Goal: Task Accomplishment & Management: Manage account settings

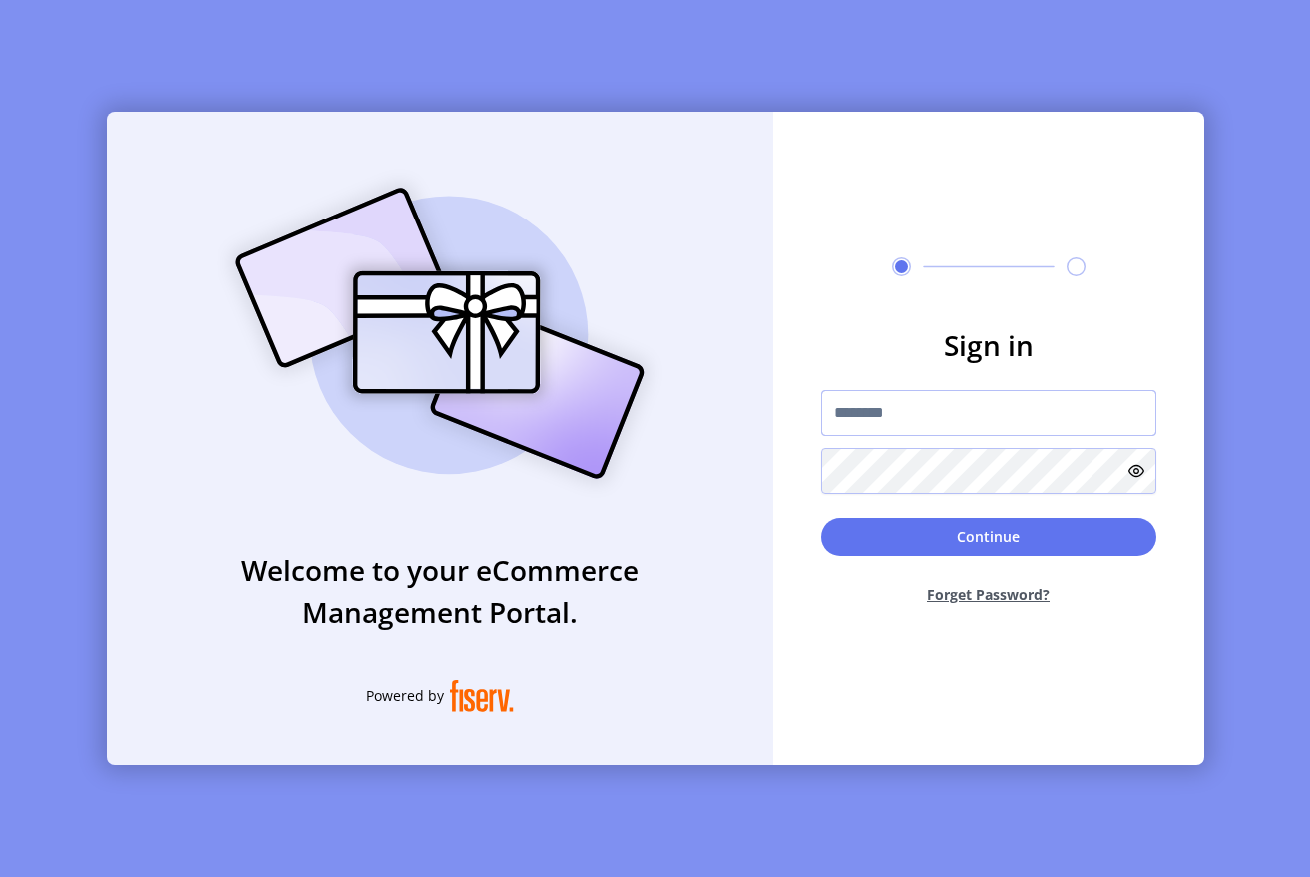
click at [859, 414] on input "text" at bounding box center [988, 413] width 335 height 46
type input "**********"
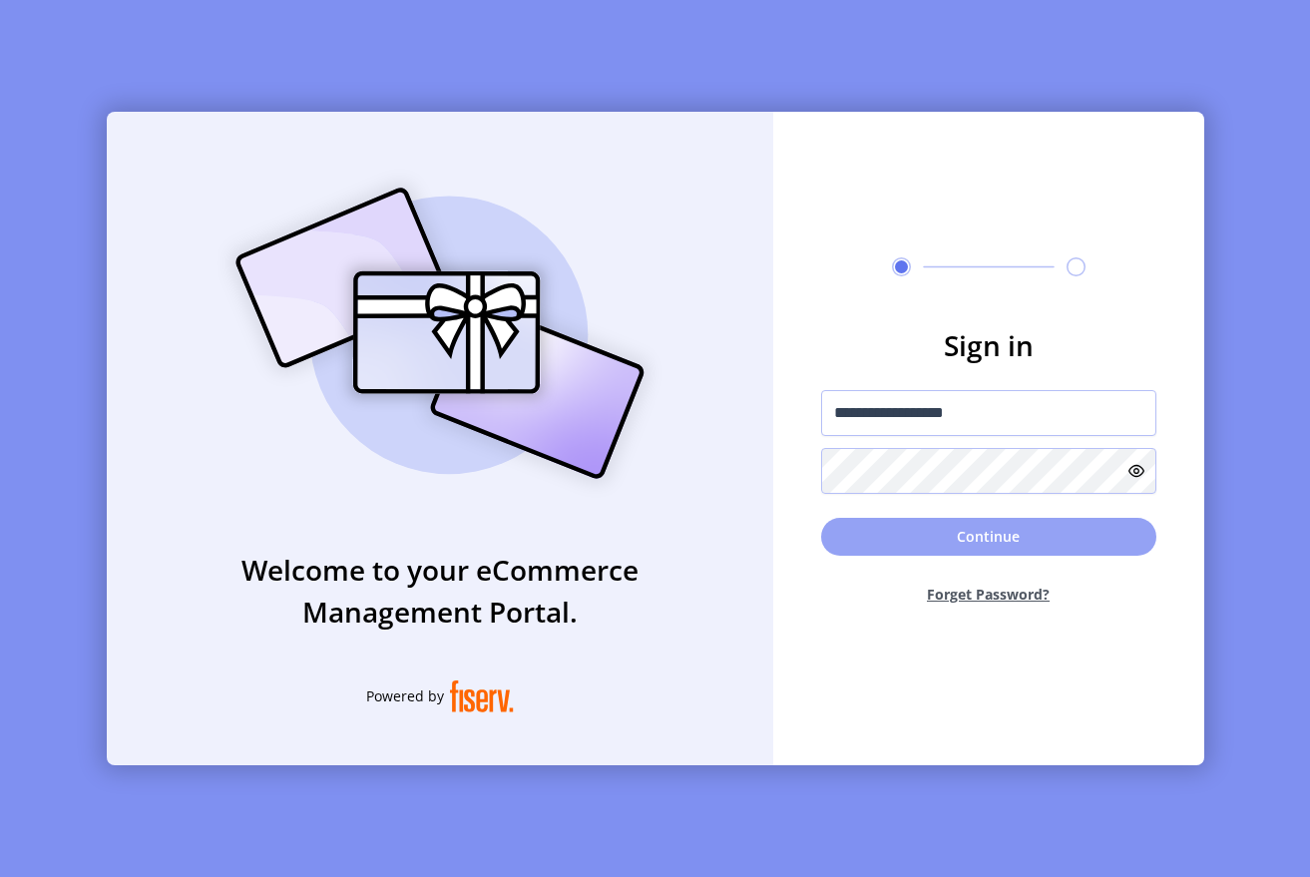
click at [858, 520] on button "Continue" at bounding box center [988, 537] width 335 height 38
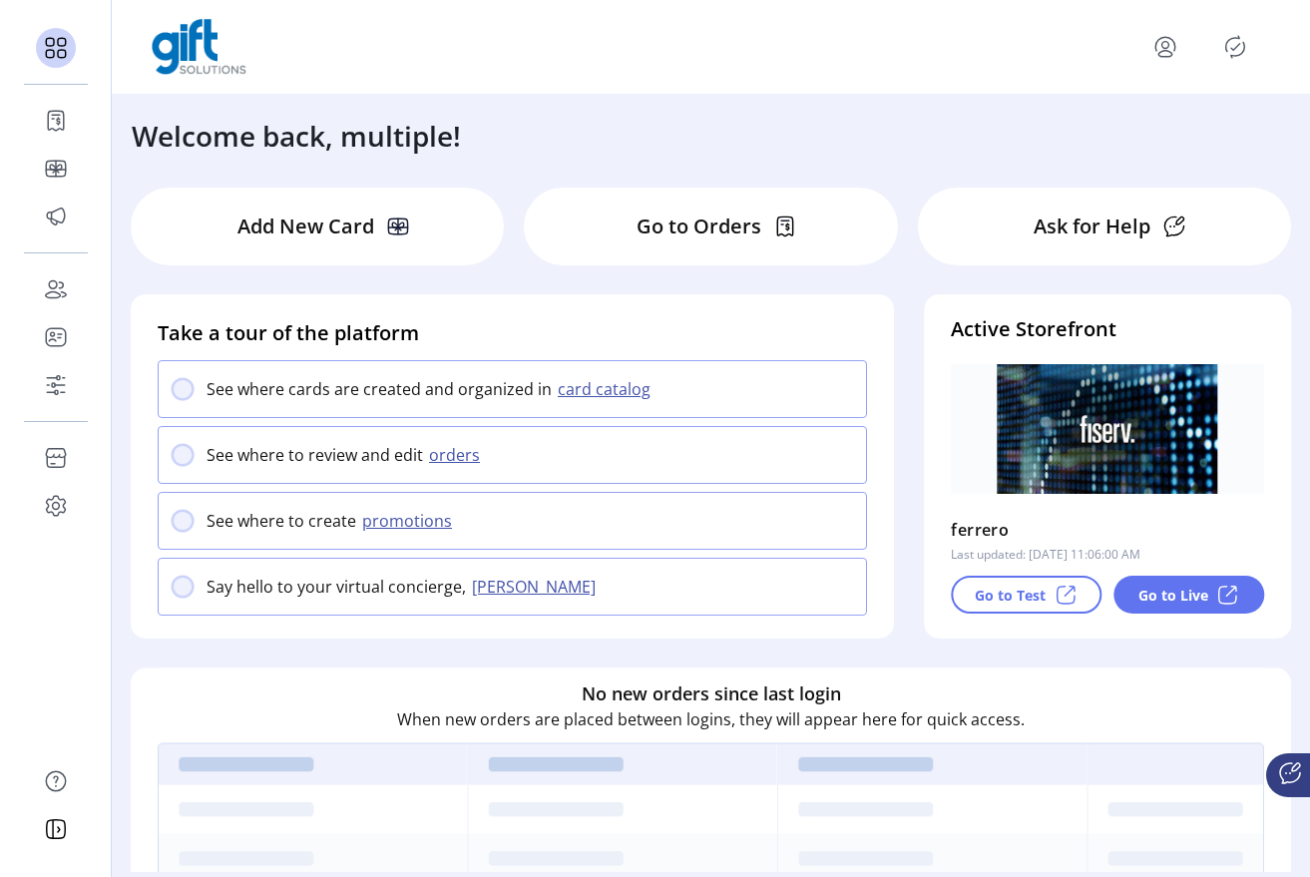
click at [1235, 34] on icon "Publisher Panel" at bounding box center [1236, 47] width 32 height 32
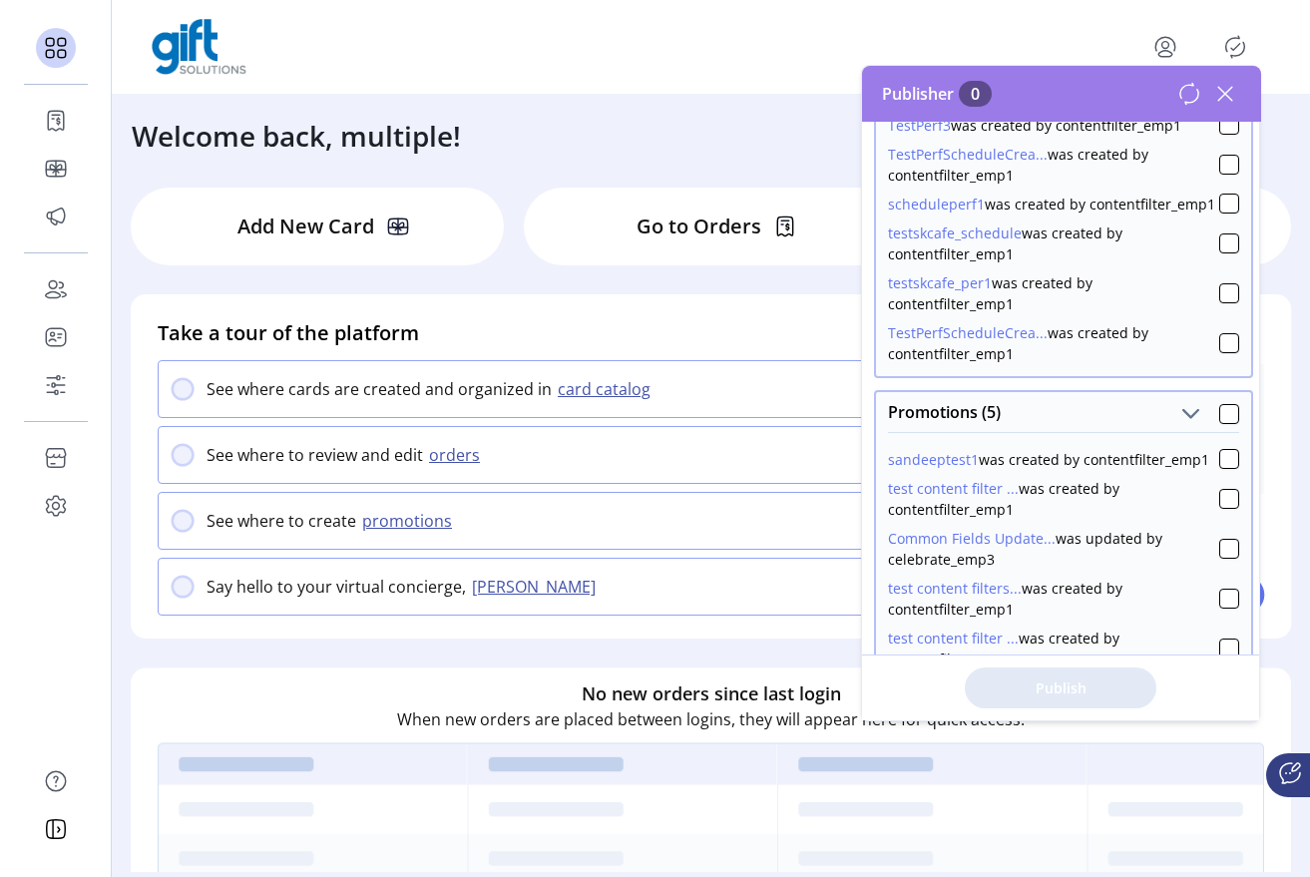
scroll to position [911, 0]
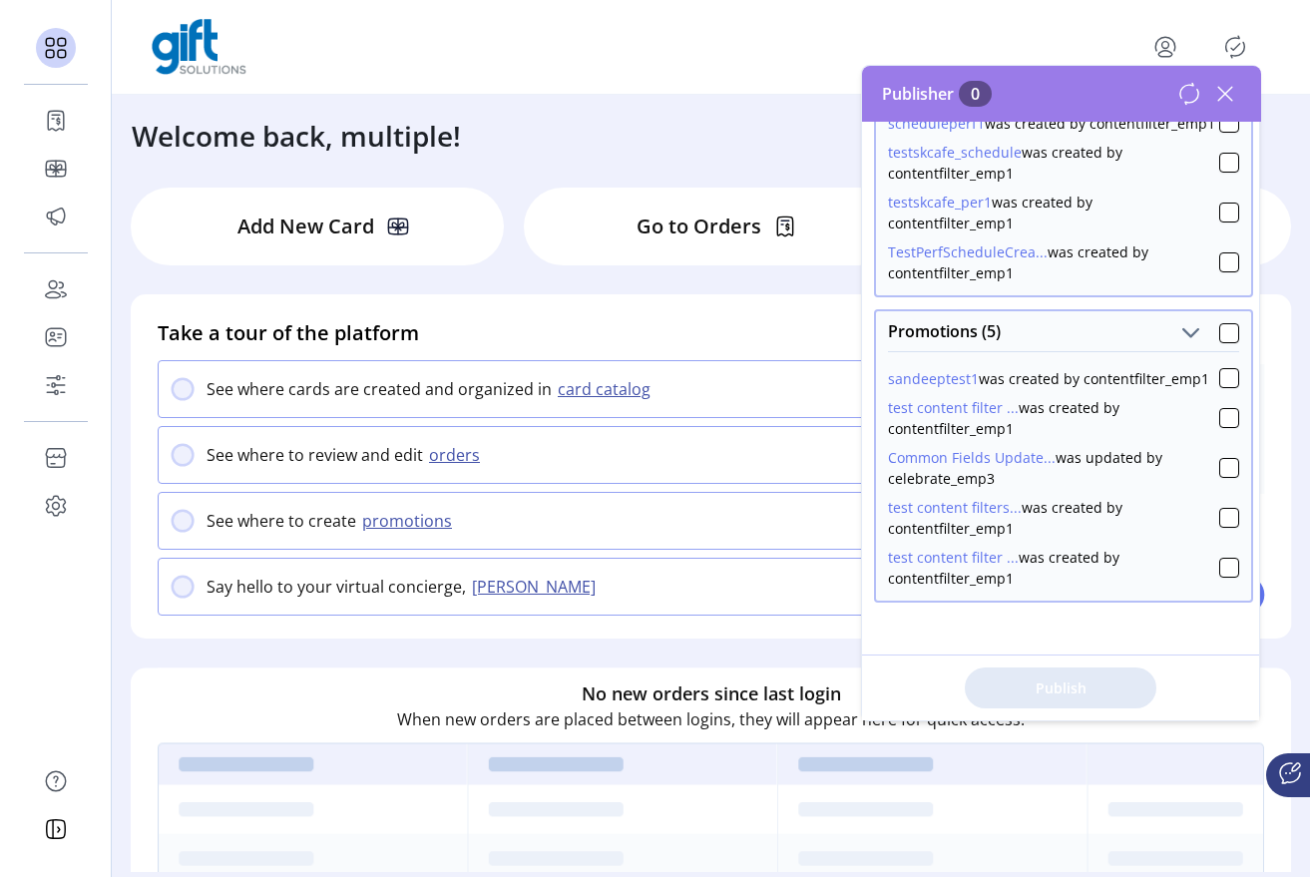
click at [1225, 89] on icon at bounding box center [1226, 94] width 32 height 32
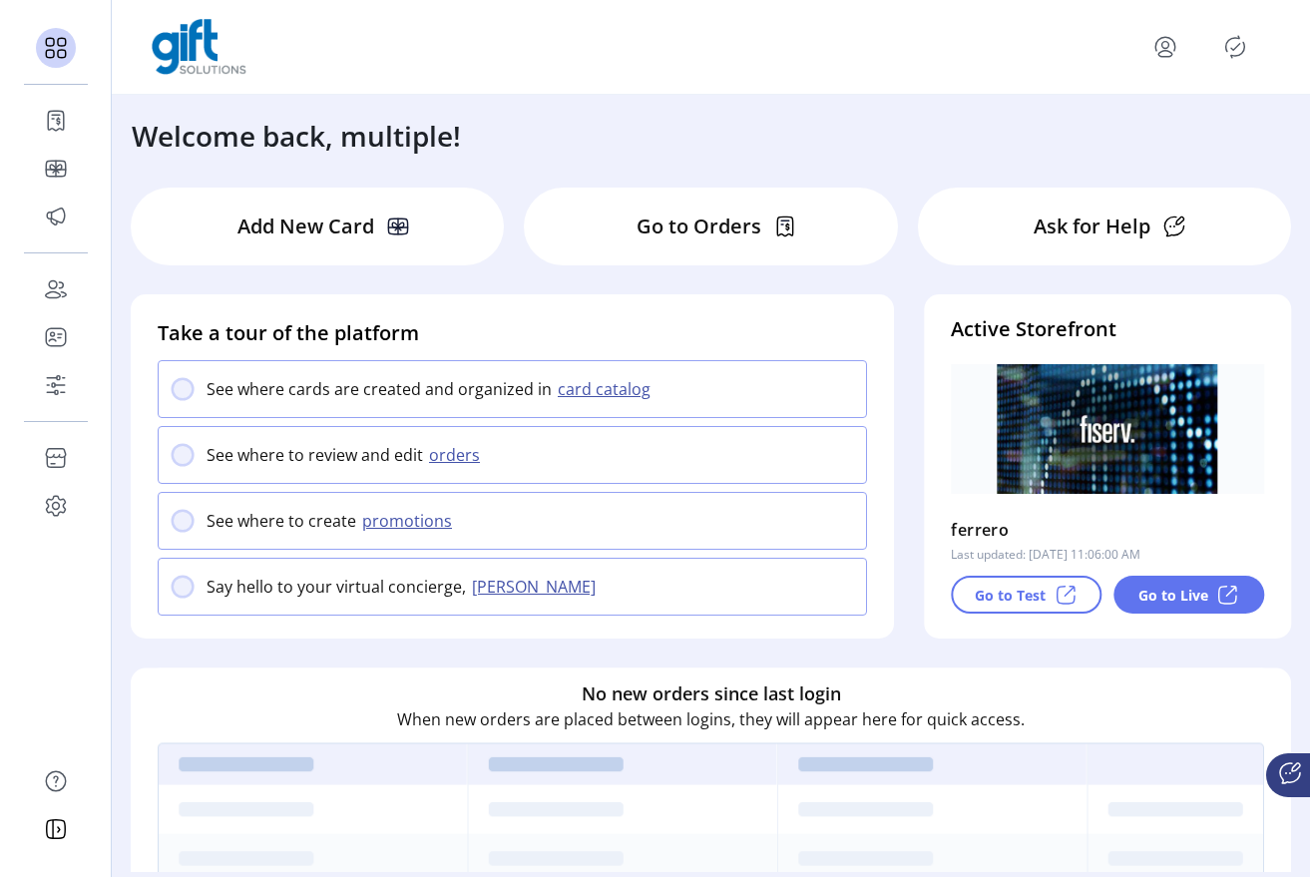
click at [492, 129] on div "Welcome back, multiple!" at bounding box center [711, 126] width 1199 height 62
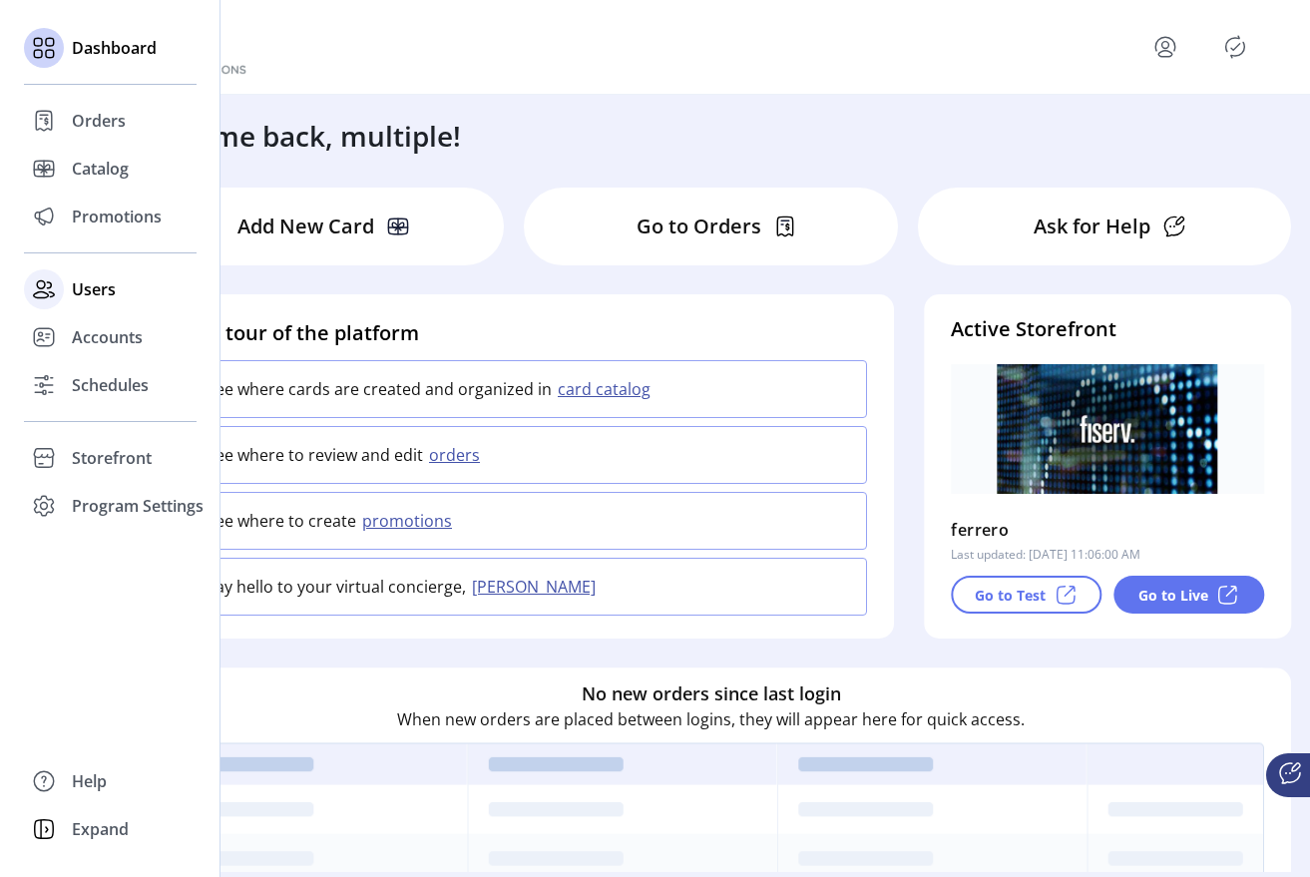
click at [80, 298] on span "Users" at bounding box center [94, 289] width 44 height 24
click at [117, 236] on div "Promotions" at bounding box center [110, 217] width 173 height 48
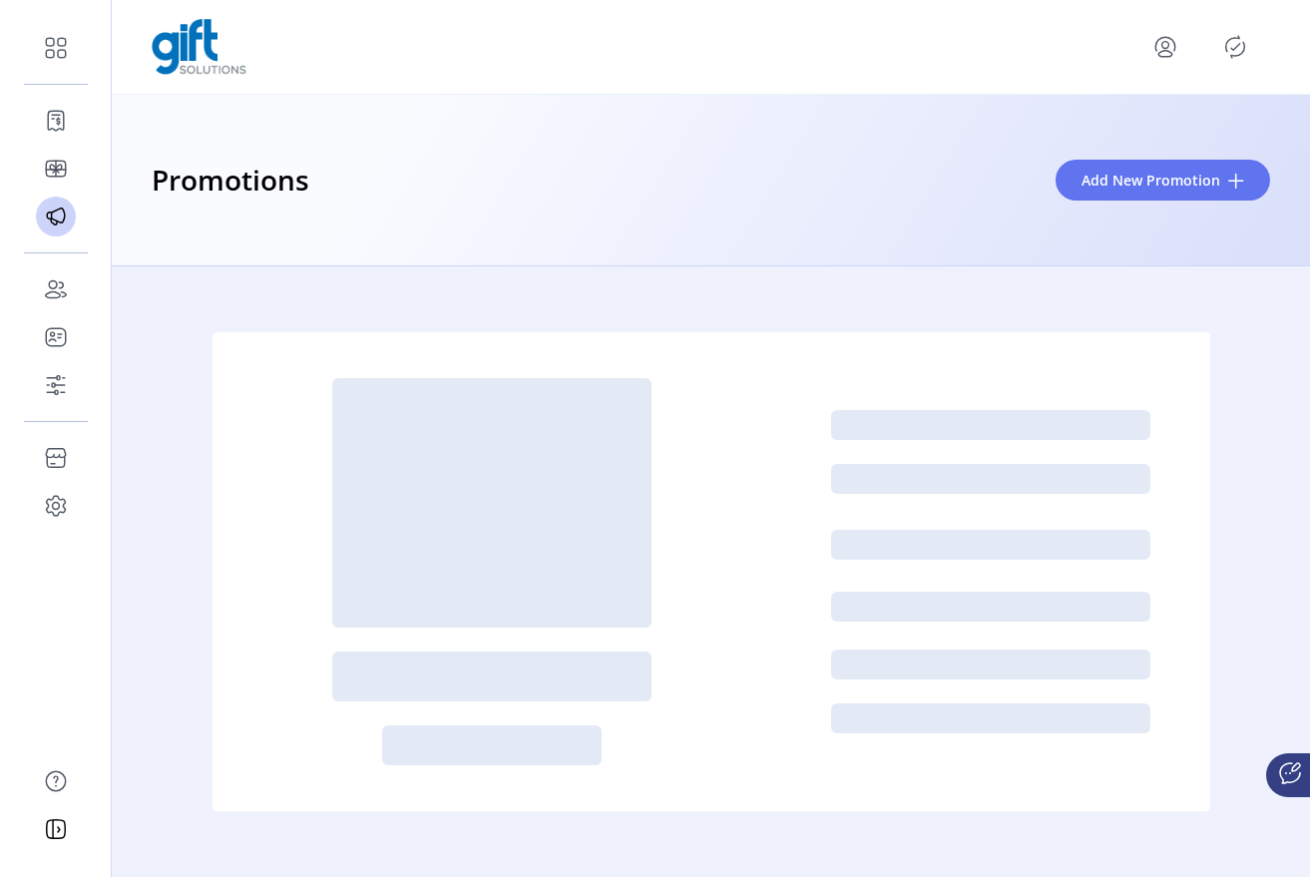
click at [1228, 40] on icon "Publisher Panel" at bounding box center [1235, 47] width 19 height 22
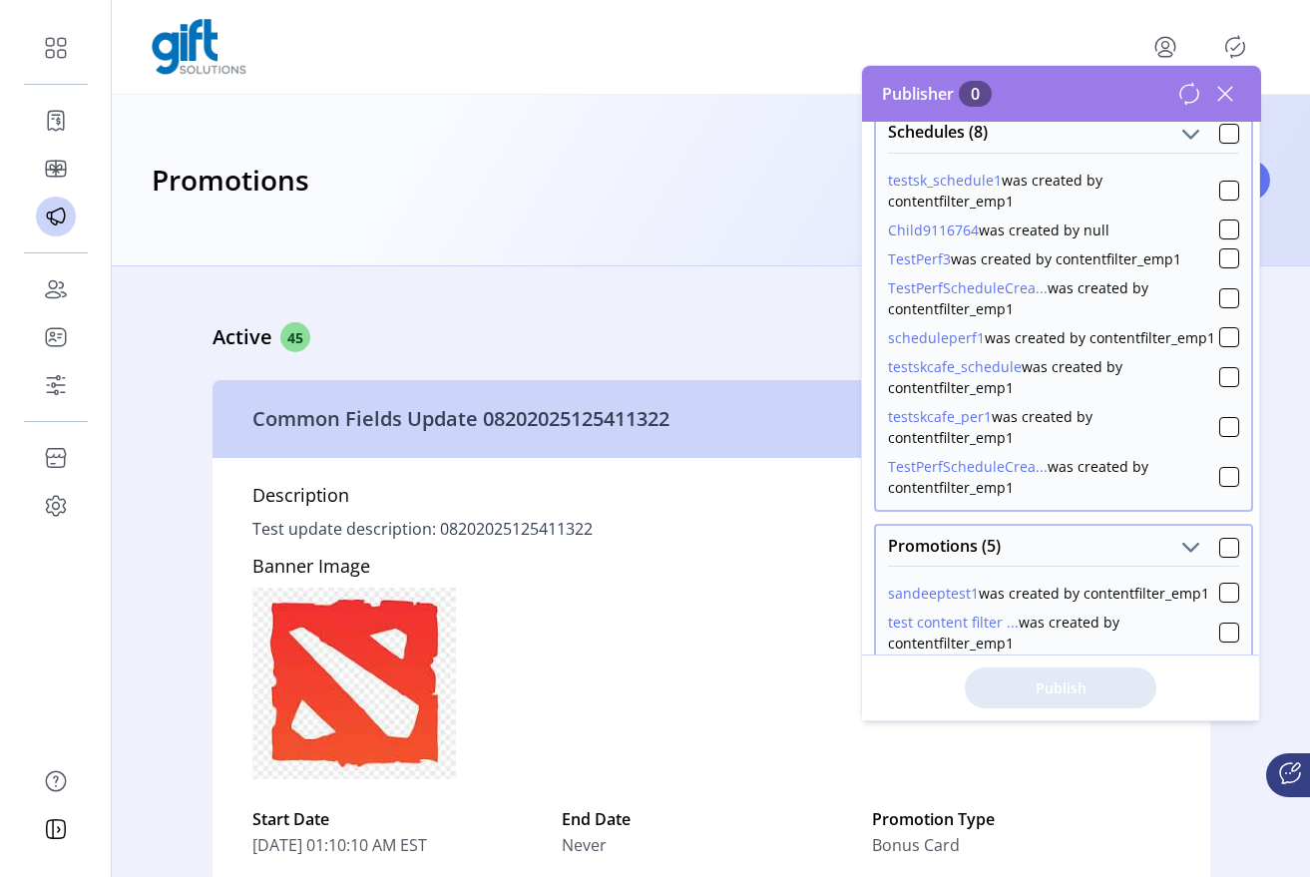
scroll to position [679, 0]
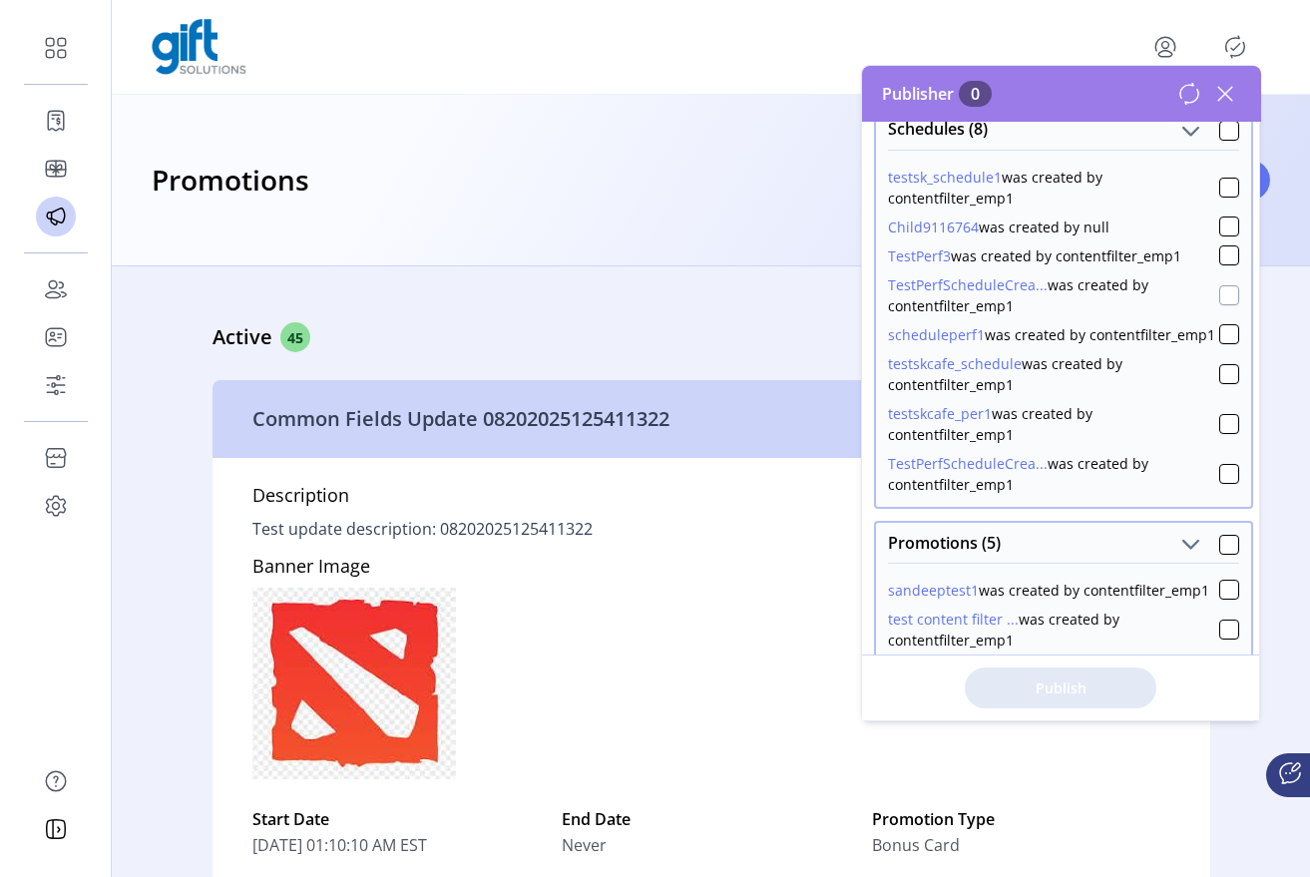
click at [1222, 290] on div at bounding box center [1230, 295] width 20 height 20
click at [1223, 290] on icon at bounding box center [1230, 295] width 14 height 14
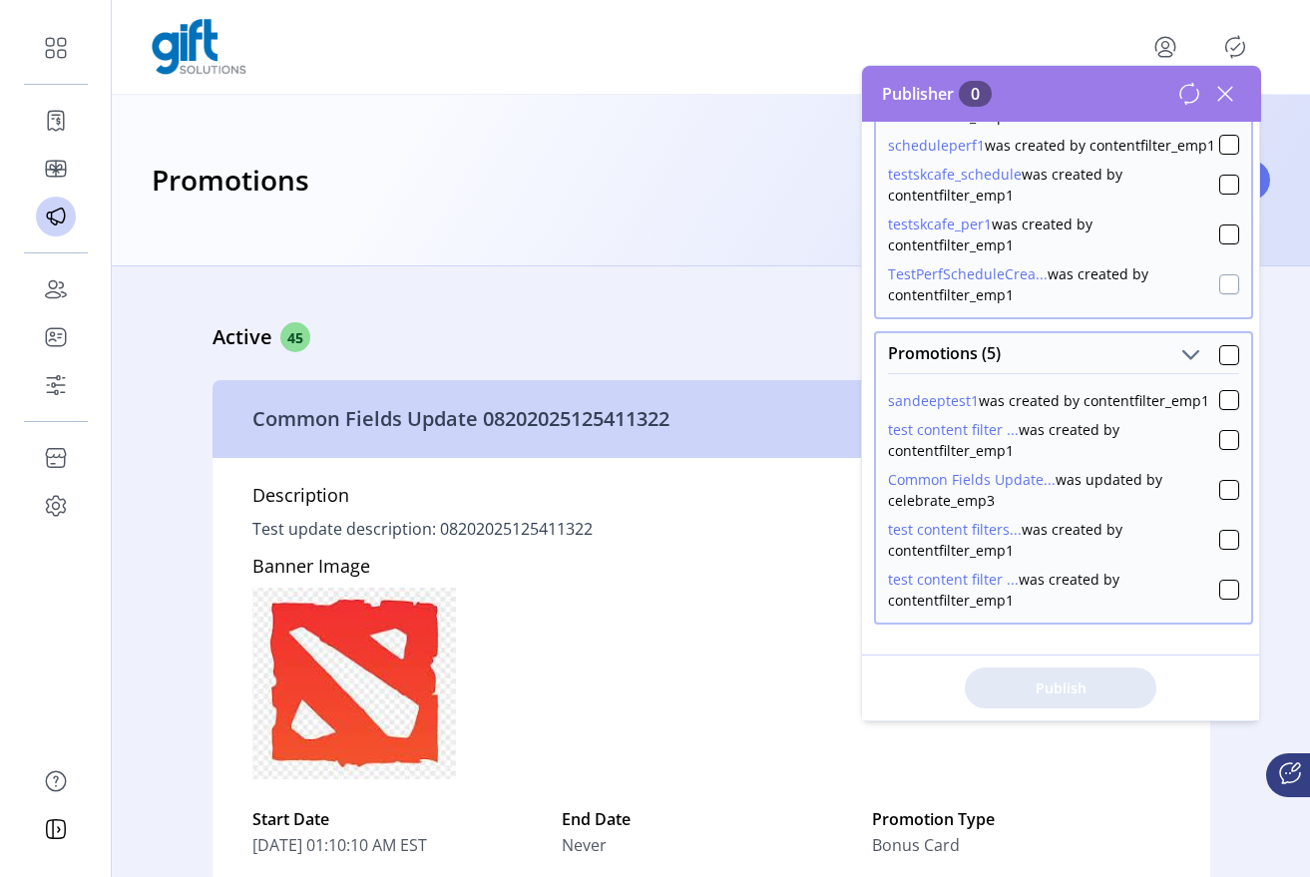
scroll to position [911, 0]
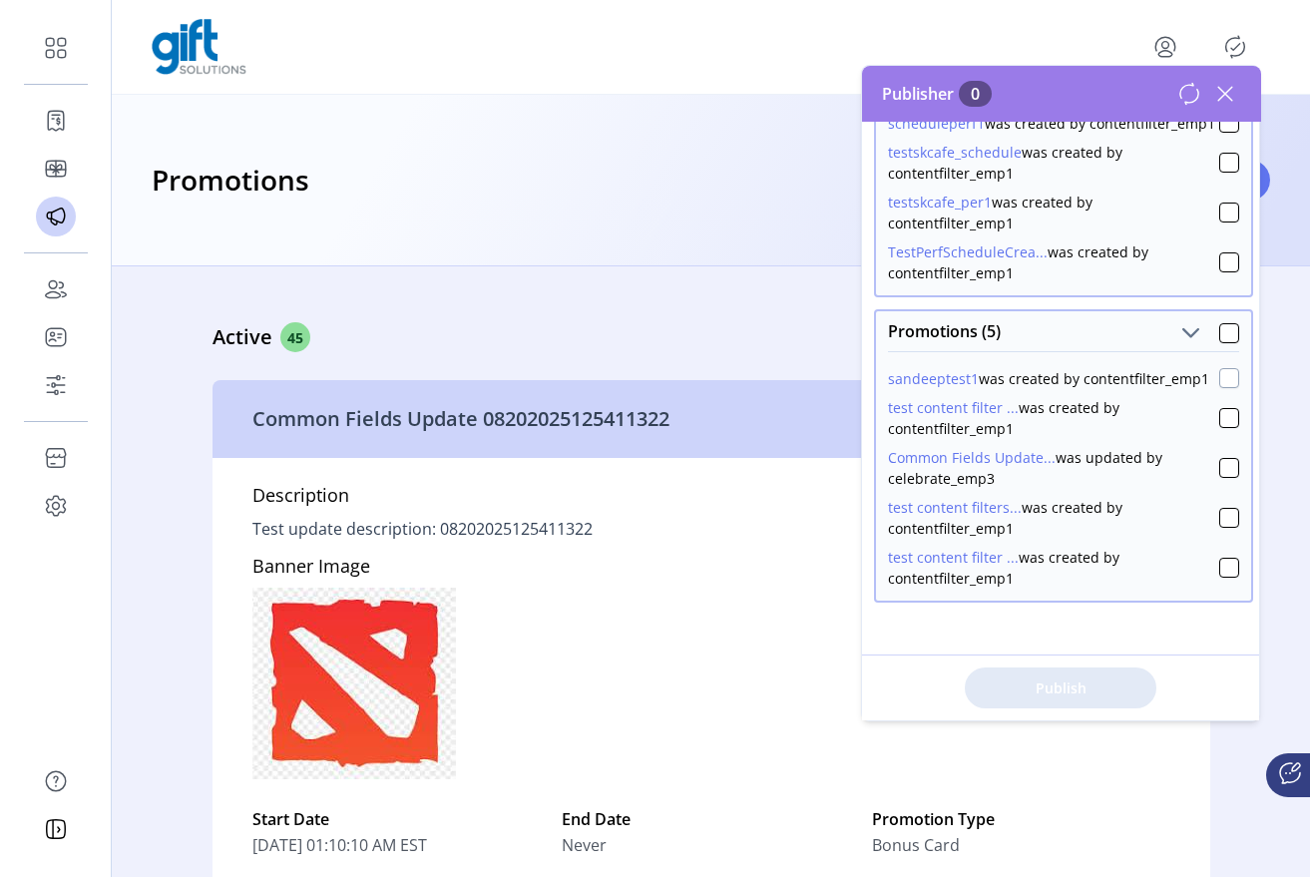
click at [1223, 379] on div at bounding box center [1230, 378] width 20 height 20
click at [1223, 422] on div at bounding box center [1230, 418] width 20 height 20
click at [1221, 342] on div at bounding box center [1230, 333] width 20 height 20
click at [1223, 335] on icon at bounding box center [1230, 333] width 14 height 14
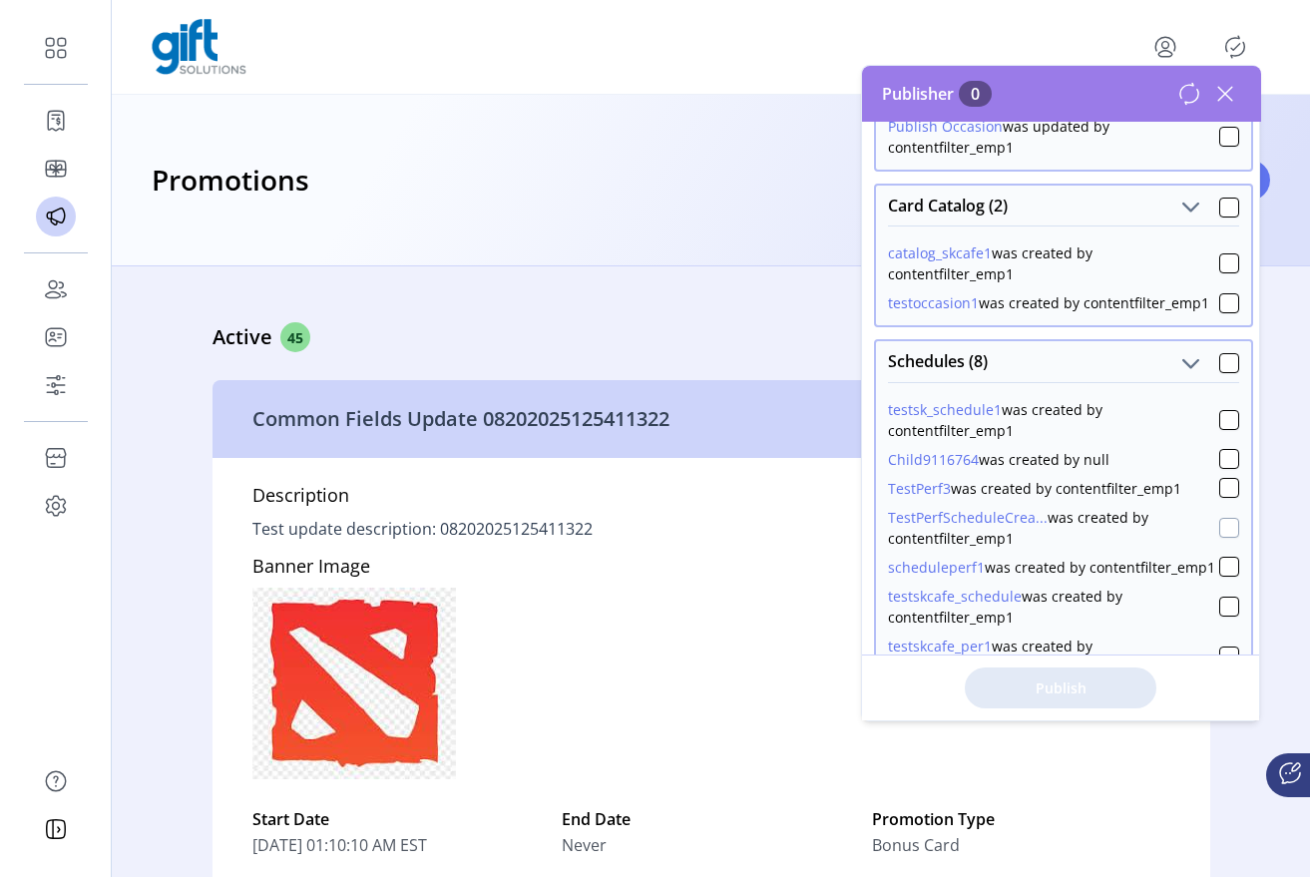
scroll to position [0, 0]
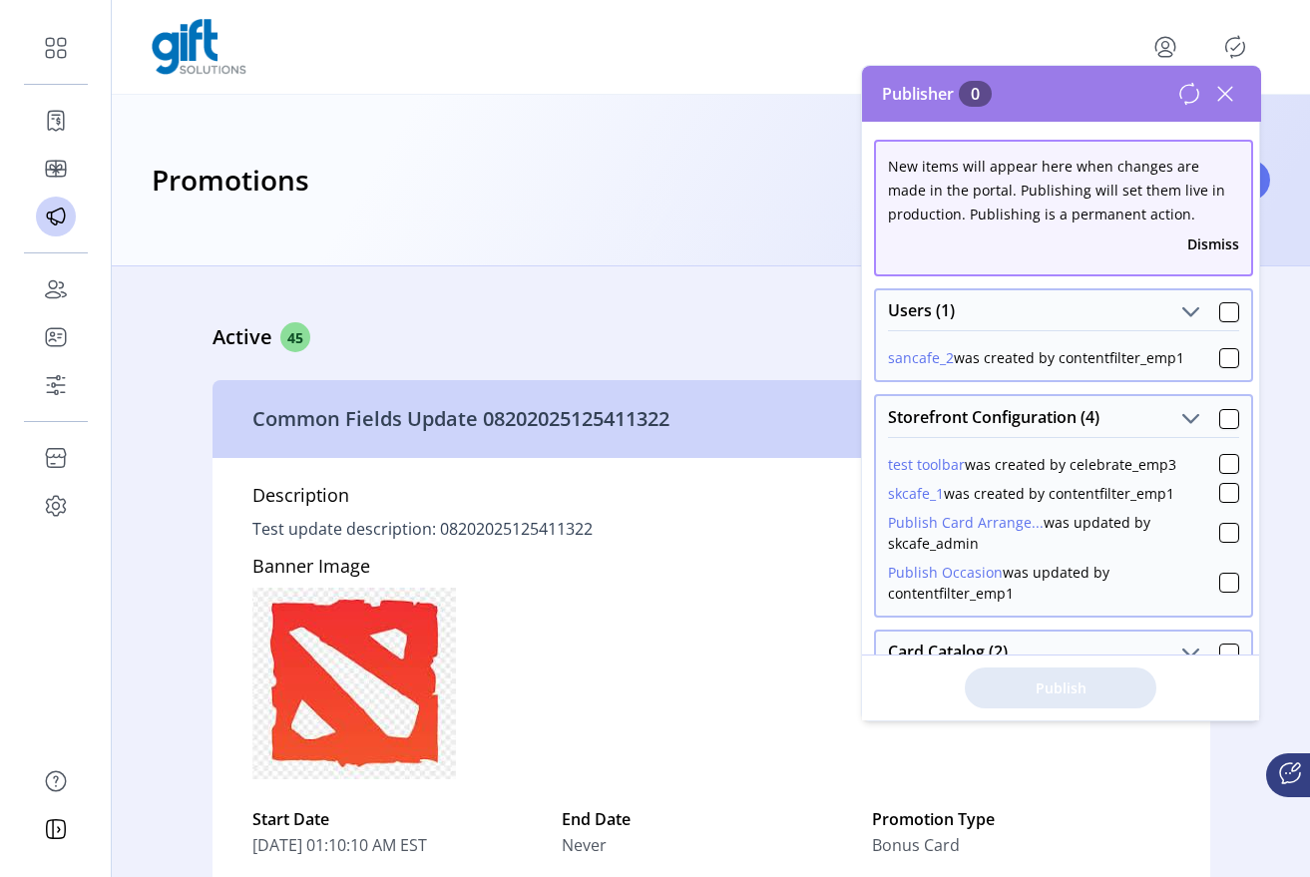
click at [1207, 238] on button "Dismiss" at bounding box center [1214, 244] width 52 height 21
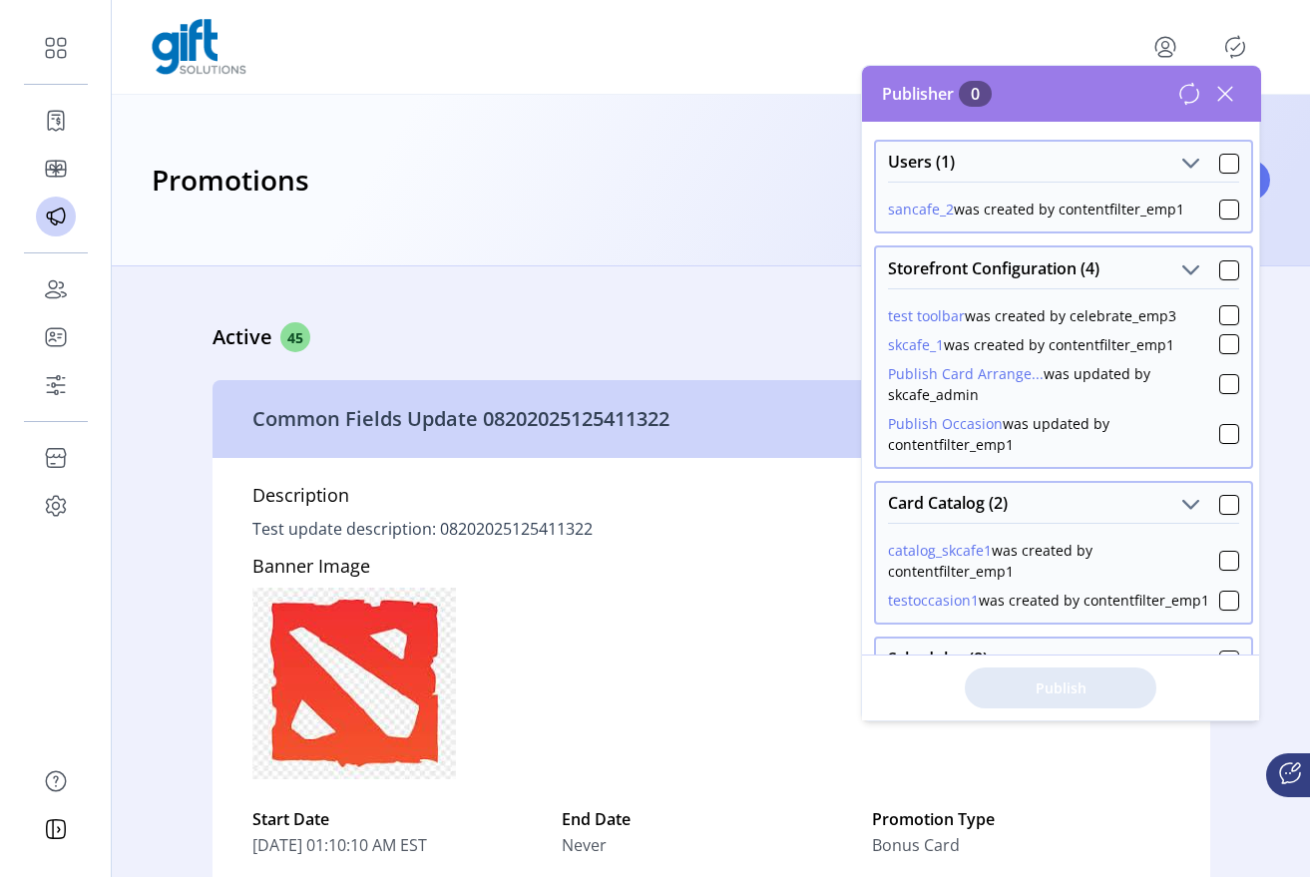
click at [1188, 103] on icon at bounding box center [1190, 93] width 18 height 21
click at [1221, 270] on div at bounding box center [1230, 270] width 20 height 20
click at [1224, 270] on icon at bounding box center [1230, 269] width 13 height 9
click at [1221, 92] on icon at bounding box center [1226, 94] width 32 height 32
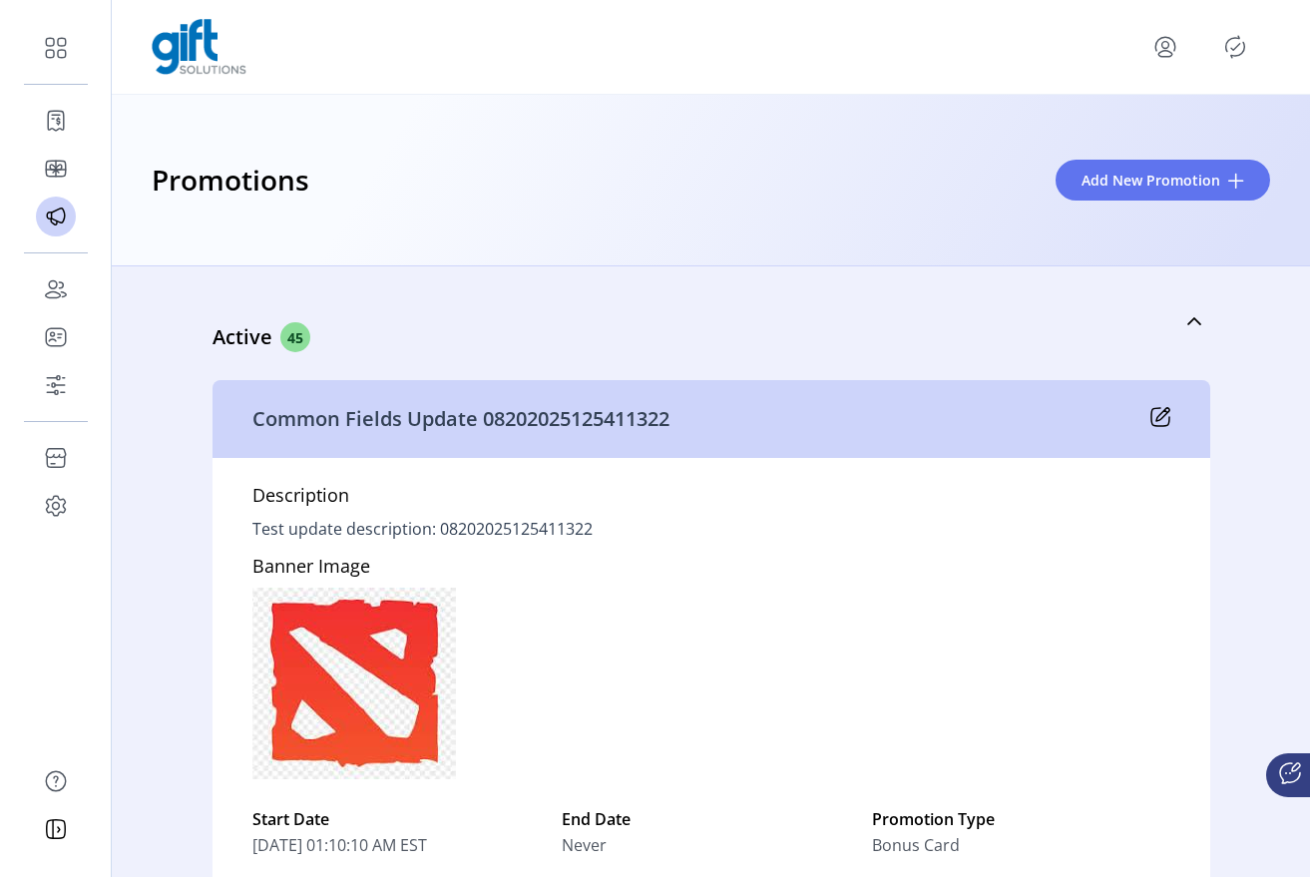
click at [1171, 48] on icon "menu" at bounding box center [1166, 47] width 32 height 32
click at [1151, 125] on span "Sign Out" at bounding box center [1094, 126] width 150 height 16
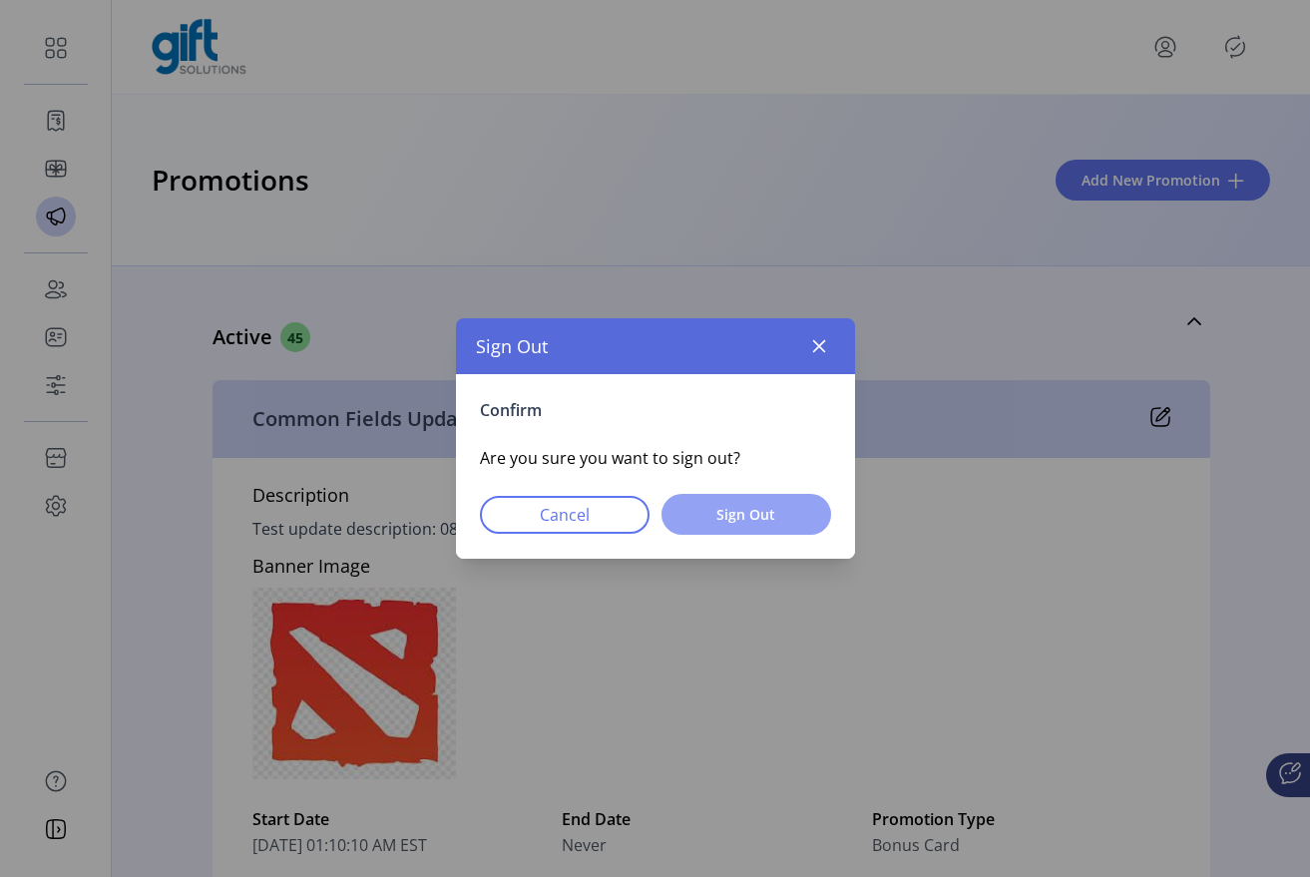
click at [717, 507] on span "Sign Out" at bounding box center [747, 514] width 118 height 21
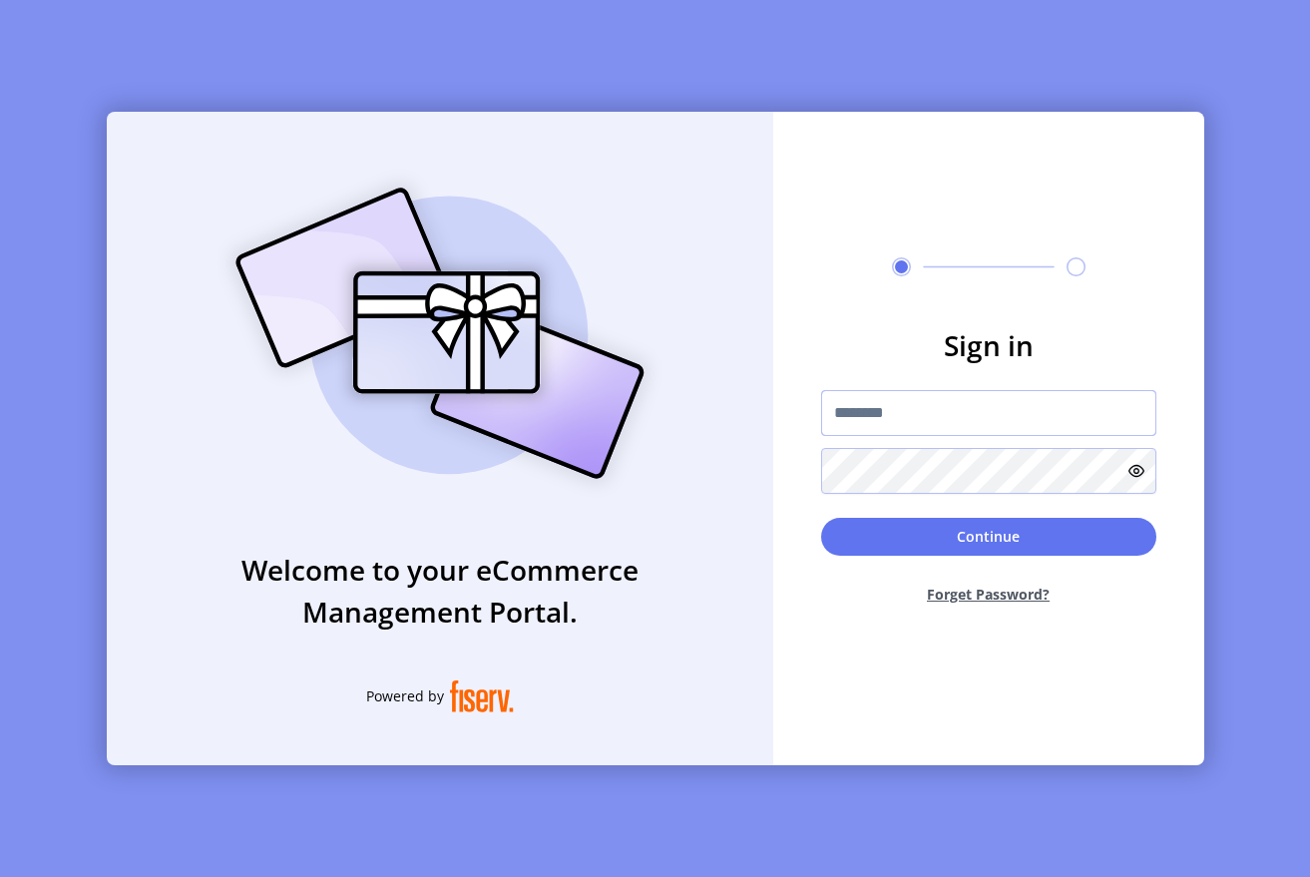
click at [871, 391] on input "text" at bounding box center [988, 413] width 335 height 46
type input "**********"
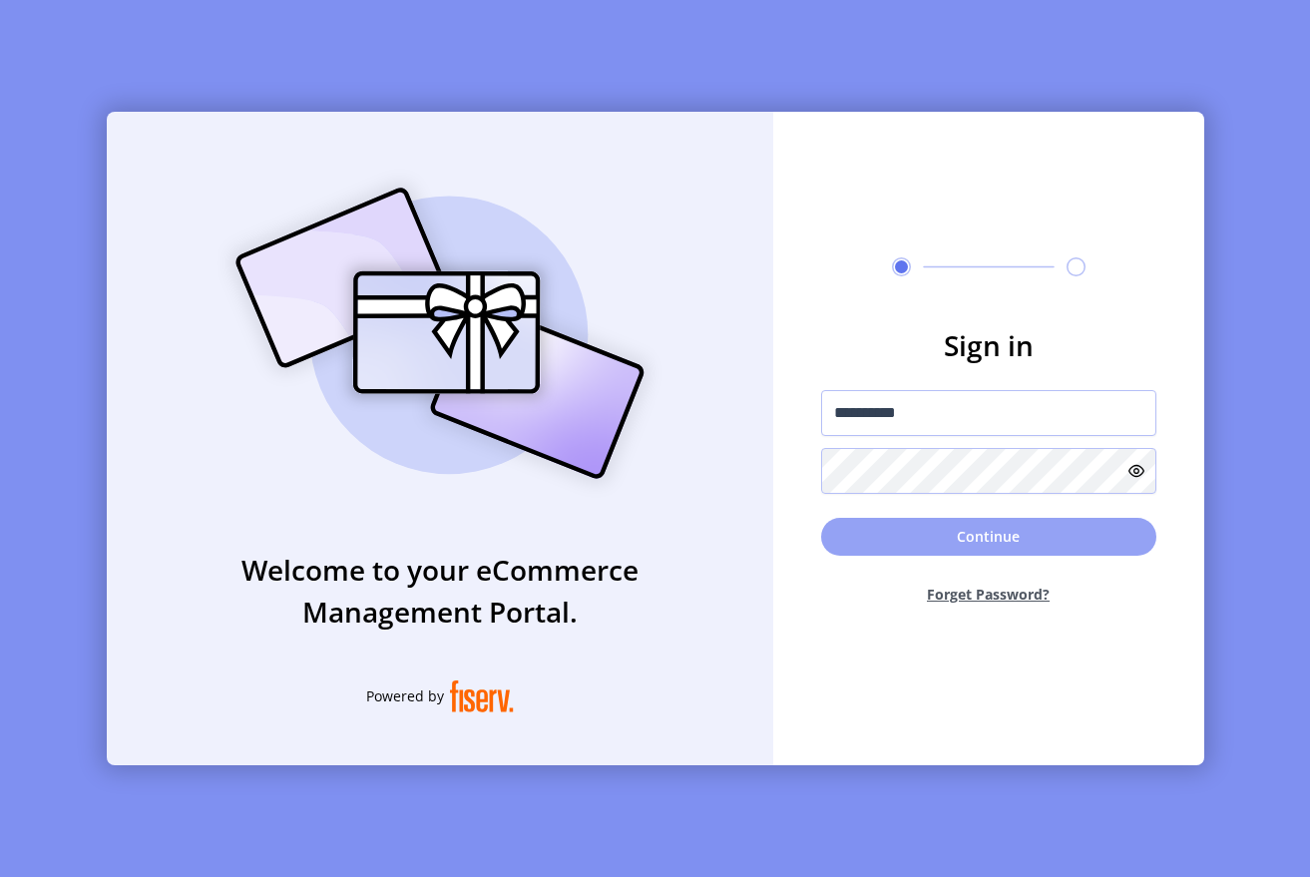
click at [945, 525] on button "Continue" at bounding box center [988, 537] width 335 height 38
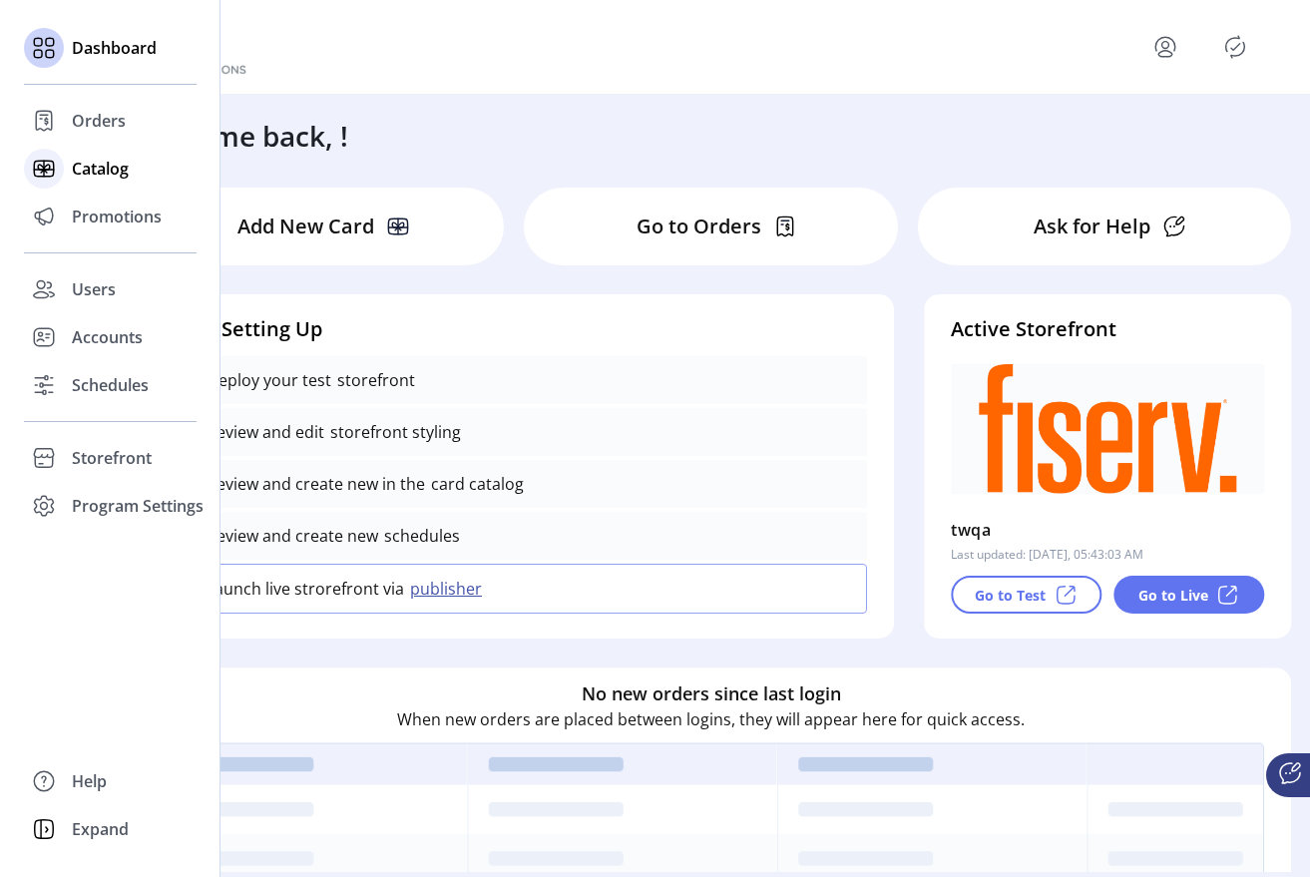
click at [72, 180] on span "Catalog" at bounding box center [100, 169] width 57 height 24
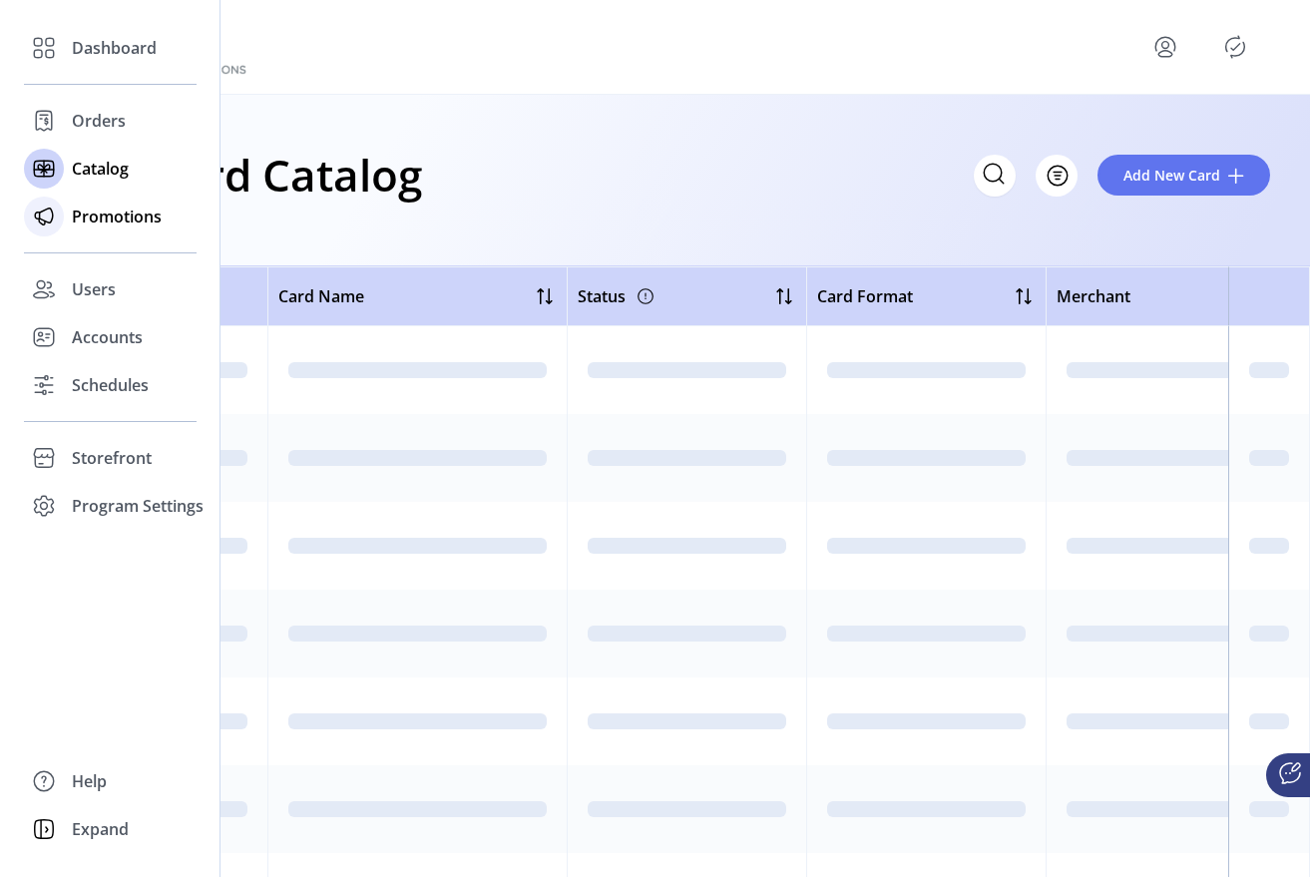
click at [84, 216] on span "Promotions" at bounding box center [117, 217] width 90 height 24
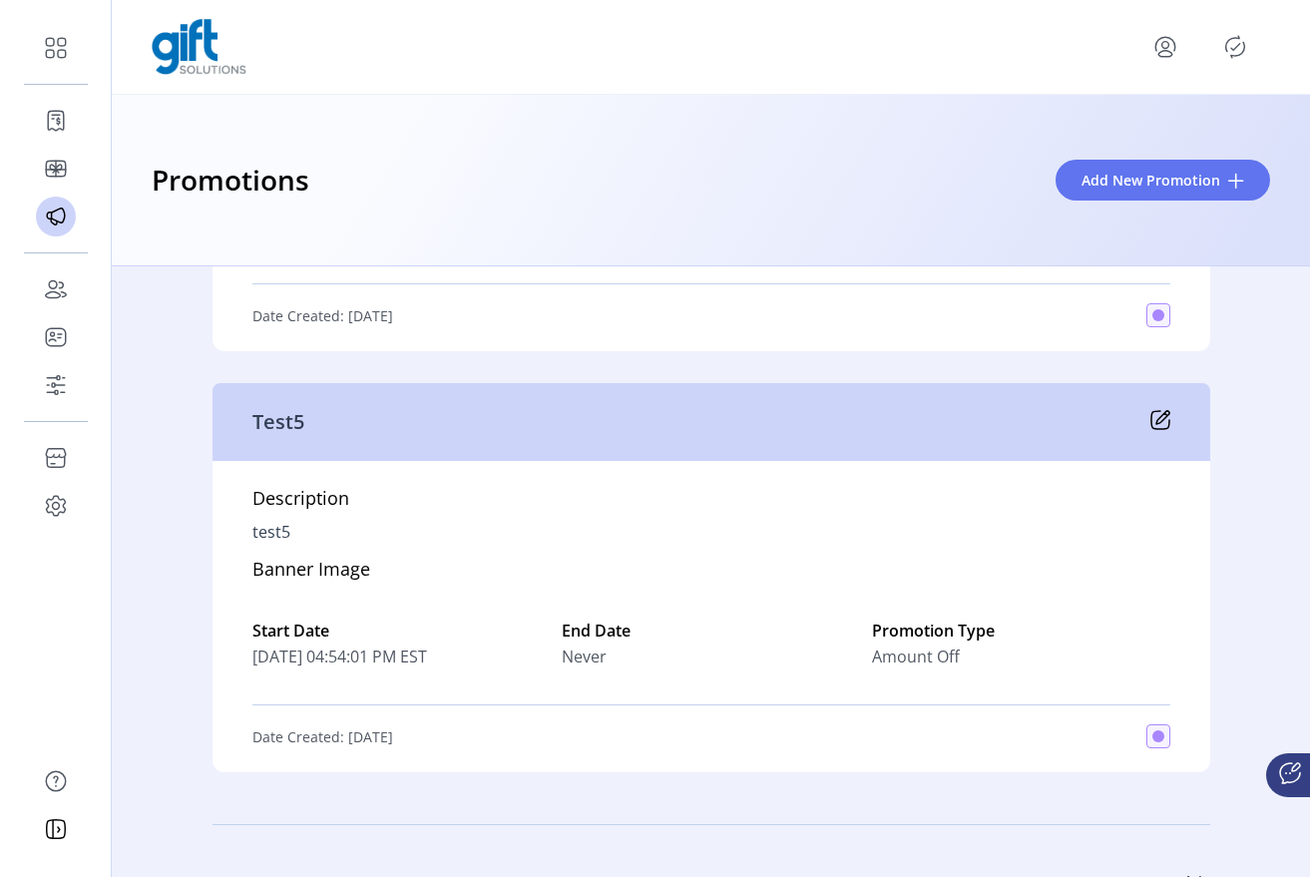
scroll to position [6633, 0]
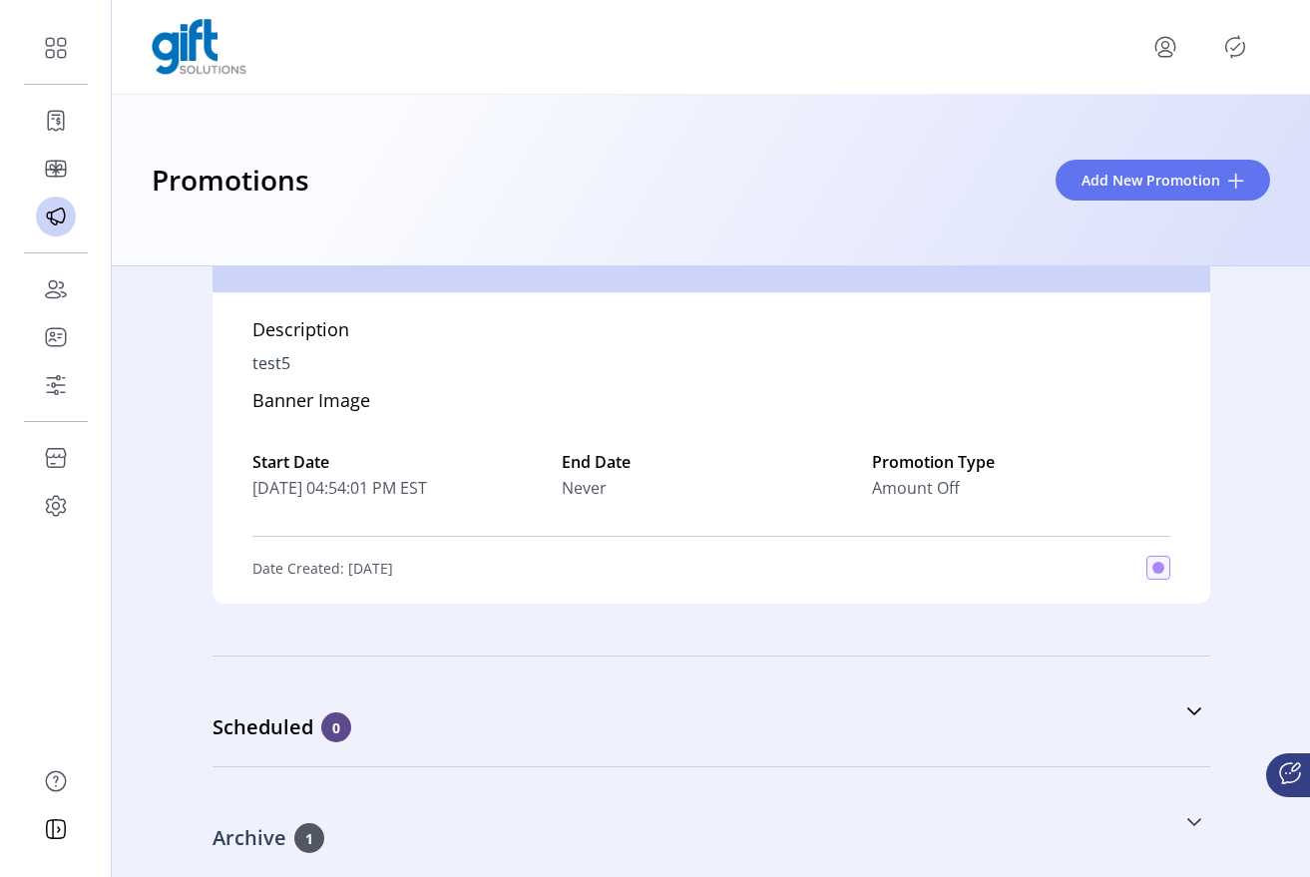
click at [529, 825] on div "Archive 1" at bounding box center [612, 838] width 798 height 30
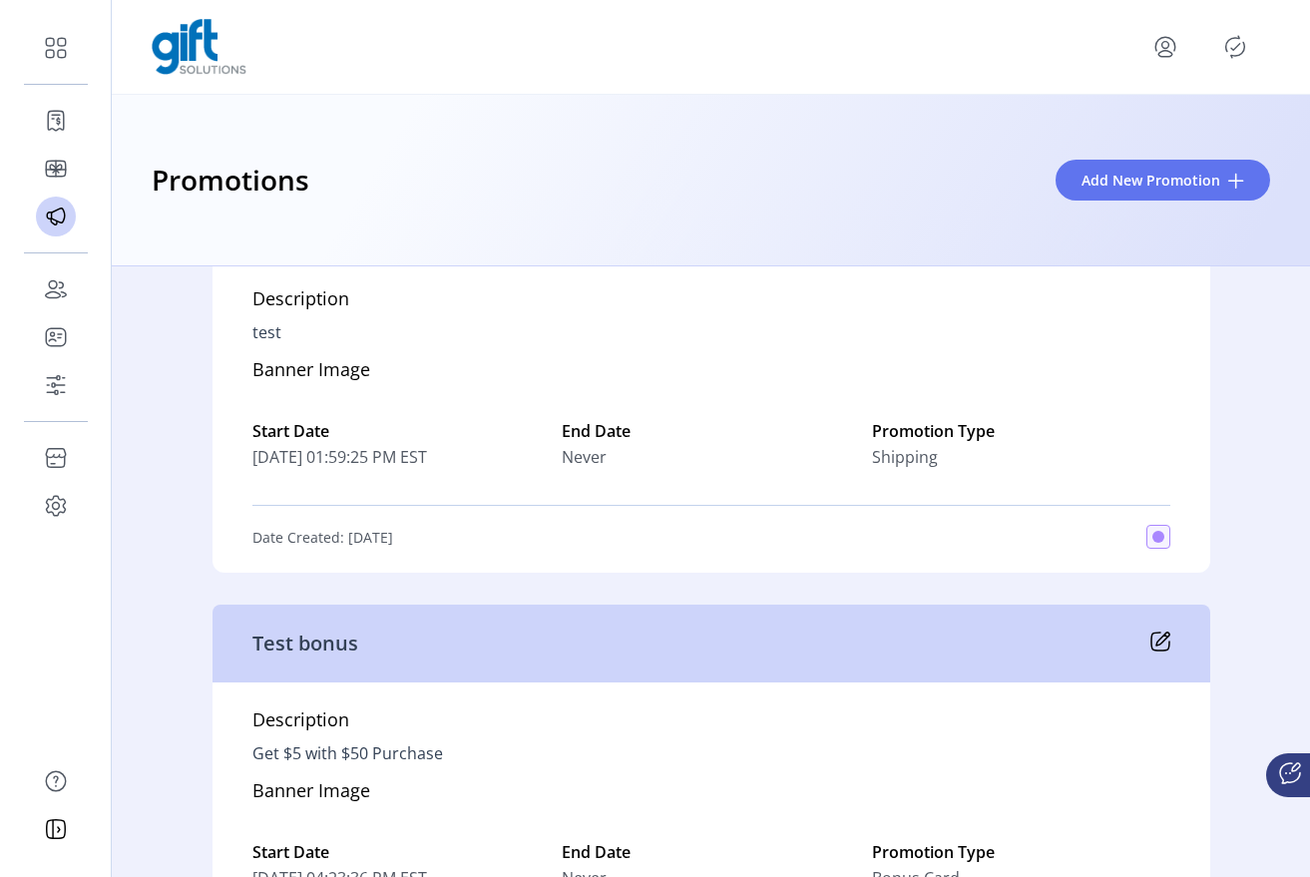
scroll to position [0, 0]
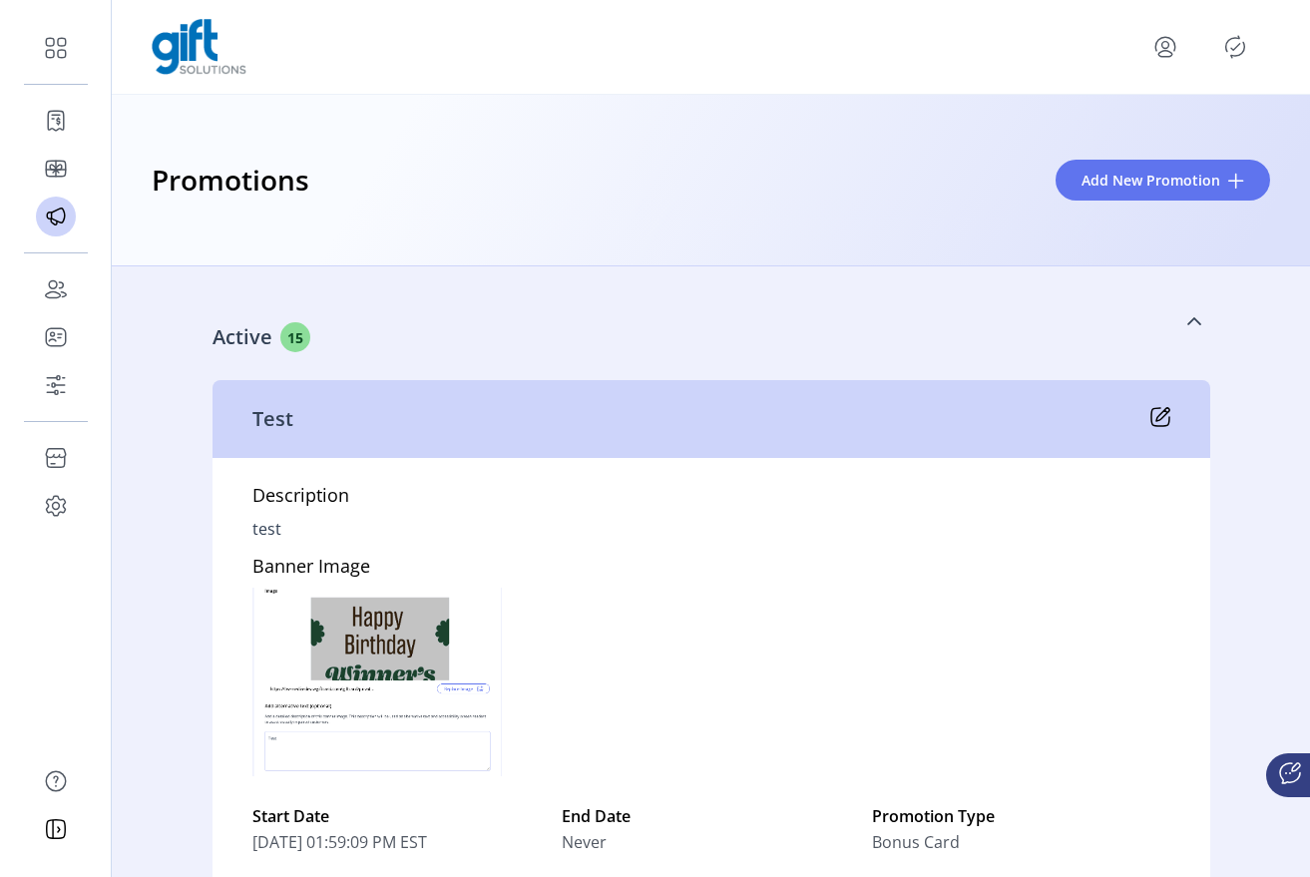
click at [1192, 321] on icon at bounding box center [1195, 321] width 14 height 8
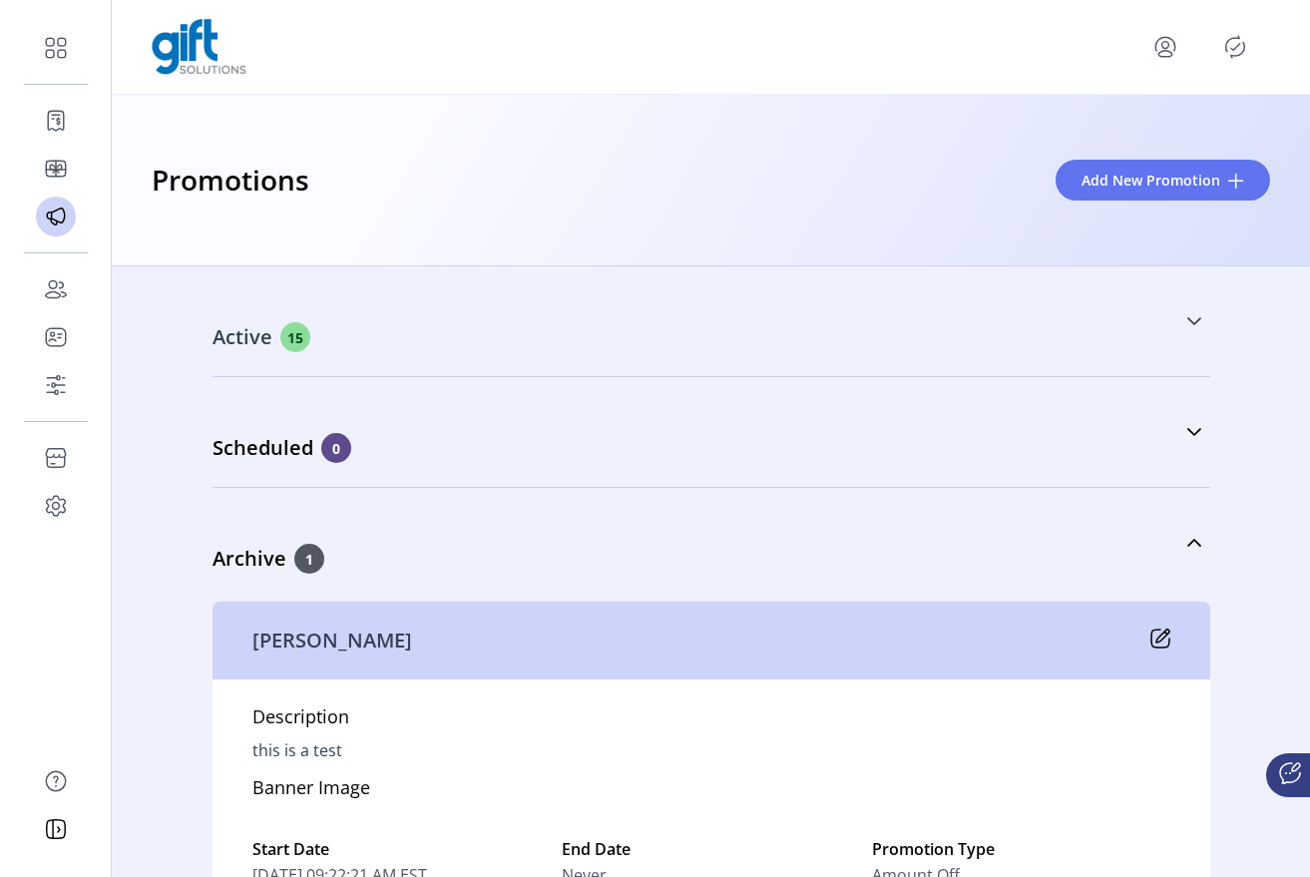
click at [1173, 322] on link "Active 15" at bounding box center [712, 321] width 998 height 86
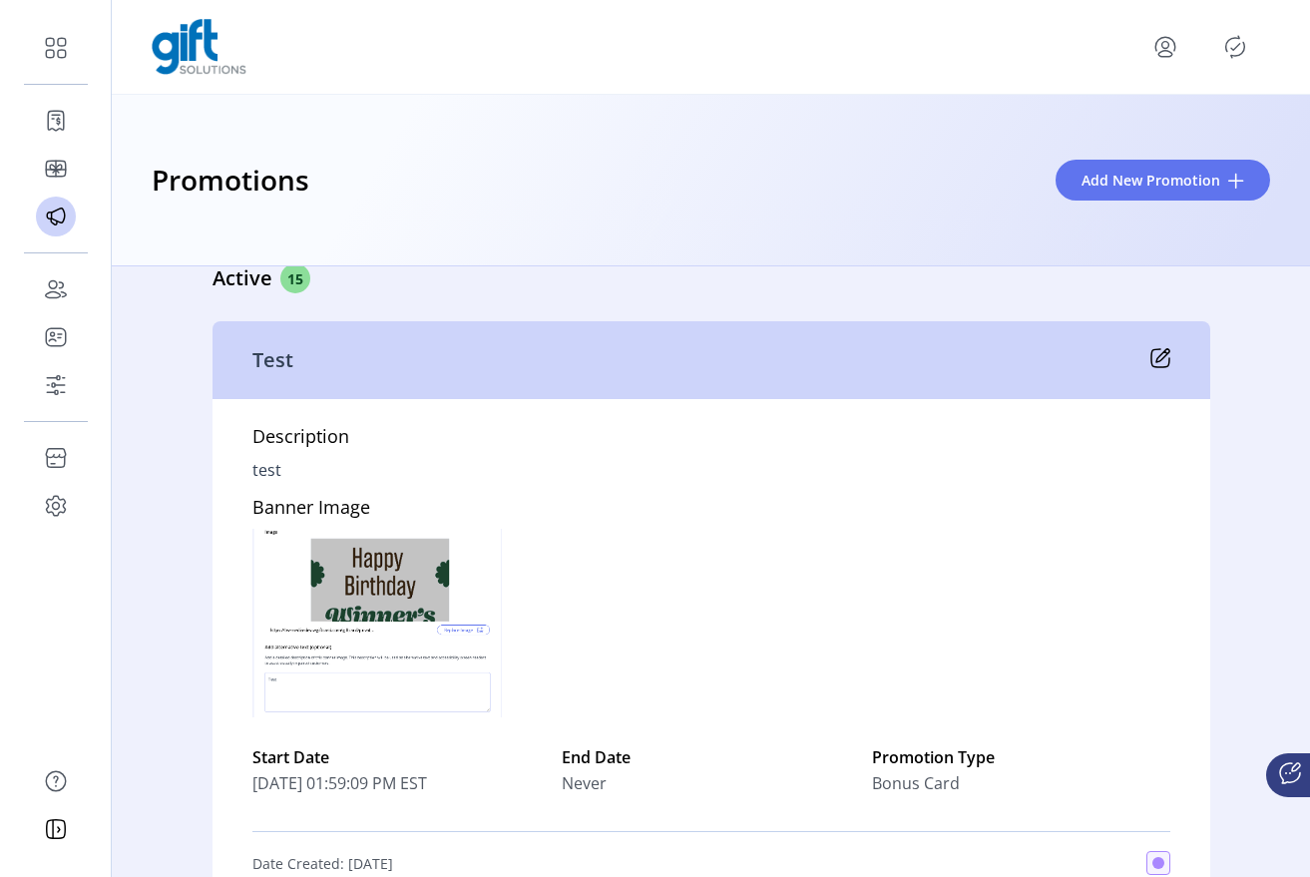
scroll to position [60, 0]
click at [1155, 352] on icon at bounding box center [1161, 357] width 20 height 20
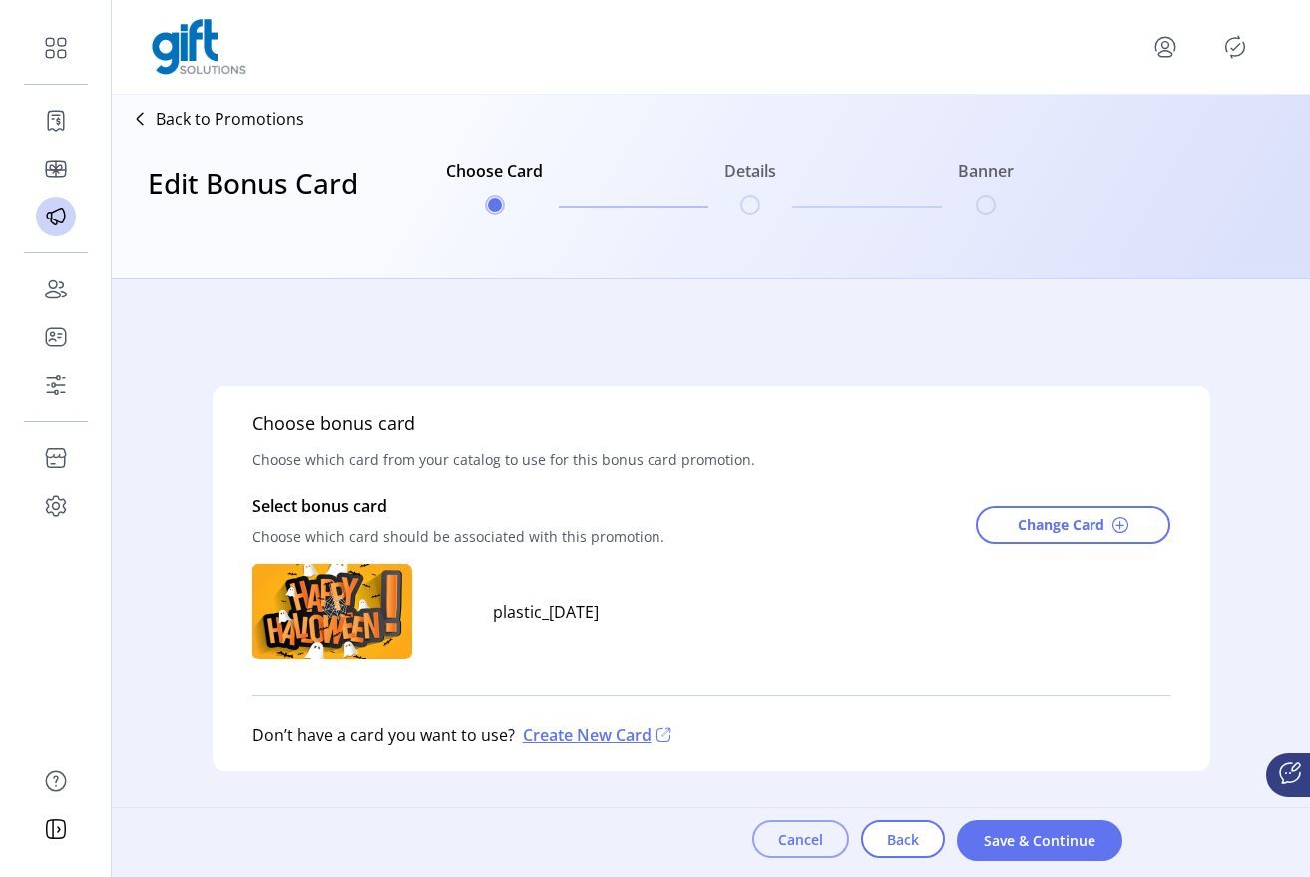
click at [803, 846] on span "Cancel" at bounding box center [800, 839] width 45 height 21
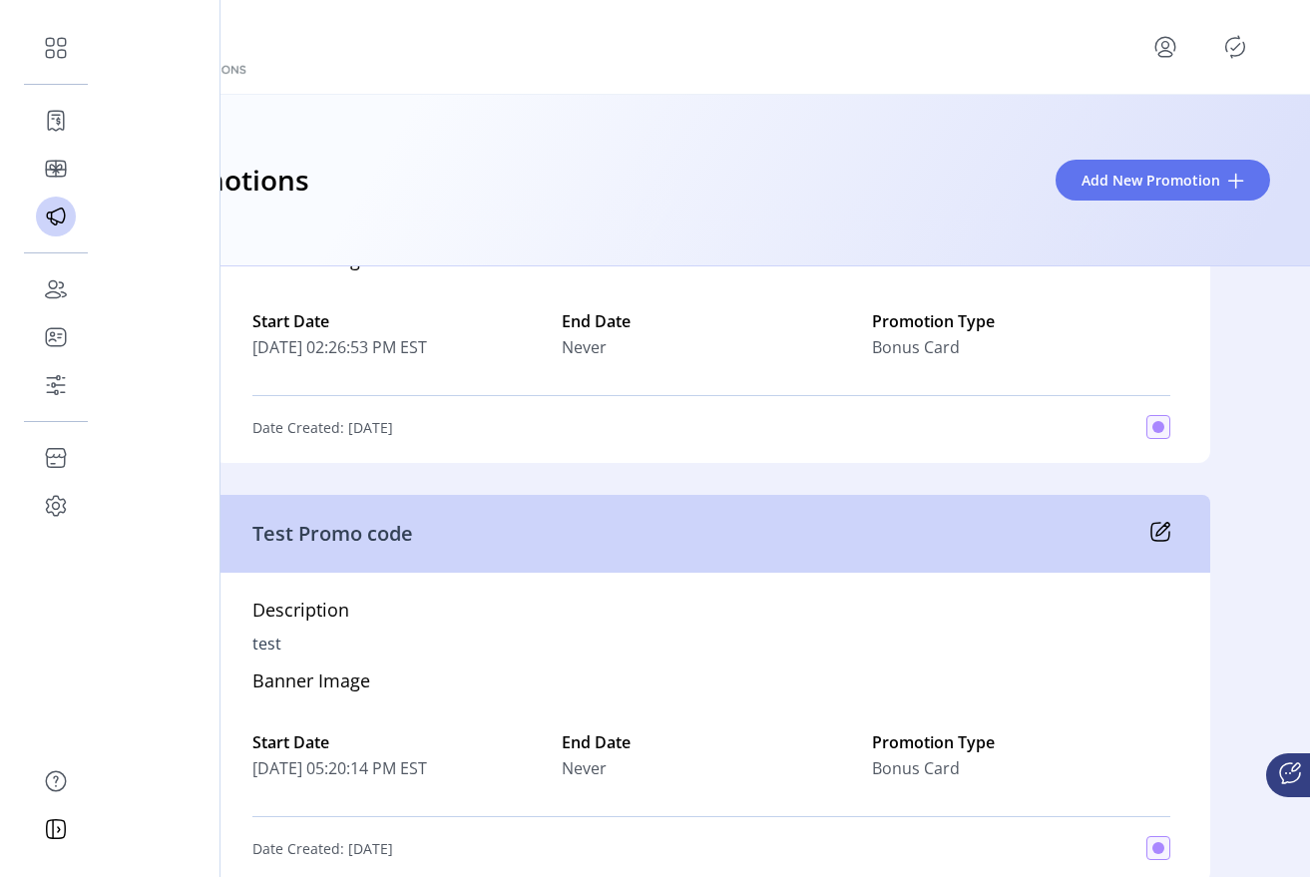
scroll to position [3950, 0]
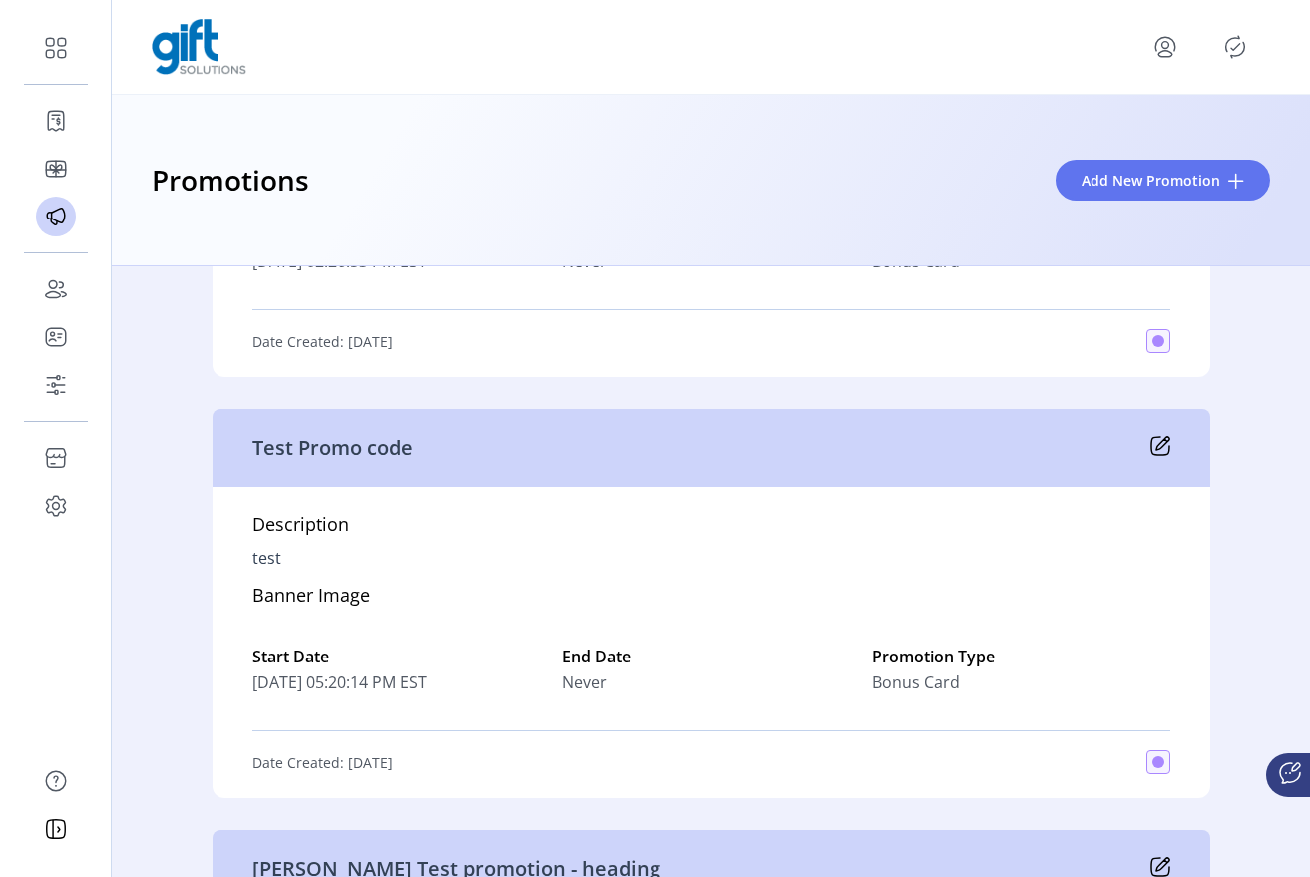
click at [1163, 54] on icon "menu" at bounding box center [1166, 47] width 32 height 32
click at [1142, 131] on span "Sign Out" at bounding box center [1094, 126] width 150 height 16
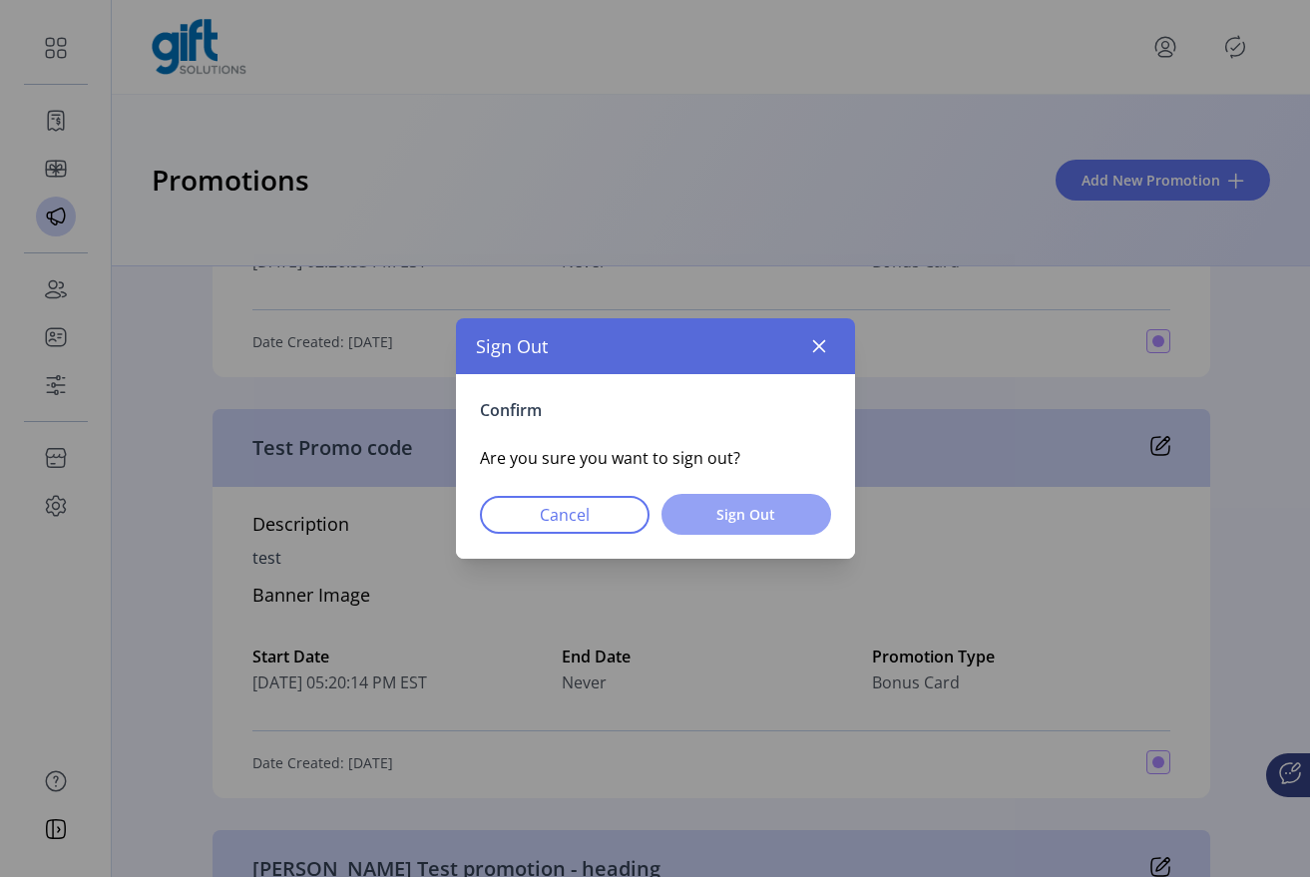
click at [788, 509] on span "Sign Out" at bounding box center [747, 514] width 118 height 21
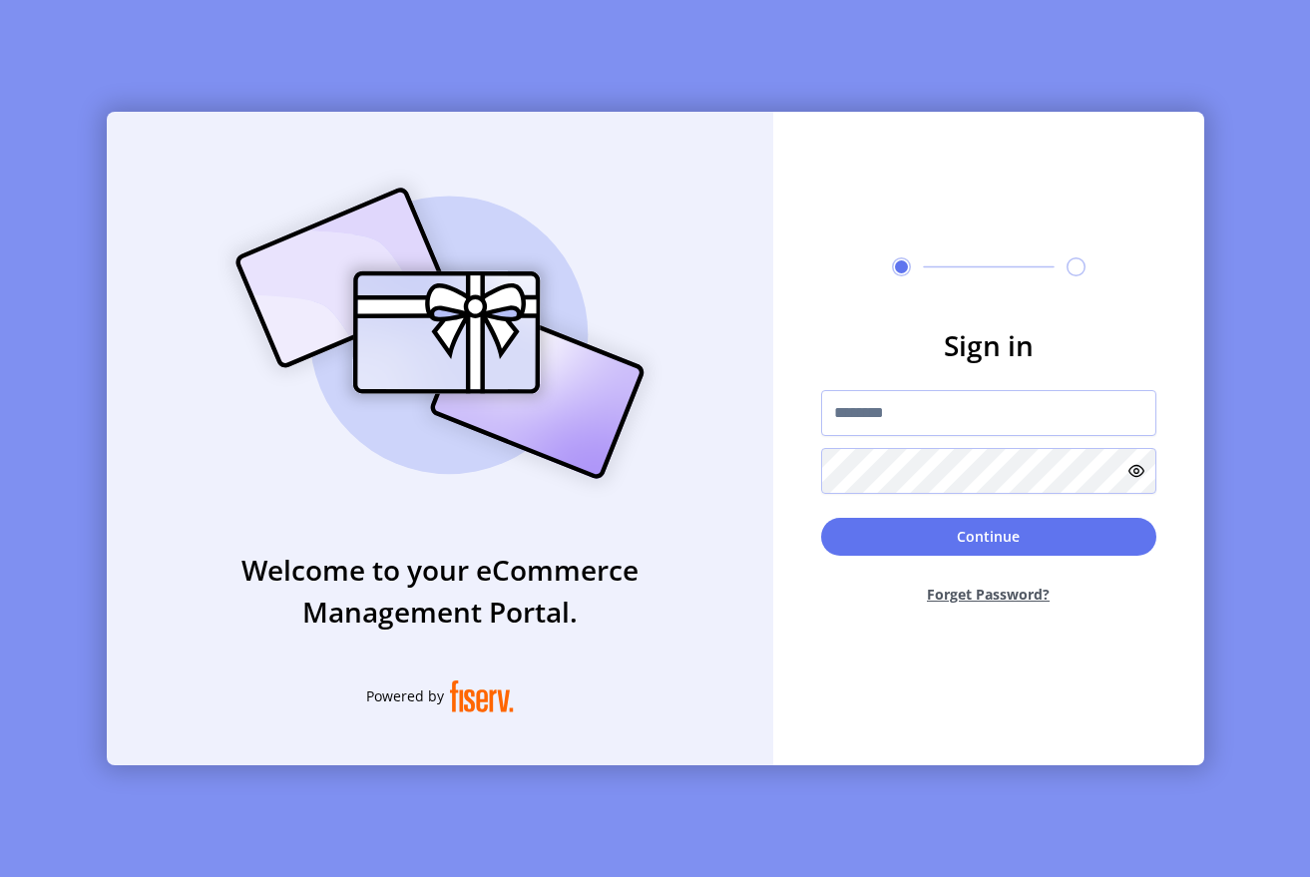
click at [870, 441] on div at bounding box center [988, 442] width 335 height 104
click at [873, 430] on input "text" at bounding box center [988, 413] width 335 height 46
paste input "**********"
type input "**********"
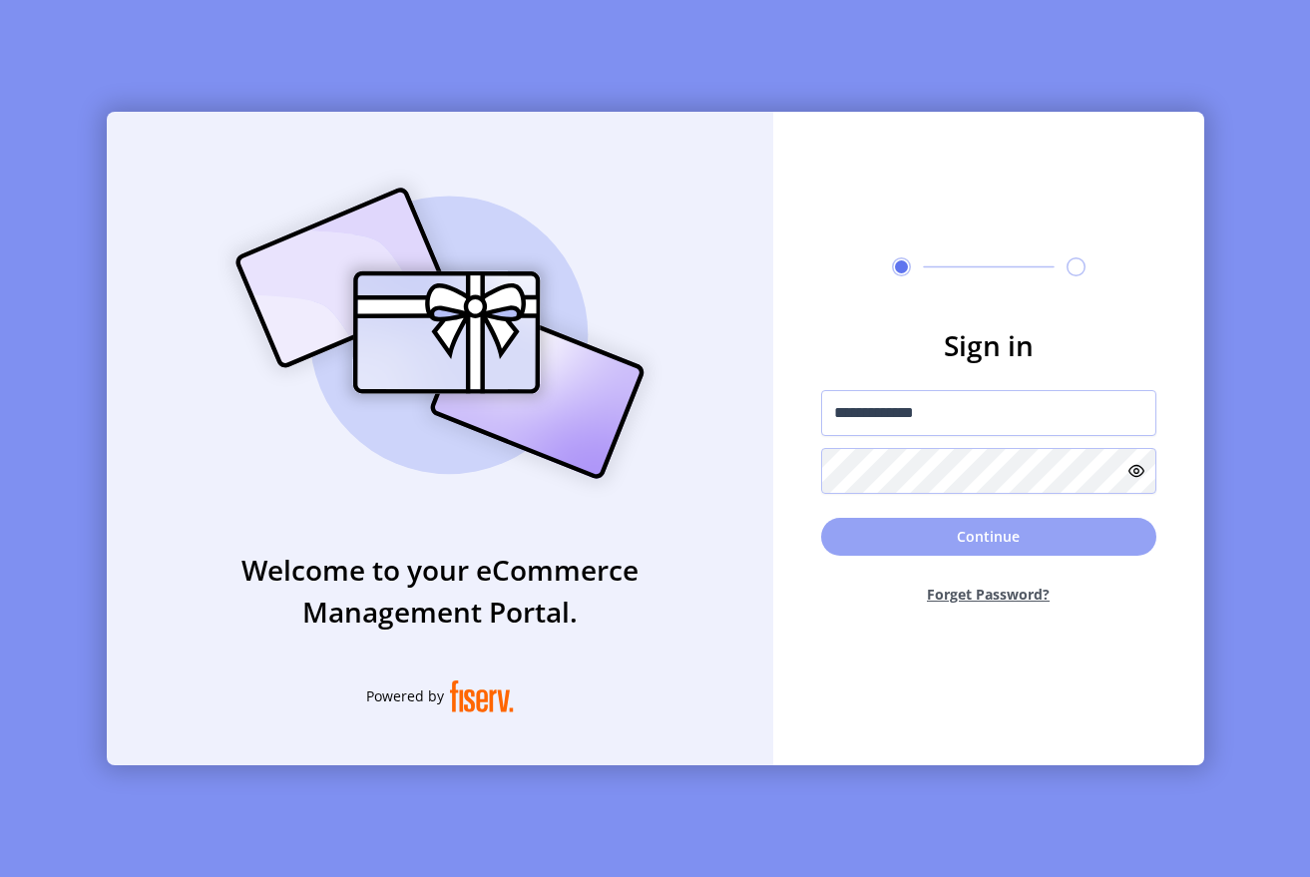
click at [897, 530] on button "Continue" at bounding box center [988, 537] width 335 height 38
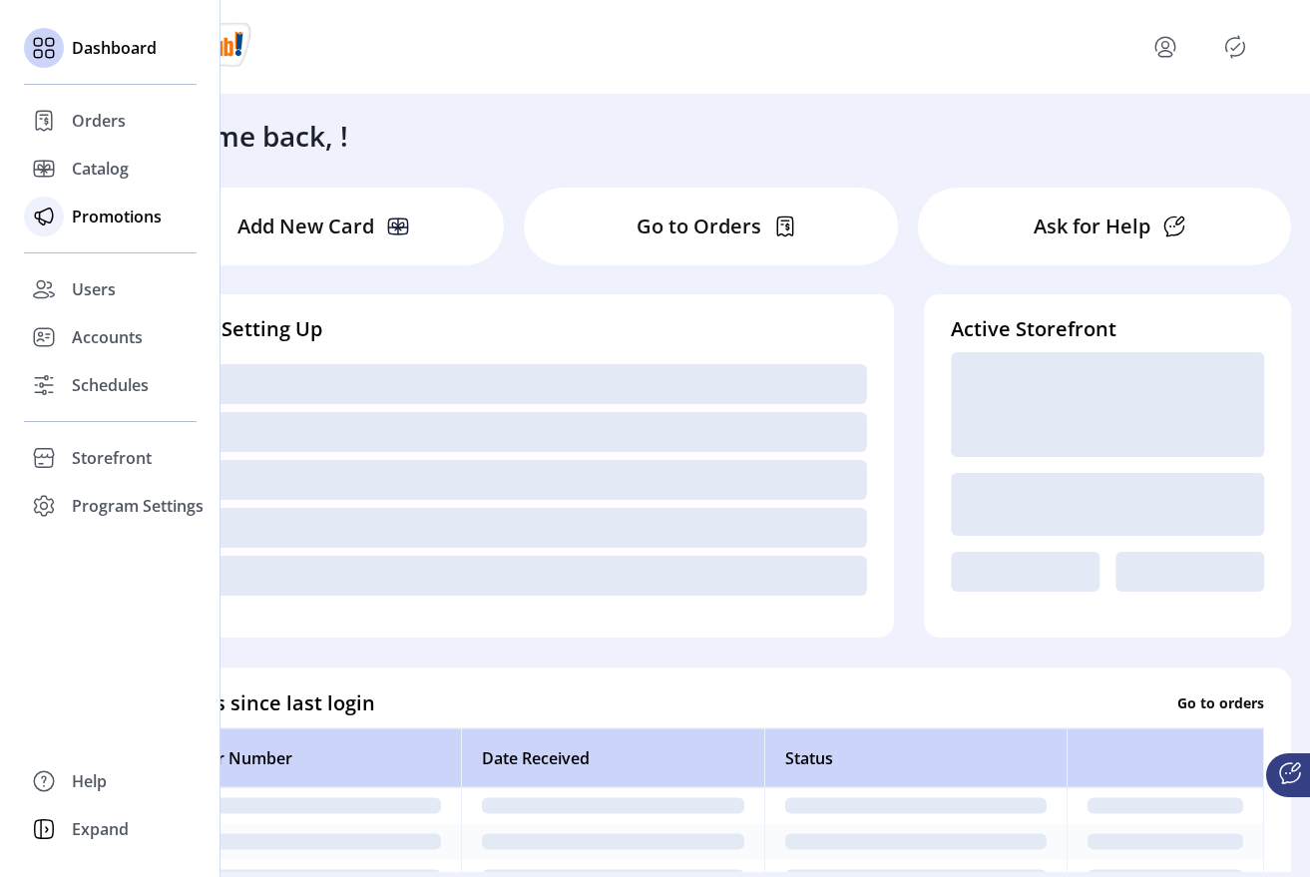
click at [114, 205] on span "Promotions" at bounding box center [117, 217] width 90 height 24
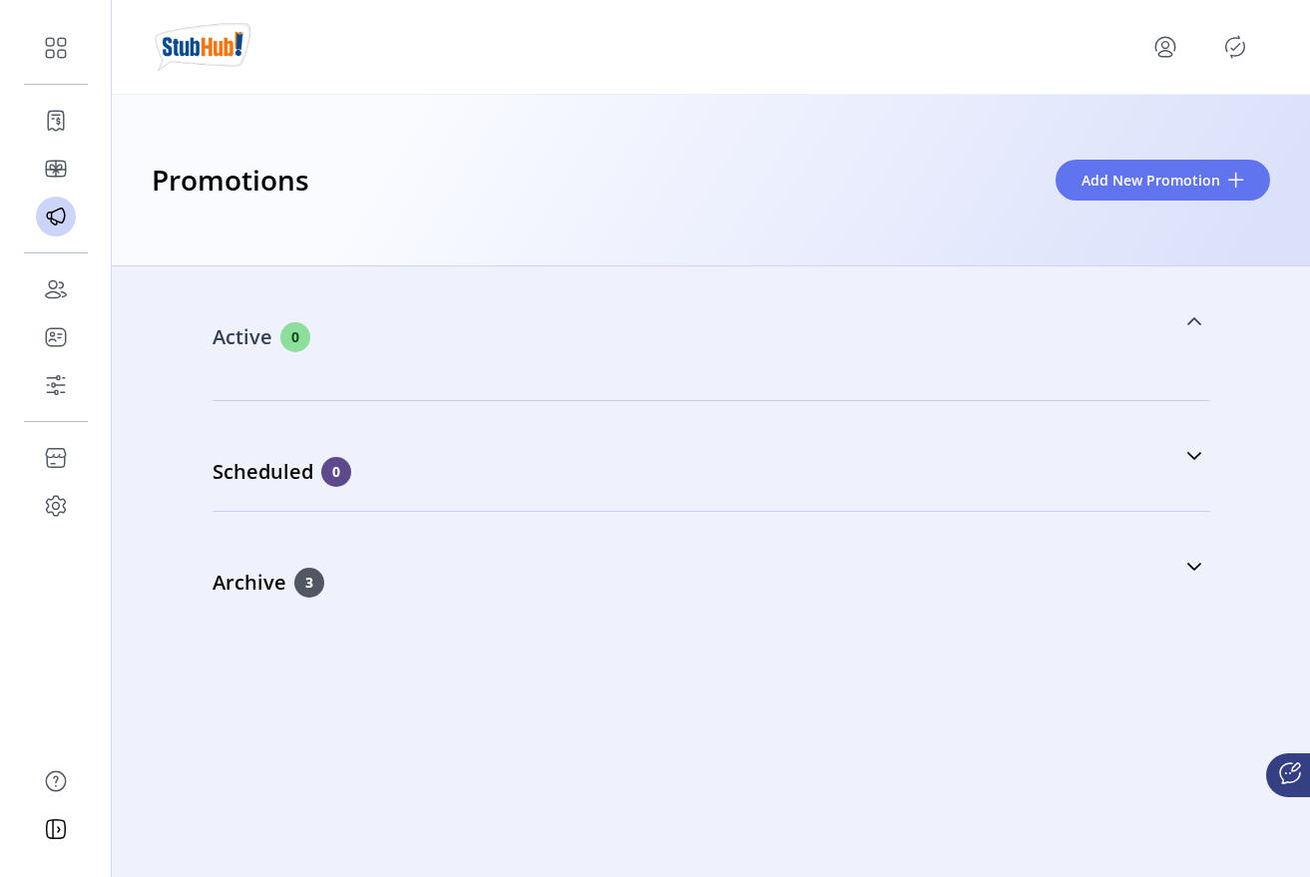
click at [641, 359] on link "Active 0" at bounding box center [712, 321] width 998 height 86
click at [517, 551] on div "Archive 3" at bounding box center [612, 559] width 798 height 30
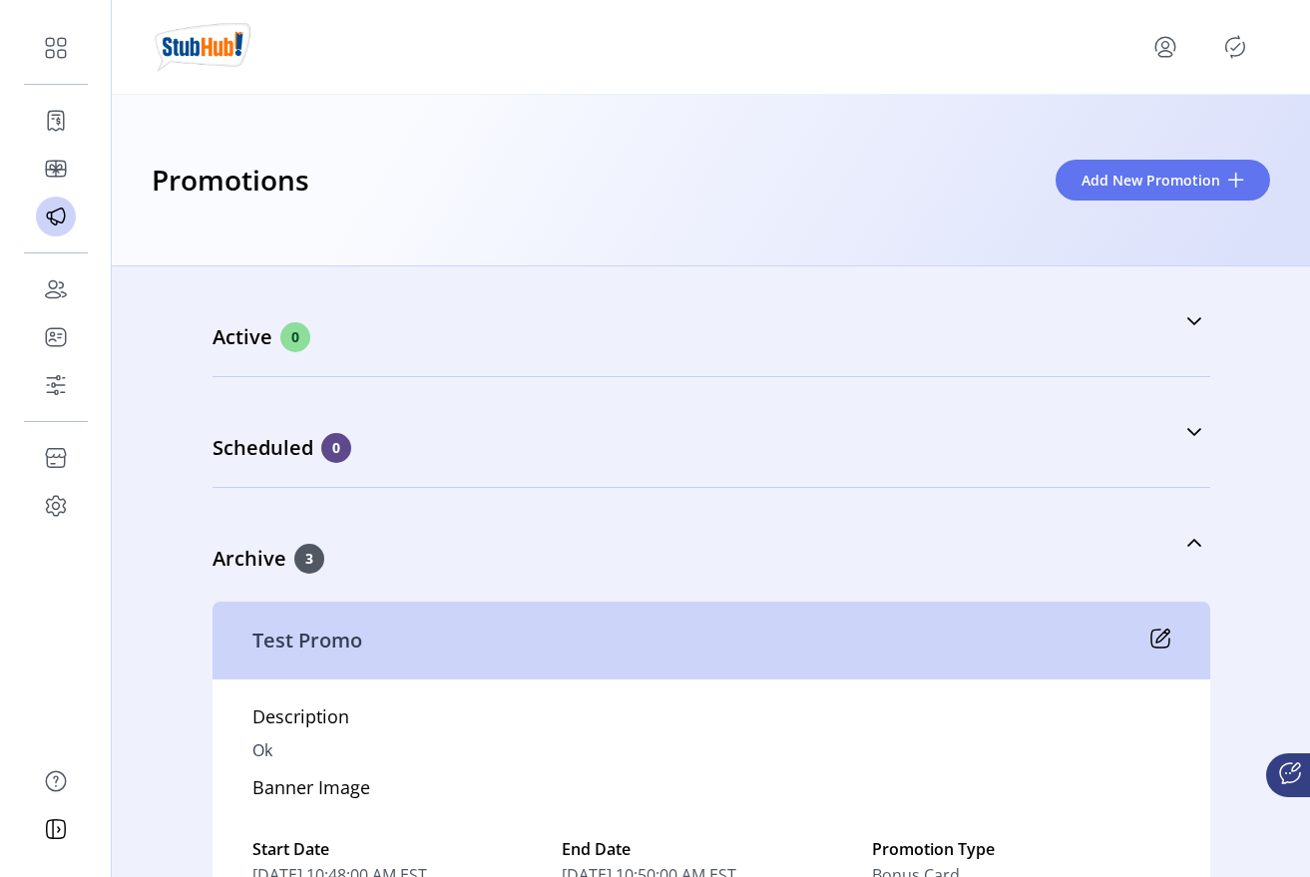
click at [1158, 38] on icon "menu" at bounding box center [1166, 47] width 32 height 32
click at [1138, 126] on span "Sign Out" at bounding box center [1094, 126] width 150 height 16
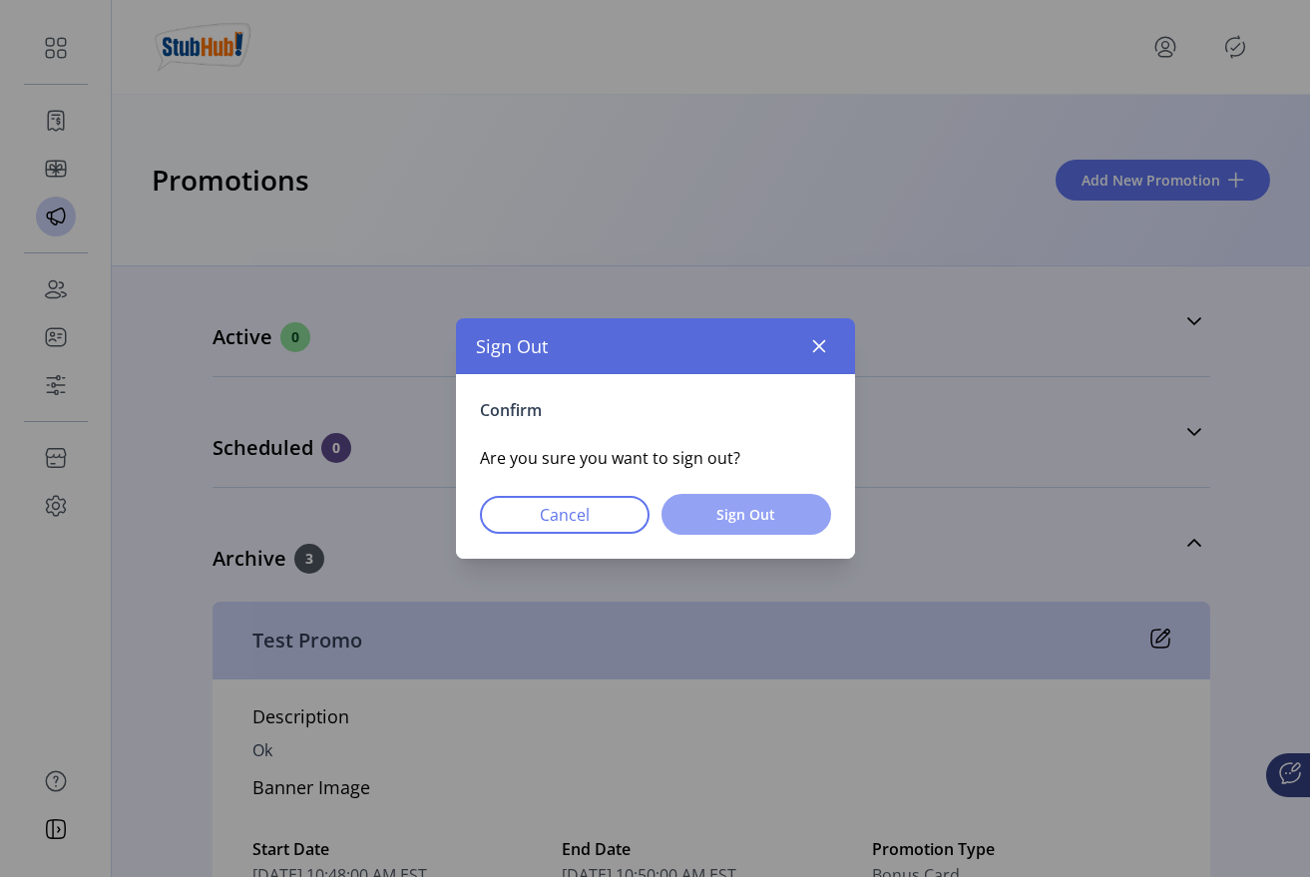
click at [726, 502] on button "Sign Out" at bounding box center [747, 514] width 170 height 41
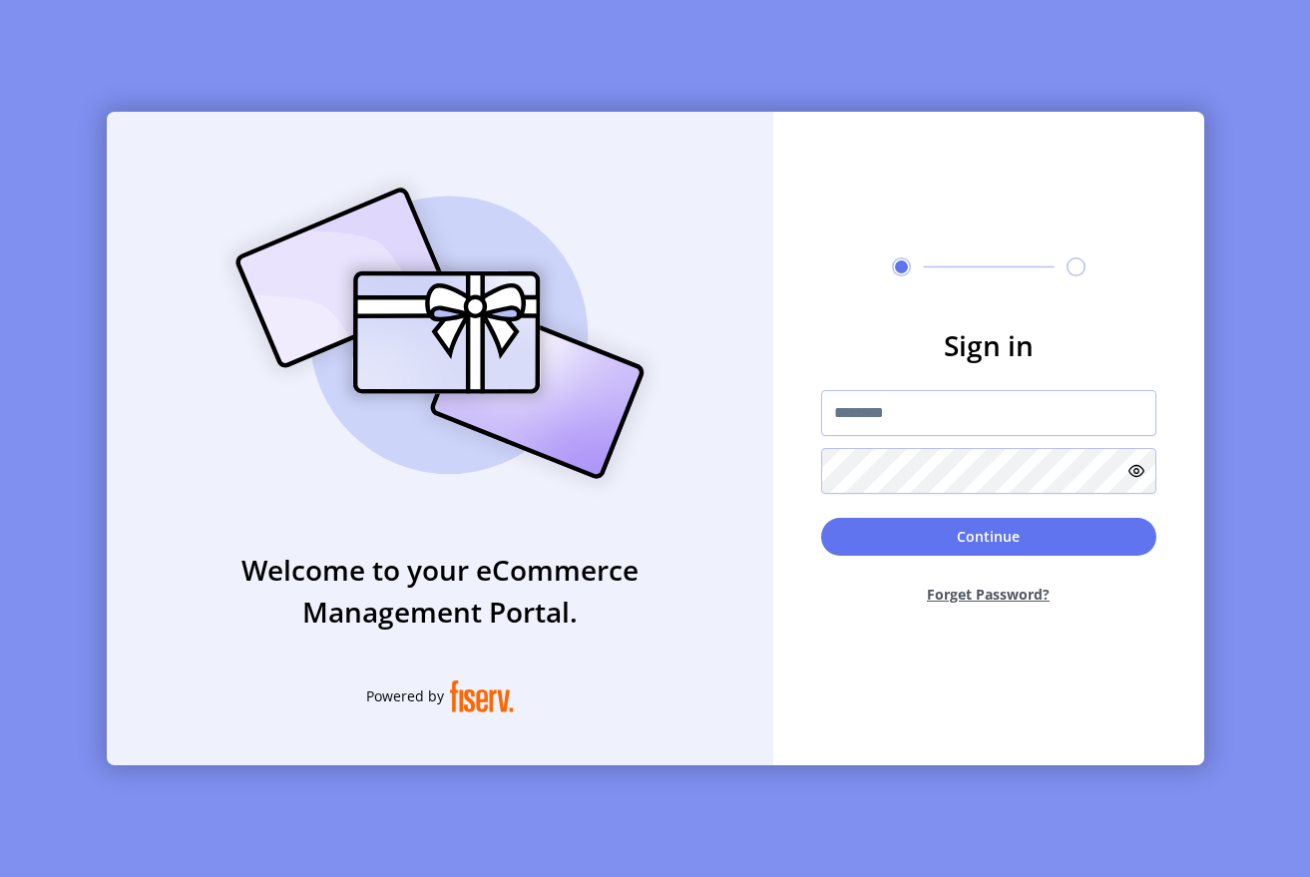
click at [259, 61] on div "Welcome to your eCommerce Management Portal. Powered by Sign in Continue Forget…" at bounding box center [655, 438] width 1310 height 877
drag, startPoint x: 852, startPoint y: 419, endPoint x: 839, endPoint y: 422, distance: 13.3
click at [851, 419] on input "text" at bounding box center [988, 413] width 335 height 46
click at [899, 299] on div "Sign in Continue Forget Password?" at bounding box center [988, 439] width 431 height 654
click at [908, 405] on input "text" at bounding box center [988, 413] width 335 height 46
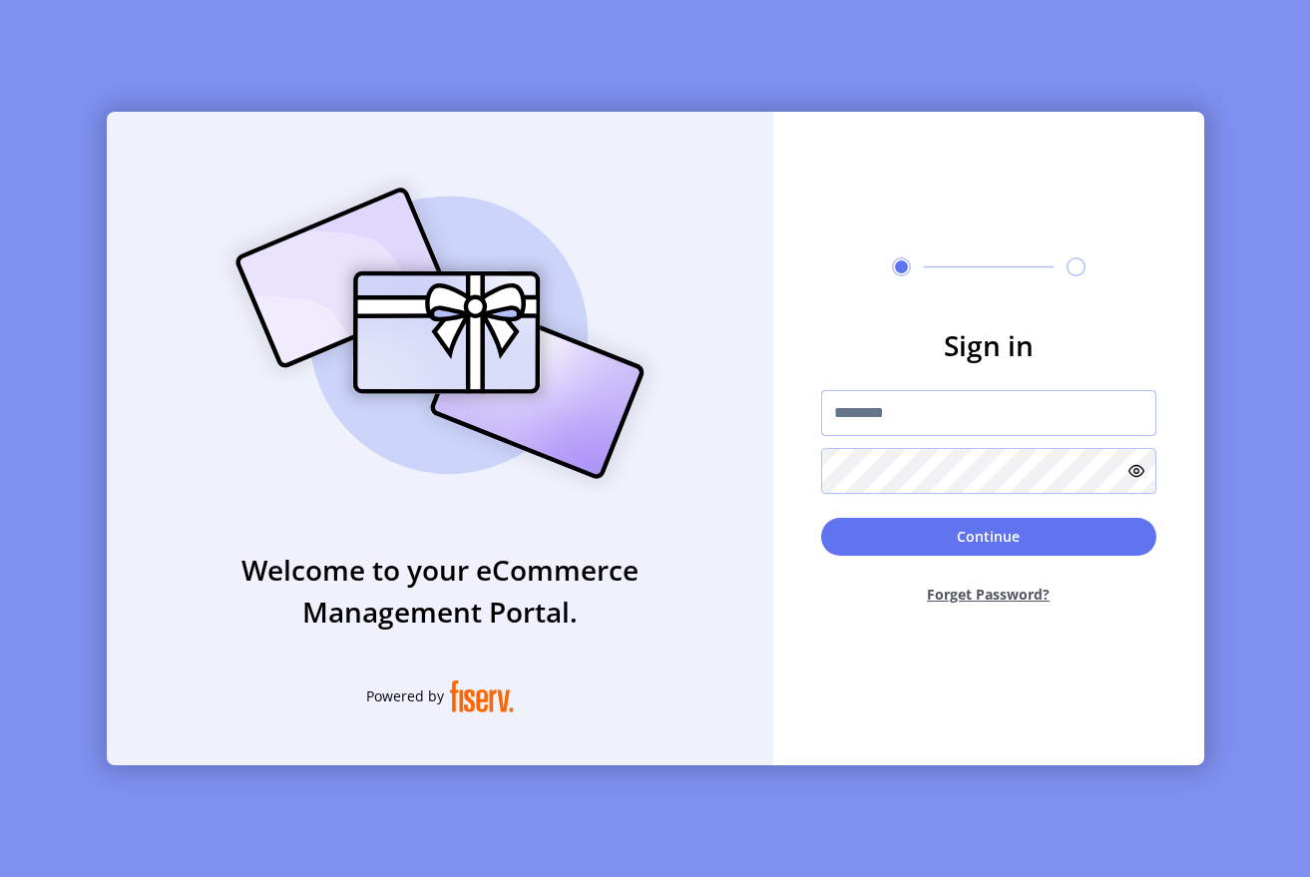
click at [908, 405] on input "text" at bounding box center [988, 413] width 335 height 46
type input "**********"
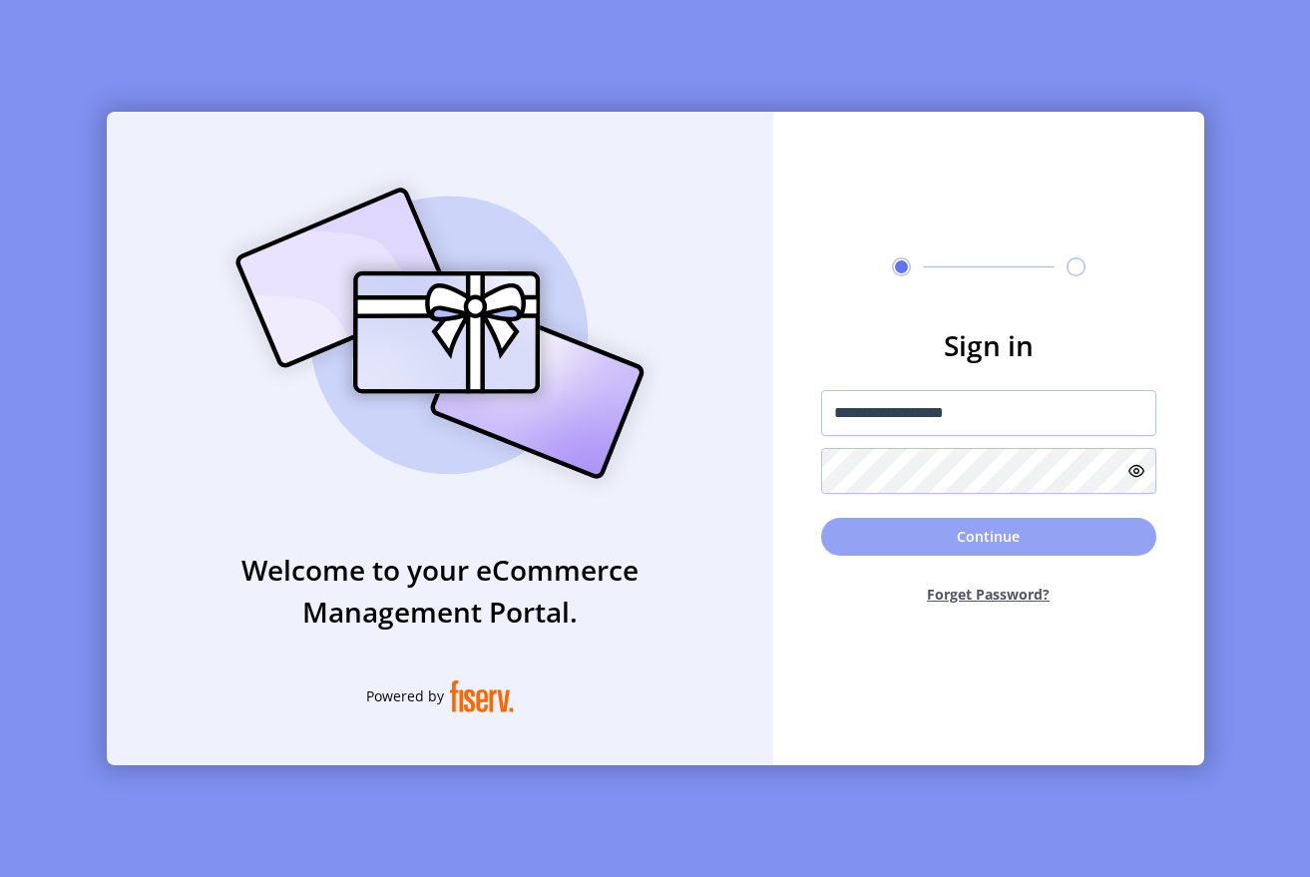
click at [922, 551] on button "Continue" at bounding box center [988, 537] width 335 height 38
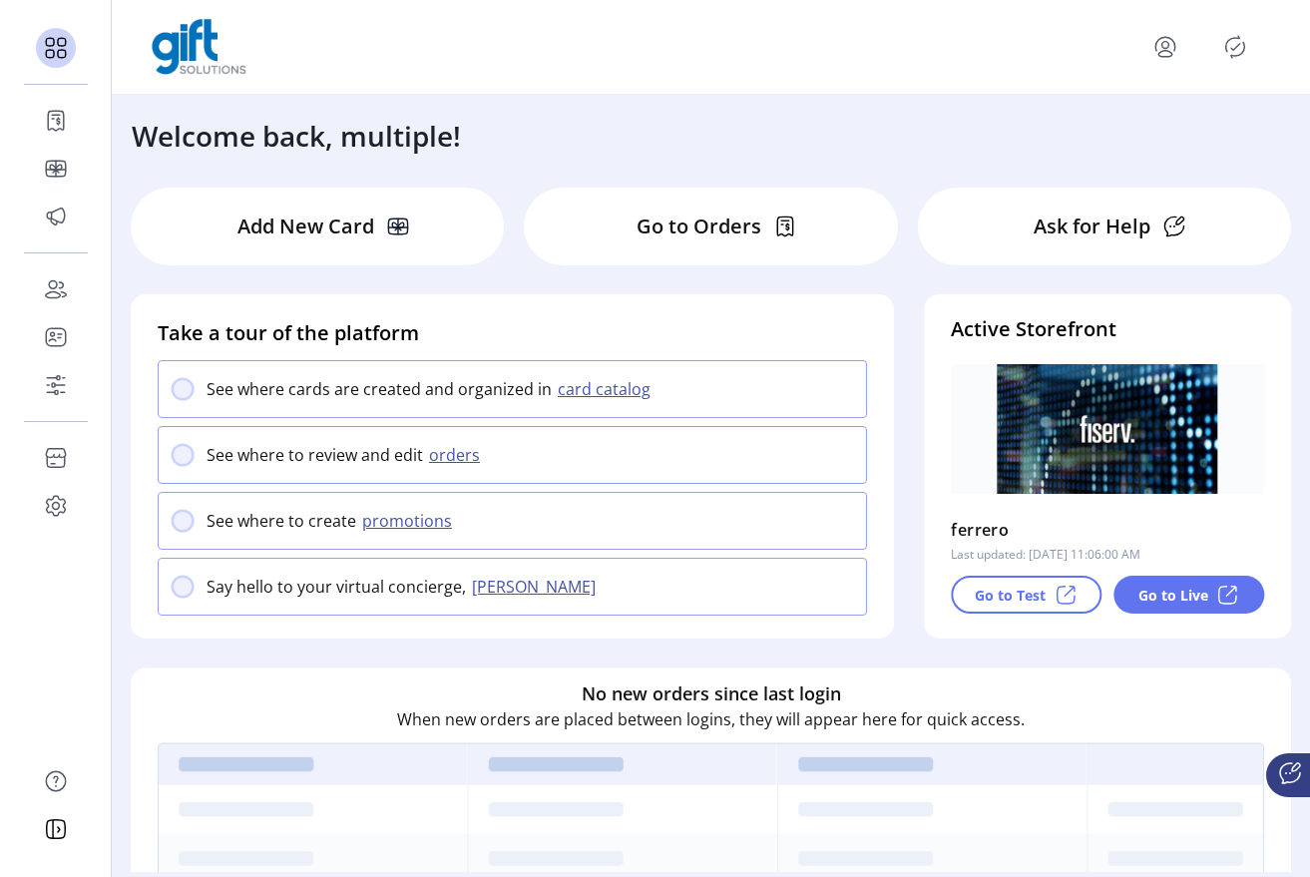
click at [1160, 41] on icon "menu" at bounding box center [1166, 47] width 32 height 32
click at [1104, 119] on span "Sign Out" at bounding box center [1094, 126] width 150 height 16
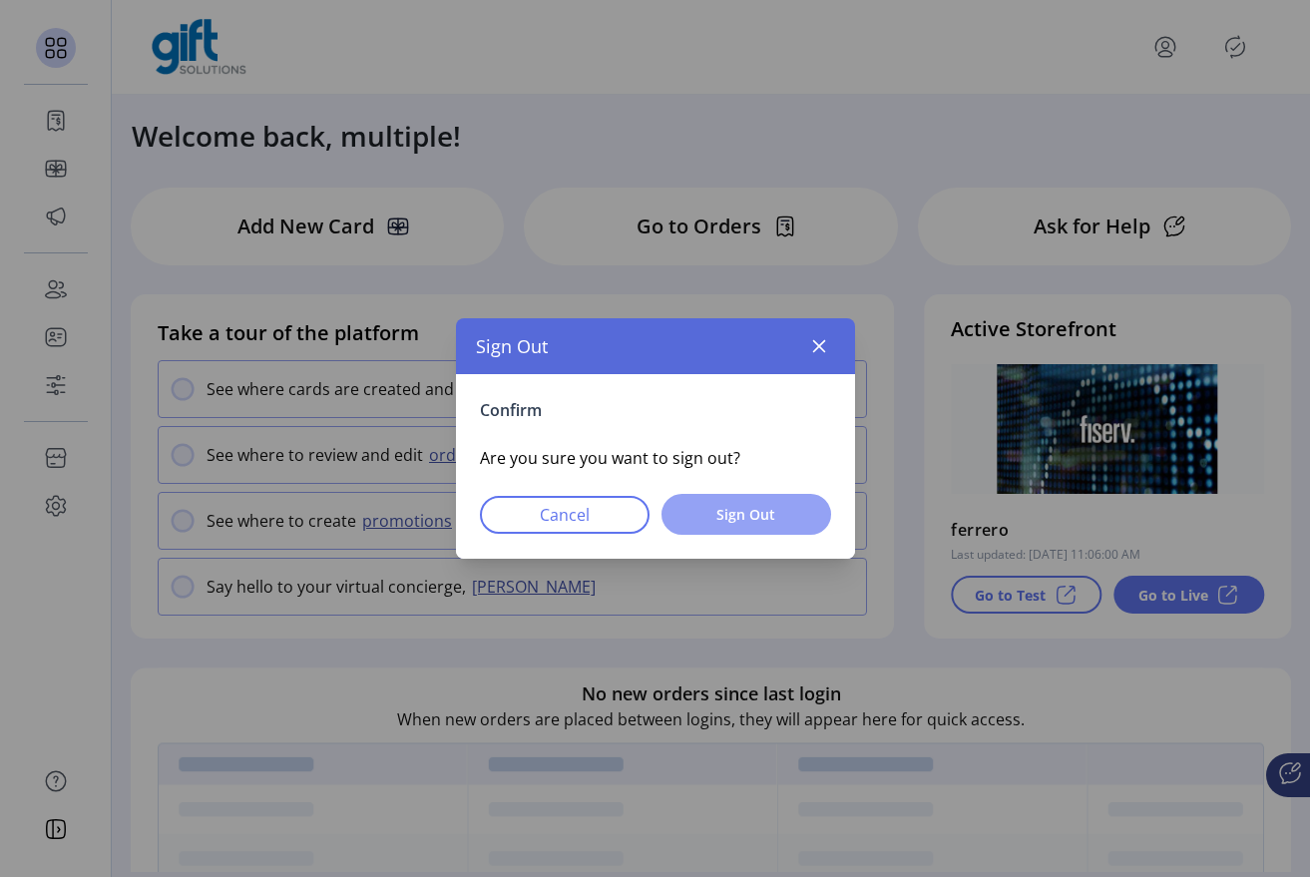
click at [717, 524] on span "Sign Out" at bounding box center [747, 514] width 118 height 21
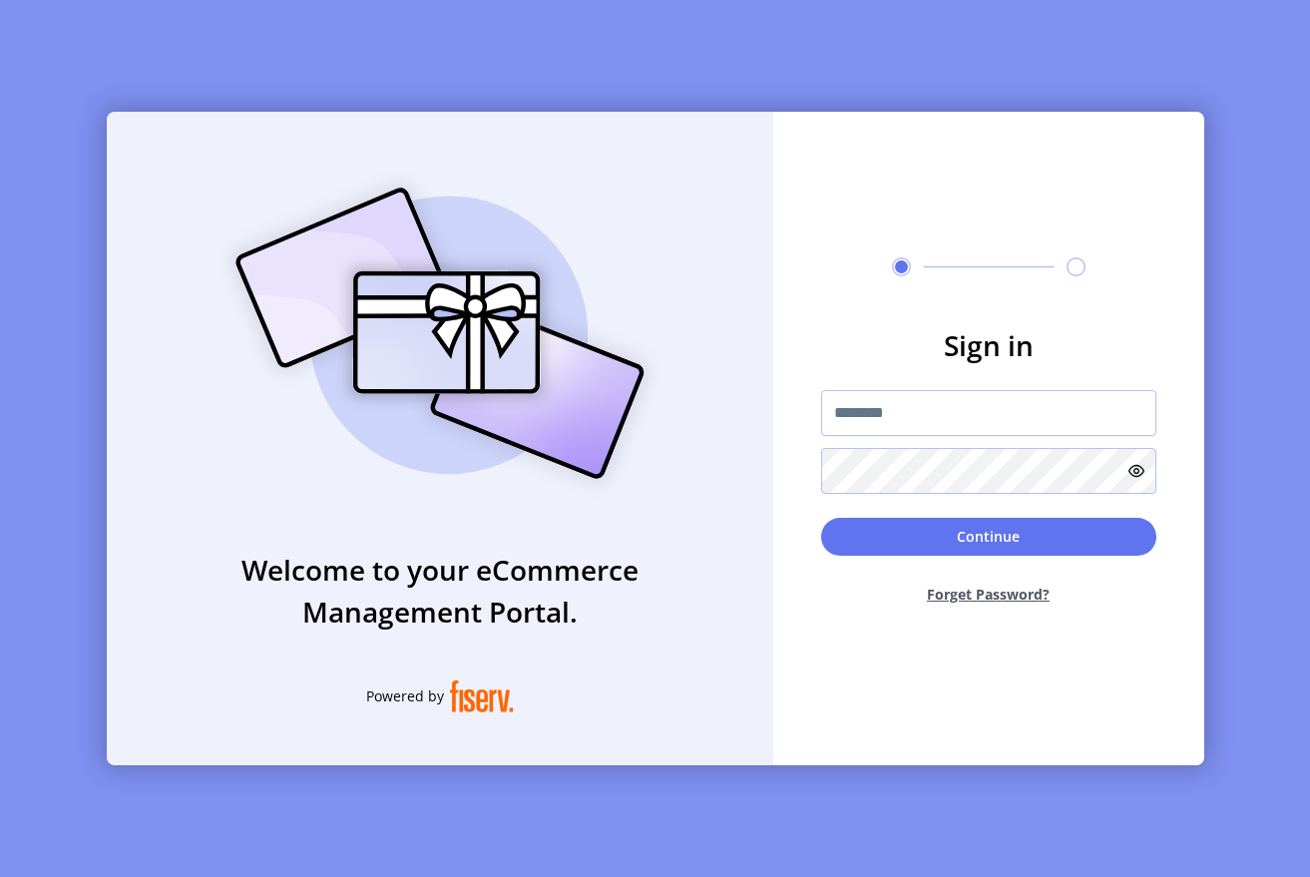
click at [226, 239] on img at bounding box center [440, 333] width 469 height 335
click at [878, 404] on input "text" at bounding box center [988, 413] width 335 height 46
type input "**********"
click at [842, 518] on p-button "Continue" at bounding box center [988, 537] width 335 height 38
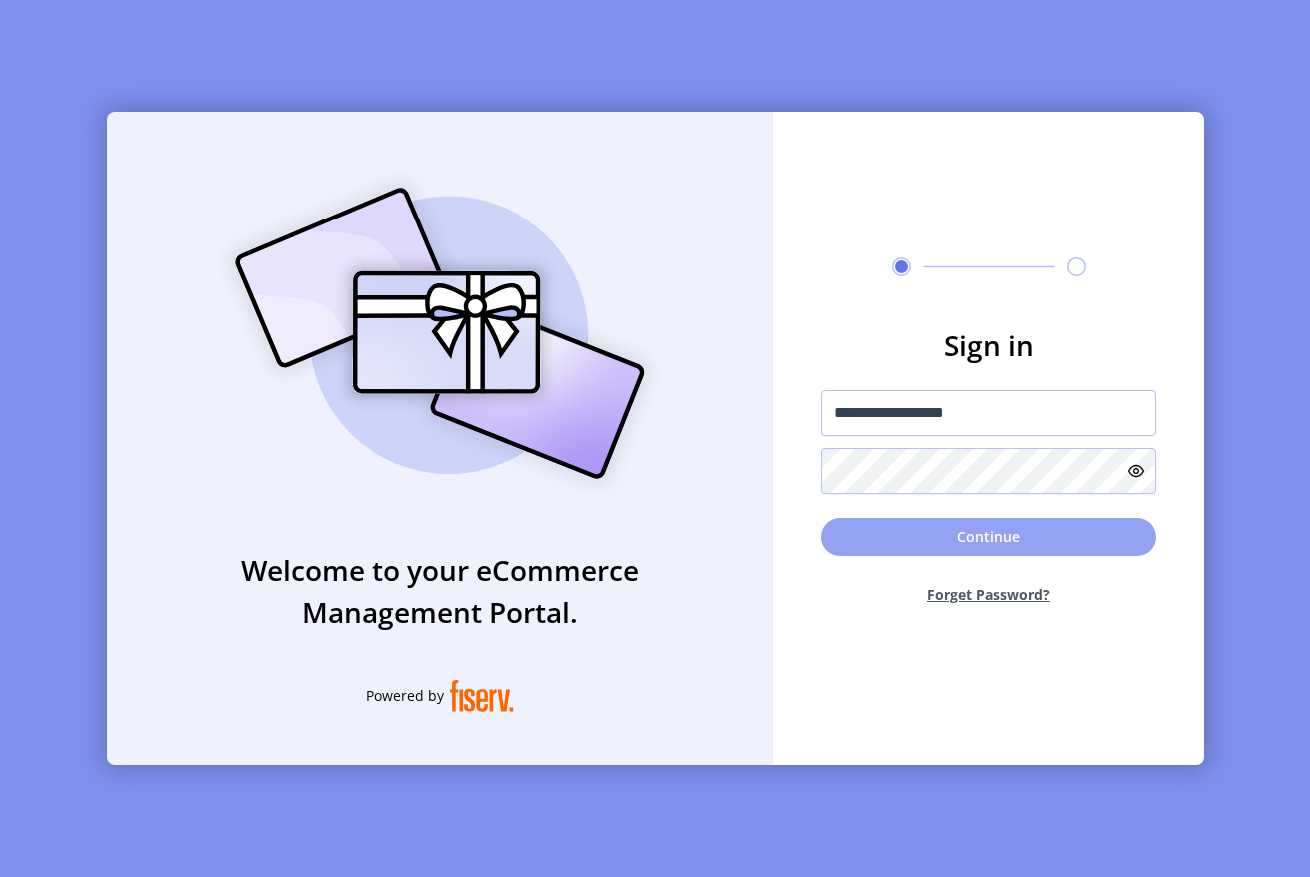
click at [841, 521] on button "Continue" at bounding box center [988, 537] width 335 height 38
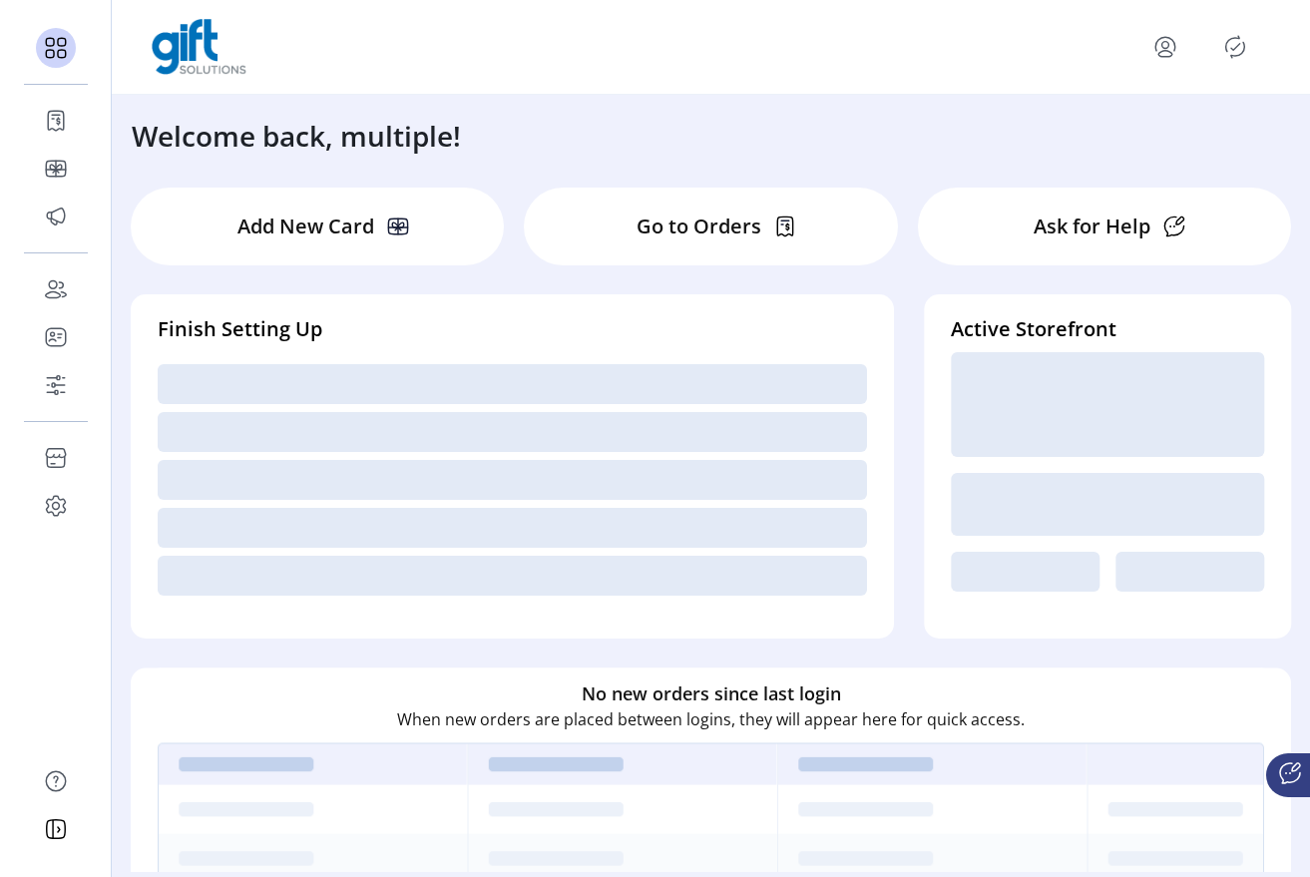
click at [1241, 50] on icon "Publisher Panel" at bounding box center [1236, 47] width 32 height 32
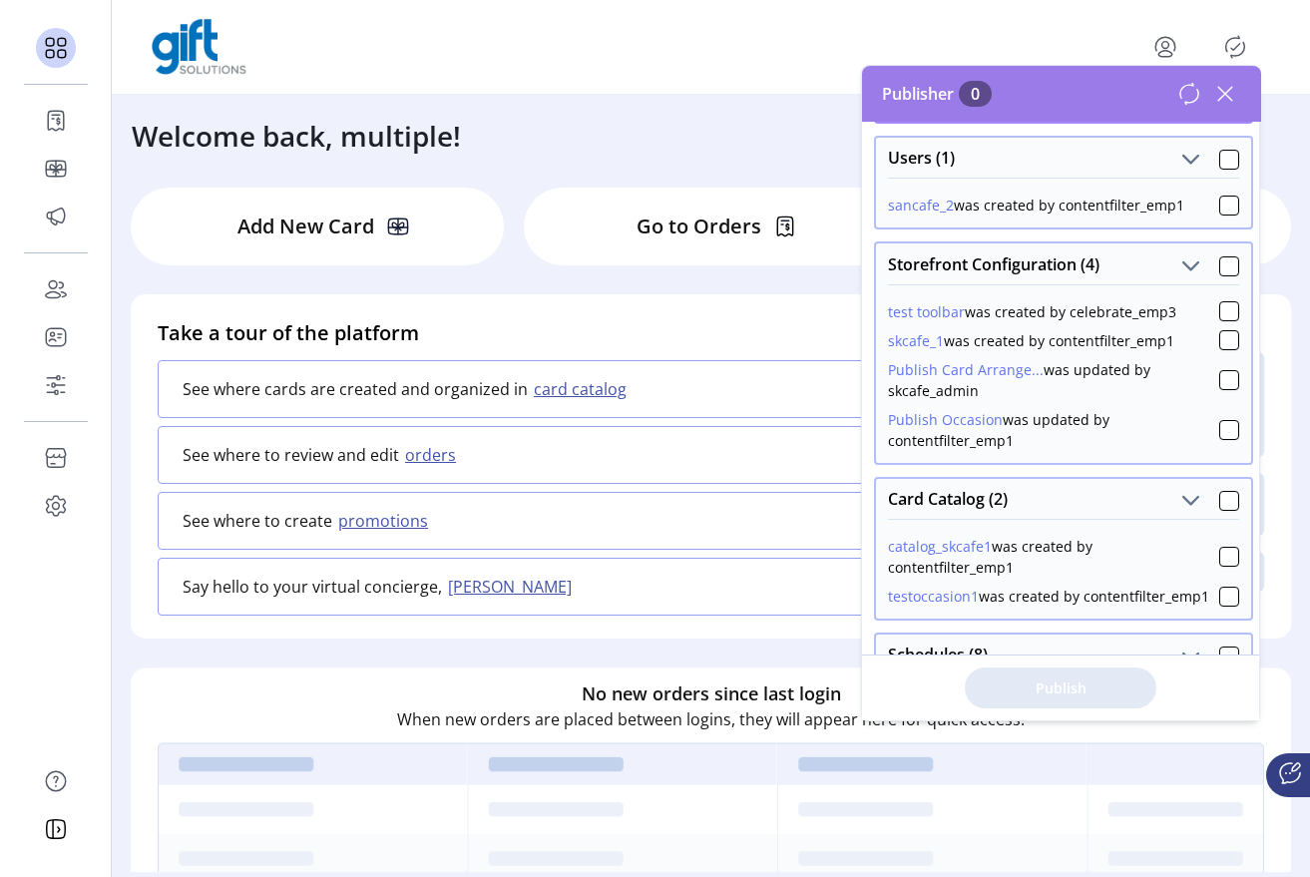
scroll to position [163, 0]
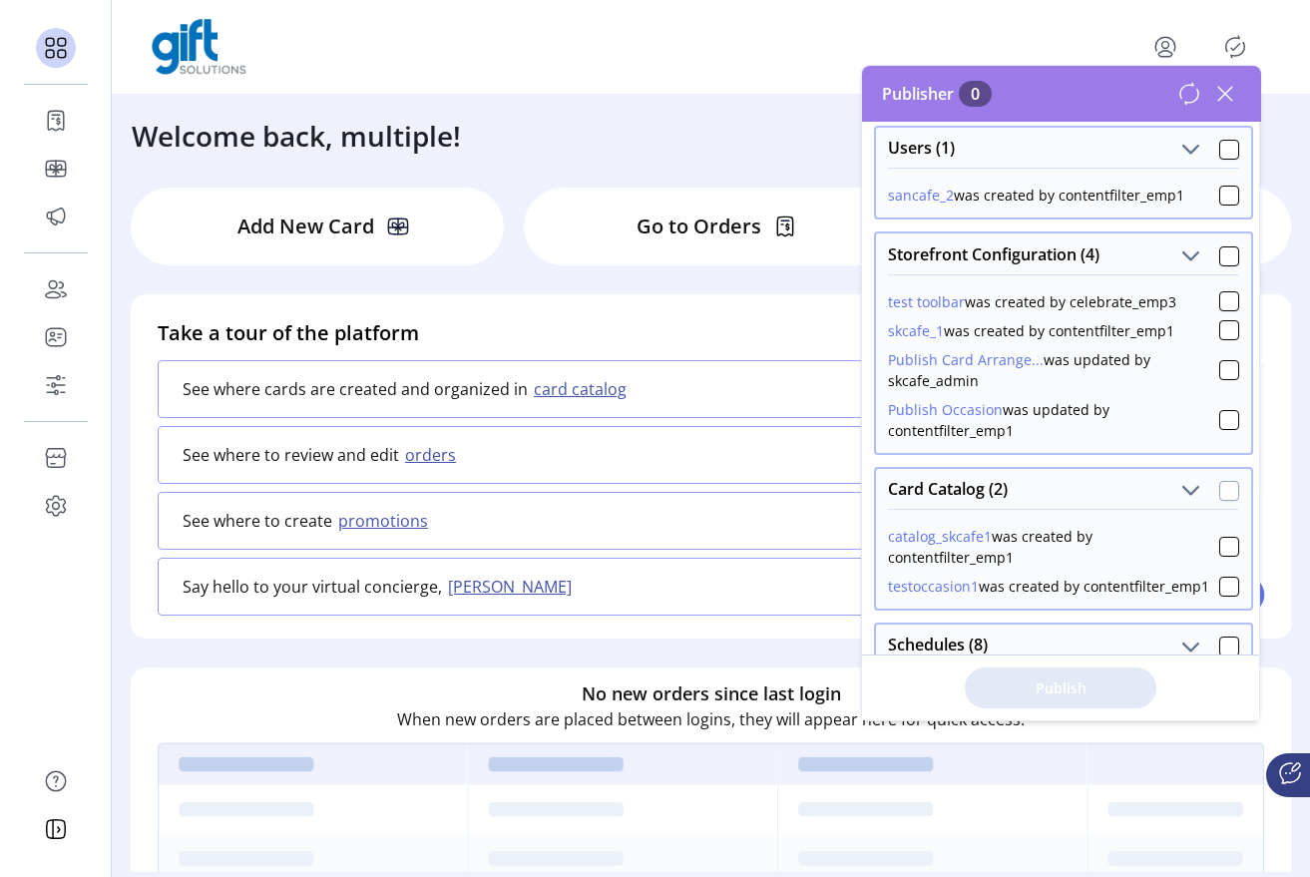
click at [1220, 486] on div at bounding box center [1230, 491] width 20 height 20
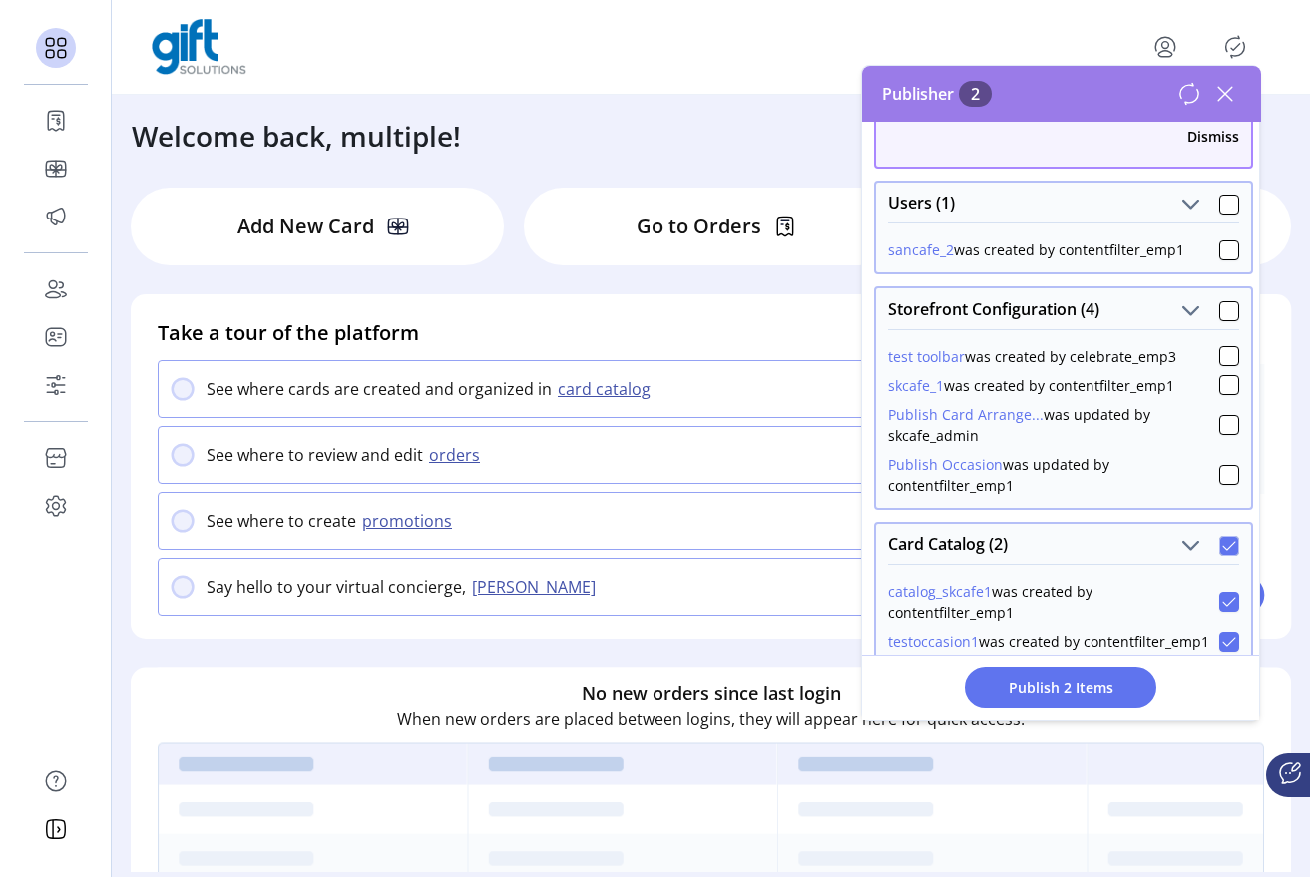
scroll to position [0, 0]
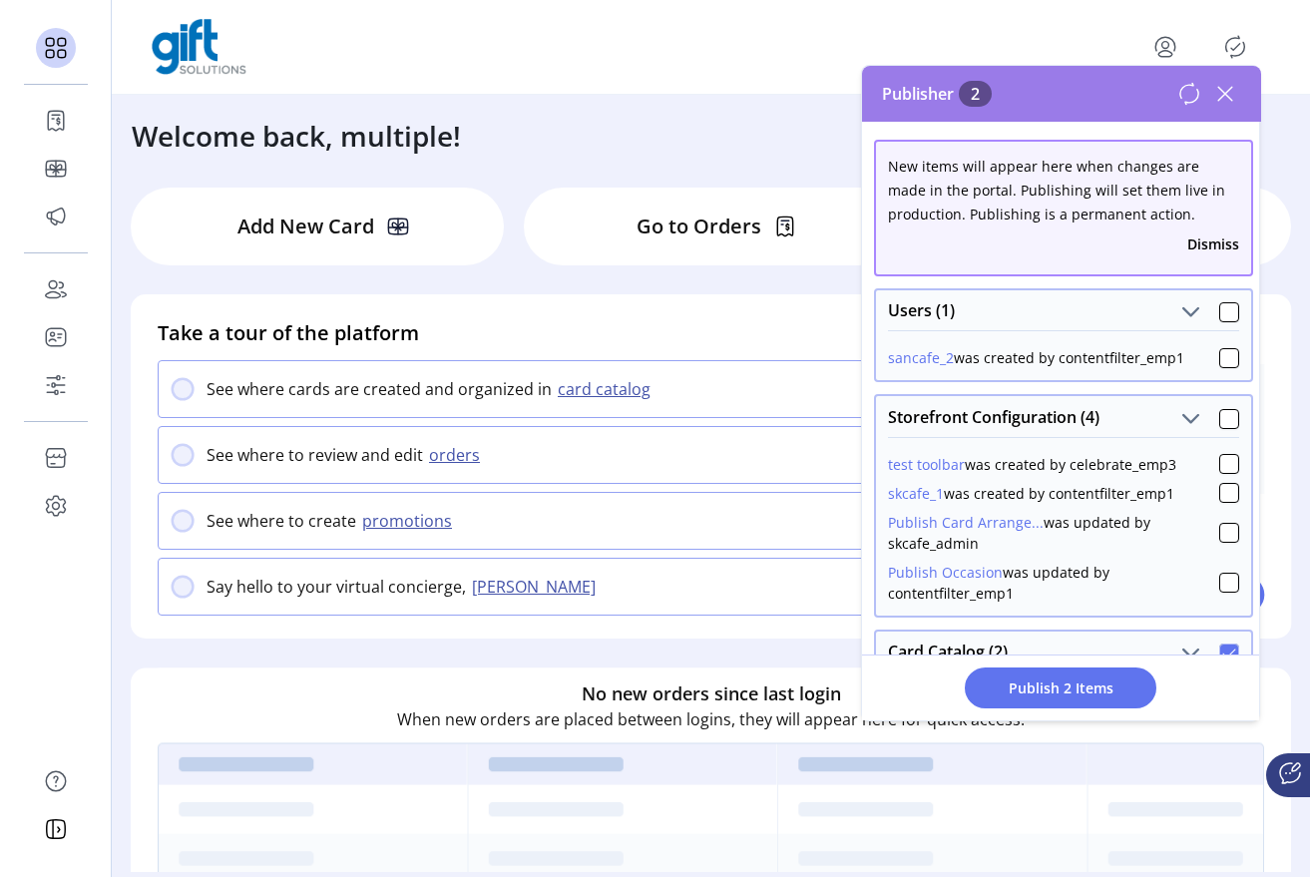
click at [1204, 247] on button "Dismiss" at bounding box center [1214, 244] width 52 height 21
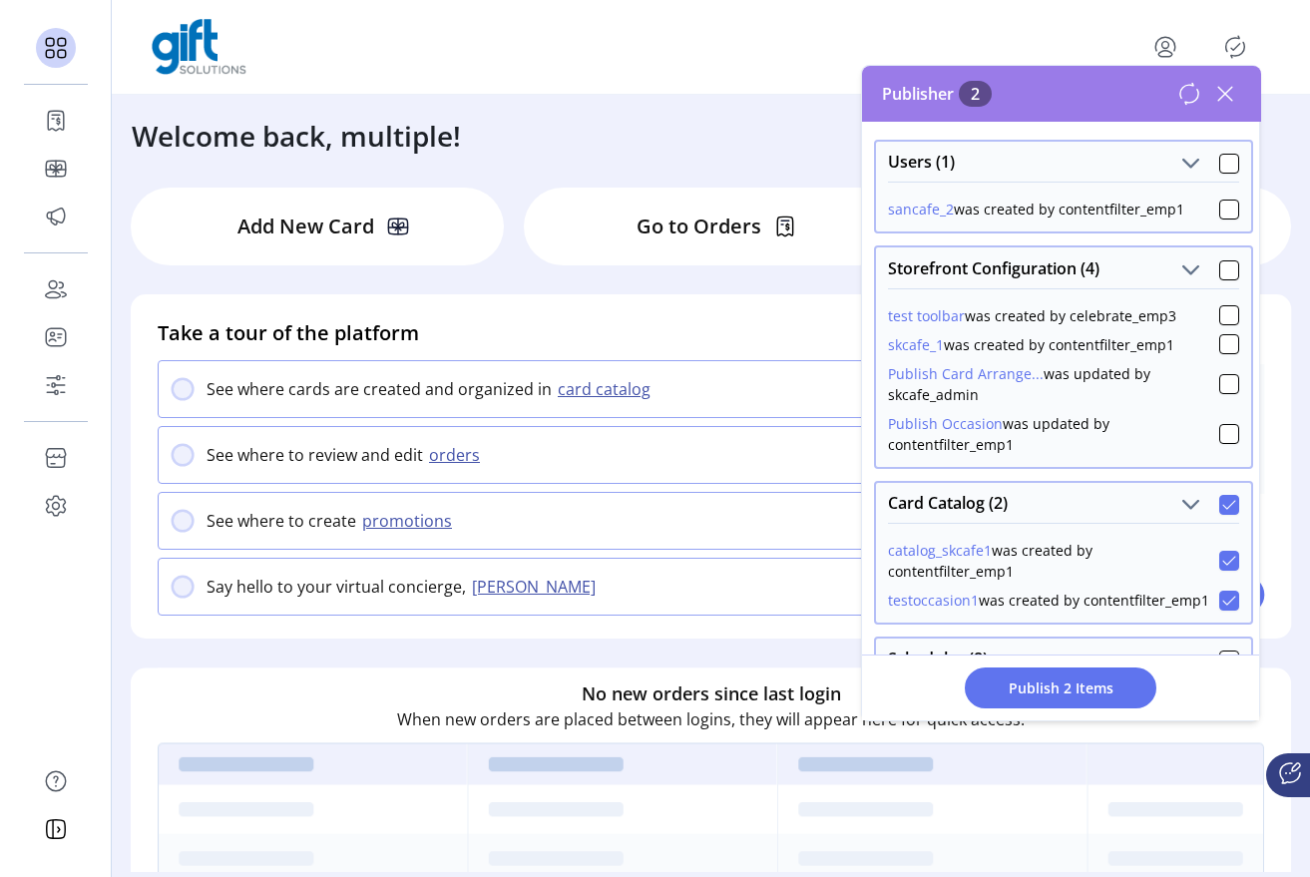
click at [1224, 91] on icon at bounding box center [1226, 94] width 14 height 14
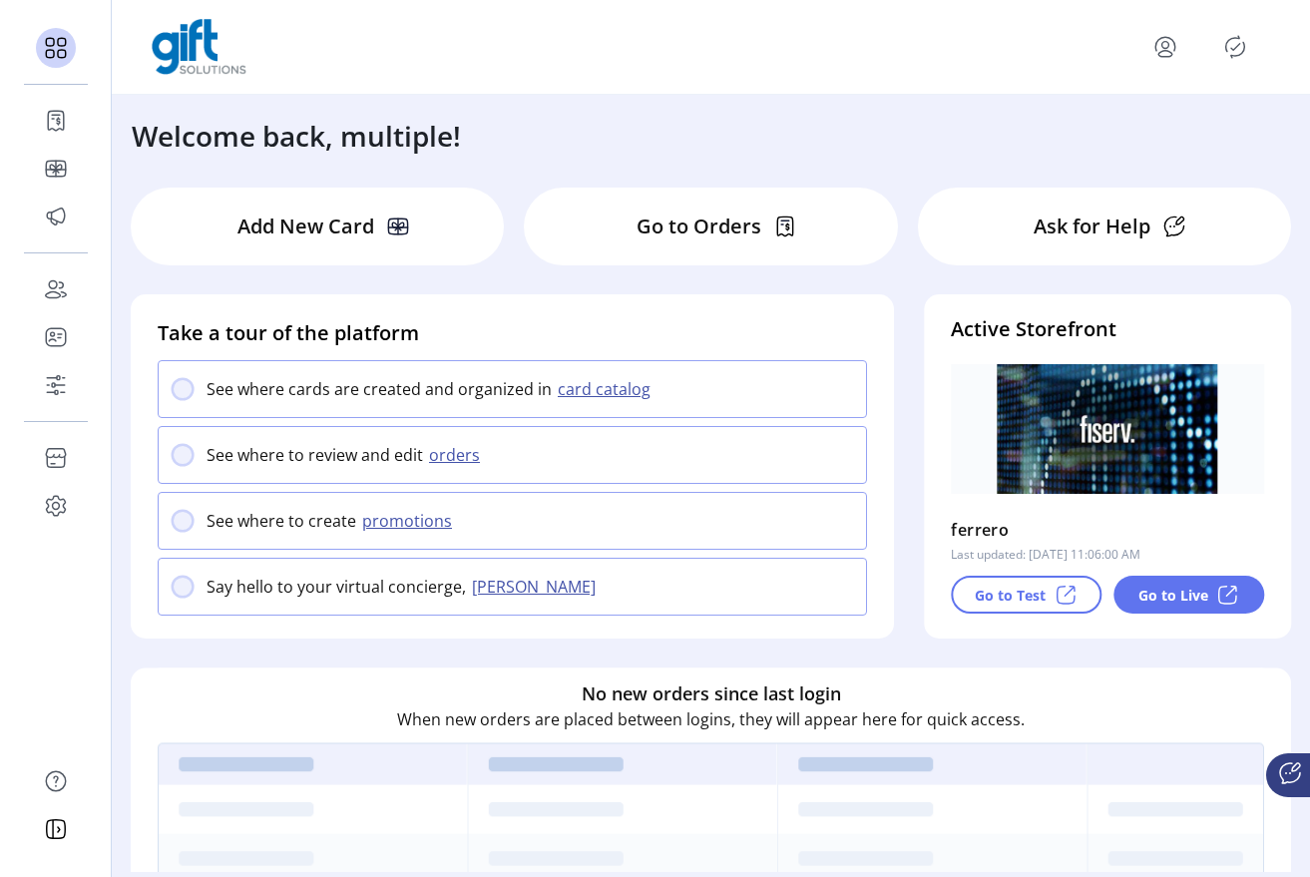
click at [1163, 52] on icon "menu" at bounding box center [1166, 47] width 32 height 32
click at [1100, 138] on link "Sign Out" at bounding box center [1094, 126] width 174 height 32
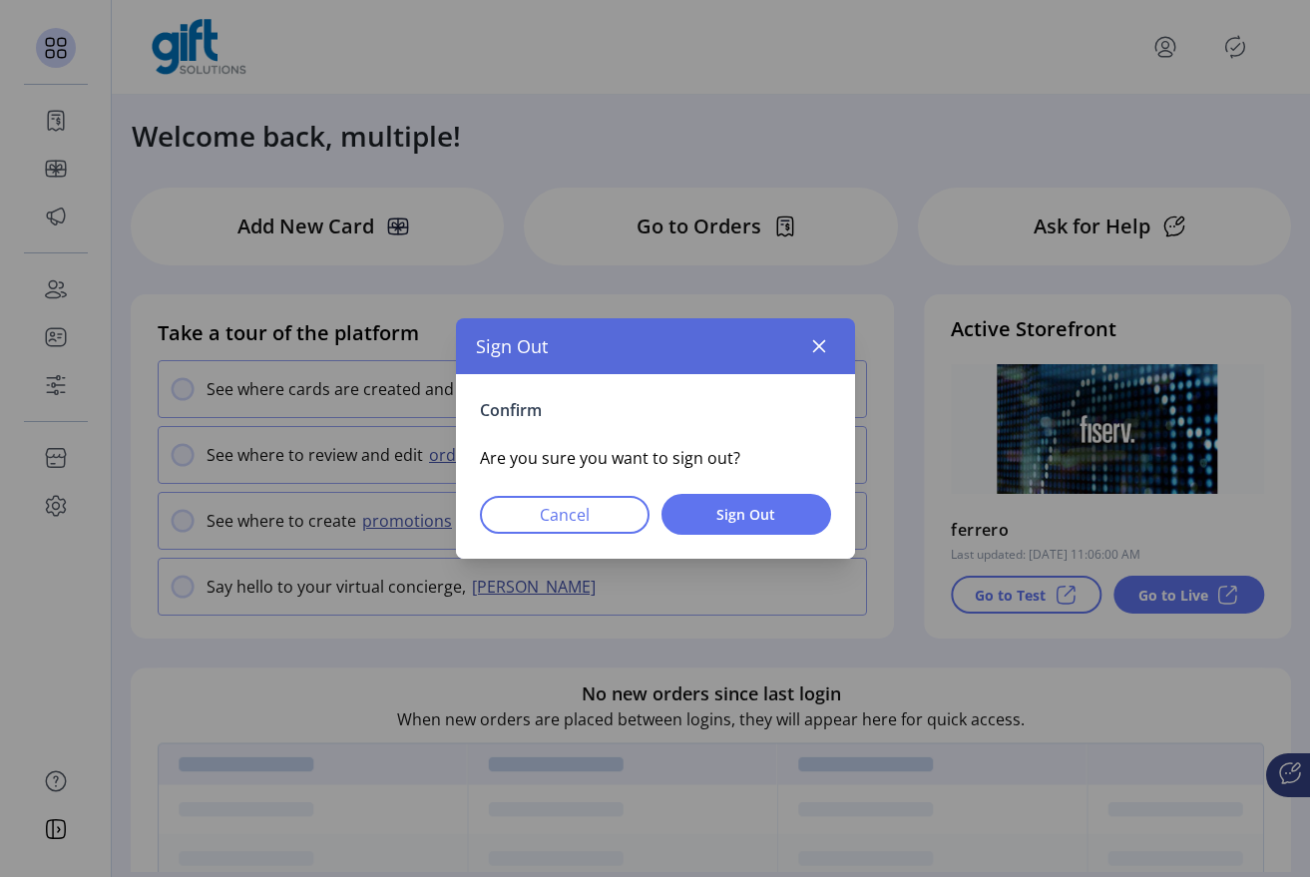
click at [766, 488] on div "Confirm Are you sure you want to sign out? Cancel Sign Out" at bounding box center [655, 466] width 399 height 185
click at [763, 499] on button "Sign Out" at bounding box center [747, 514] width 170 height 41
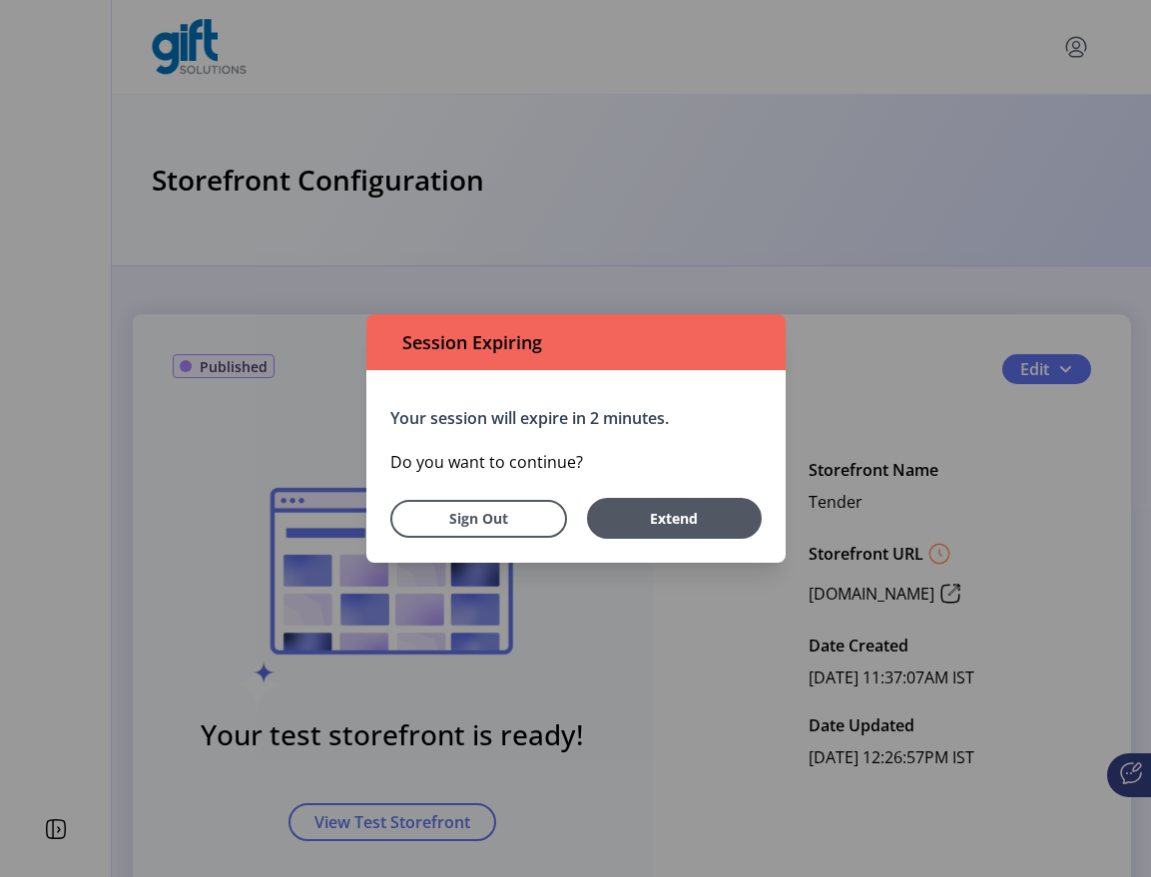
scroll to position [29, 0]
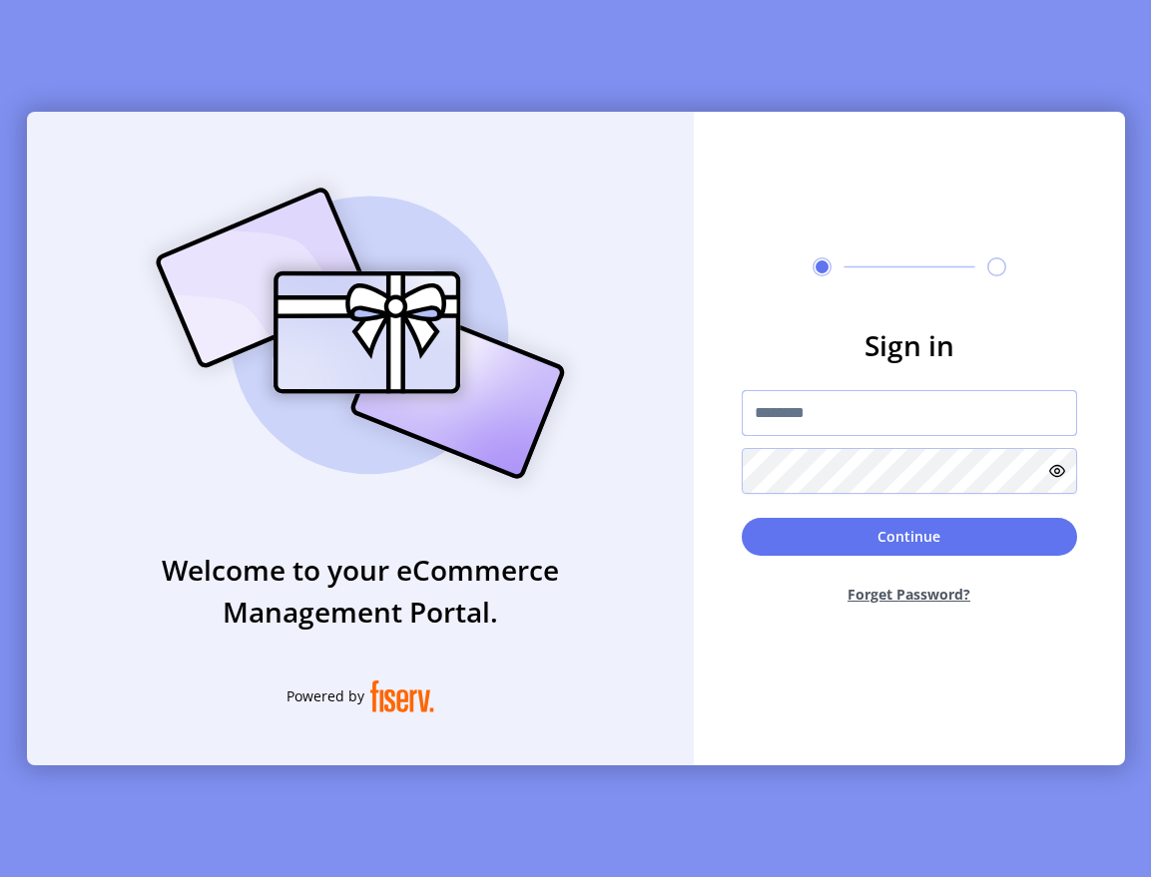
click at [804, 425] on input "text" at bounding box center [908, 413] width 335 height 46
type input "**********"
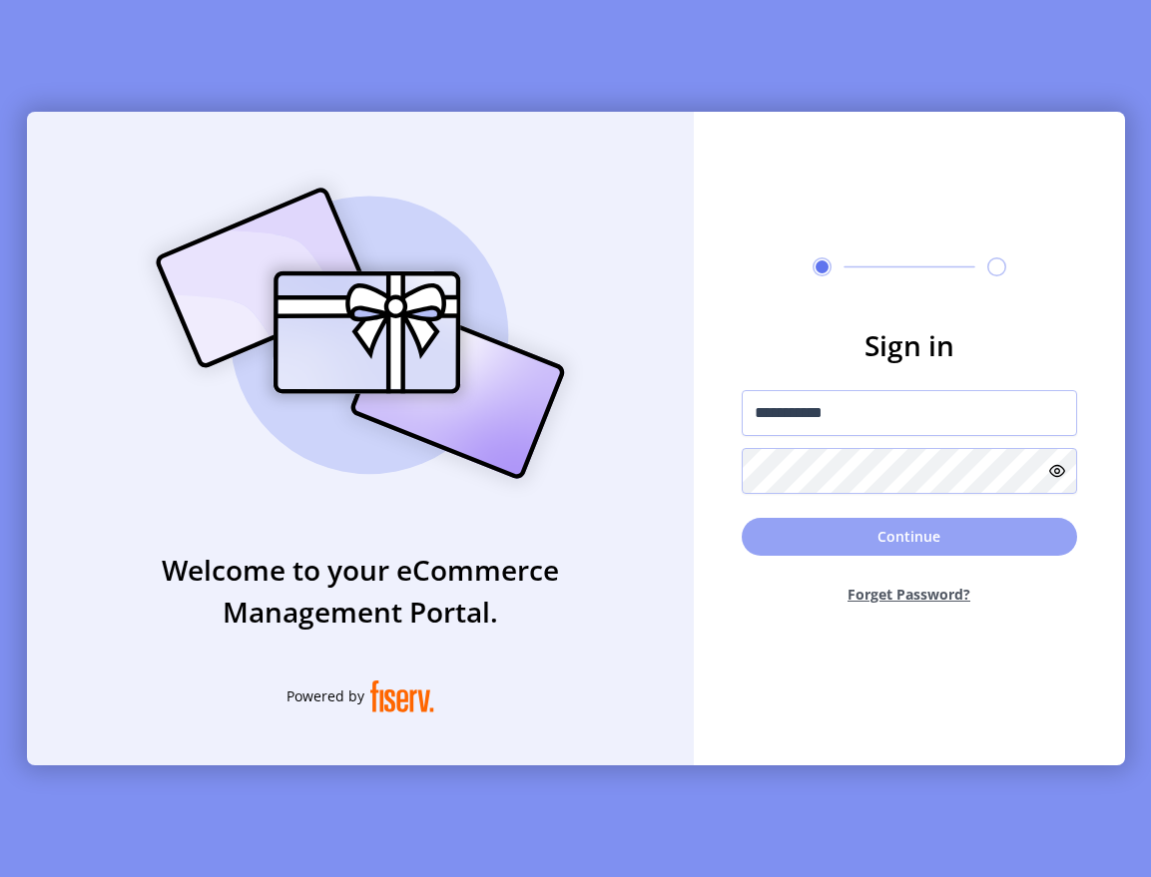
click at [800, 527] on button "Continue" at bounding box center [908, 537] width 335 height 38
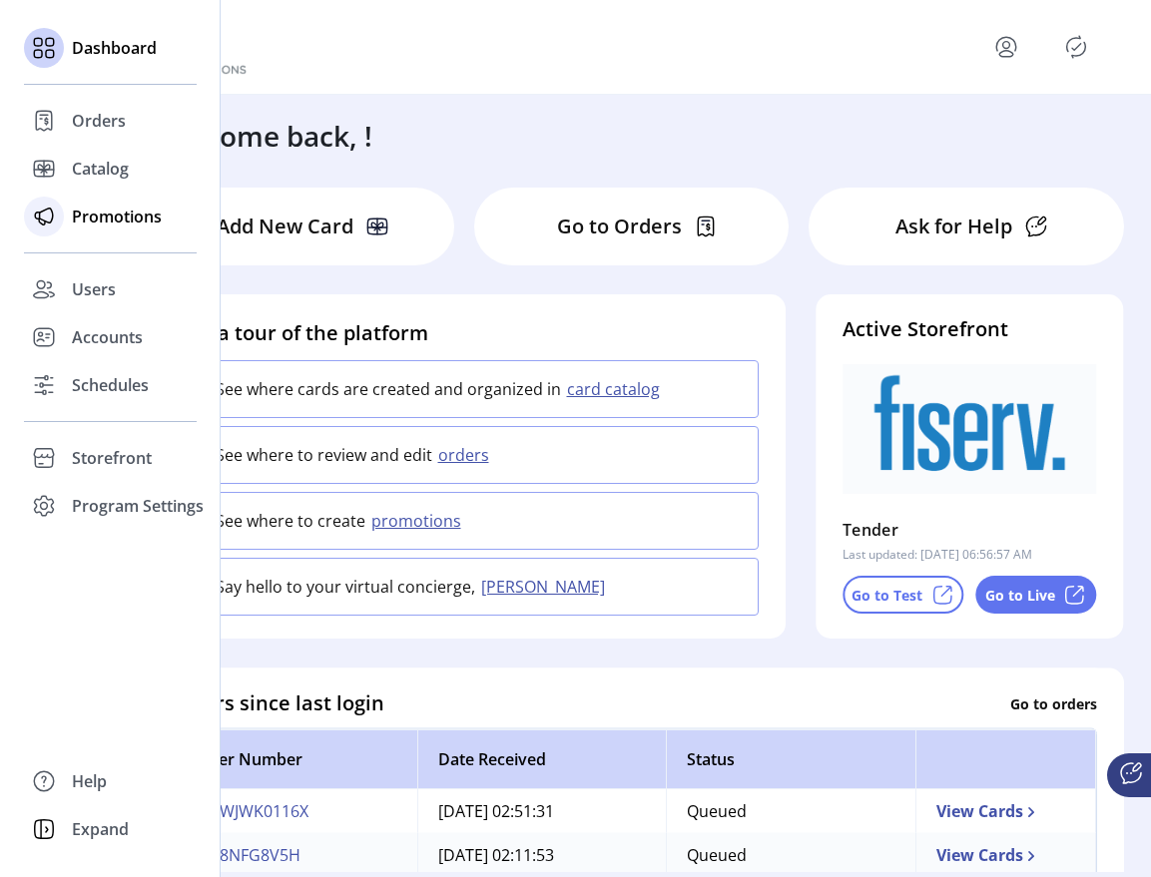
click at [82, 240] on div "Promotions" at bounding box center [110, 217] width 173 height 48
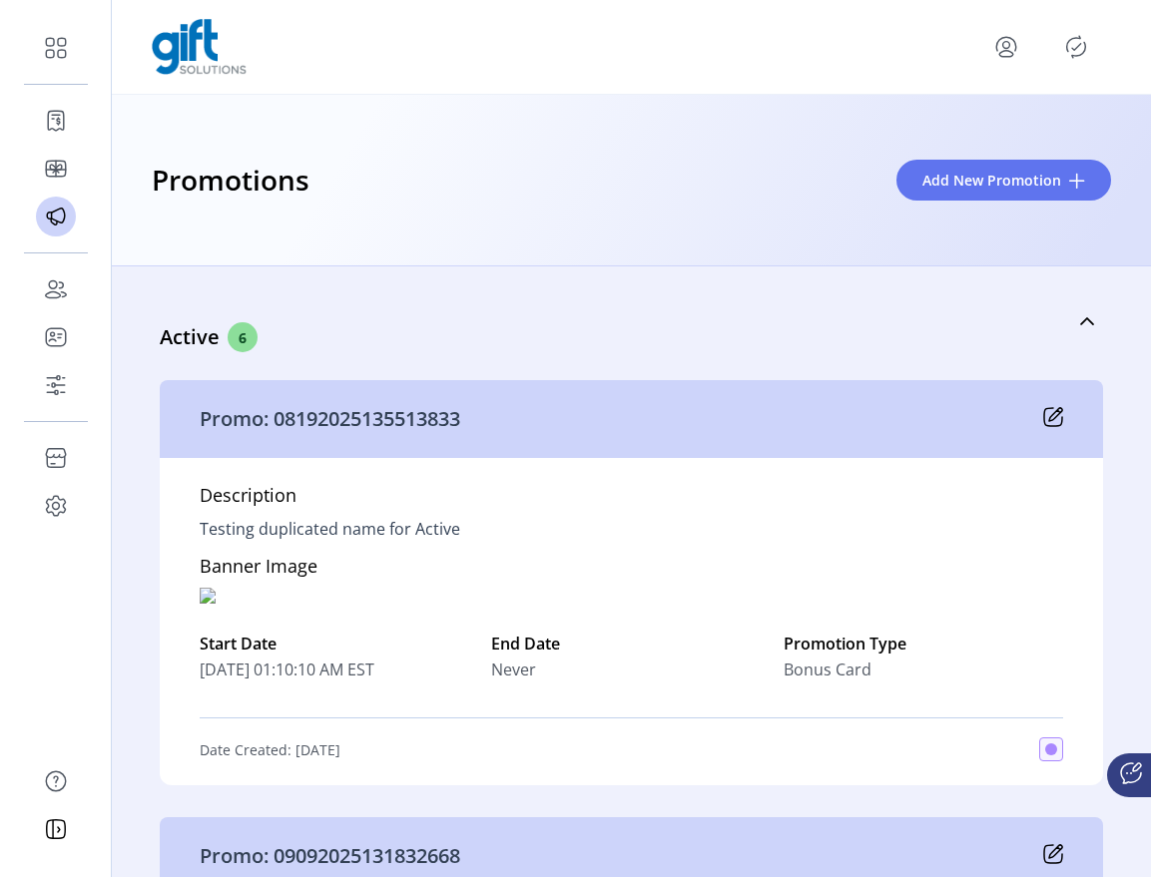
click at [1073, 39] on icon "Publisher Panel" at bounding box center [1076, 47] width 32 height 32
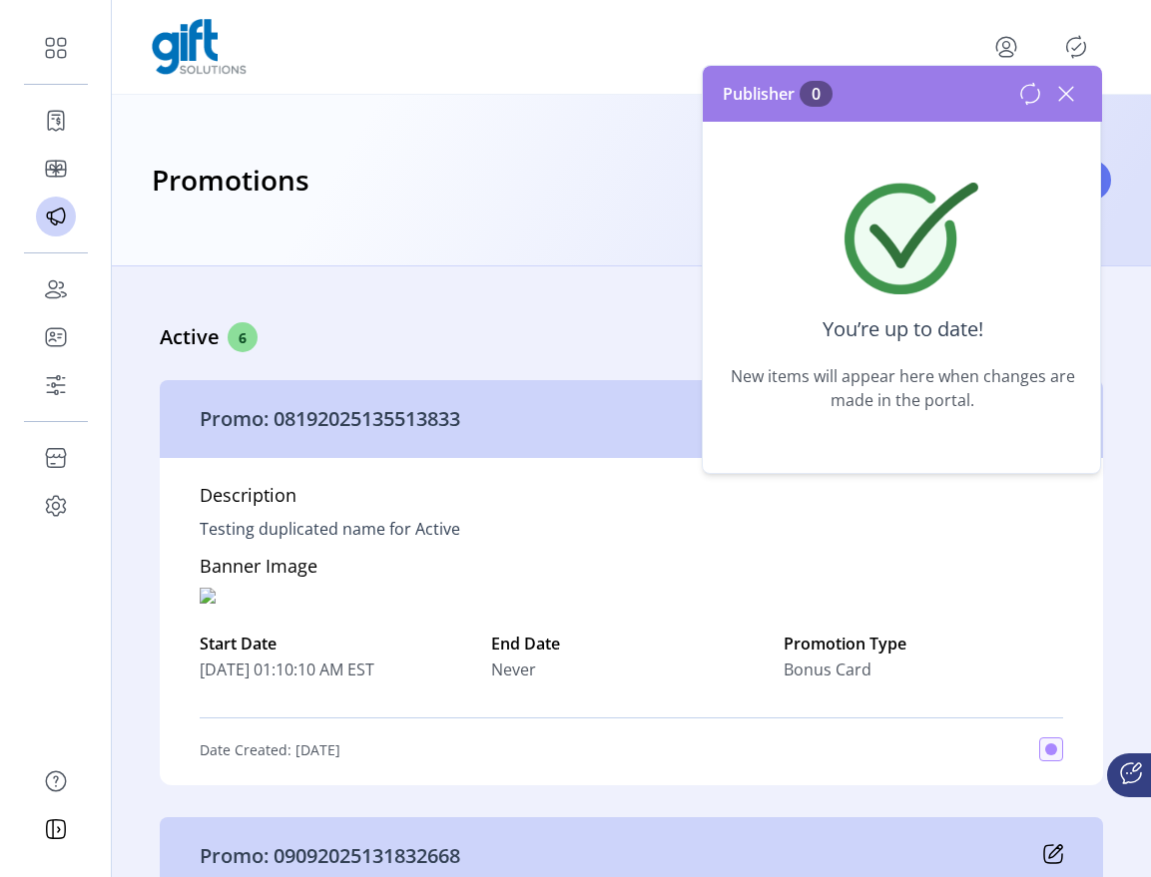
click at [1027, 106] on div at bounding box center [1050, 94] width 64 height 32
click at [1029, 102] on icon at bounding box center [1030, 93] width 18 height 21
click at [1070, 93] on icon at bounding box center [1066, 94] width 32 height 32
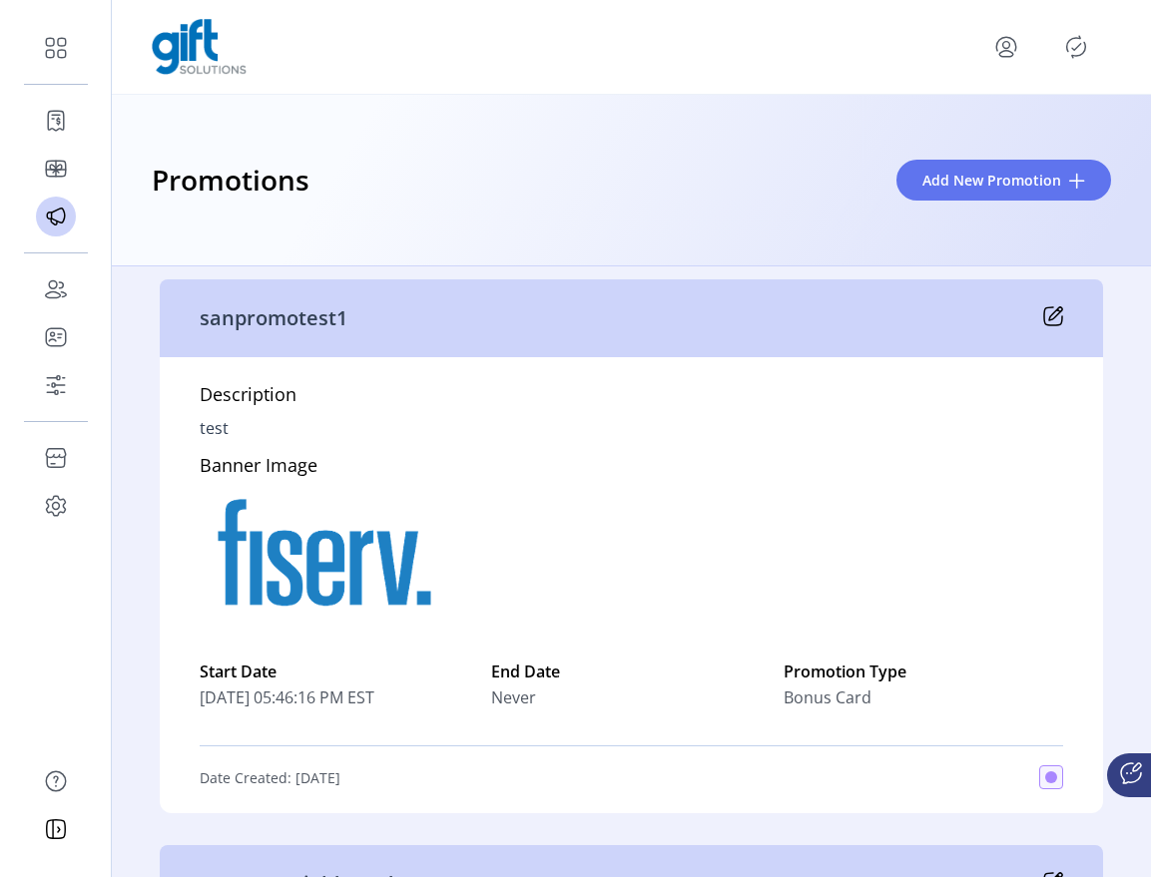
scroll to position [1398, 0]
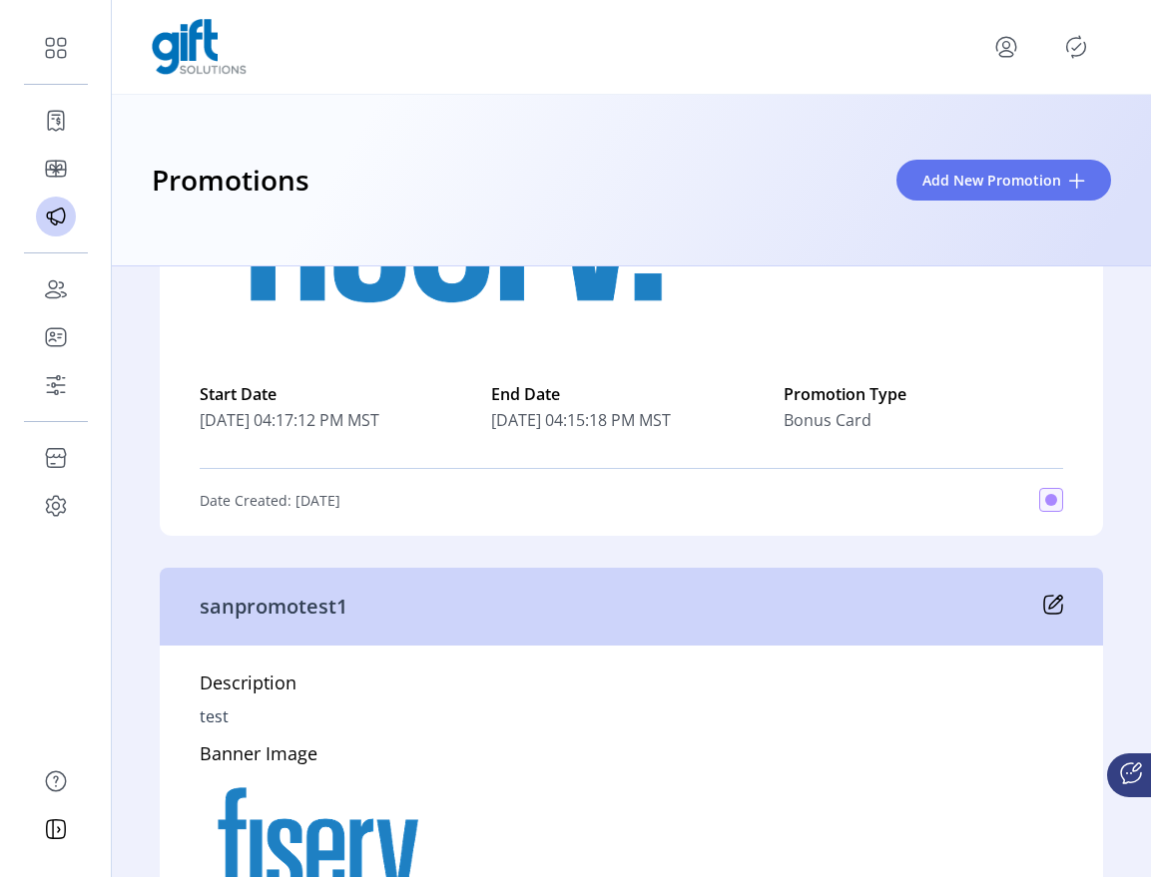
click at [1008, 47] on icon "menu" at bounding box center [1006, 45] width 7 height 7
click at [934, 124] on span "Sign Out" at bounding box center [934, 126] width 150 height 16
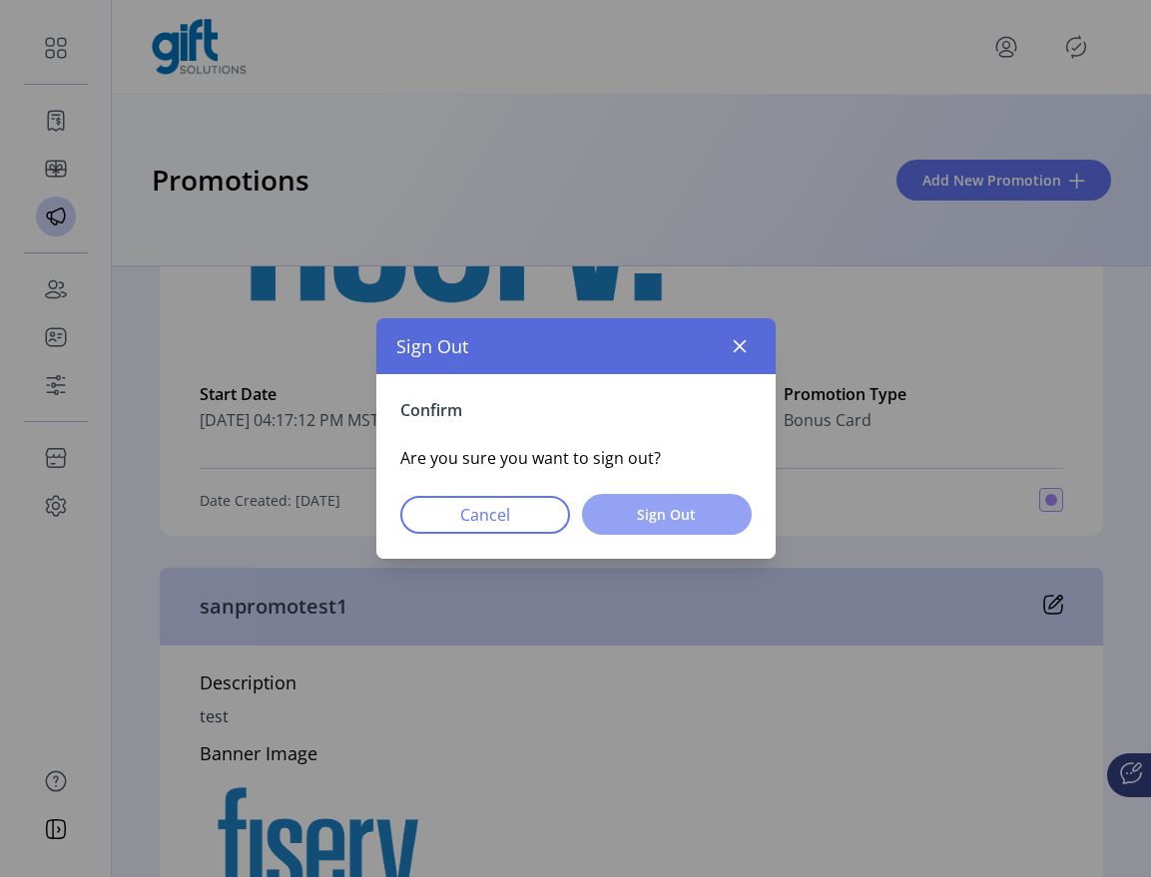
click at [630, 506] on span "Sign Out" at bounding box center [667, 514] width 118 height 21
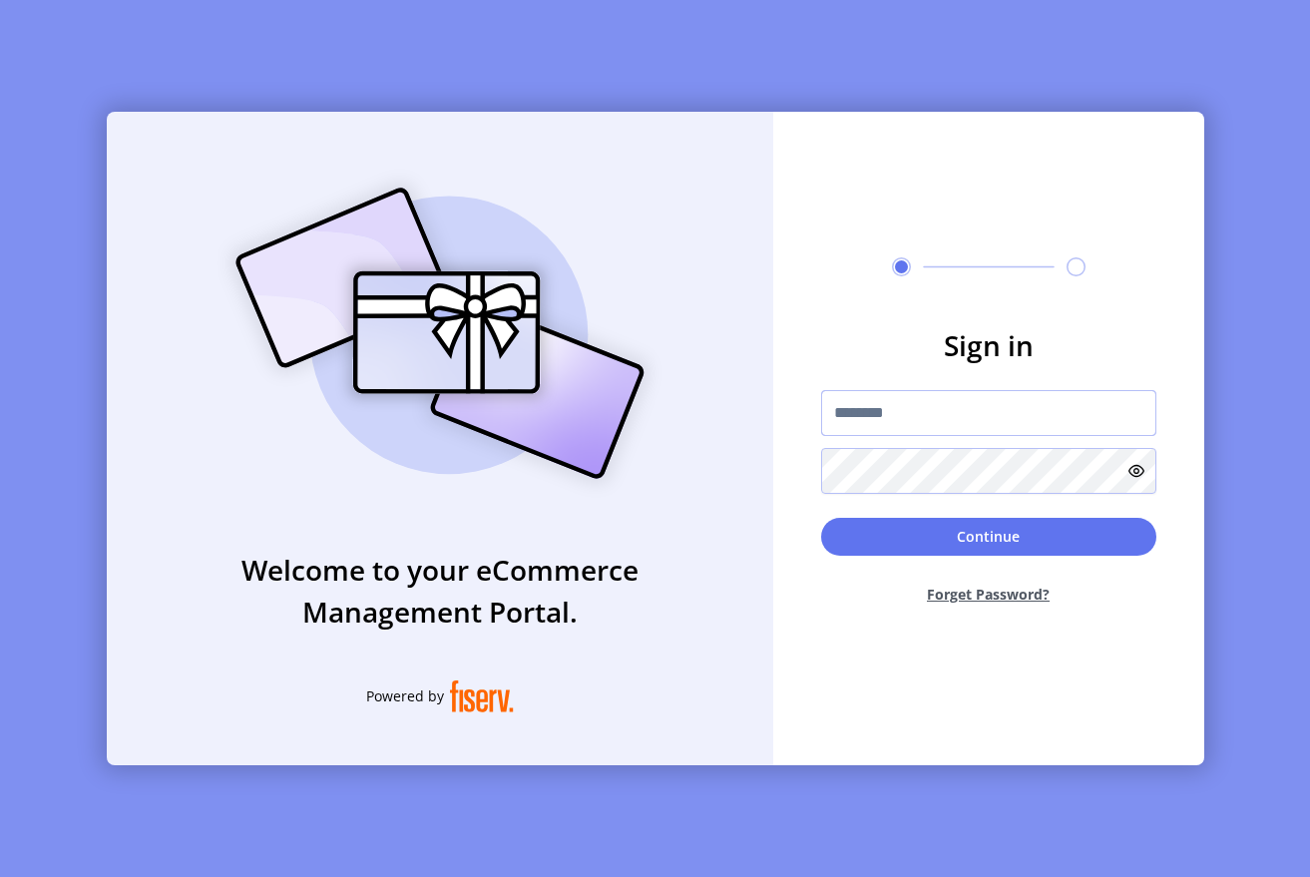
click at [940, 416] on input "text" at bounding box center [988, 413] width 335 height 46
type input "**********"
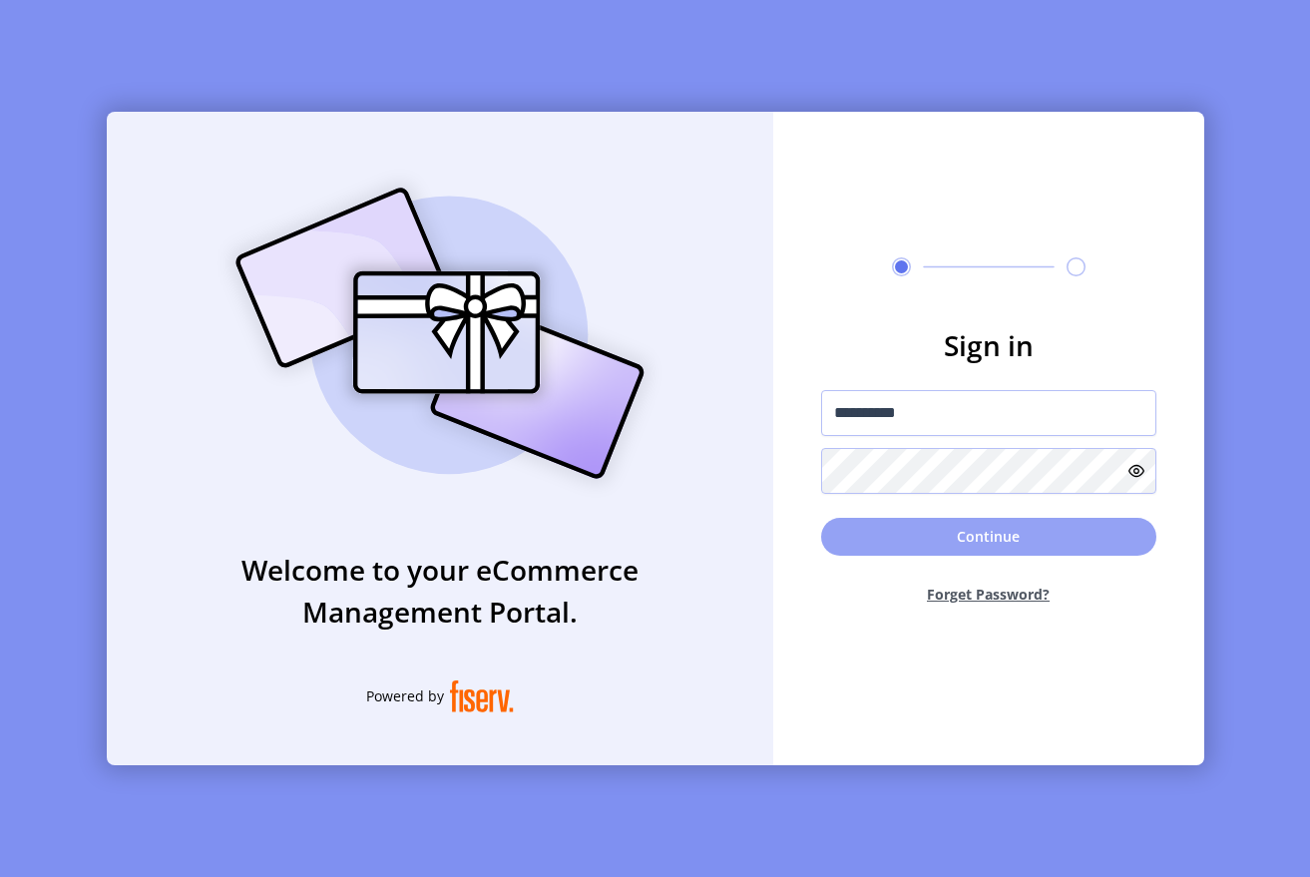
click at [955, 535] on button "Continue" at bounding box center [988, 537] width 335 height 38
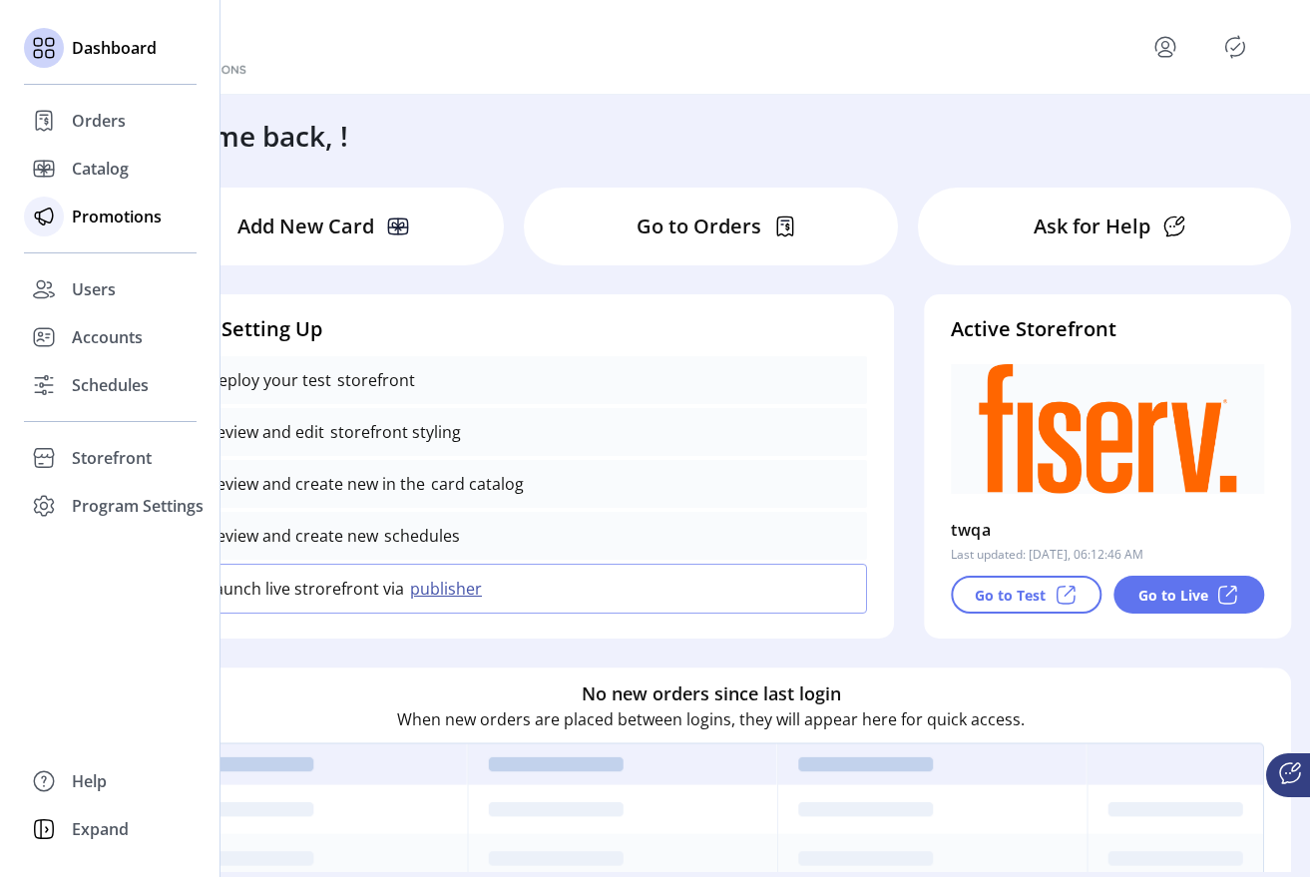
click at [68, 226] on div "Promotions" at bounding box center [110, 217] width 173 height 48
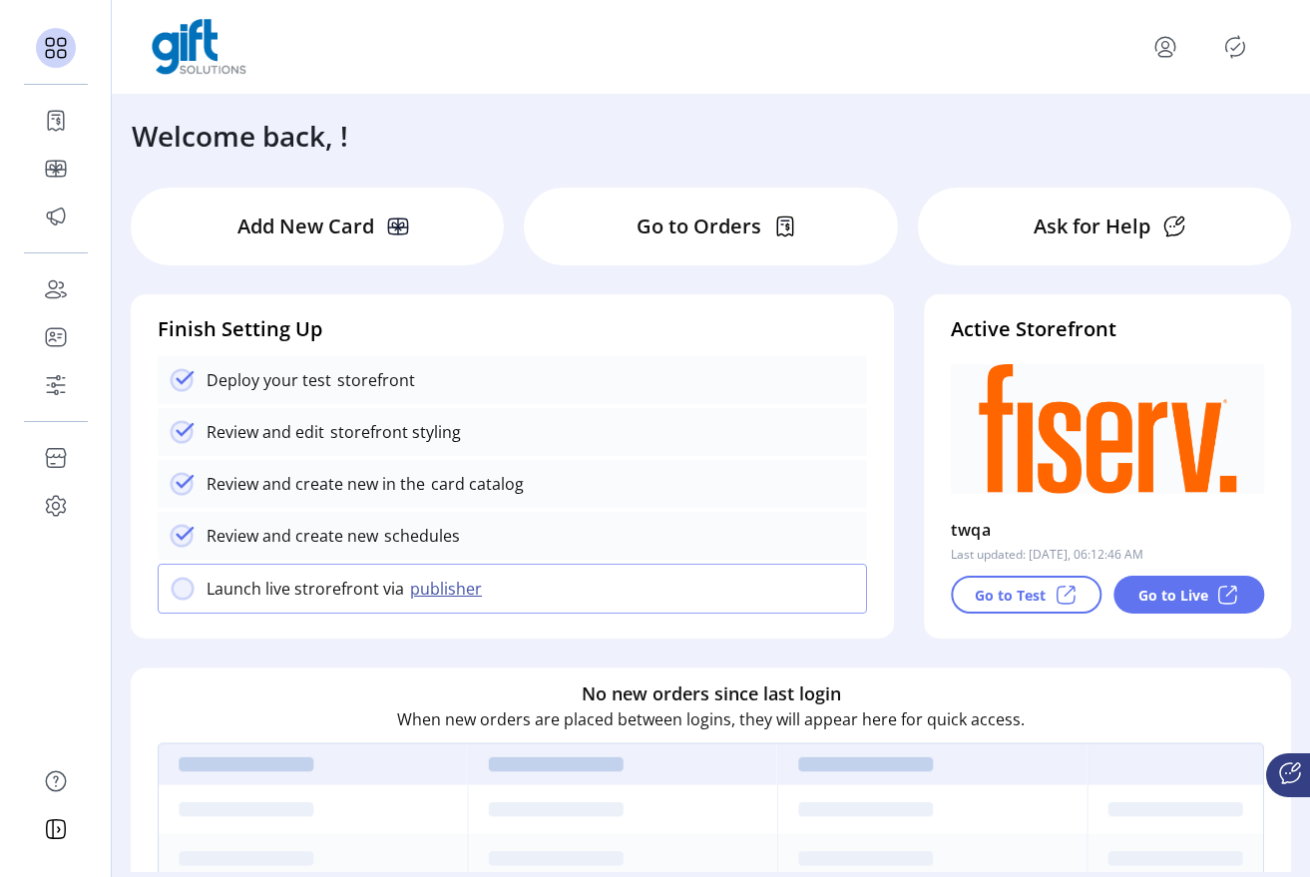
click at [1238, 50] on icon "Publisher Panel" at bounding box center [1236, 47] width 32 height 32
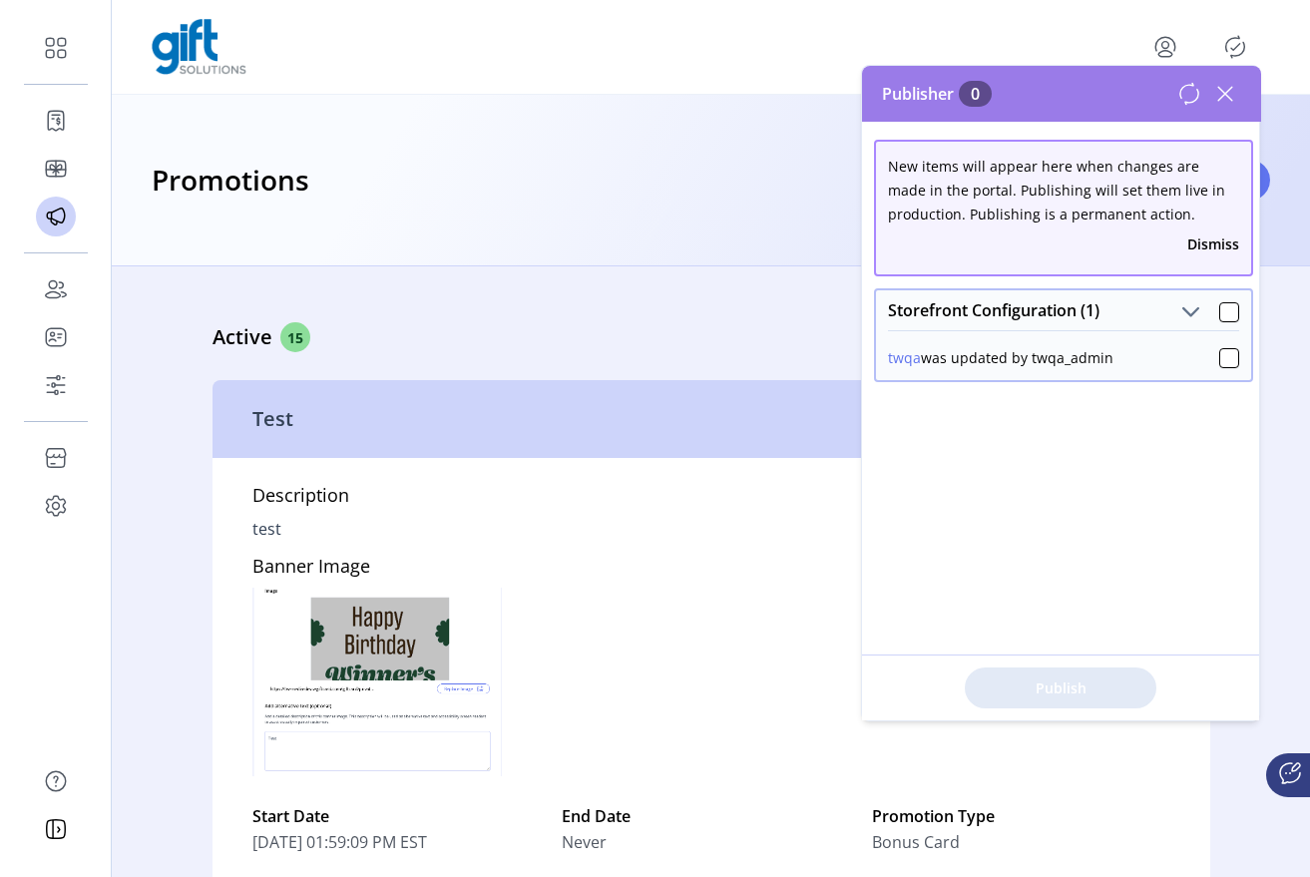
click at [1195, 95] on icon at bounding box center [1190, 94] width 24 height 24
click at [1220, 358] on div at bounding box center [1230, 358] width 20 height 20
click at [1225, 362] on icon at bounding box center [1230, 358] width 14 height 14
click at [1076, 688] on div "Publish" at bounding box center [1060, 688] width 397 height 66
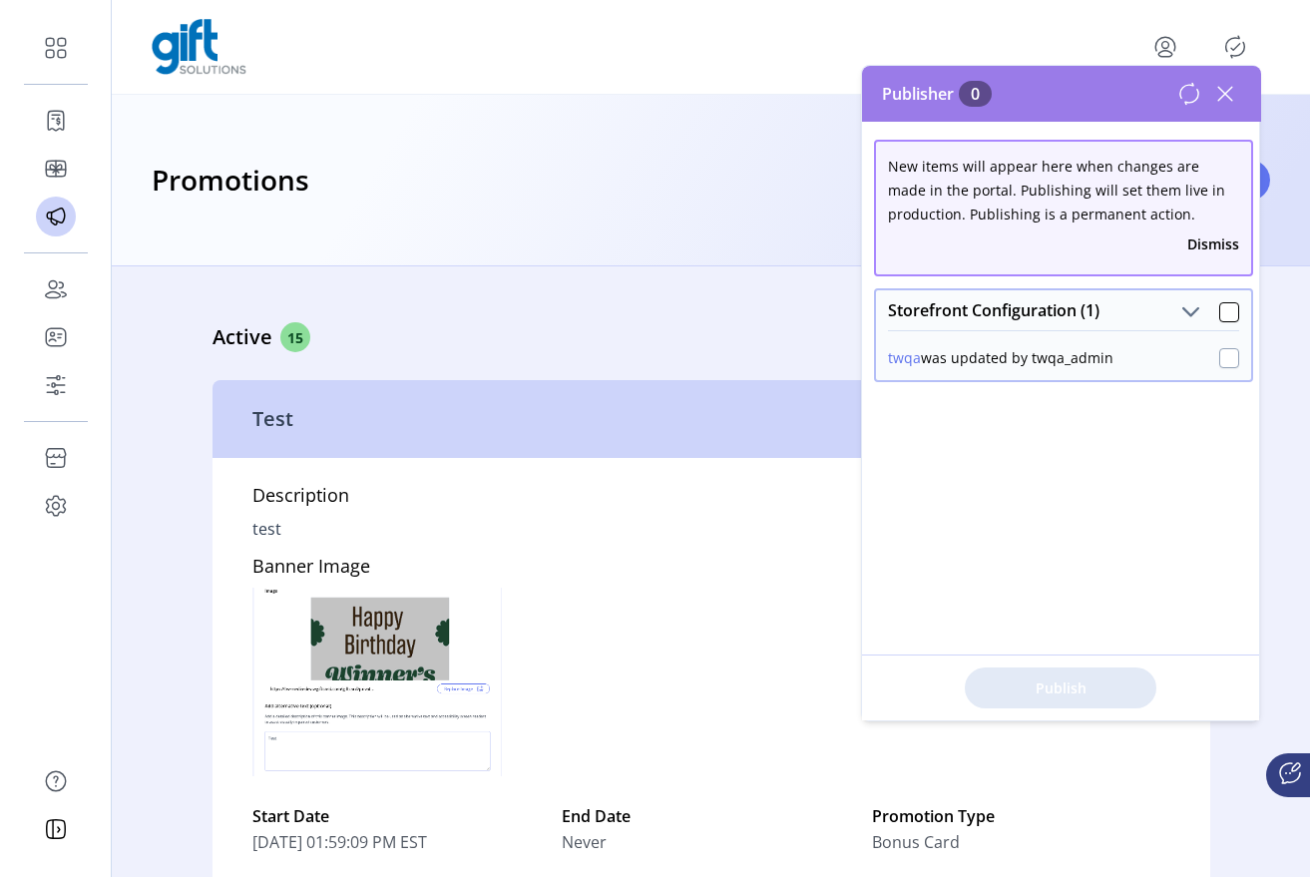
click at [1076, 688] on div "Publish" at bounding box center [1060, 688] width 397 height 66
click at [1144, 429] on div "New items will appear here when changes are made in the portal. Publishing will…" at bounding box center [1061, 421] width 399 height 599
click at [1222, 308] on div at bounding box center [1230, 312] width 20 height 20
click at [1223, 310] on icon at bounding box center [1230, 312] width 14 height 14
click at [1045, 681] on div "Publish" at bounding box center [1060, 688] width 397 height 66
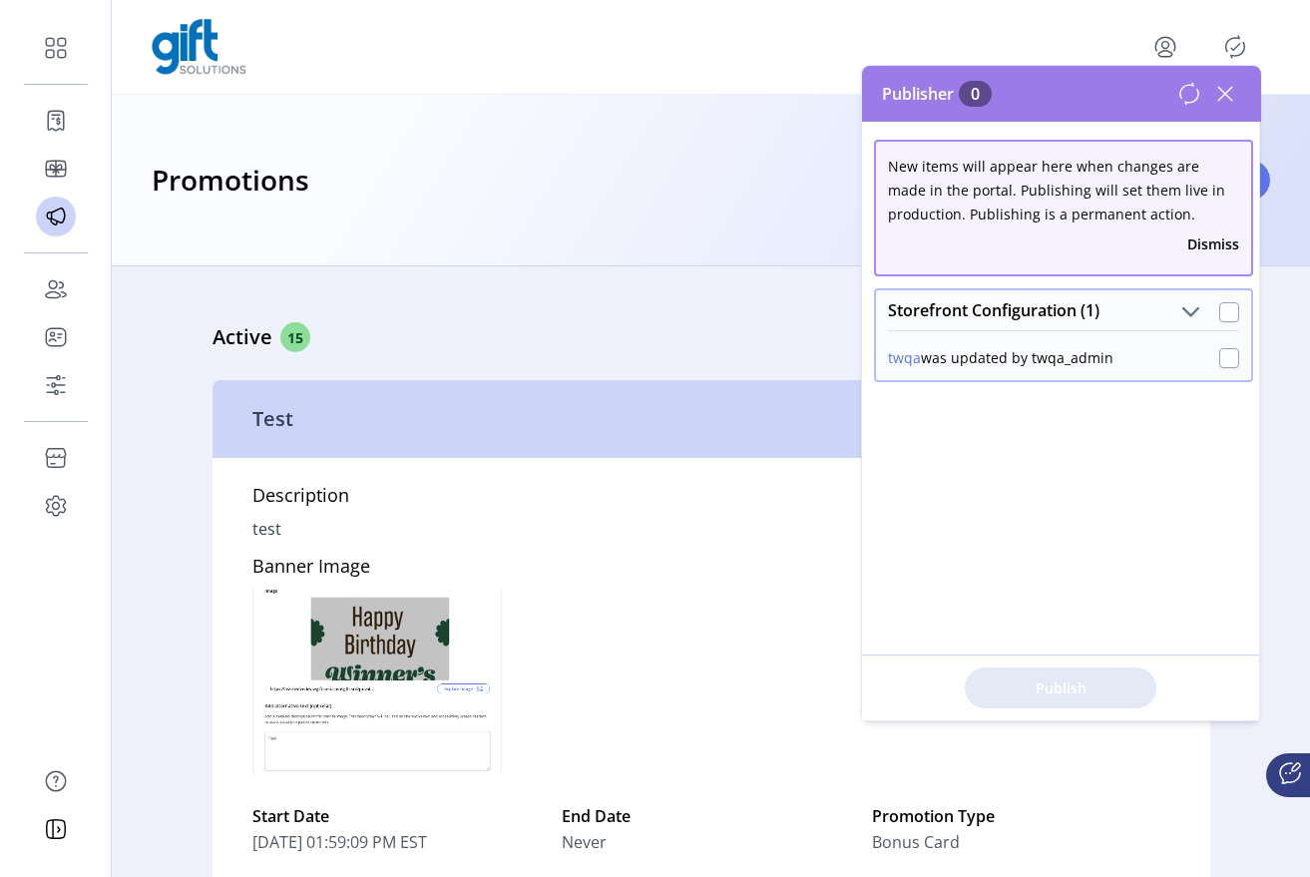
click at [1045, 681] on div "Publish" at bounding box center [1060, 688] width 397 height 66
click at [1087, 553] on div "New items will appear here when changes are made in the portal. Publishing will…" at bounding box center [1061, 421] width 399 height 599
click at [1220, 361] on div at bounding box center [1230, 358] width 20 height 20
click at [1049, 696] on span "Publish 1 Items" at bounding box center [1061, 688] width 140 height 21
click at [1193, 93] on icon at bounding box center [1190, 94] width 24 height 24
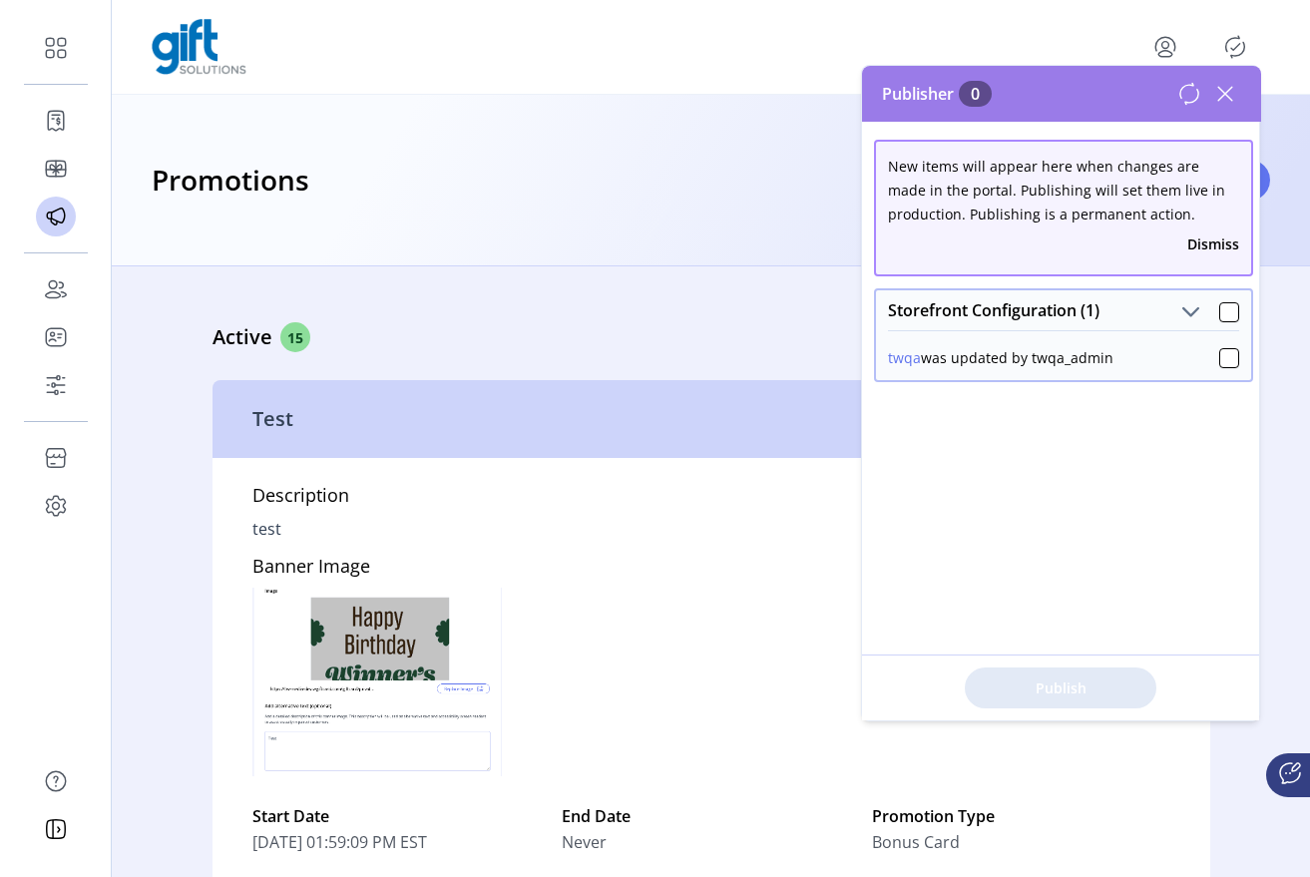
click at [1200, 247] on button "Dismiss" at bounding box center [1214, 244] width 52 height 21
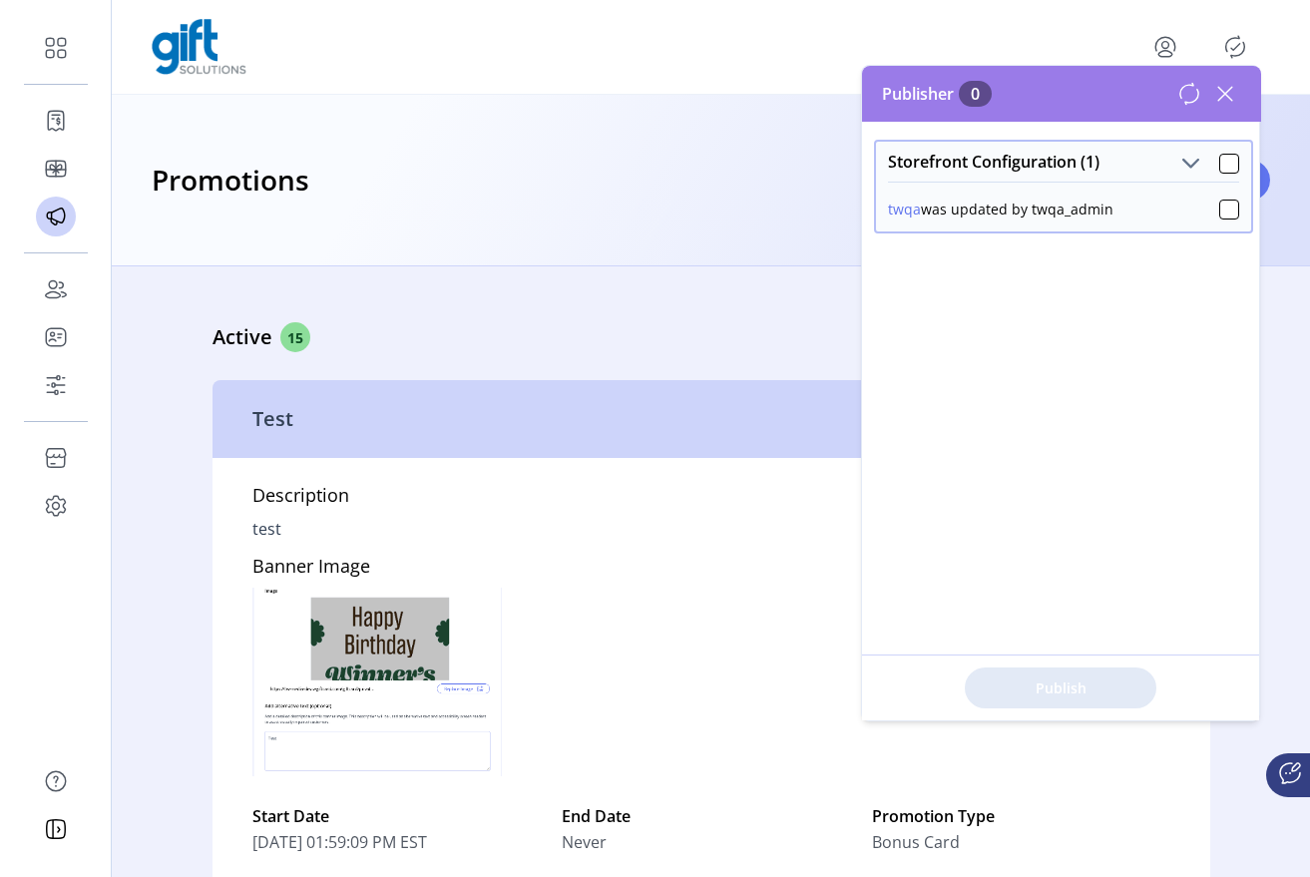
click at [1193, 97] on icon at bounding box center [1190, 94] width 24 height 24
click at [1210, 174] on div "Storefront Configuration (1)" at bounding box center [1063, 162] width 375 height 40
click at [1220, 173] on div at bounding box center [1230, 164] width 20 height 20
click at [1010, 686] on span "Publish 1 Items" at bounding box center [1061, 688] width 140 height 21
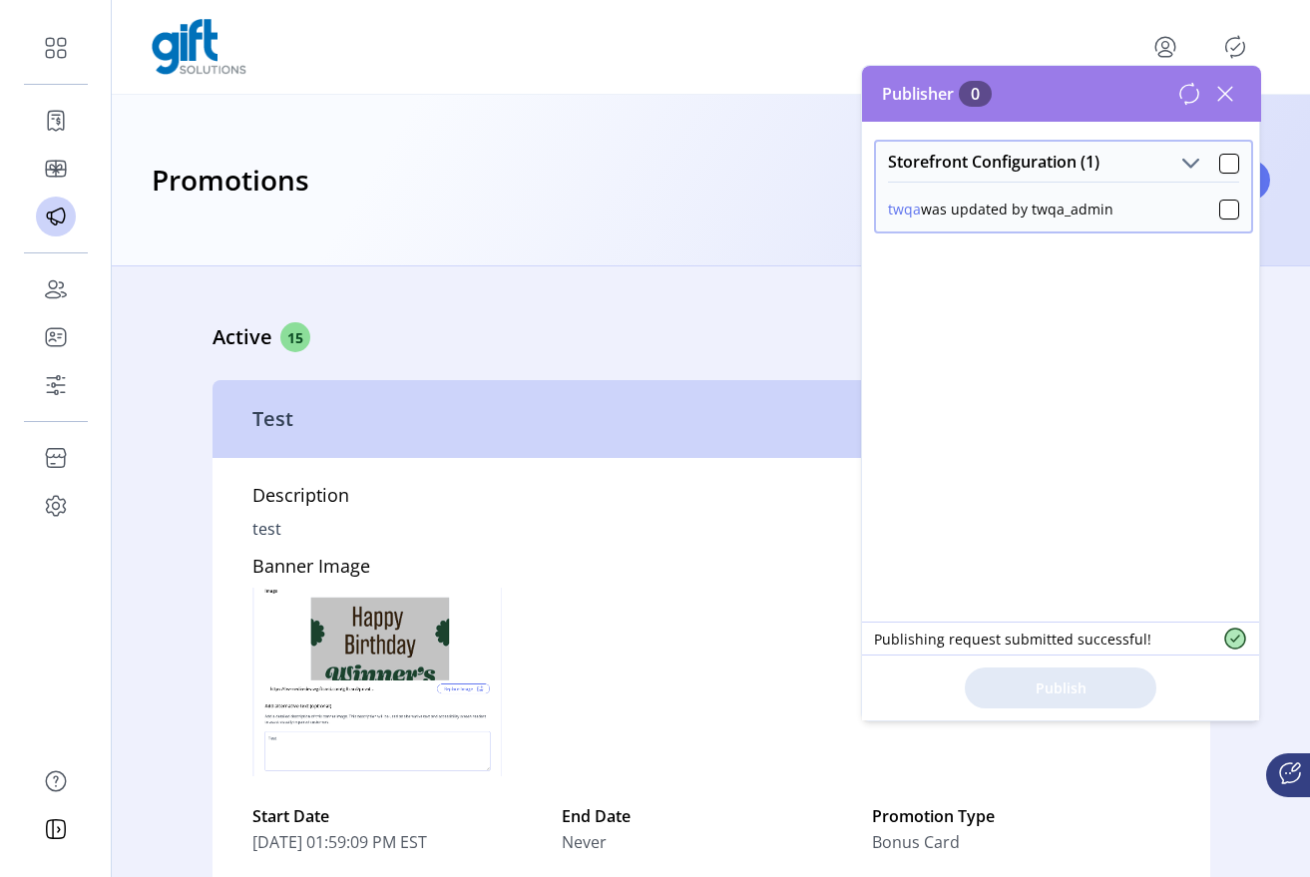
click at [1194, 94] on icon at bounding box center [1190, 94] width 24 height 24
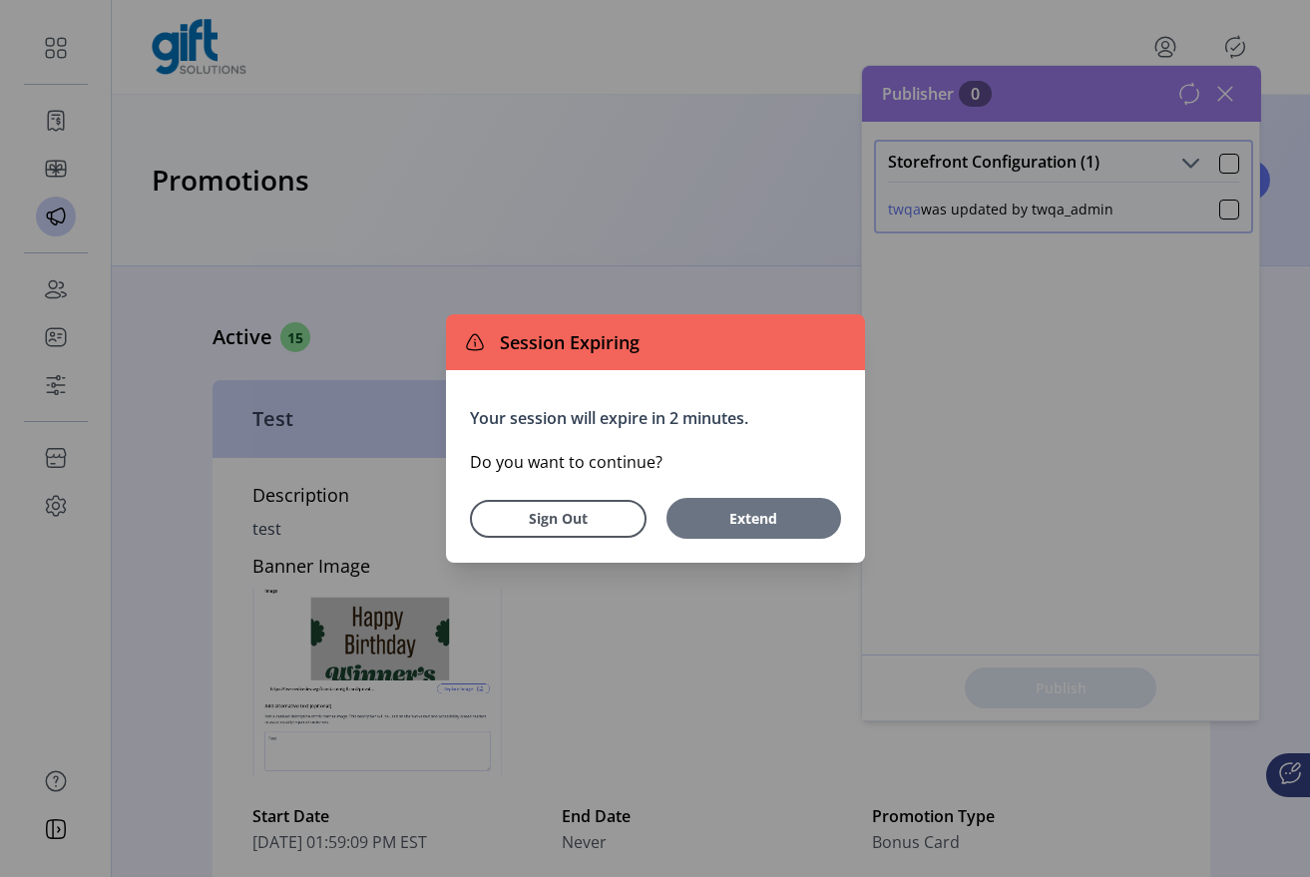
click at [773, 514] on span "Extend" at bounding box center [754, 518] width 155 height 21
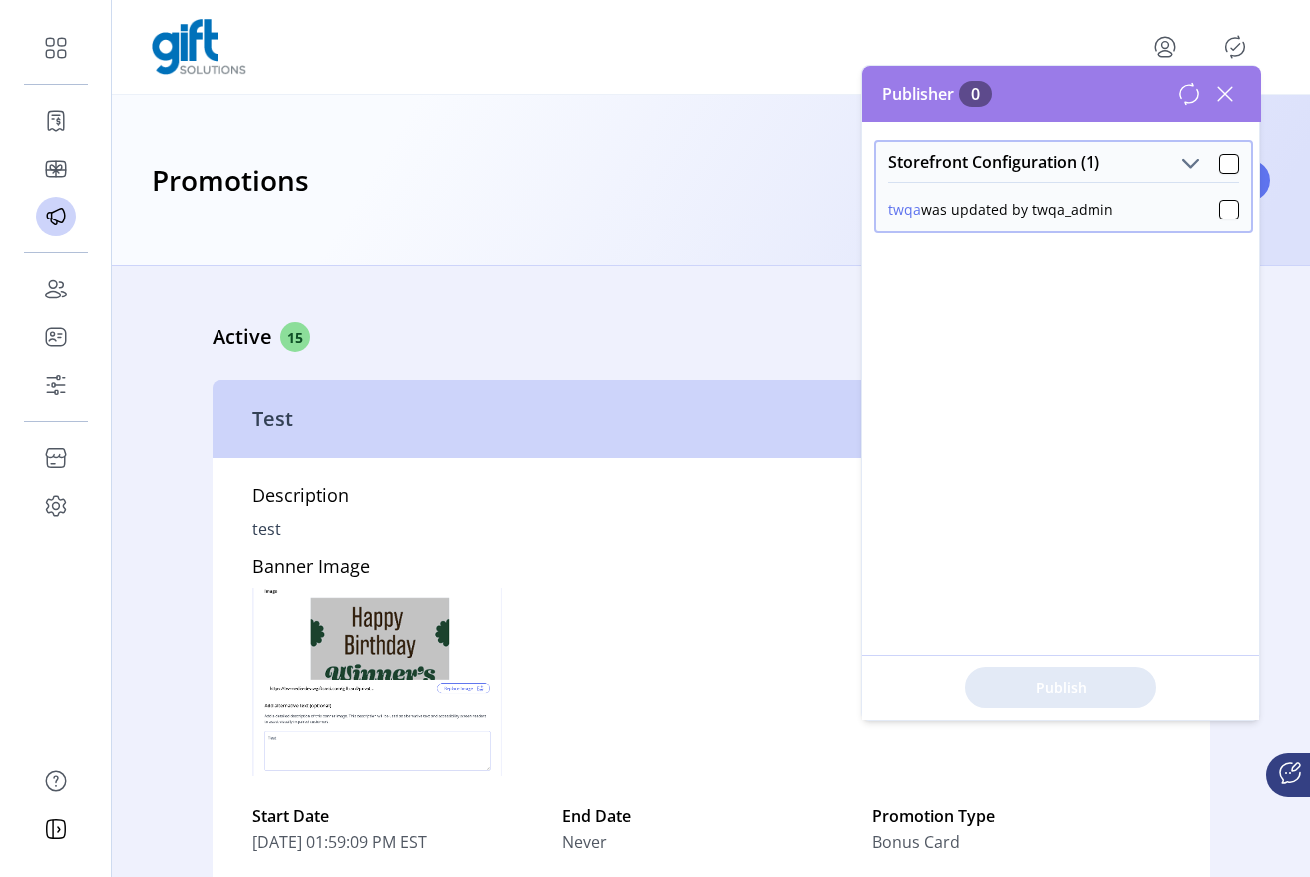
click at [1196, 88] on icon at bounding box center [1190, 94] width 24 height 24
click at [1224, 208] on div at bounding box center [1230, 210] width 20 height 20
click at [1224, 208] on icon at bounding box center [1230, 210] width 14 height 14
click at [1224, 208] on div at bounding box center [1230, 210] width 20 height 20
click at [1058, 681] on span "Publish 1 Items" at bounding box center [1061, 688] width 140 height 21
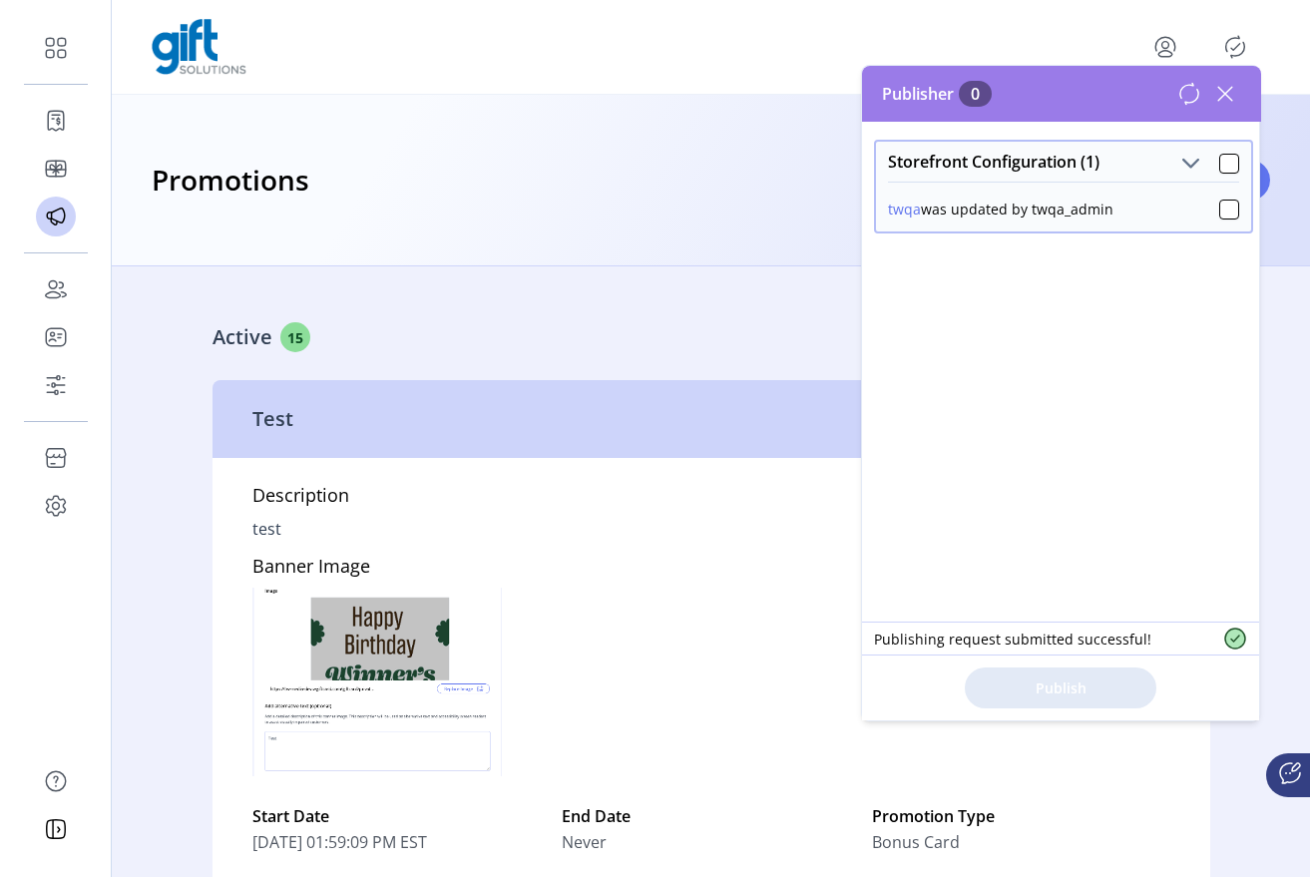
click at [340, 313] on link "Active 15" at bounding box center [712, 321] width 998 height 86
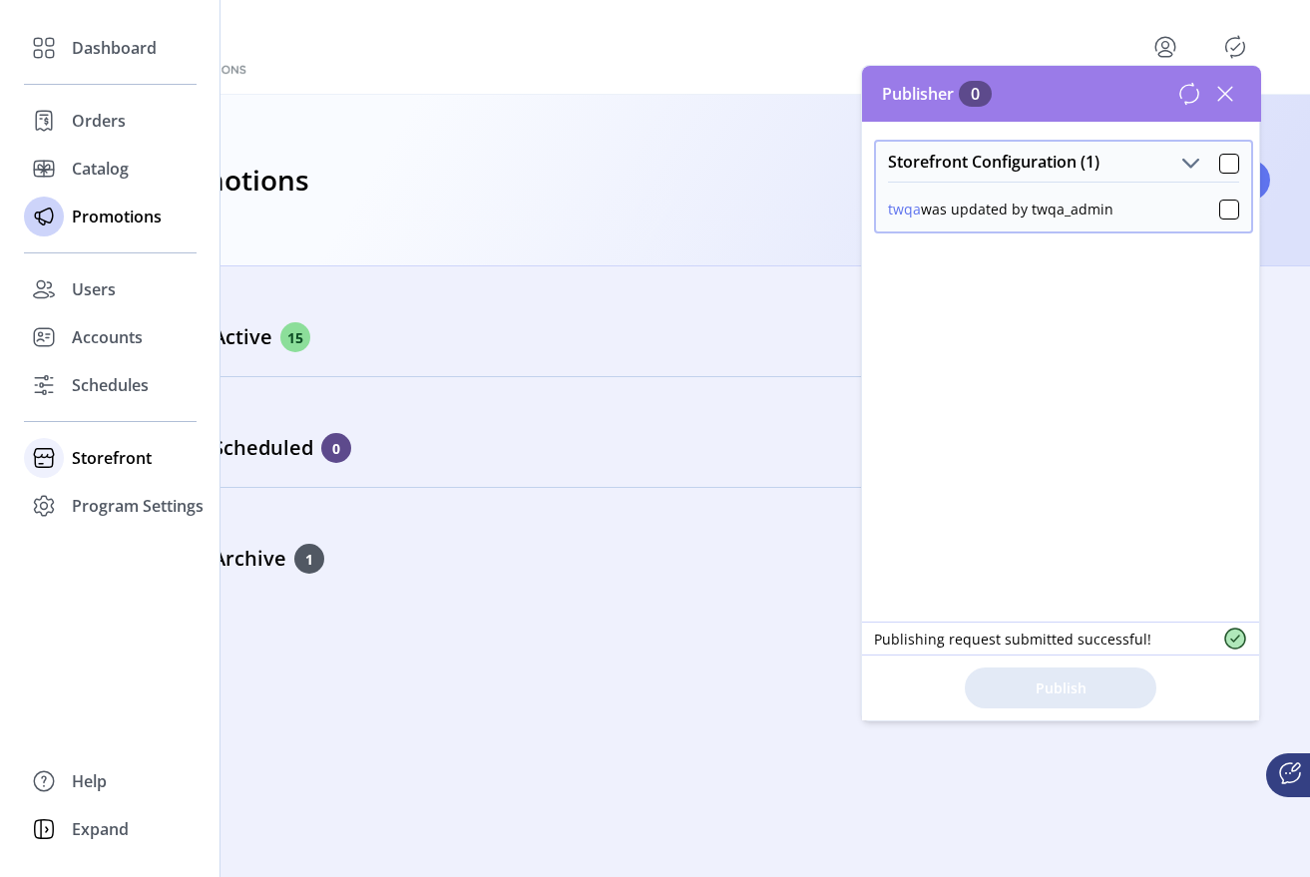
click at [113, 449] on span "Storefront" at bounding box center [112, 458] width 80 height 24
click at [107, 466] on span "Storefront" at bounding box center [112, 458] width 80 height 24
click at [124, 470] on div "Storefront" at bounding box center [110, 458] width 173 height 48
click at [122, 501] on span "Configuration" at bounding box center [124, 498] width 105 height 24
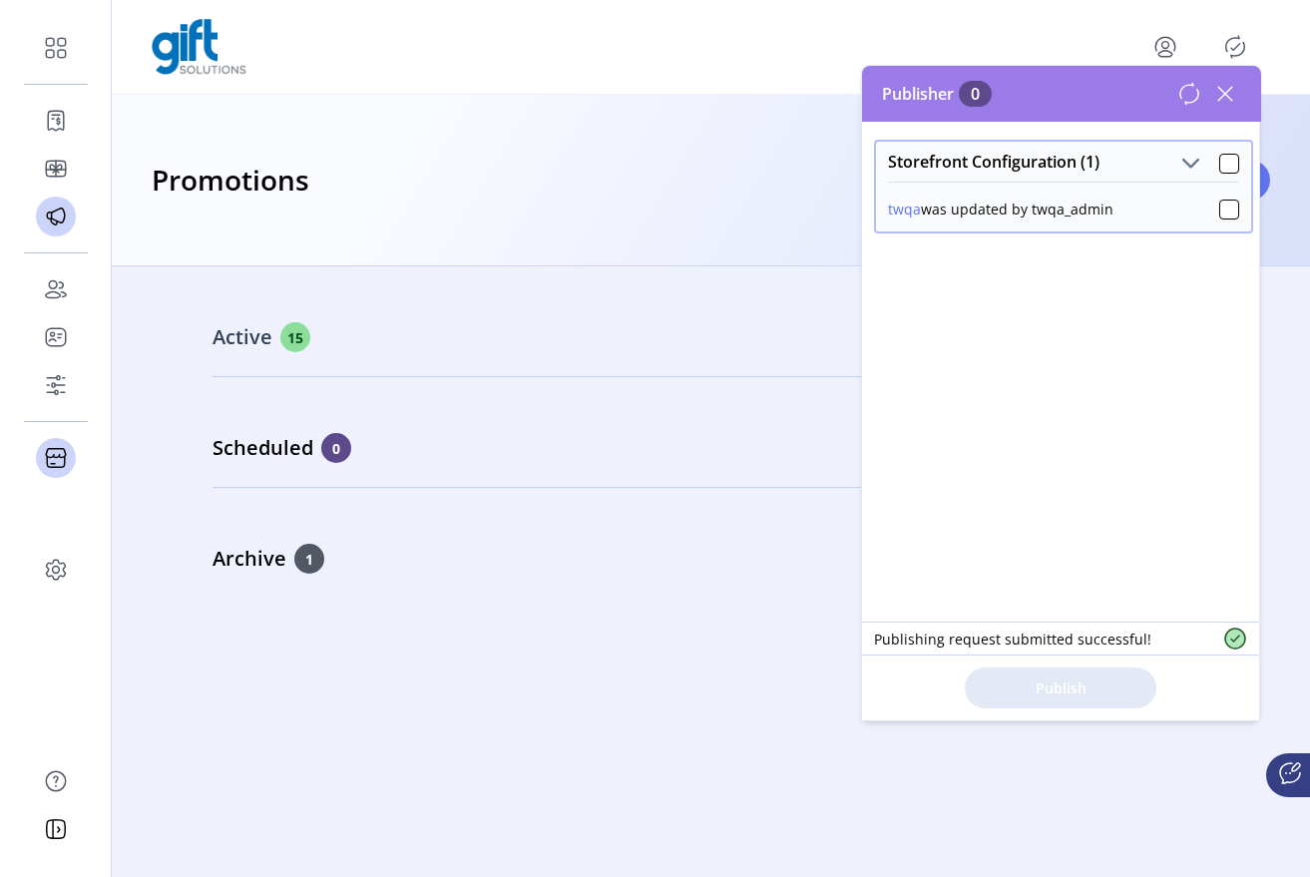
click at [400, 334] on div "Active 15" at bounding box center [612, 337] width 798 height 30
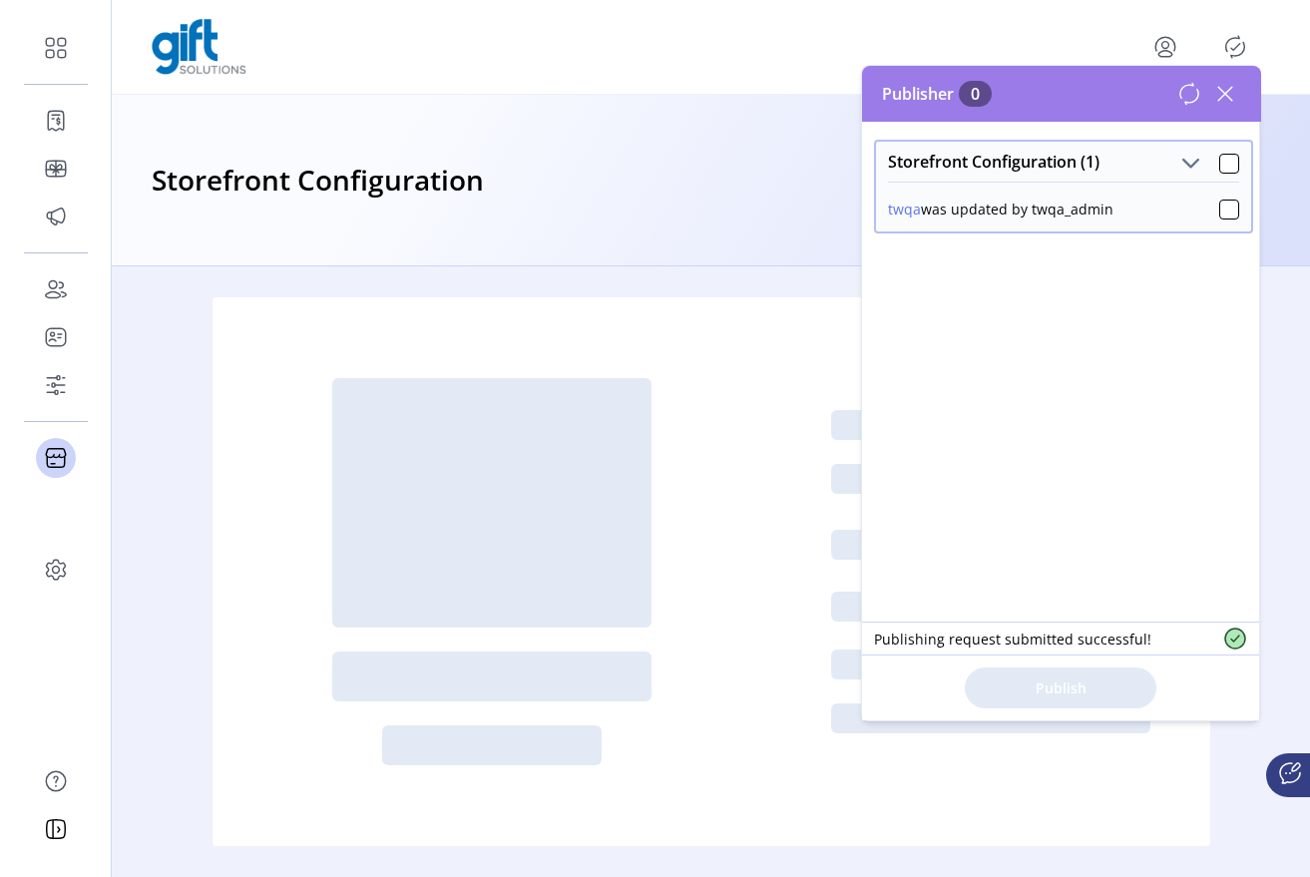
click at [1229, 96] on icon at bounding box center [1226, 94] width 32 height 32
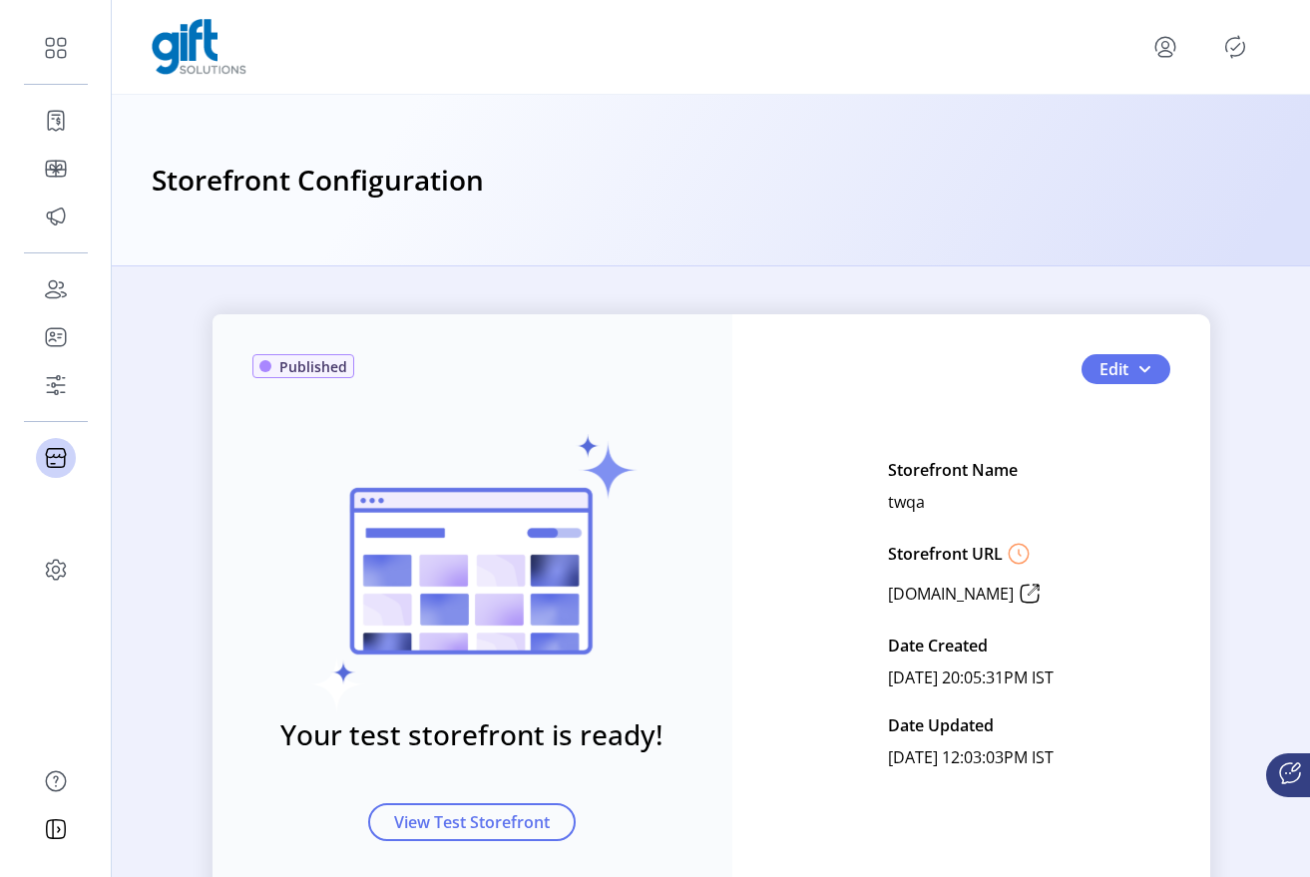
click at [1156, 382] on p-button "Edit" at bounding box center [1126, 372] width 89 height 22
click at [1147, 377] on button "Edit" at bounding box center [1126, 369] width 89 height 30
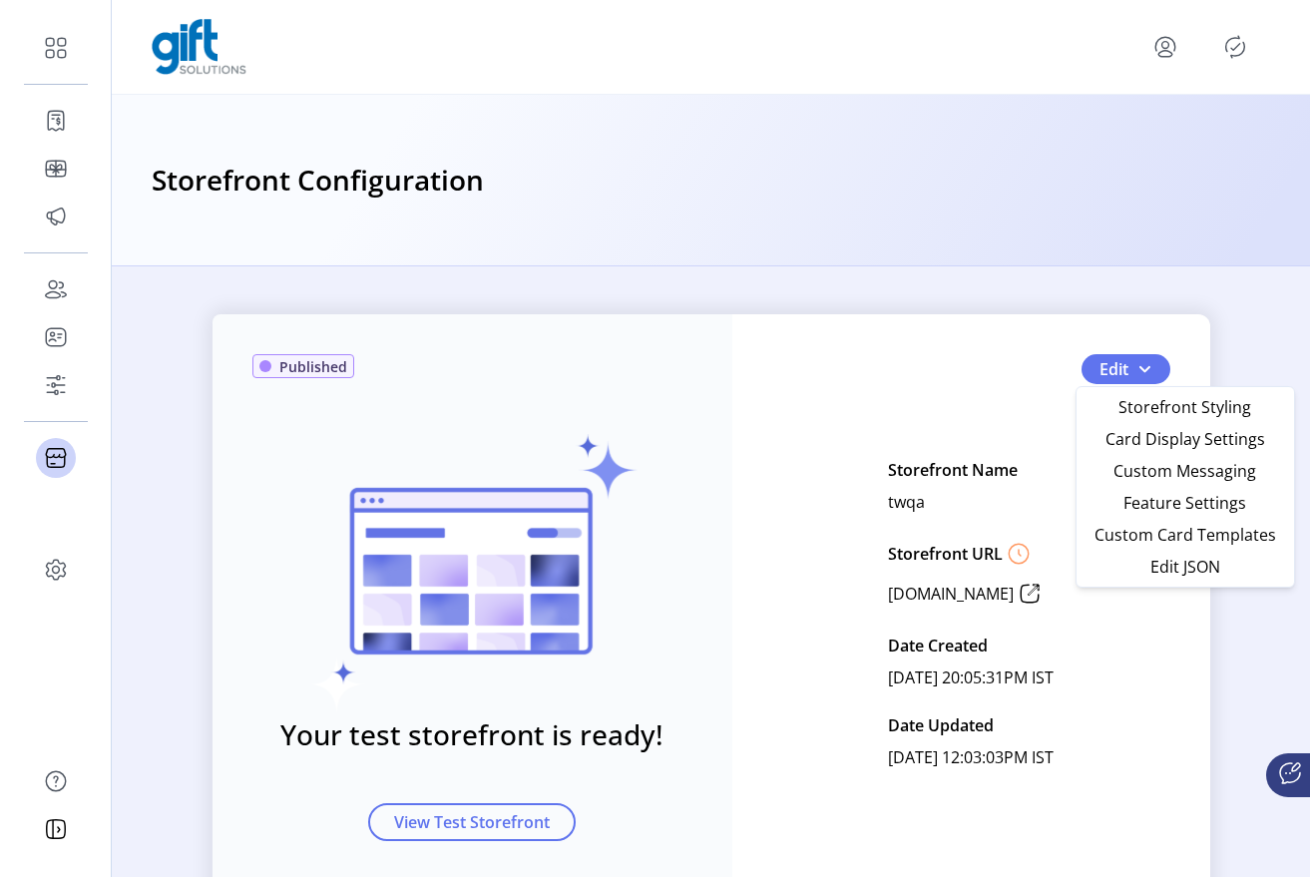
click at [1167, 241] on div "Storefront Configuration" at bounding box center [711, 181] width 1199 height 172
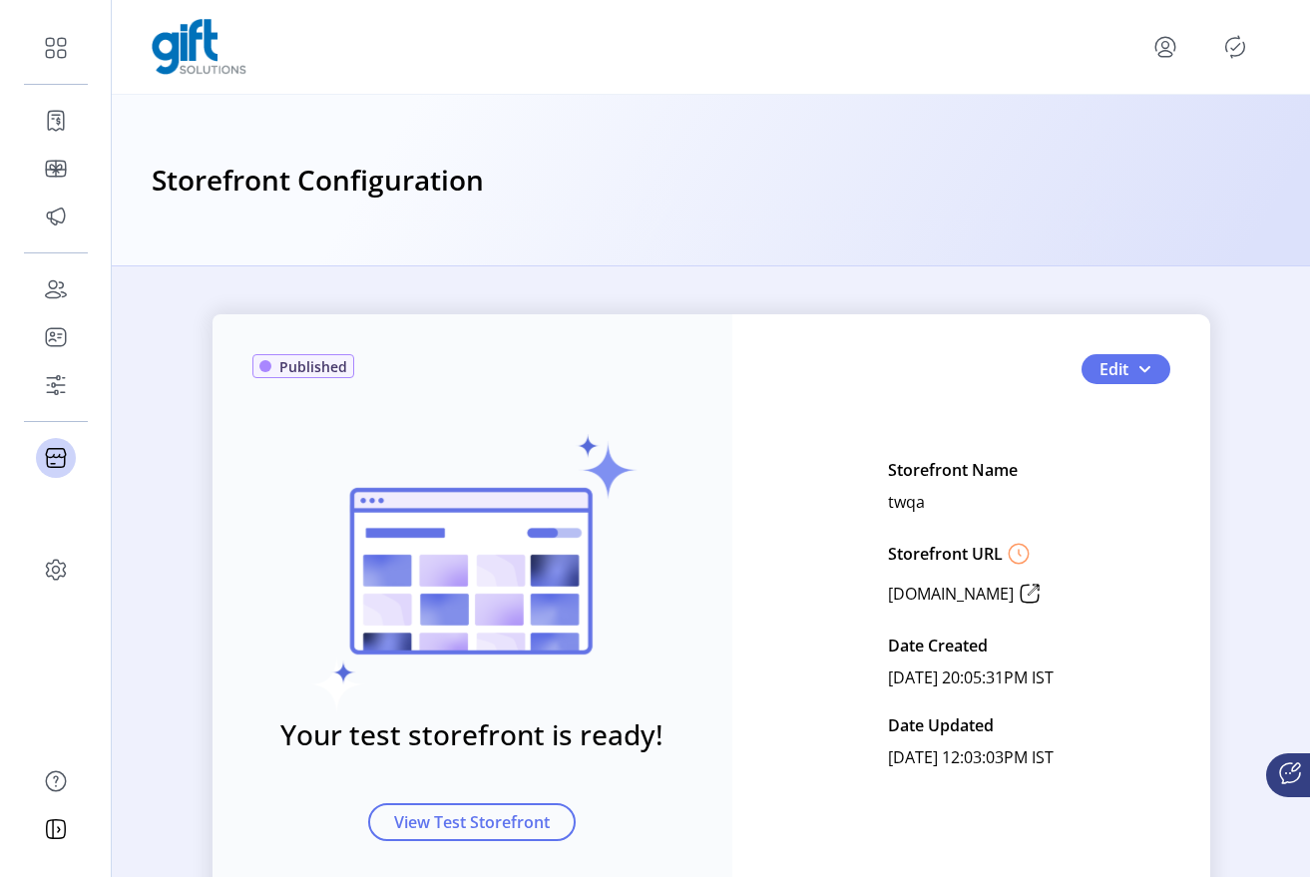
click at [1238, 58] on icon "Publisher Panel" at bounding box center [1236, 47] width 32 height 32
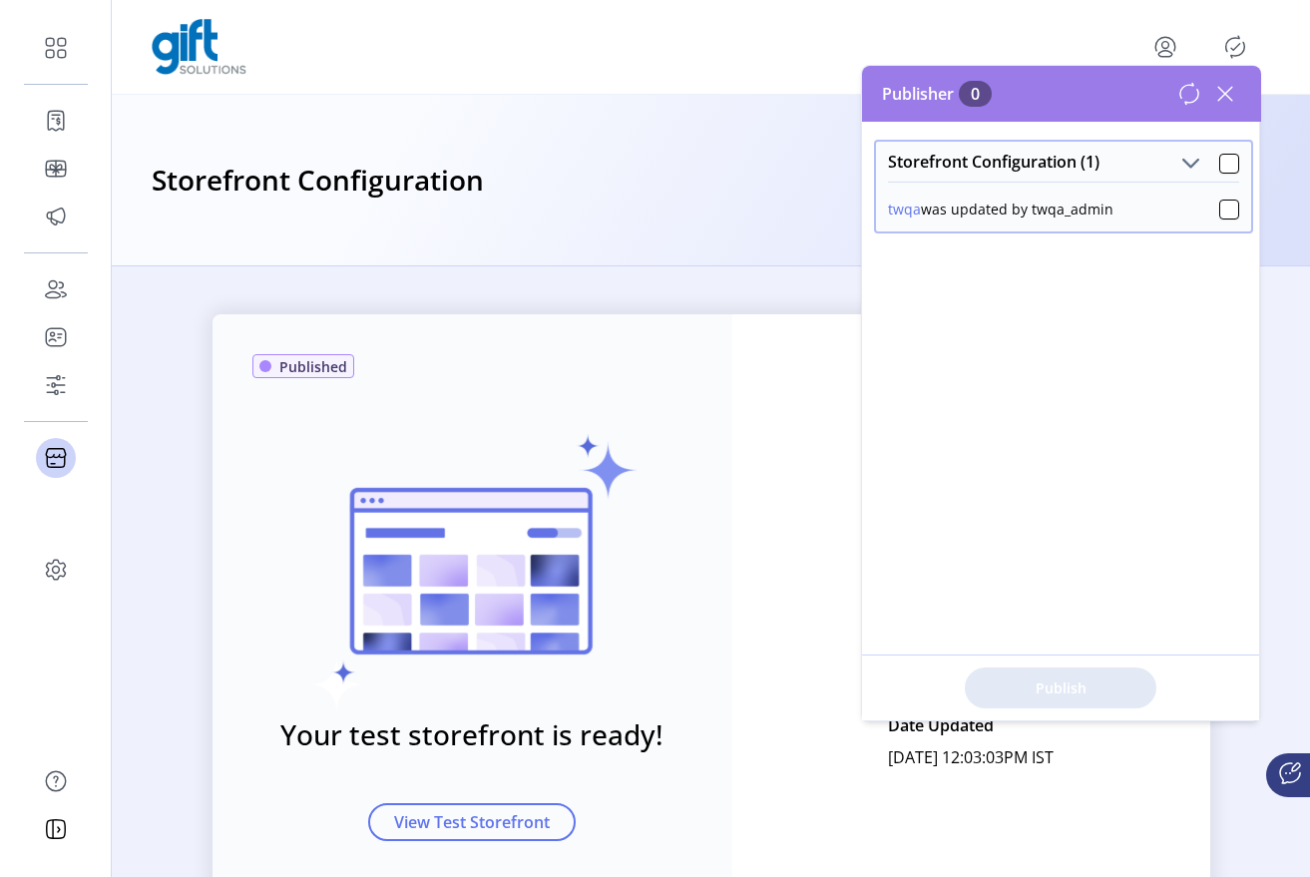
click at [1227, 107] on icon at bounding box center [1226, 94] width 32 height 32
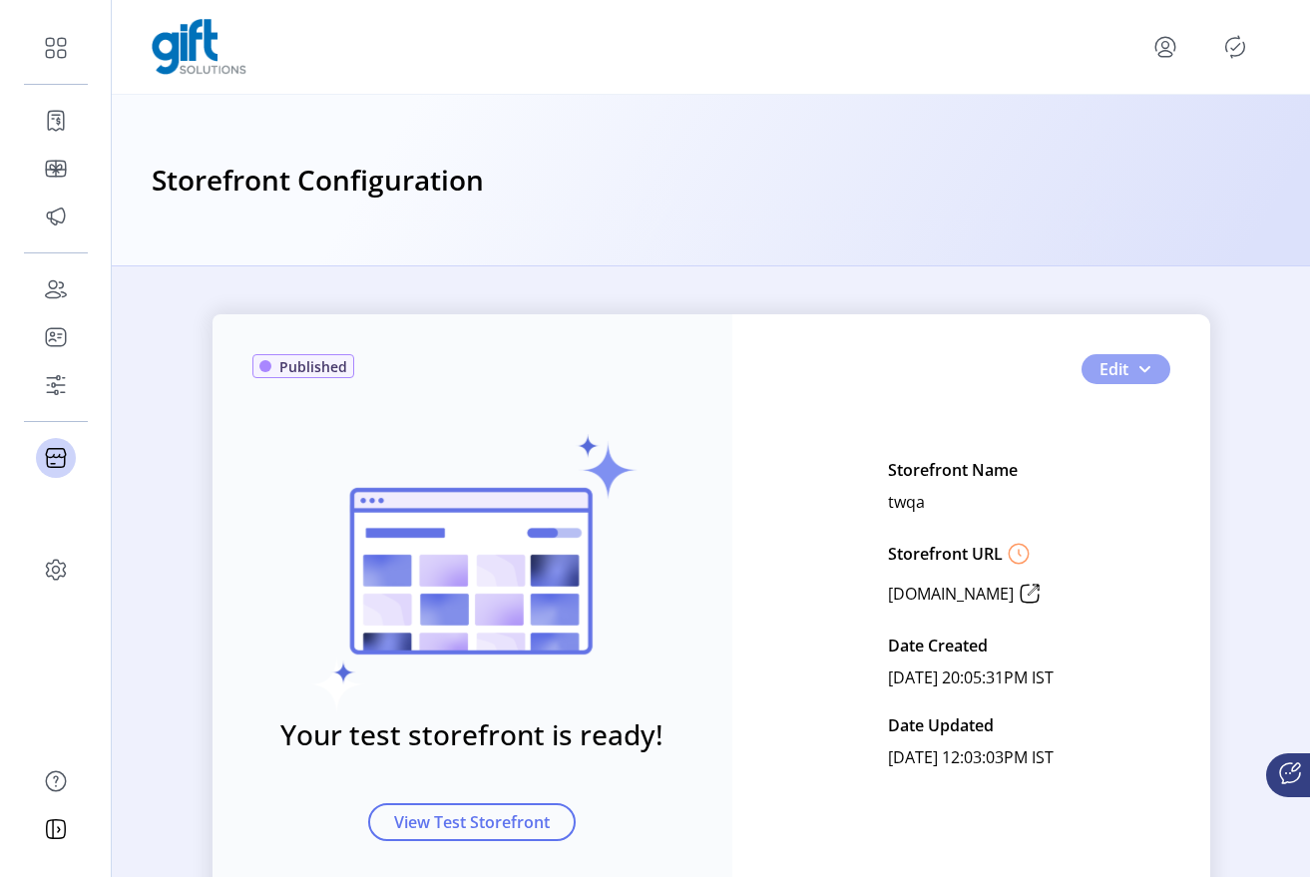
click at [1152, 380] on button "Edit" at bounding box center [1126, 369] width 89 height 30
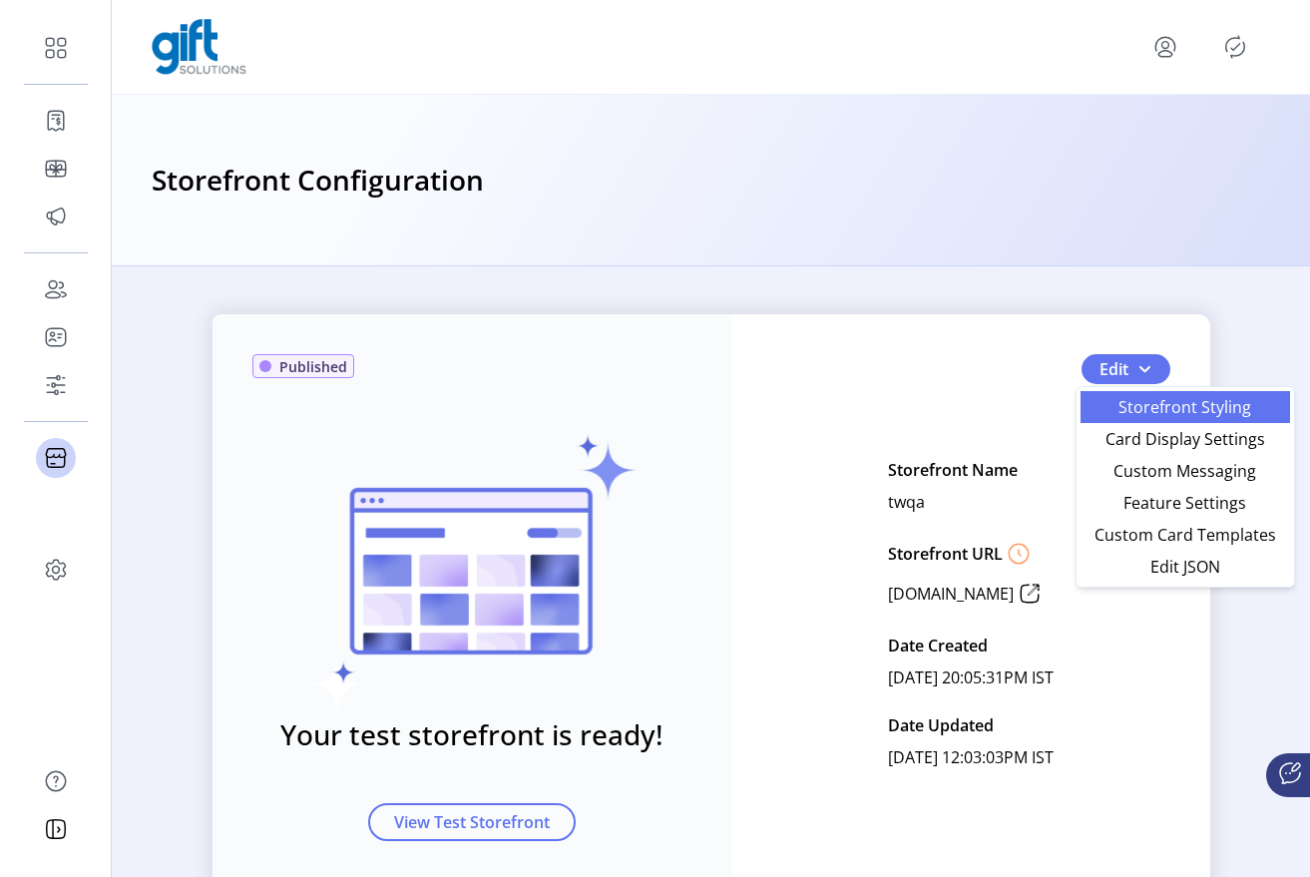
click at [1130, 410] on span "Storefront Styling" at bounding box center [1186, 407] width 186 height 16
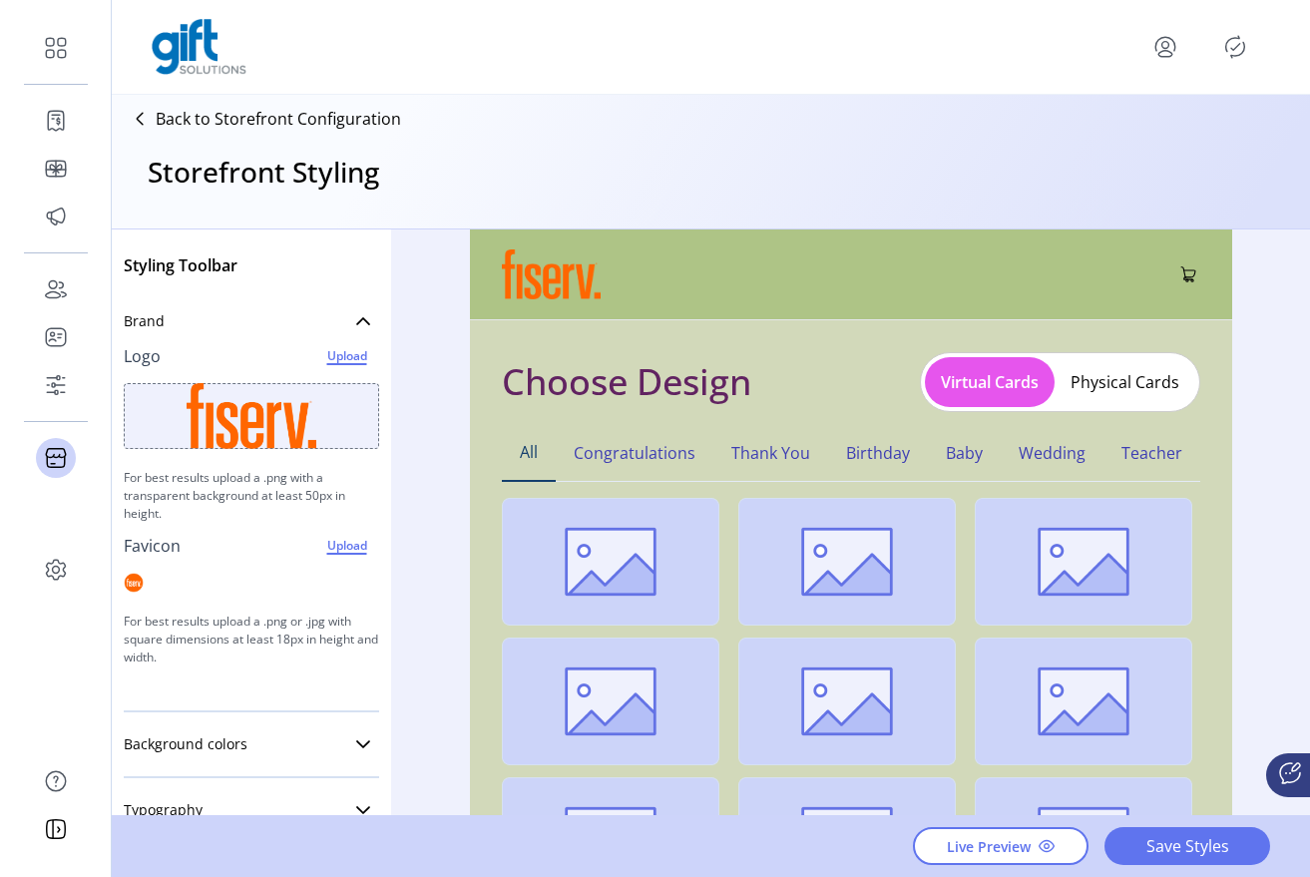
click at [239, 127] on p "Back to Storefront Configuration" at bounding box center [278, 119] width 245 height 24
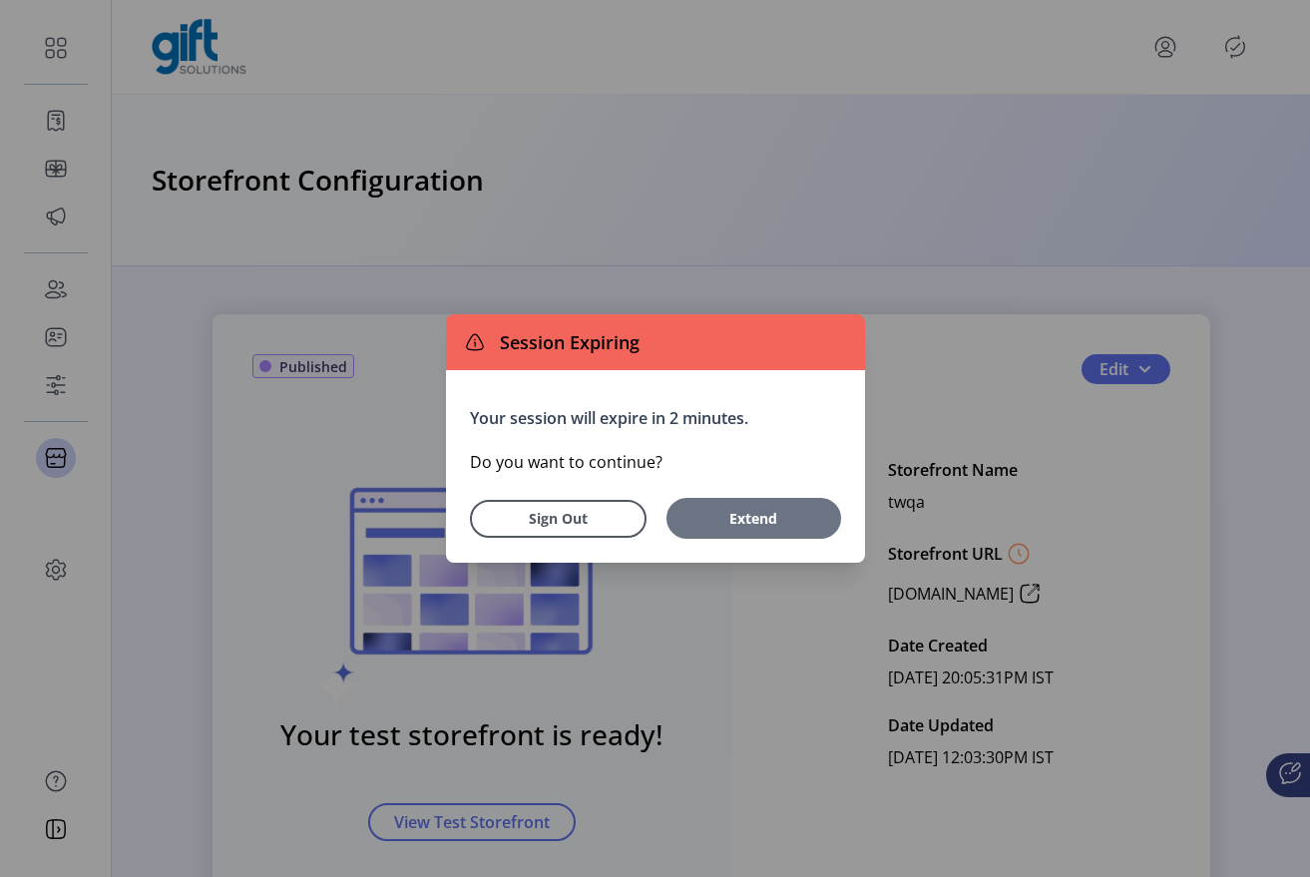
click at [741, 516] on span "Extend" at bounding box center [754, 518] width 155 height 21
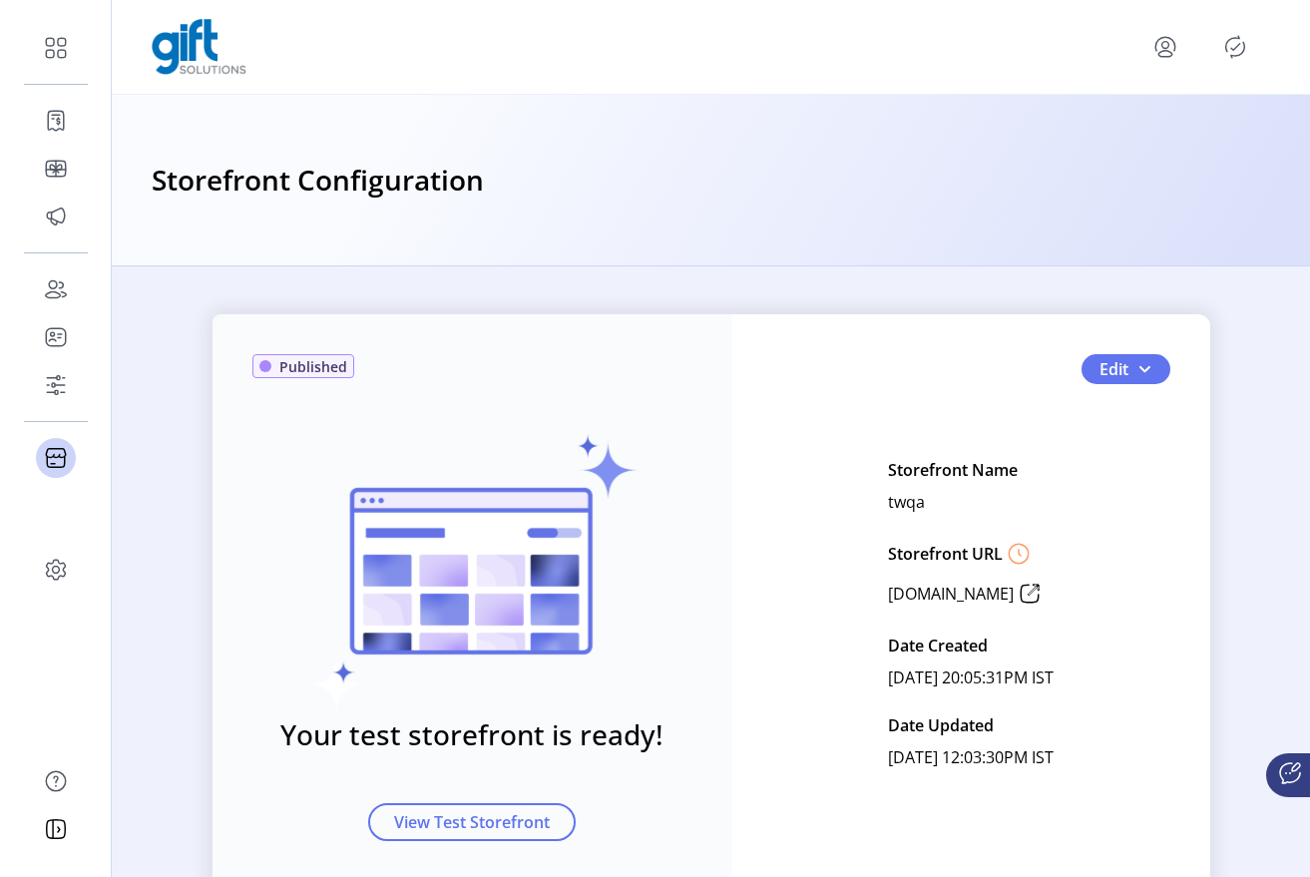
click at [1241, 50] on icon "Publisher Panel" at bounding box center [1236, 47] width 32 height 32
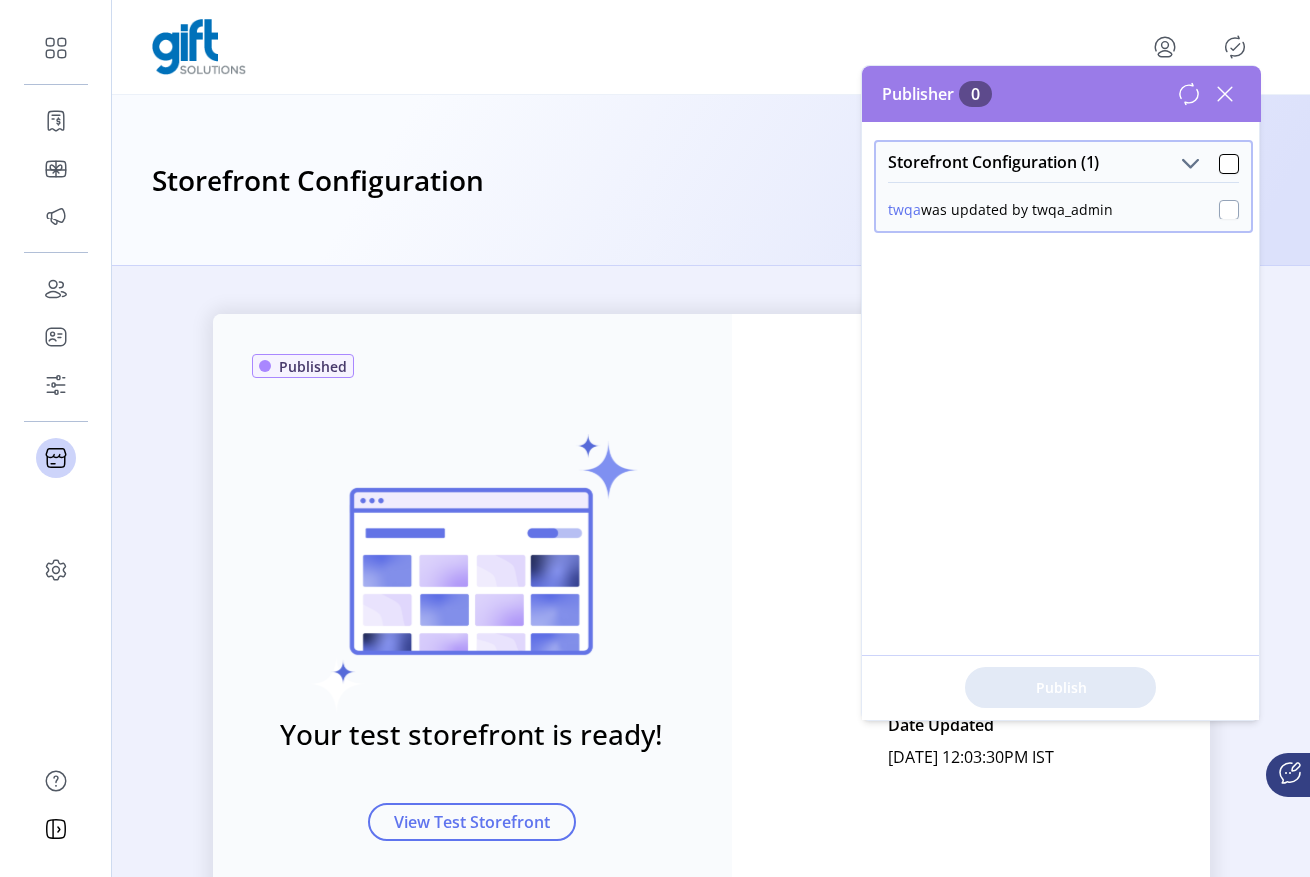
click at [1222, 209] on div at bounding box center [1230, 210] width 20 height 20
click at [1070, 688] on span "Publish 1 Items" at bounding box center [1061, 688] width 140 height 21
click at [1226, 216] on div at bounding box center [1230, 210] width 20 height 20
click at [1093, 681] on span "Publish 1 Items" at bounding box center [1061, 688] width 140 height 21
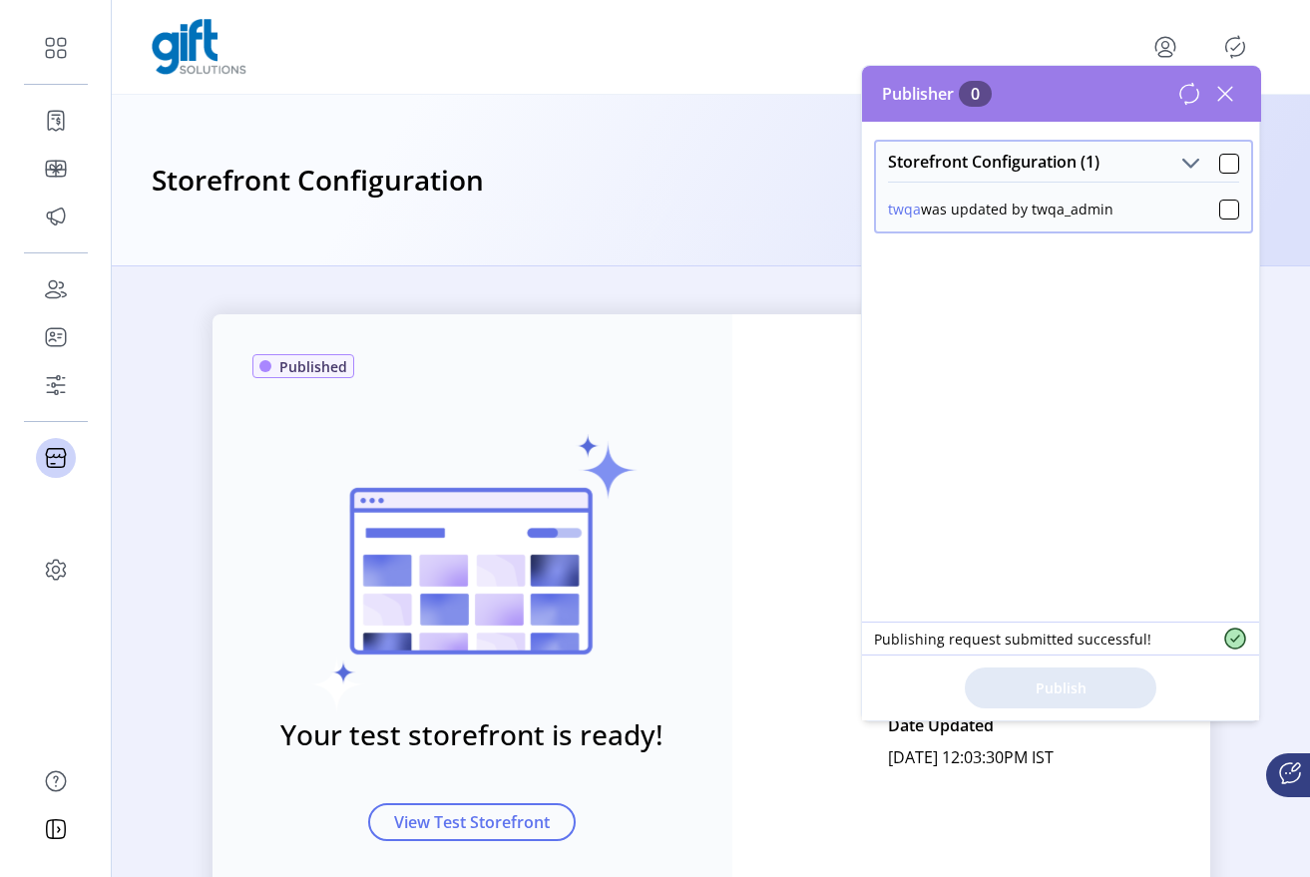
click at [1229, 97] on icon at bounding box center [1226, 94] width 32 height 32
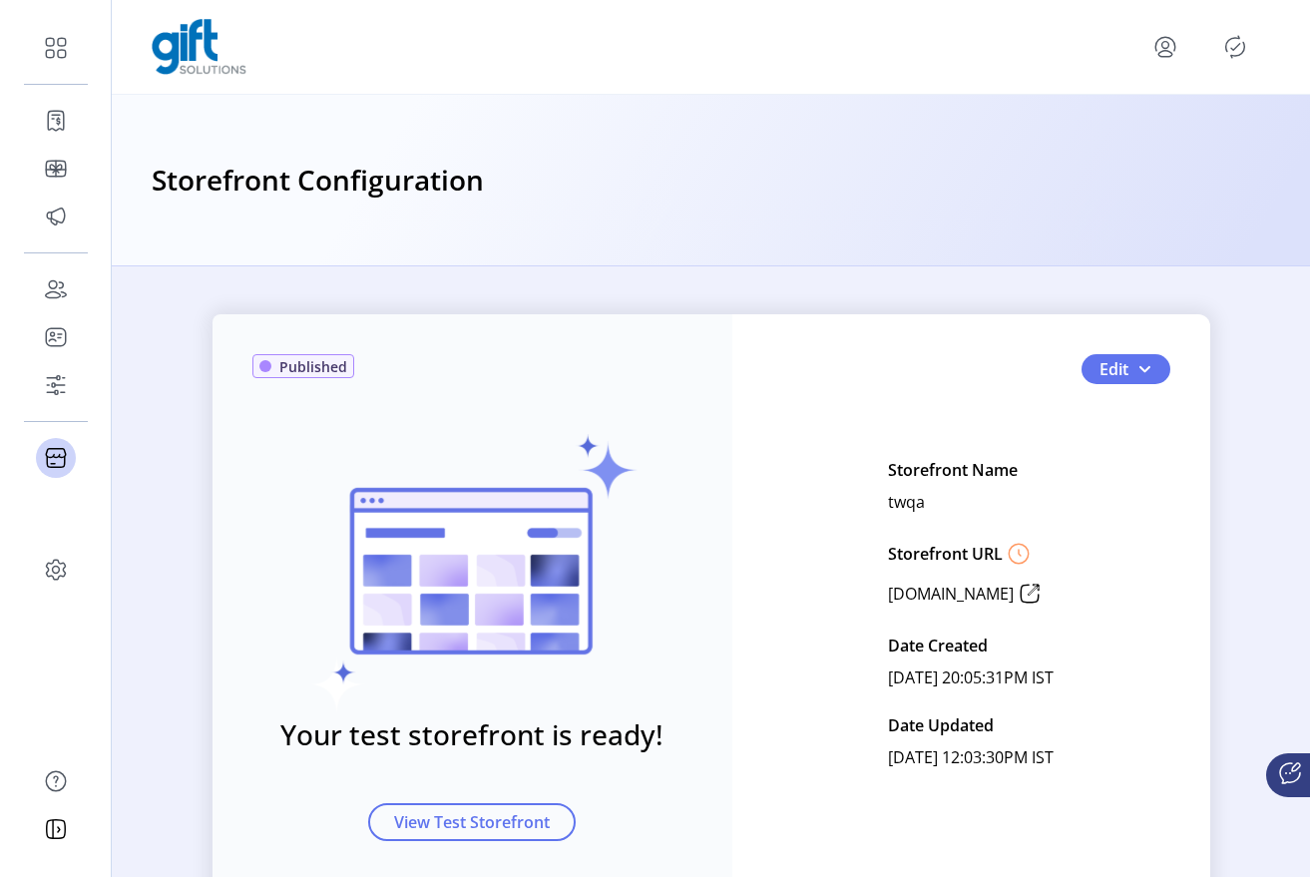
click at [1161, 47] on icon "menu" at bounding box center [1166, 47] width 32 height 32
click at [1156, 135] on link "Sign Out" at bounding box center [1094, 126] width 174 height 32
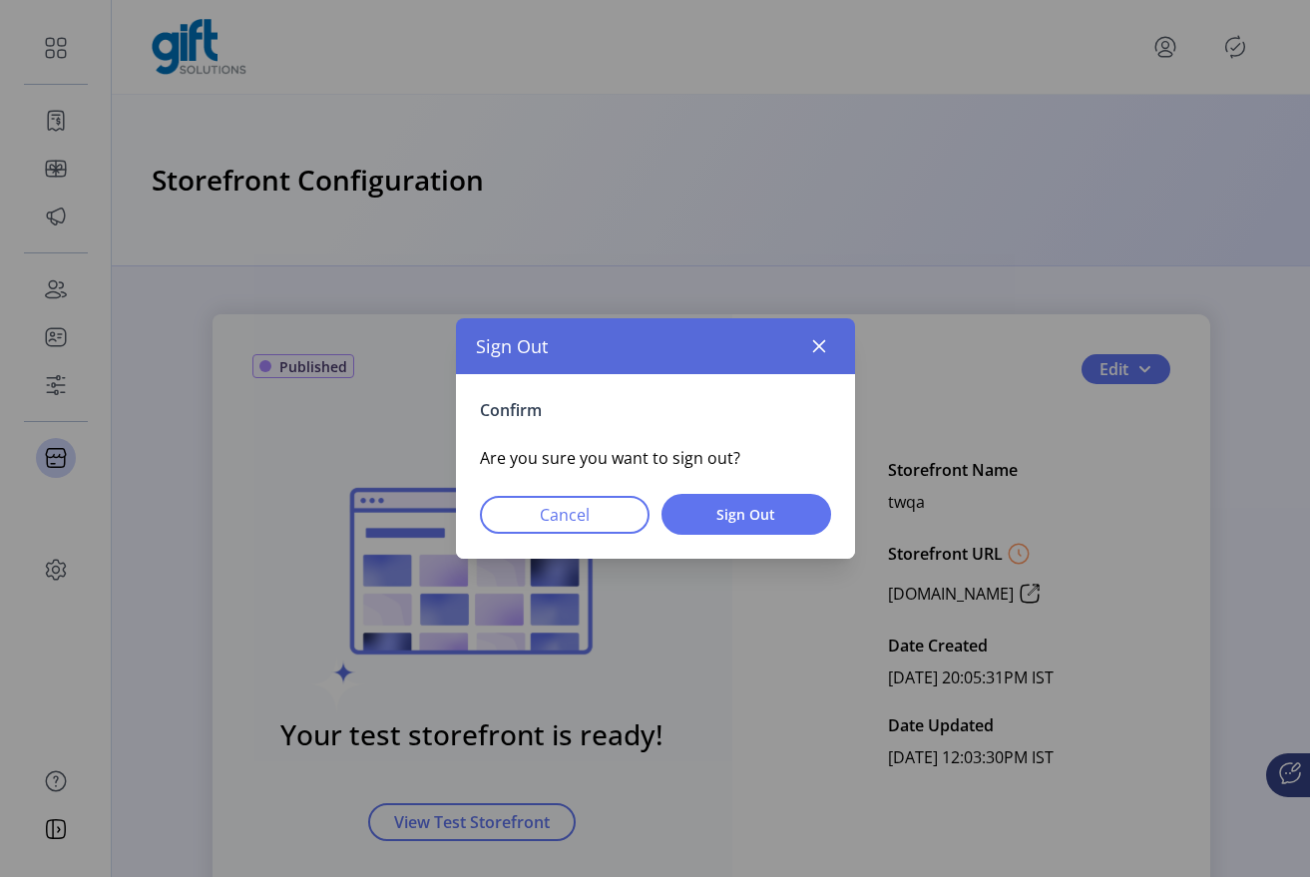
click at [818, 538] on div "Confirm Are you sure you want to sign out? Cancel Sign Out" at bounding box center [655, 466] width 399 height 185
click at [809, 527] on button "Sign Out" at bounding box center [747, 514] width 170 height 41
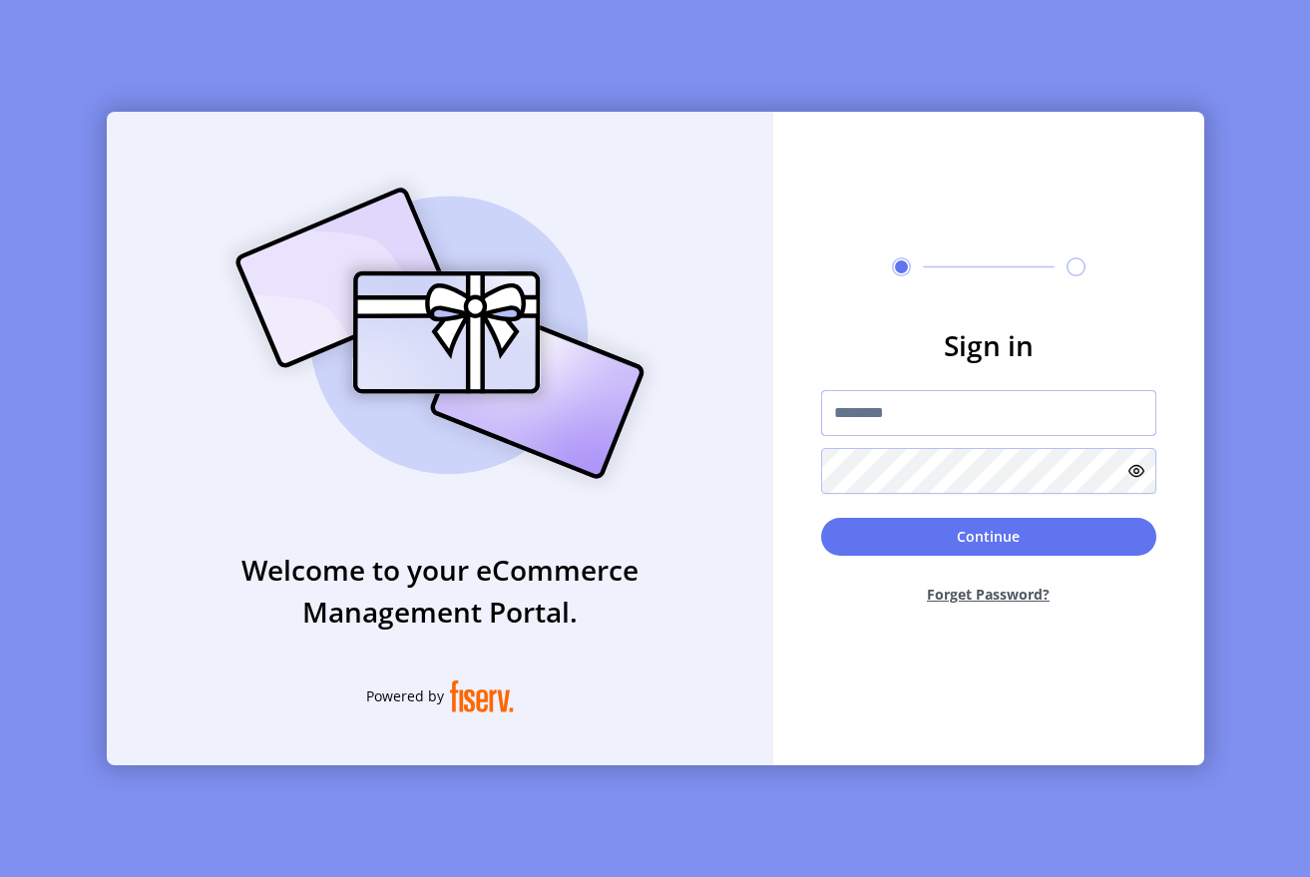
click at [866, 419] on input "text" at bounding box center [988, 413] width 335 height 46
type input "**********"
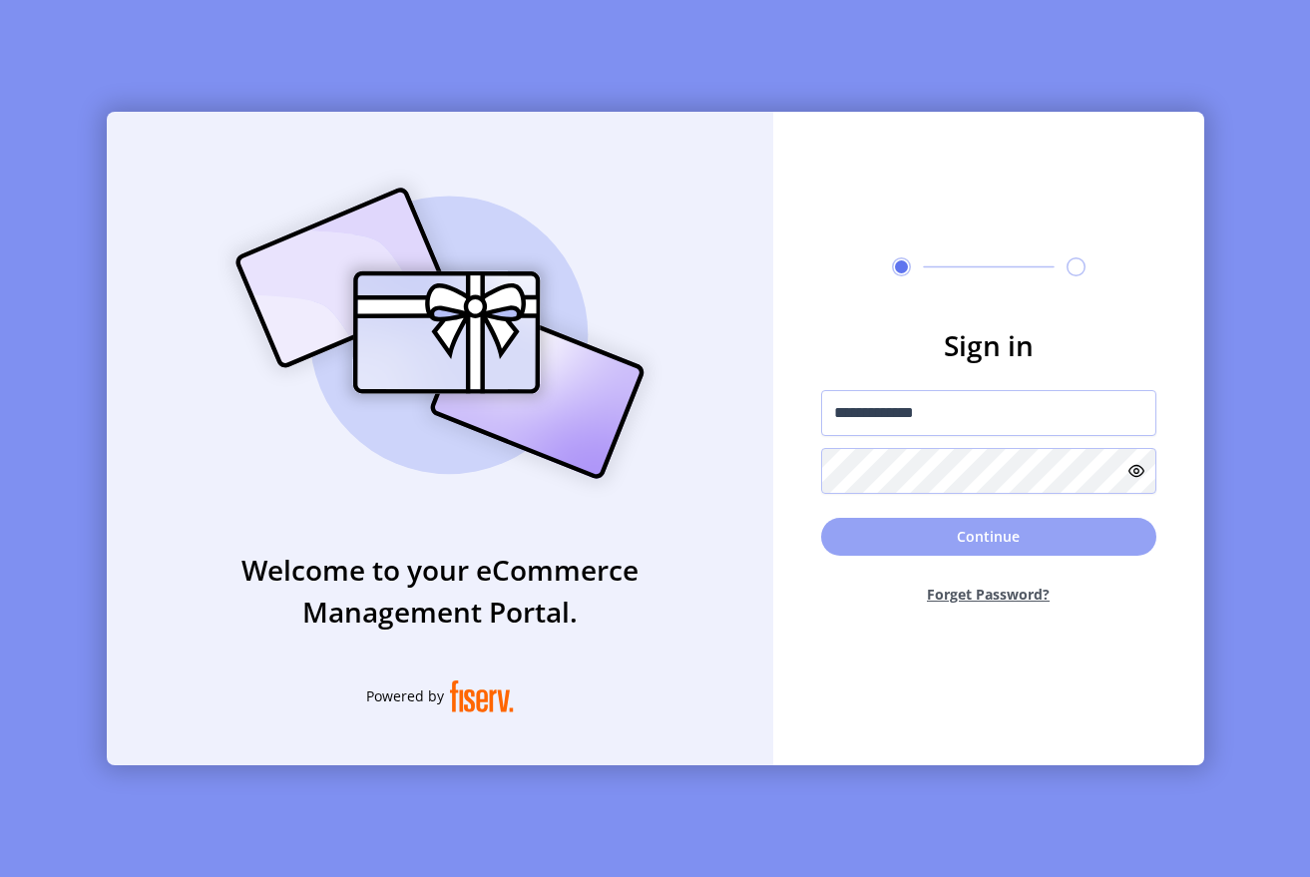
click at [1016, 540] on button "Continue" at bounding box center [988, 537] width 335 height 38
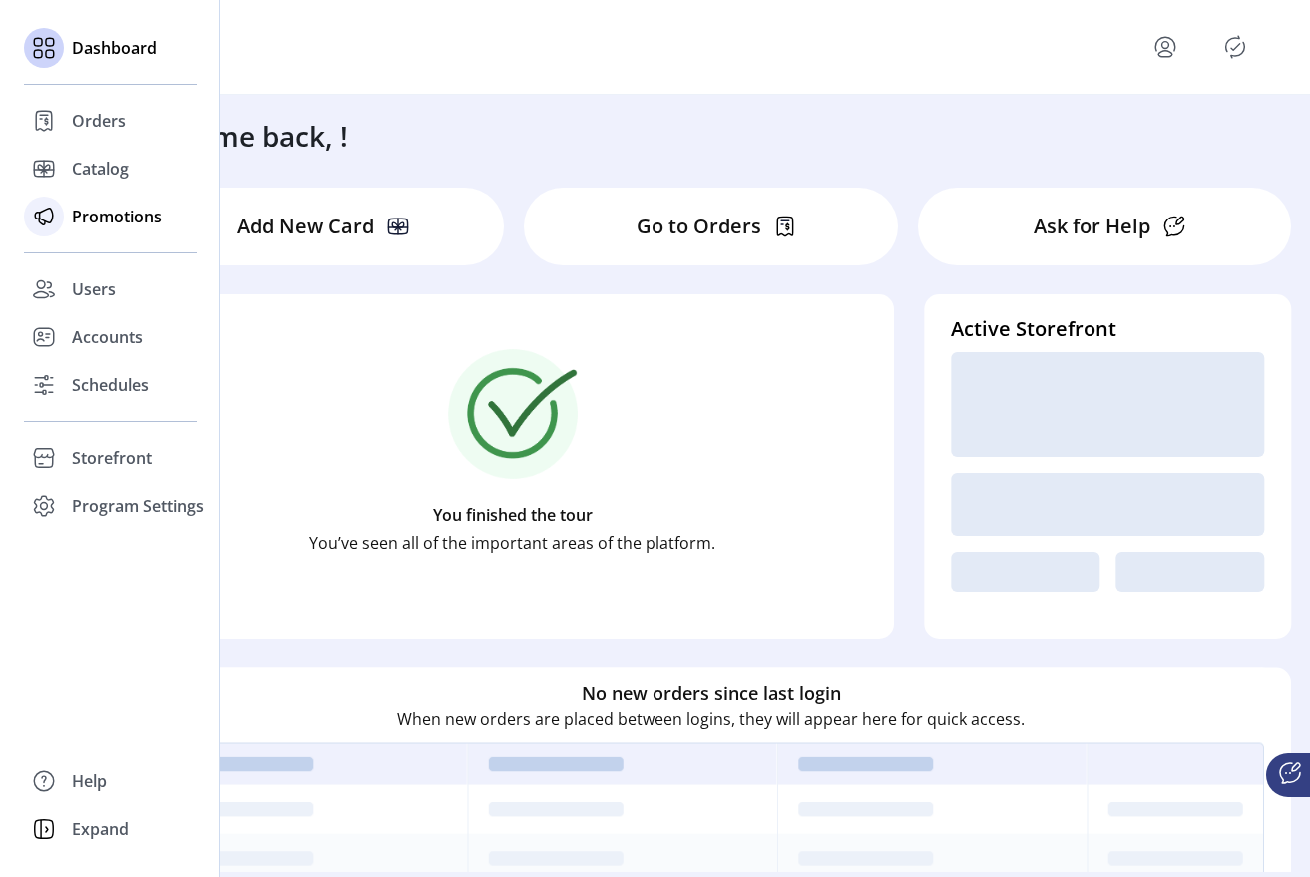
click at [142, 219] on span "Promotions" at bounding box center [117, 217] width 90 height 24
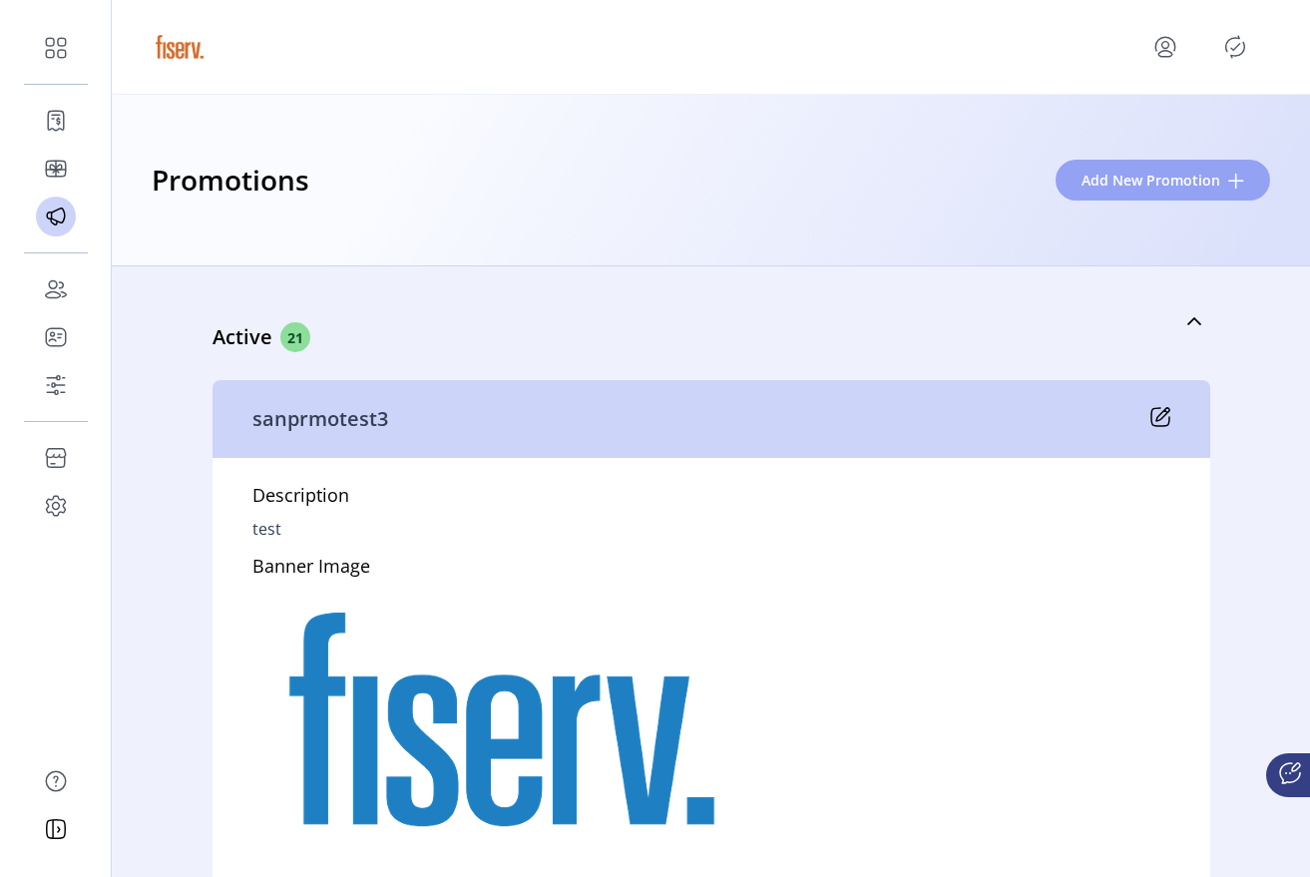
click at [1121, 180] on span "Add New Promotion" at bounding box center [1151, 180] width 139 height 21
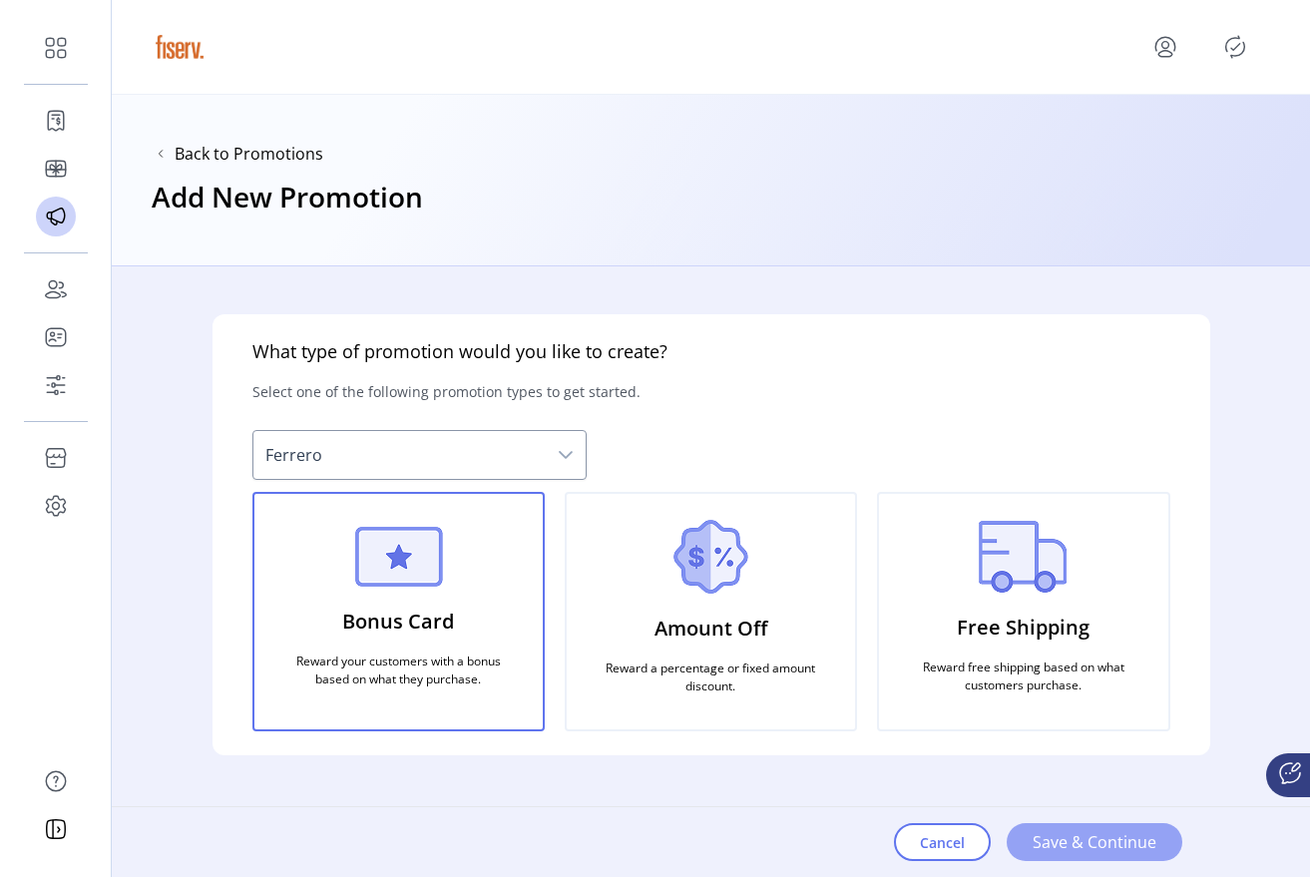
click at [1045, 845] on span "Save & Continue" at bounding box center [1095, 842] width 124 height 24
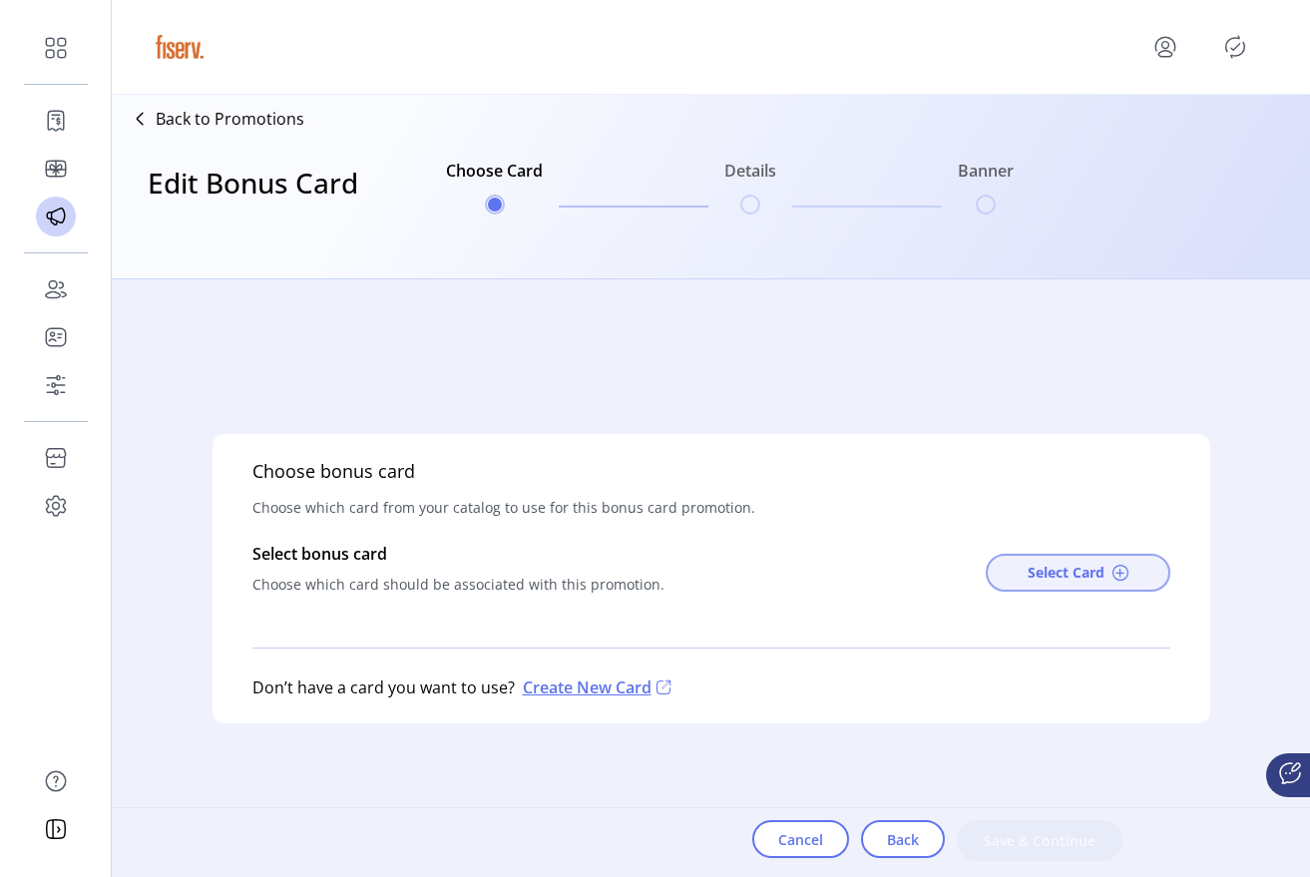
click at [1026, 559] on button "Select Card" at bounding box center [1078, 573] width 185 height 38
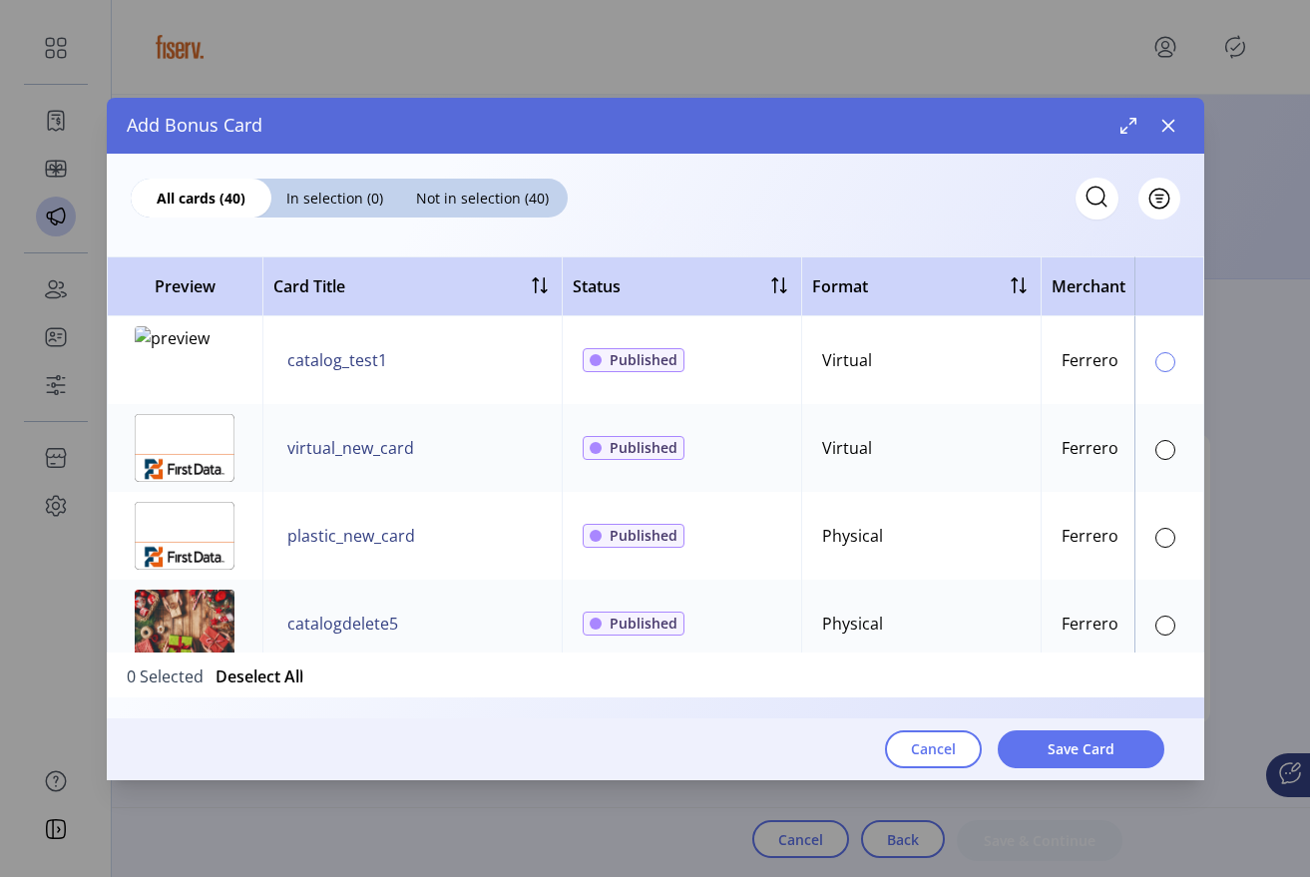
click at [1156, 365] on div at bounding box center [1166, 362] width 20 height 20
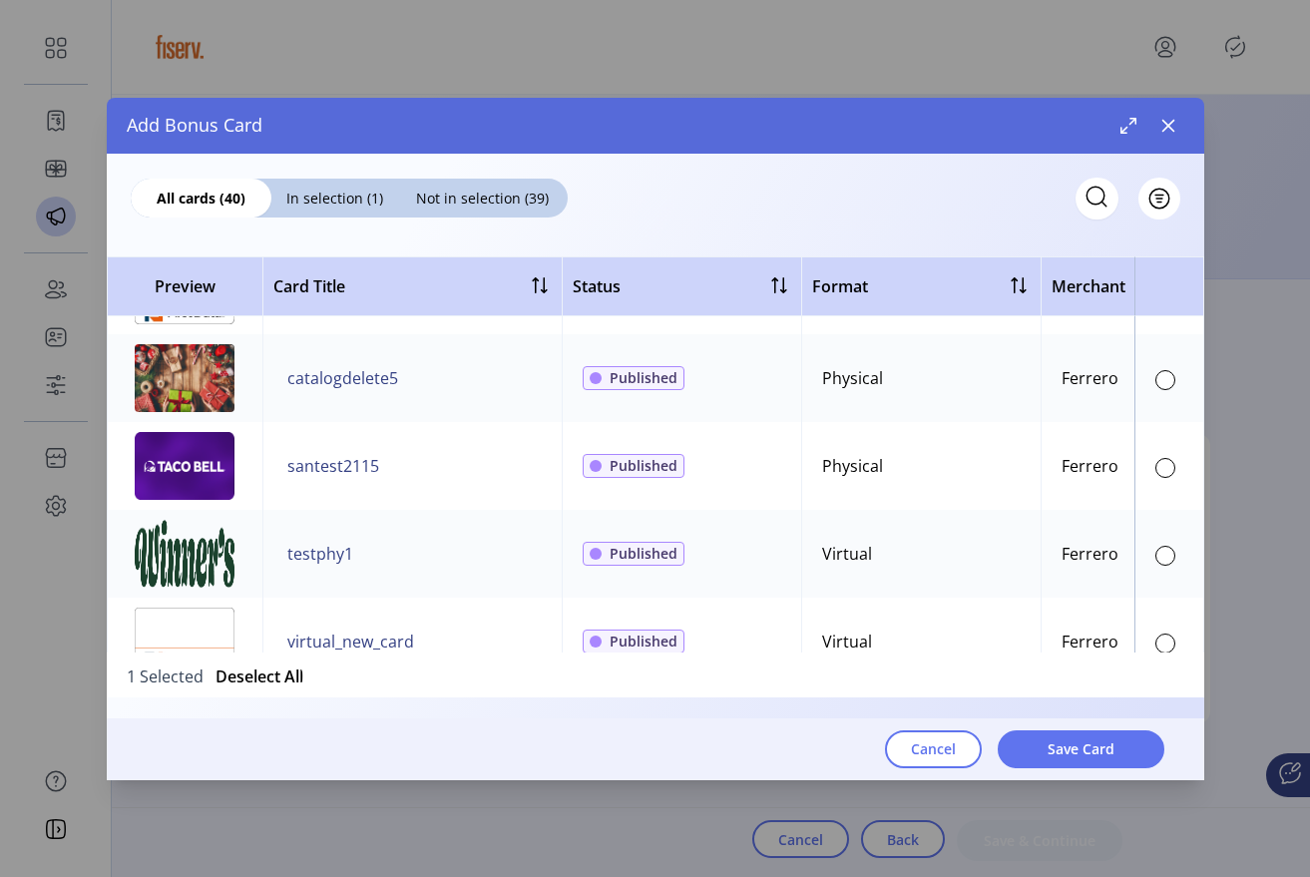
scroll to position [255, 0]
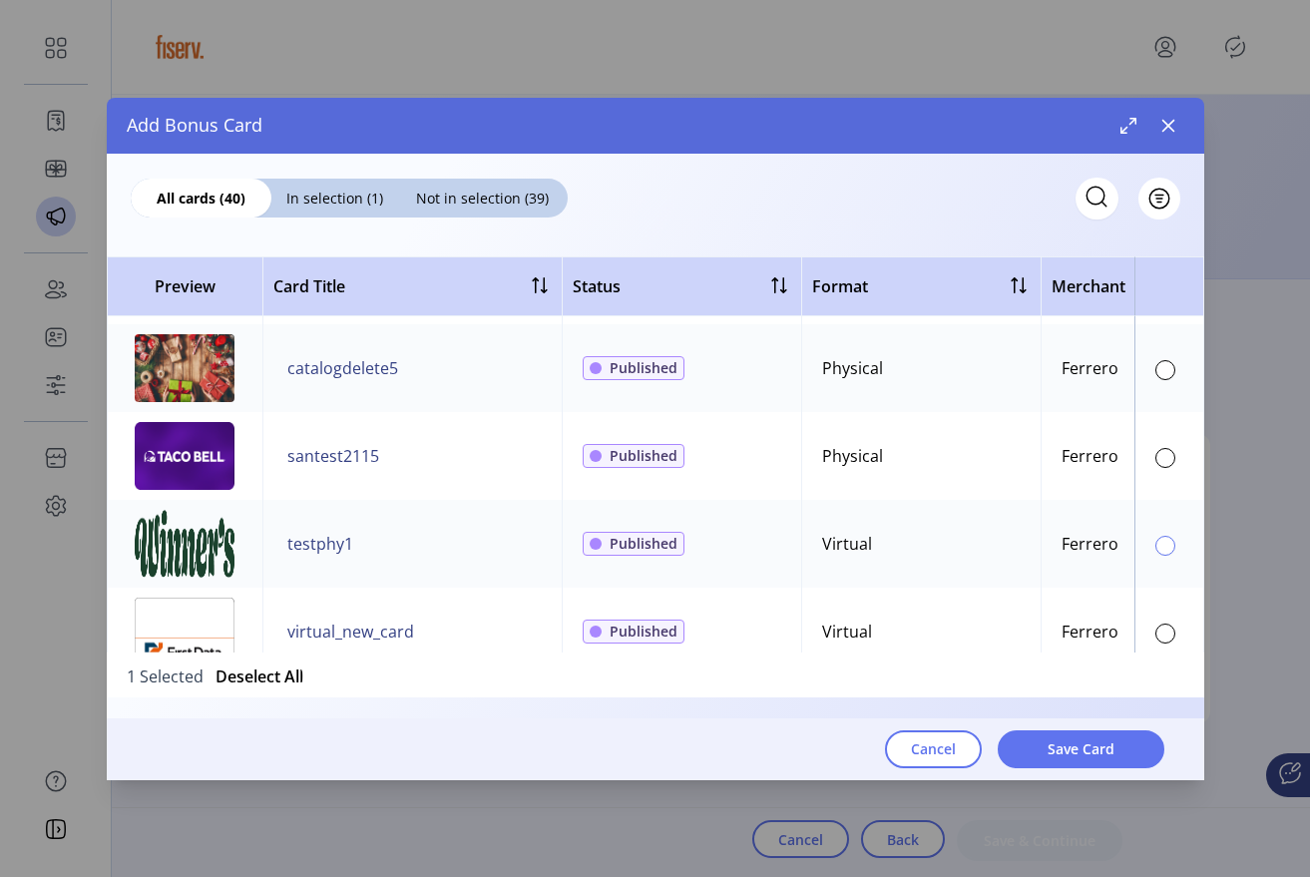
click at [1156, 542] on div at bounding box center [1166, 546] width 20 height 20
click at [1050, 751] on span "Save Card" at bounding box center [1081, 748] width 67 height 21
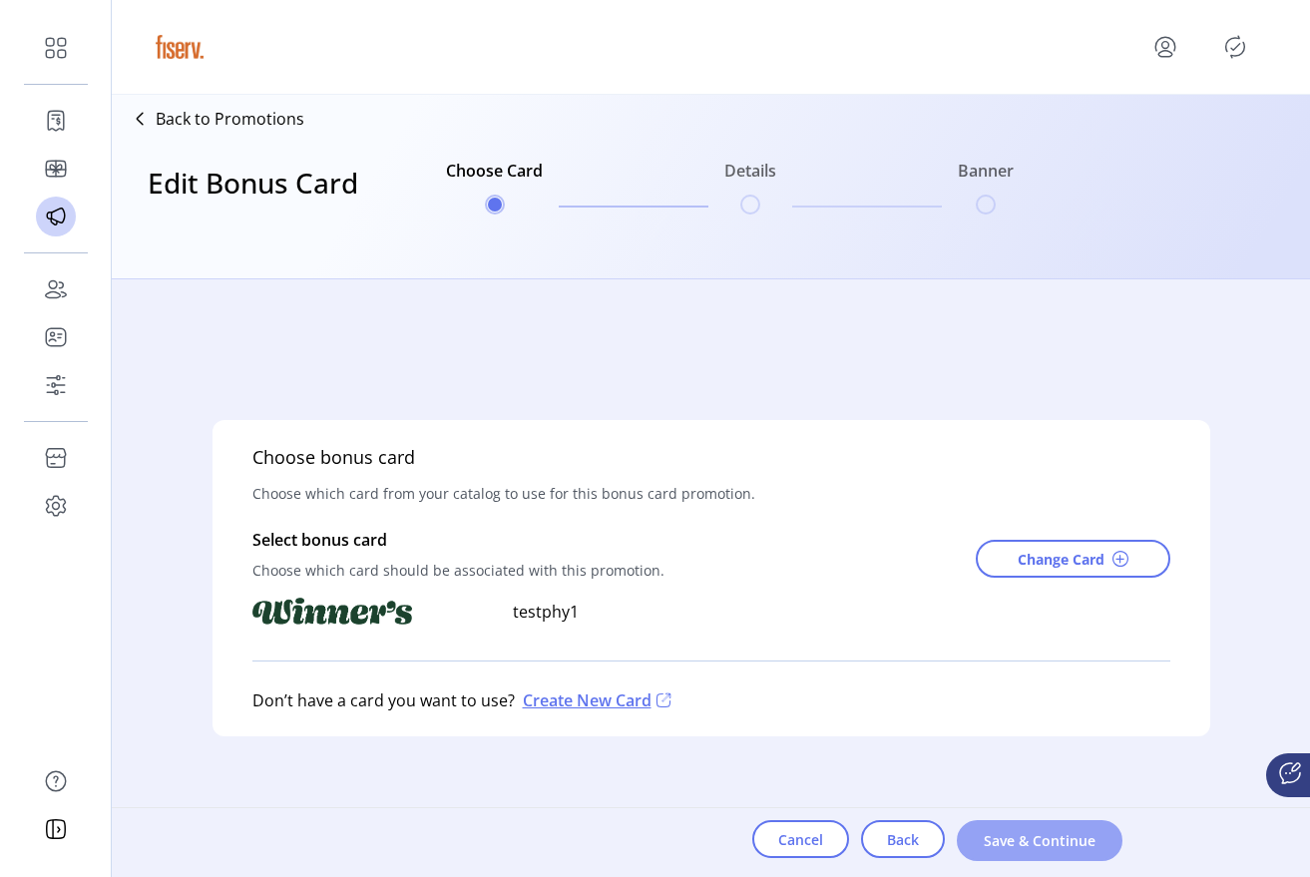
click at [1050, 845] on span "Save & Continue" at bounding box center [1040, 840] width 114 height 21
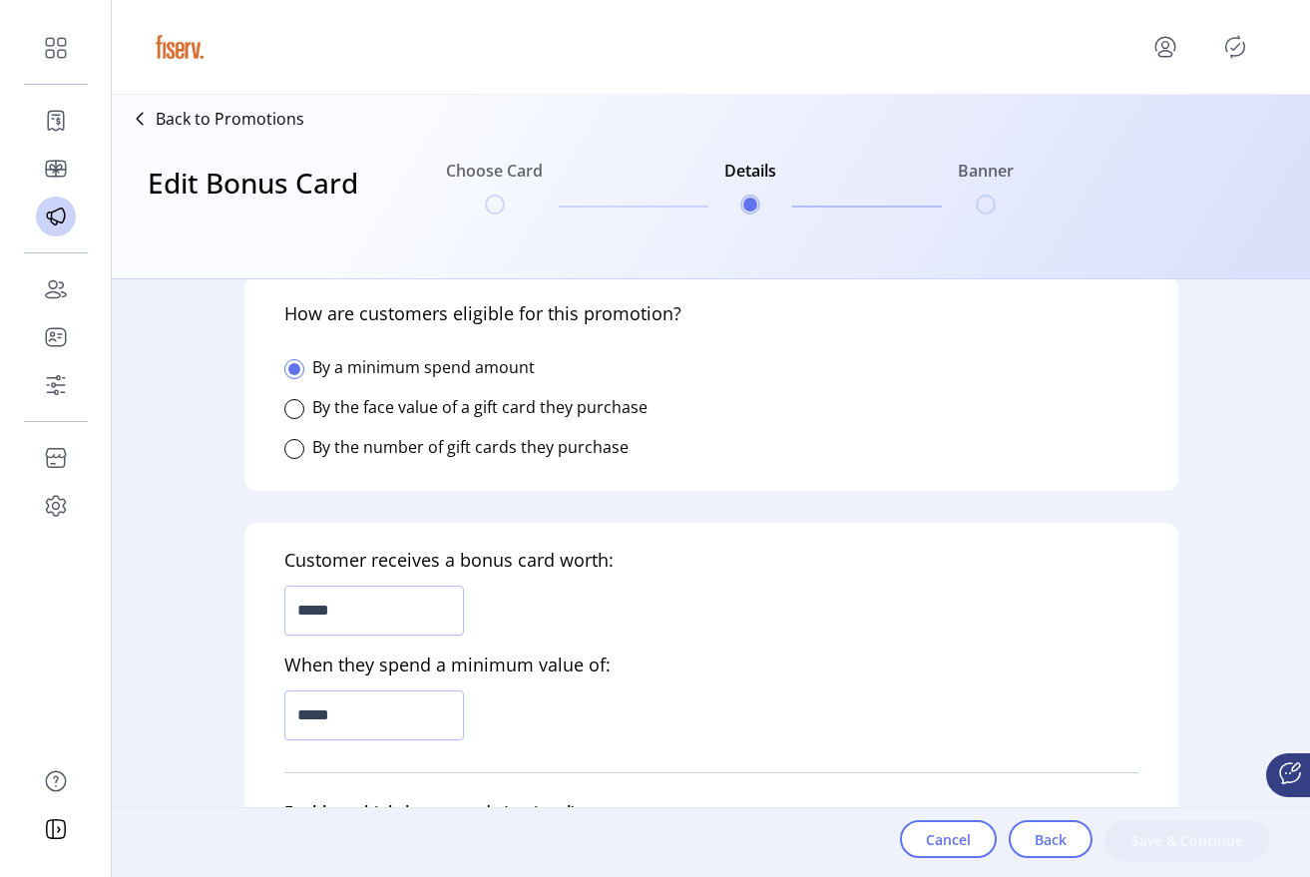
scroll to position [0, 0]
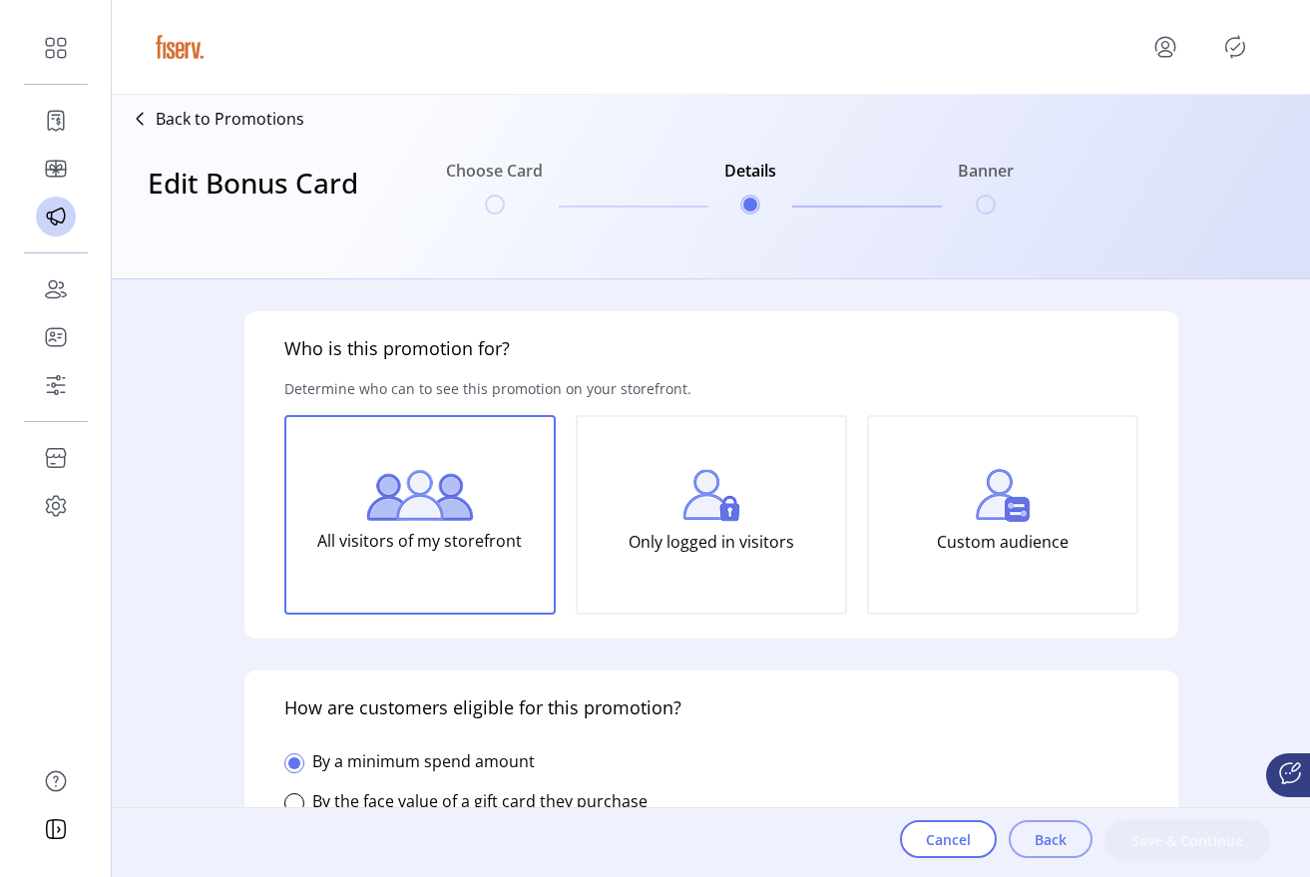
click at [1073, 839] on button "Back" at bounding box center [1051, 839] width 84 height 38
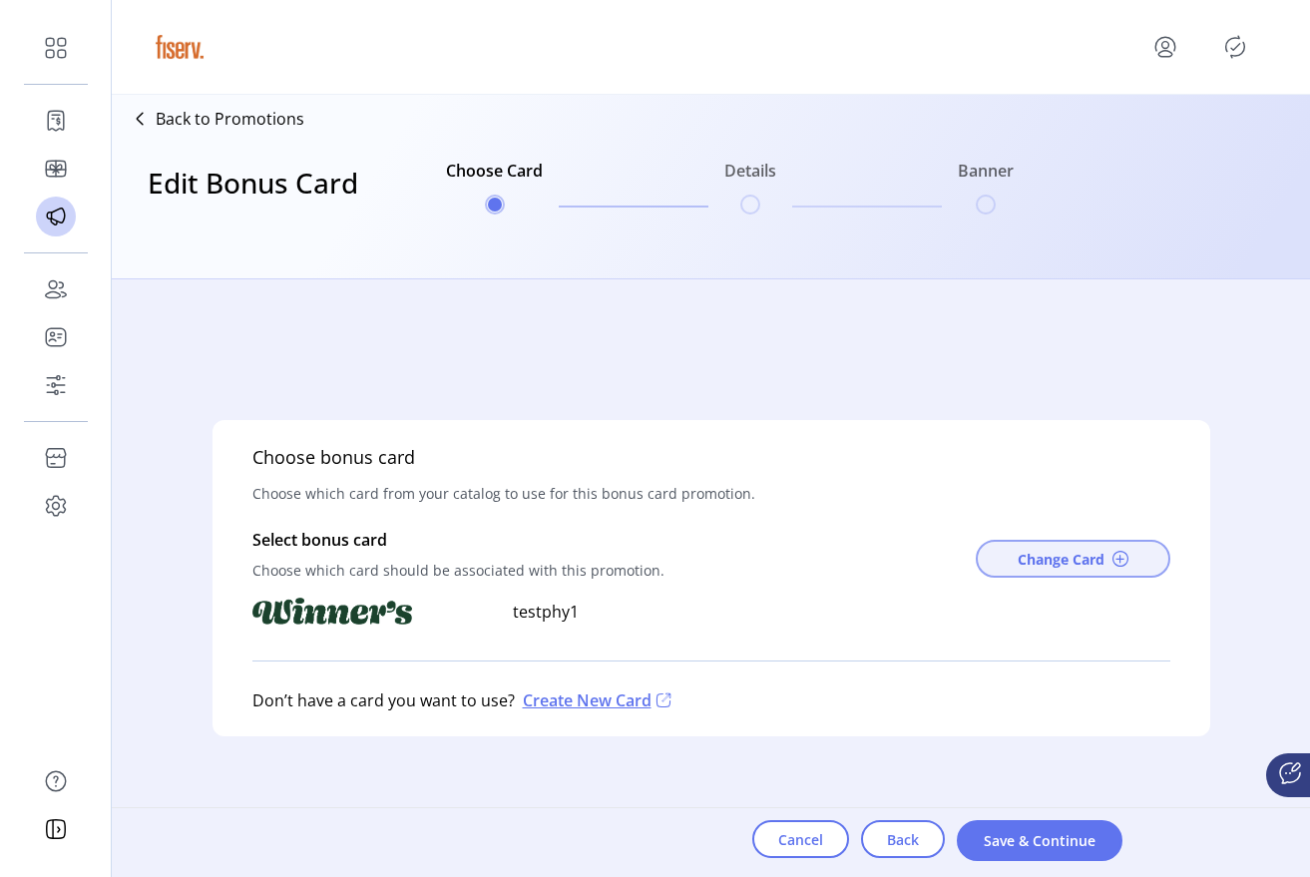
click at [1062, 563] on span "Change Card" at bounding box center [1061, 559] width 87 height 21
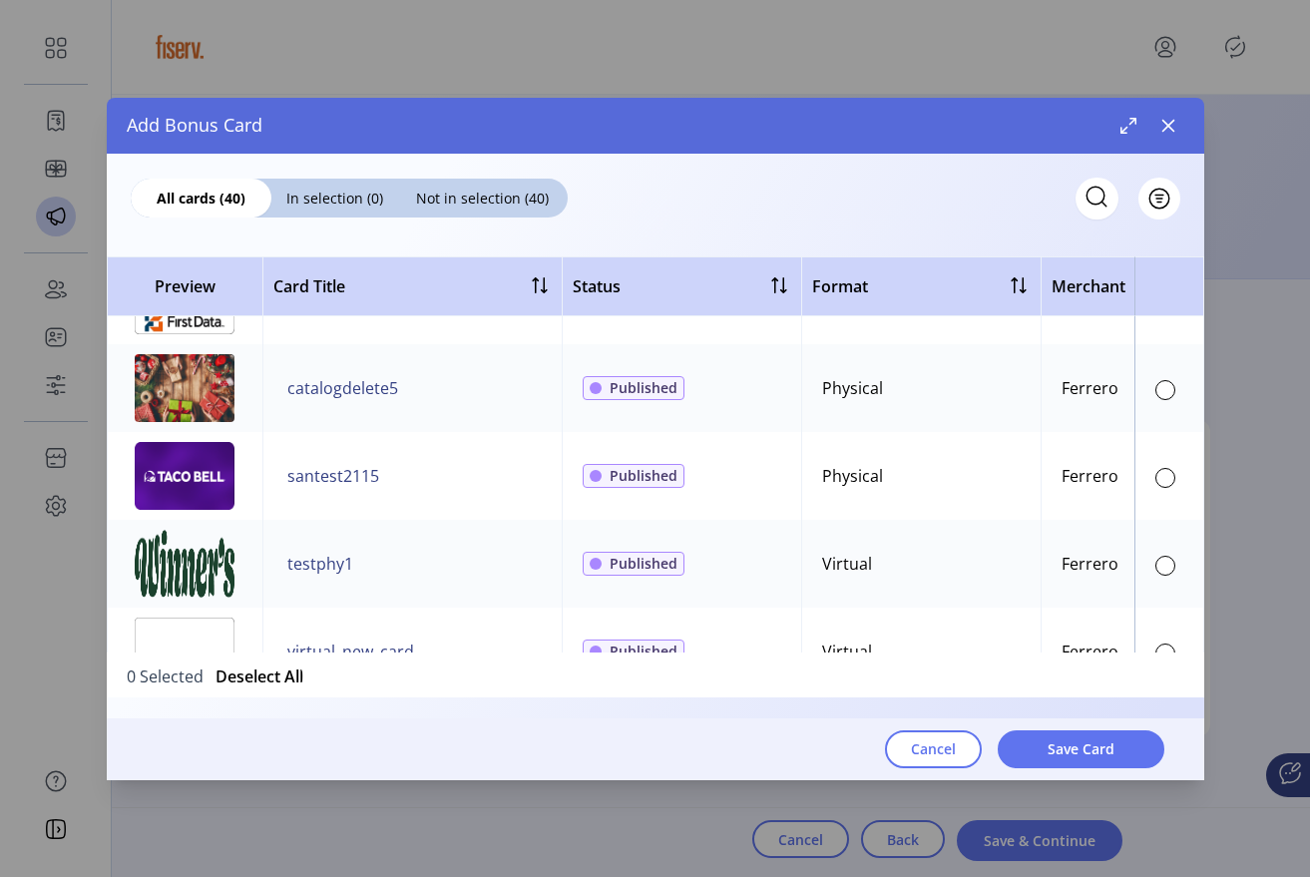
scroll to position [296, 0]
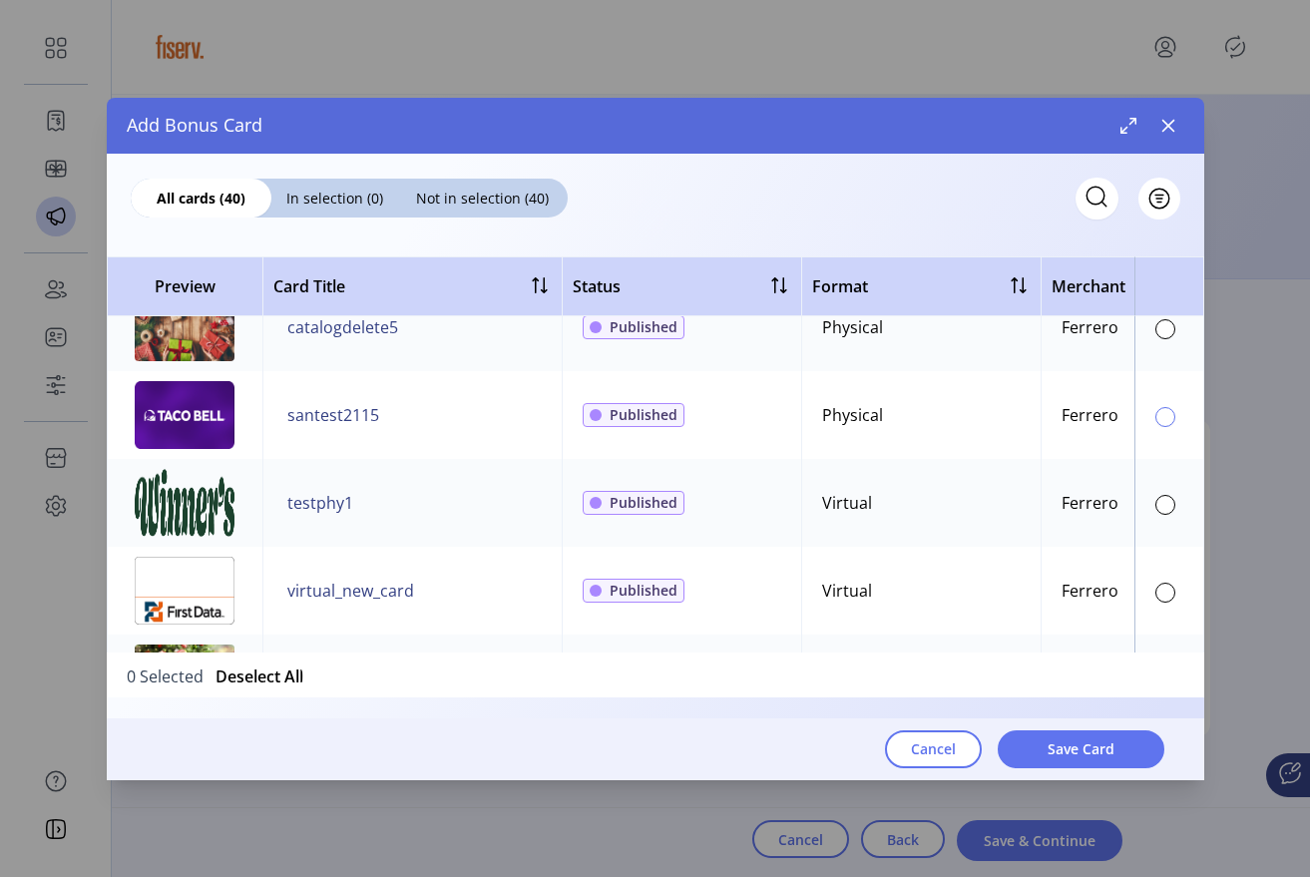
click at [1156, 408] on div at bounding box center [1166, 417] width 20 height 20
click at [1127, 740] on button "Save Card" at bounding box center [1081, 750] width 167 height 38
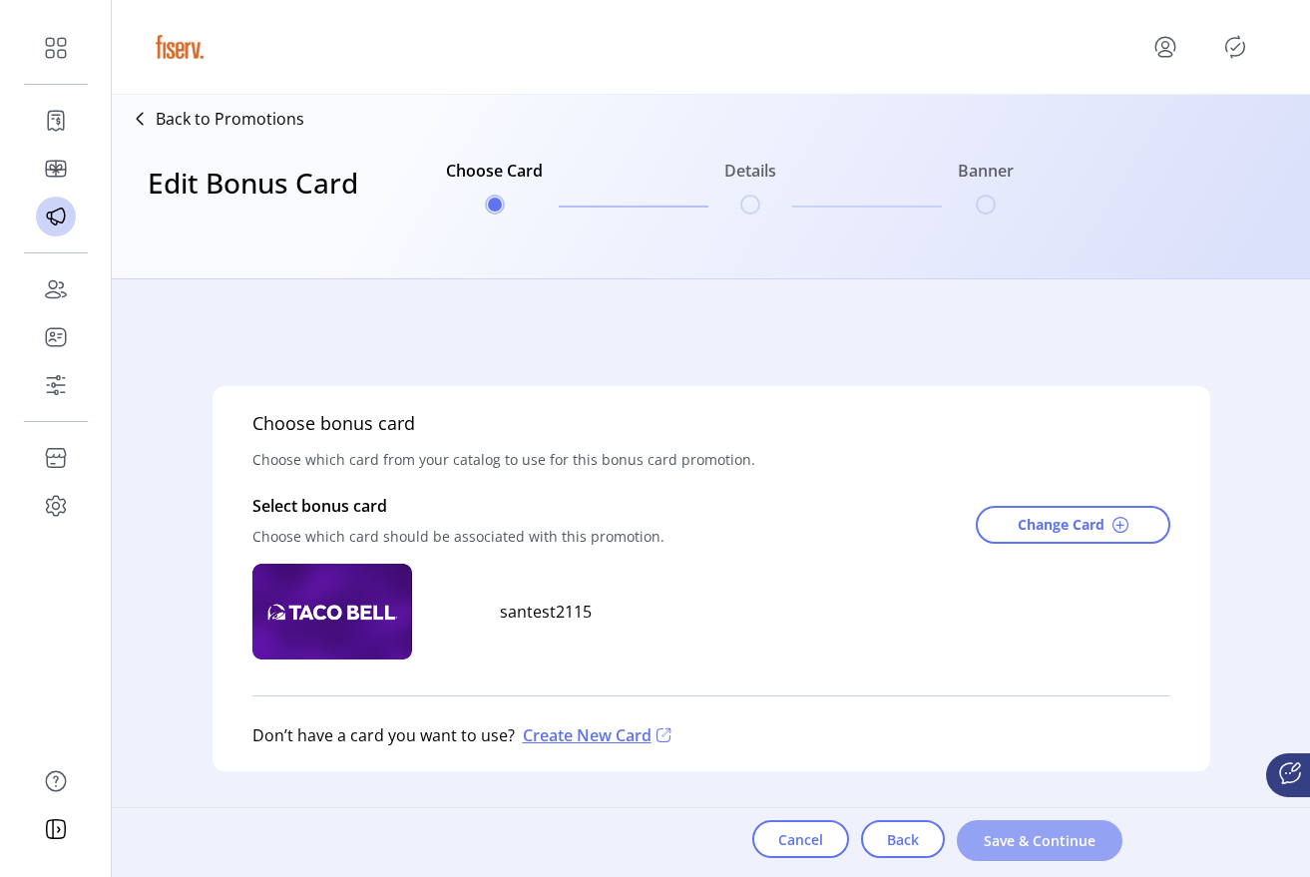
click at [1080, 842] on span "Save & Continue" at bounding box center [1040, 840] width 114 height 21
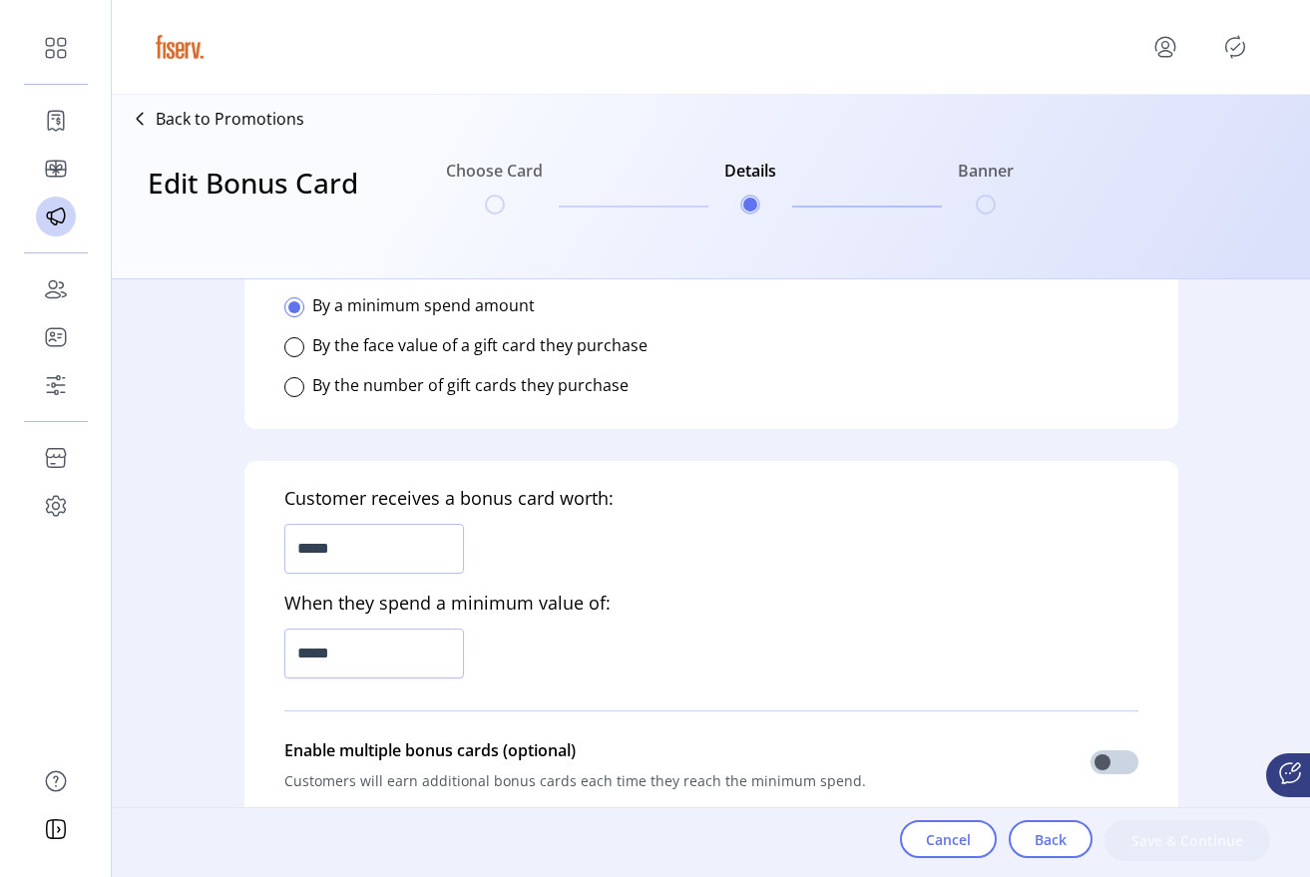
scroll to position [459, 0]
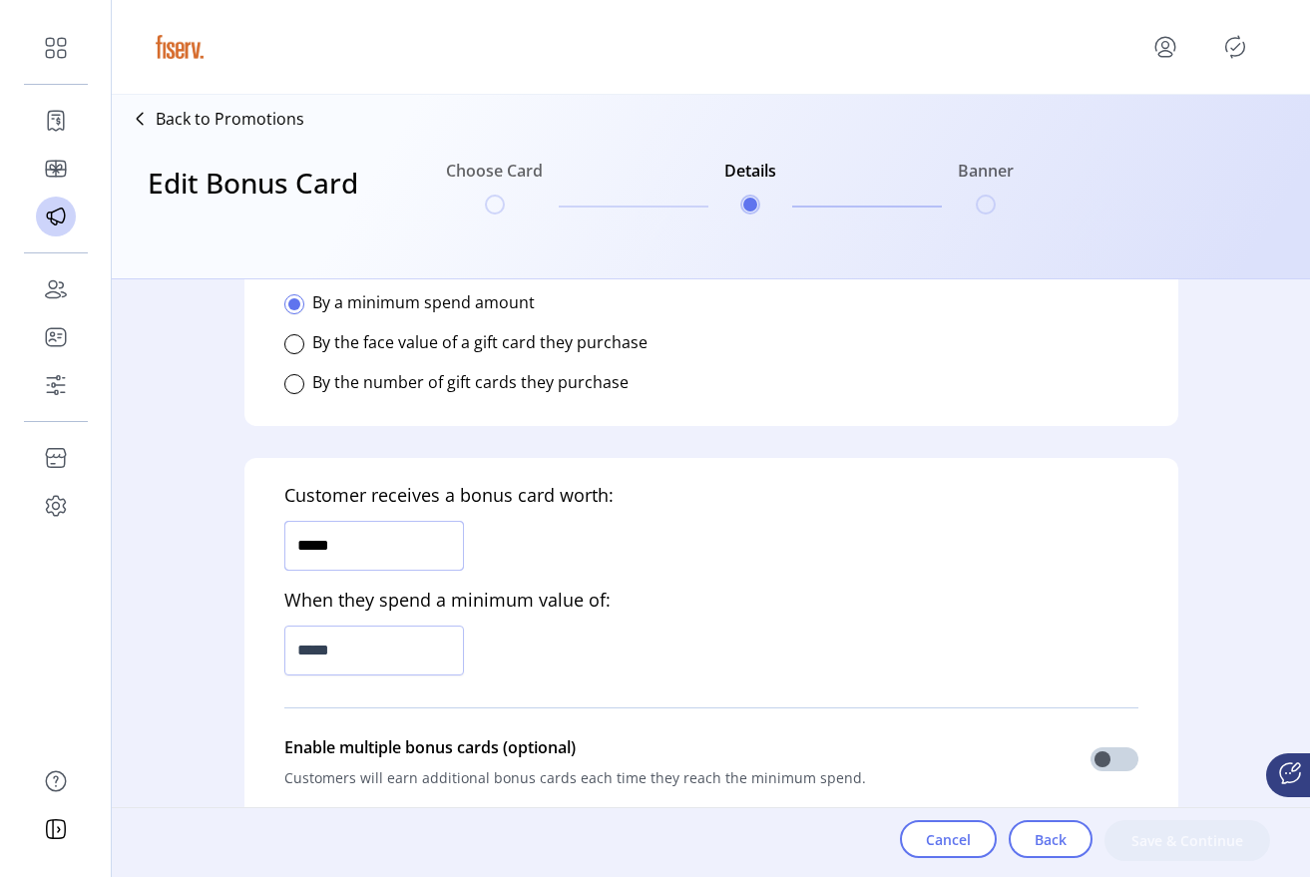
click at [375, 527] on input "*****" at bounding box center [374, 546] width 180 height 50
type input "******"
click at [359, 665] on input "*****" at bounding box center [374, 651] width 180 height 50
click at [365, 654] on input "*****" at bounding box center [374, 651] width 180 height 50
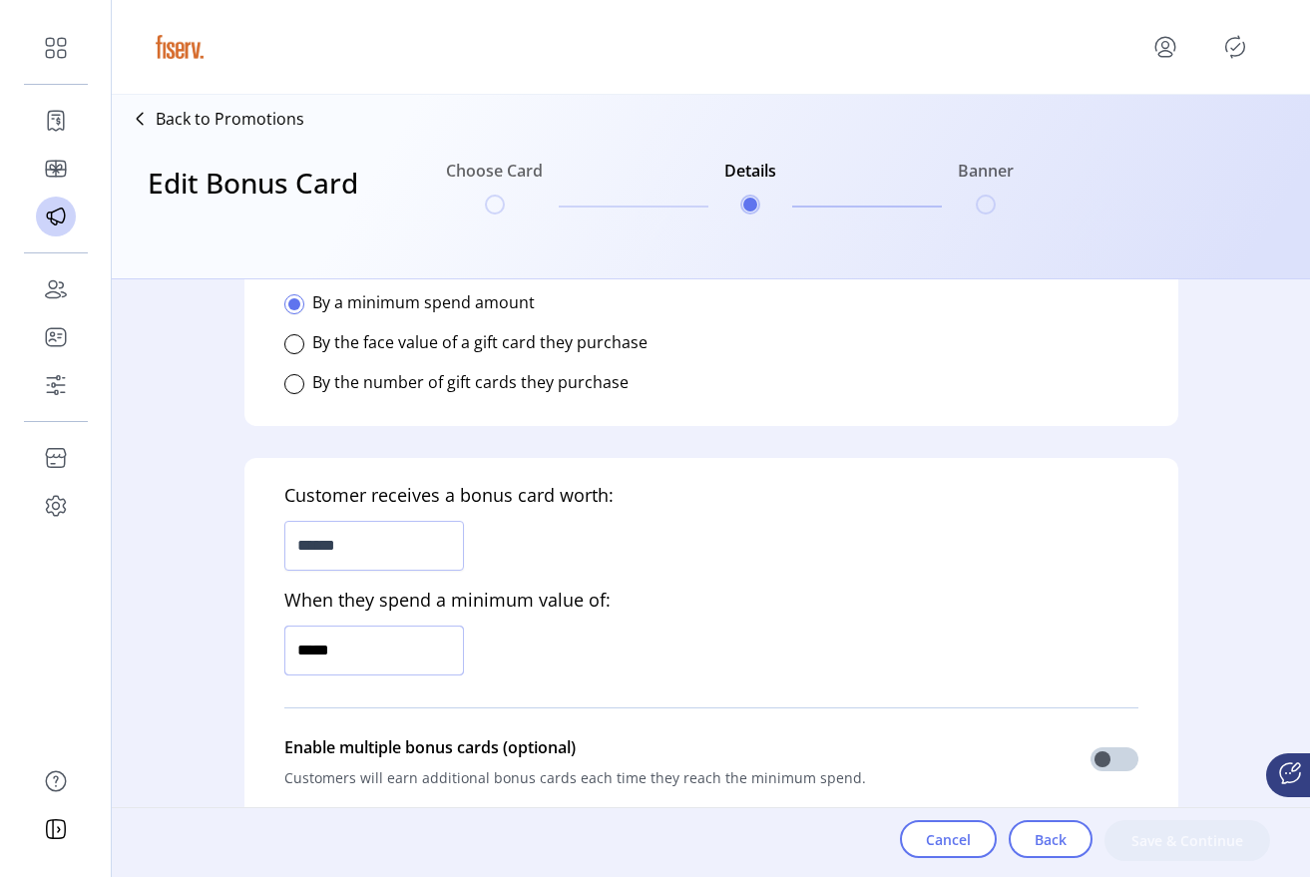
click at [365, 654] on input "*****" at bounding box center [374, 651] width 180 height 50
type input "*********"
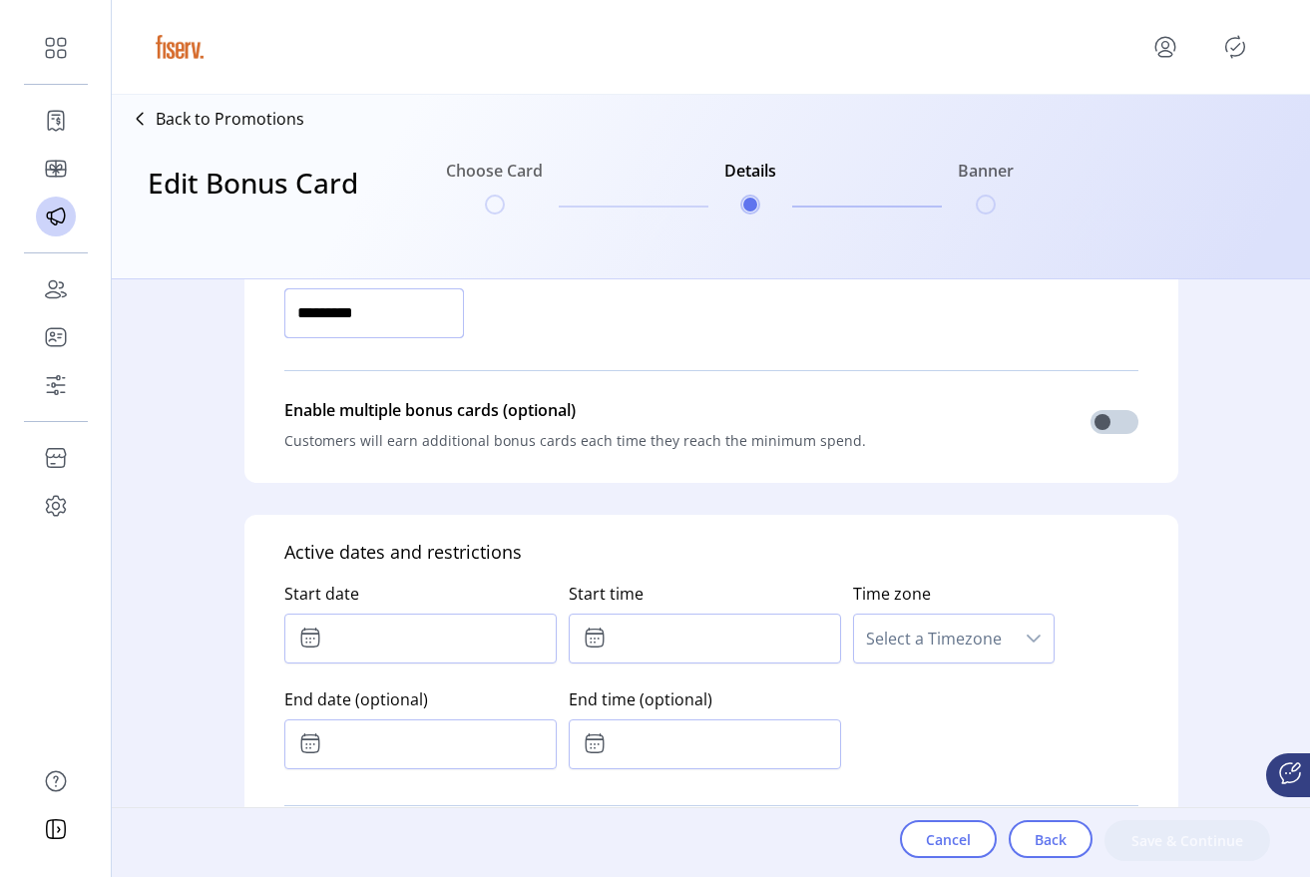
scroll to position [837, 0]
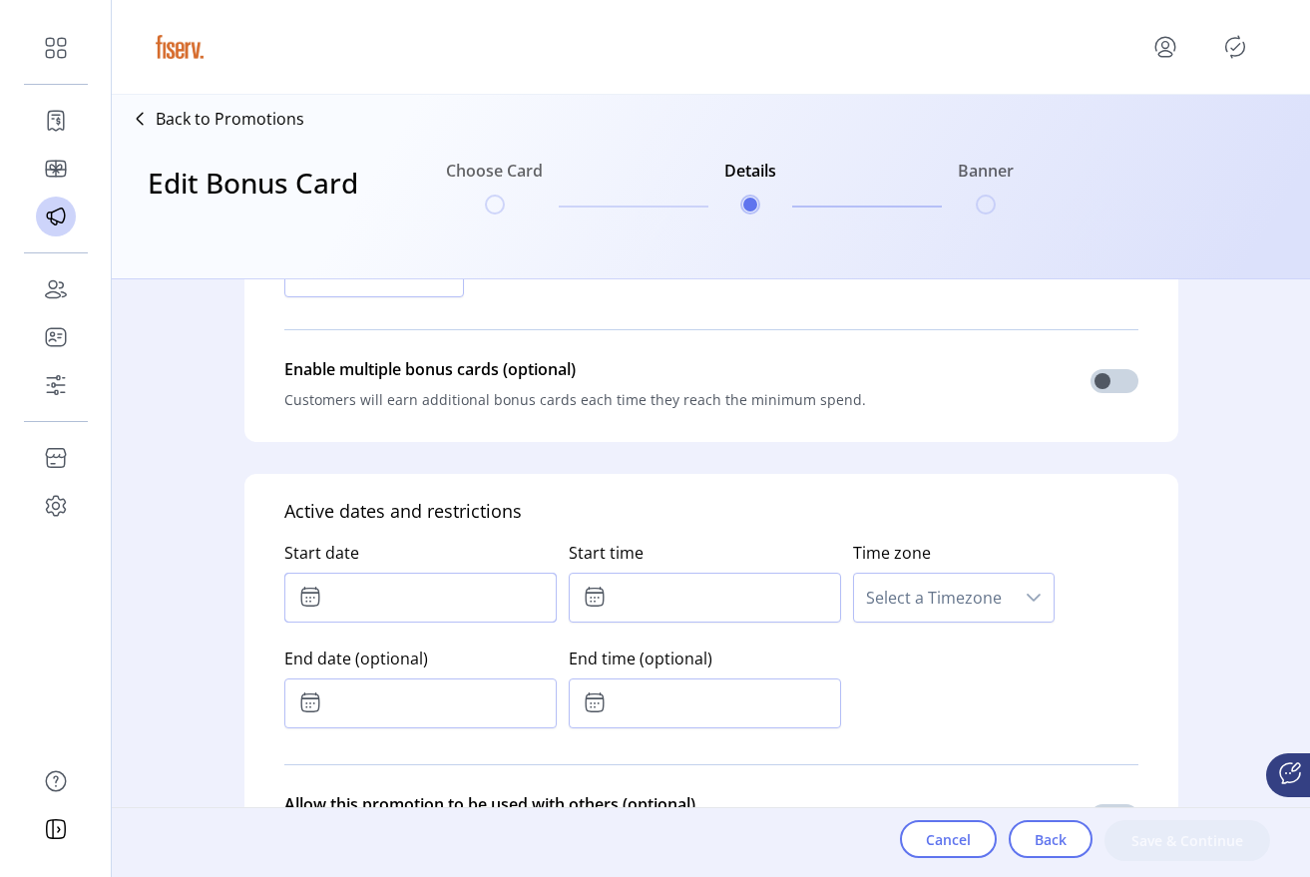
click at [535, 573] on span at bounding box center [420, 598] width 272 height 50
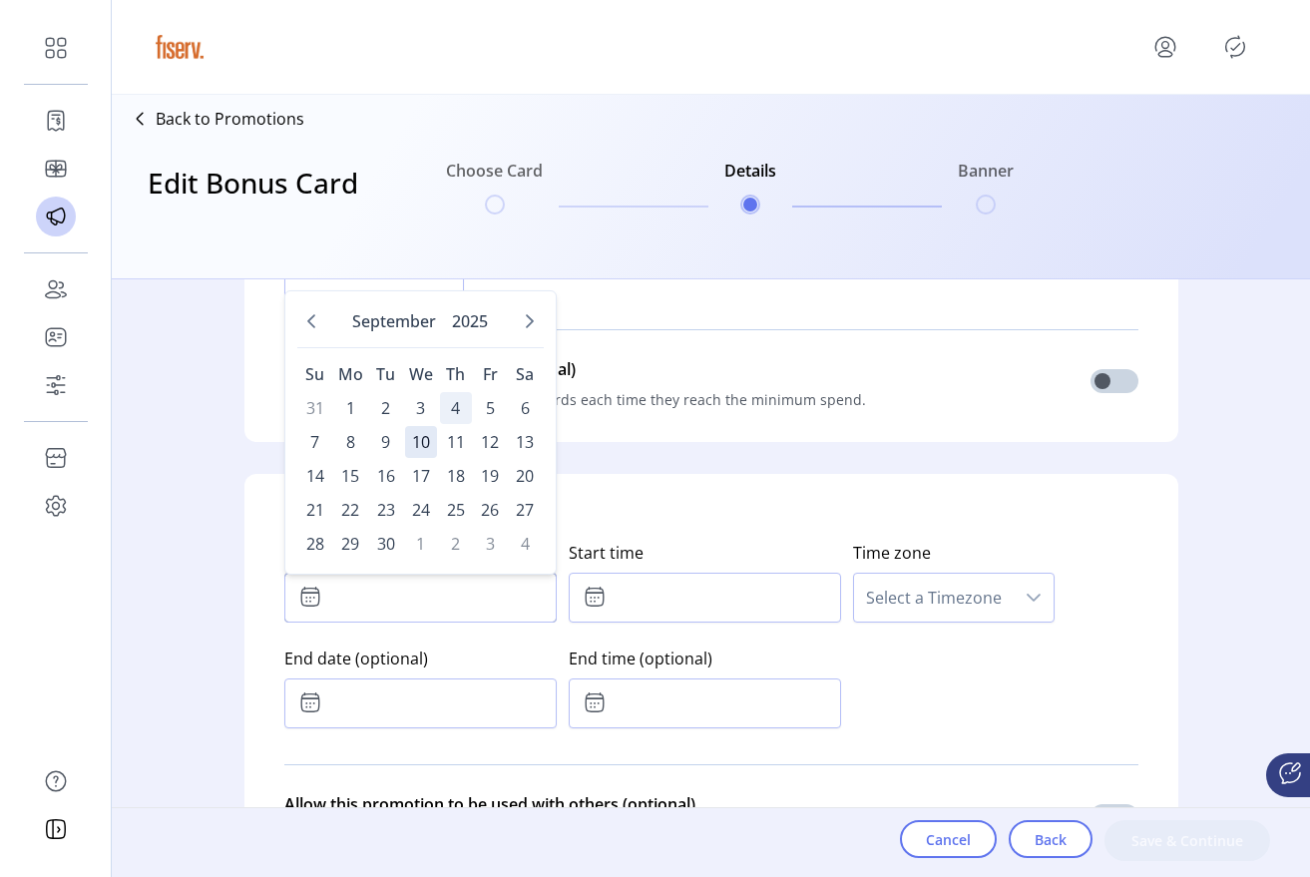
click at [453, 412] on span "4" at bounding box center [456, 408] width 32 height 32
type input "**********"
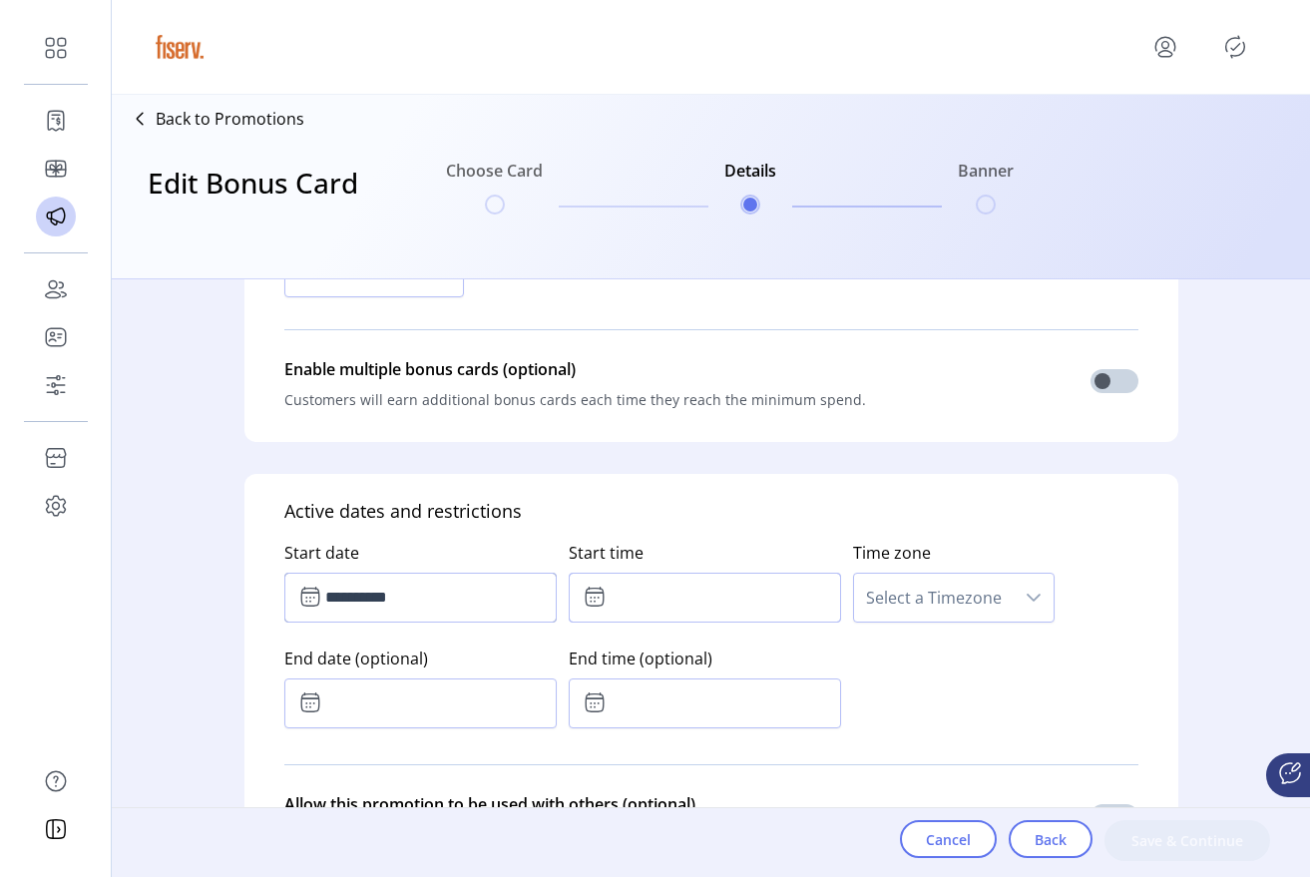
click at [696, 603] on input "text" at bounding box center [705, 598] width 272 height 50
click at [727, 693] on button "Previous Minute" at bounding box center [737, 707] width 28 height 28
type input "*****"
click at [881, 598] on span "Select a Timezone" at bounding box center [934, 598] width 160 height 48
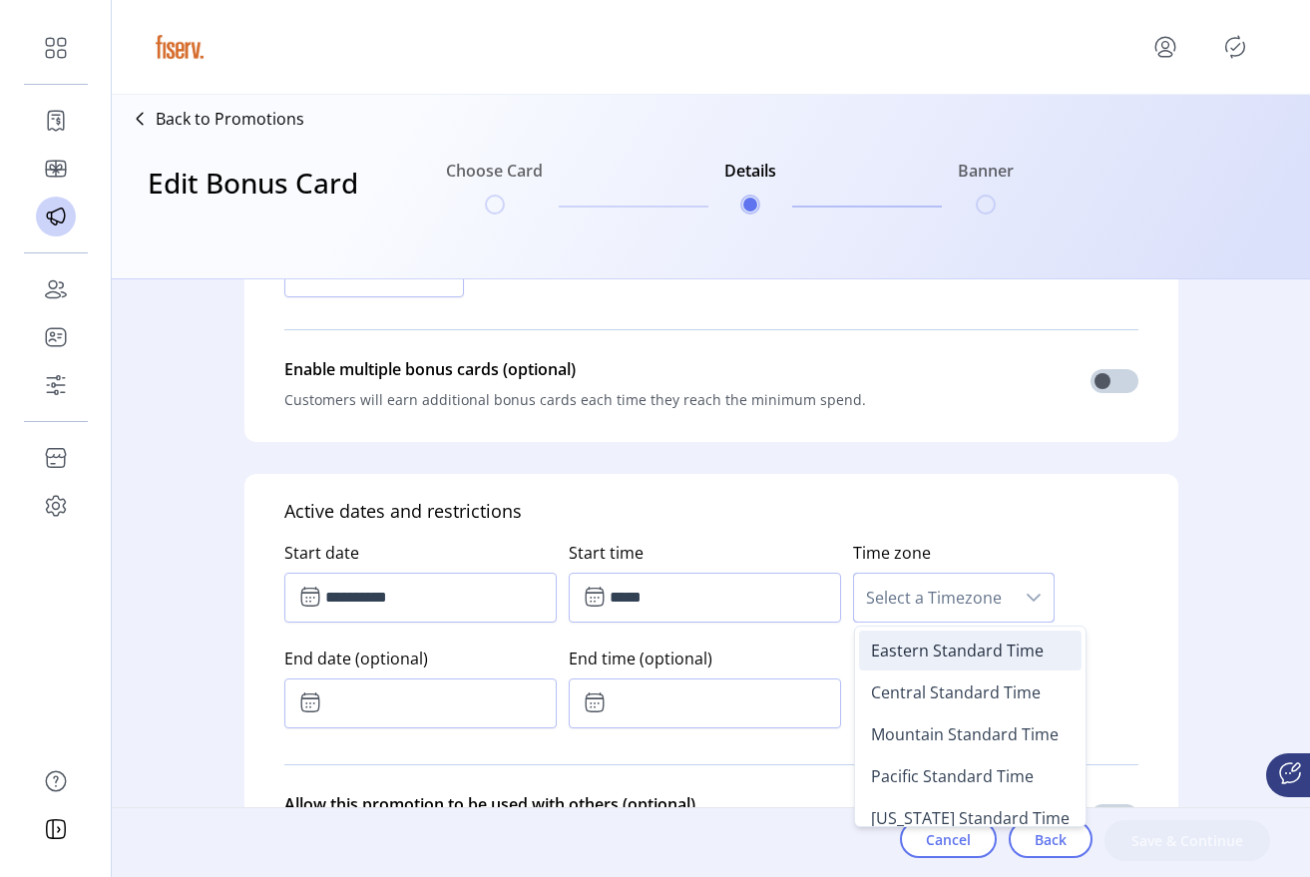
click at [910, 667] on li "Eastern Standard Time" at bounding box center [970, 651] width 223 height 40
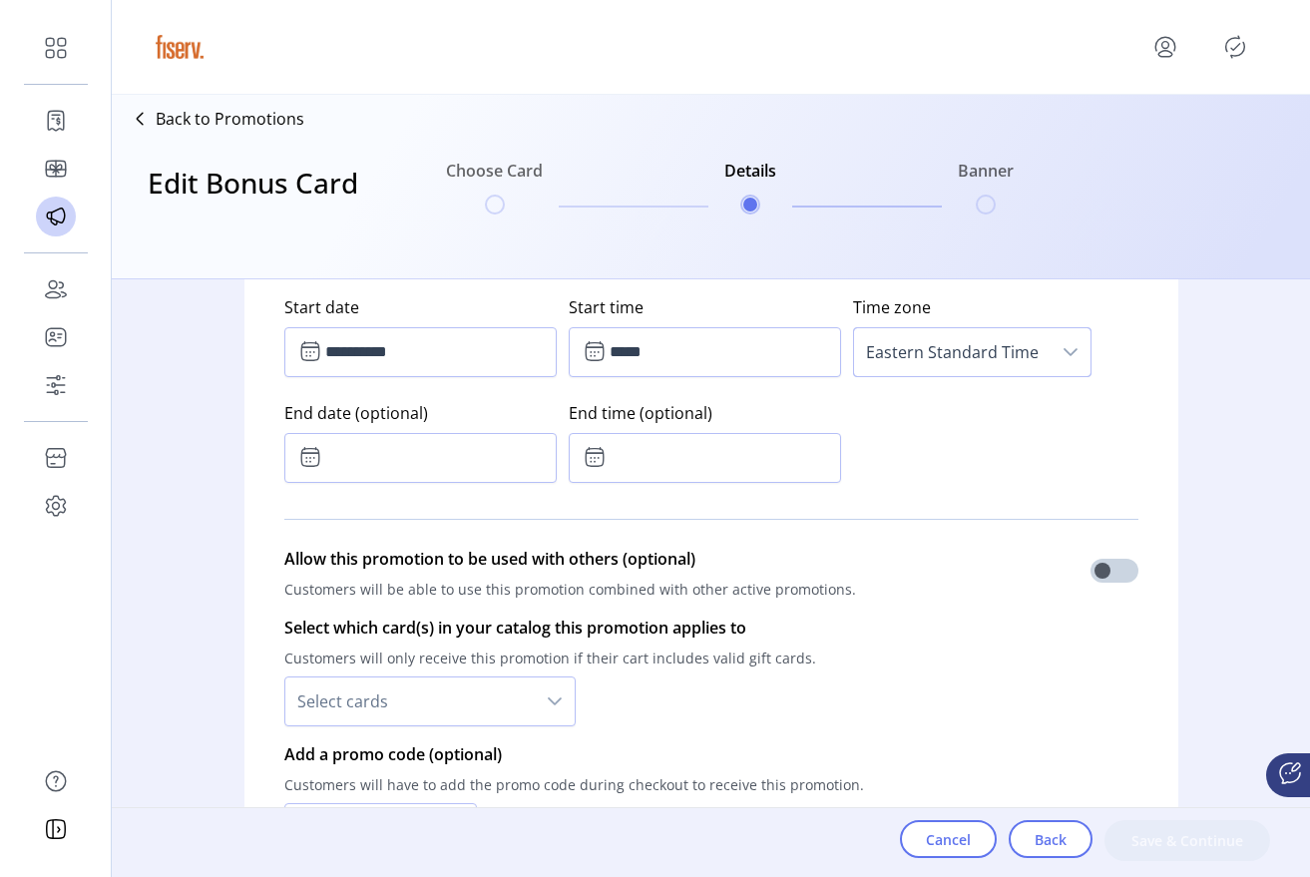
scroll to position [1185, 0]
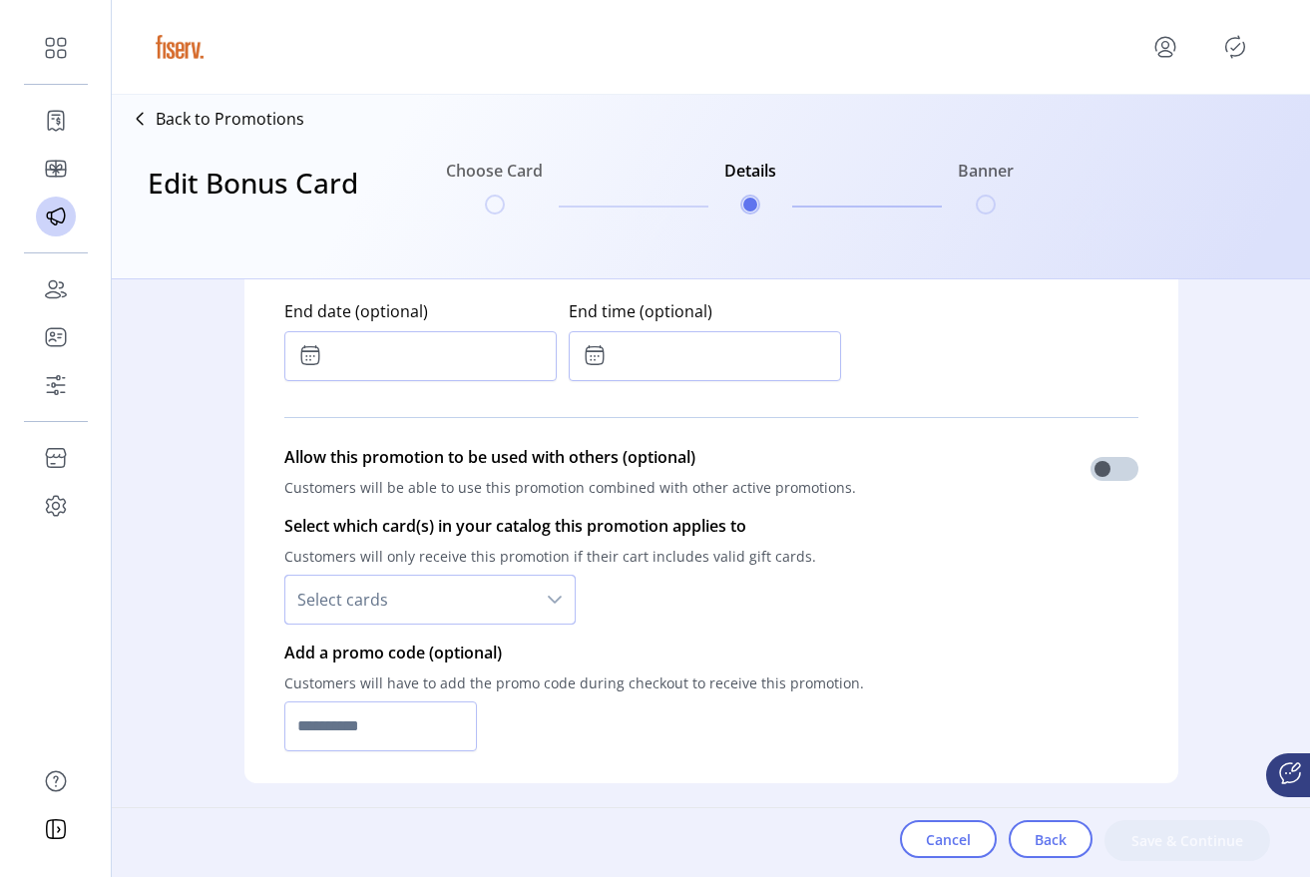
click at [502, 602] on span "Select cards" at bounding box center [409, 600] width 249 height 48
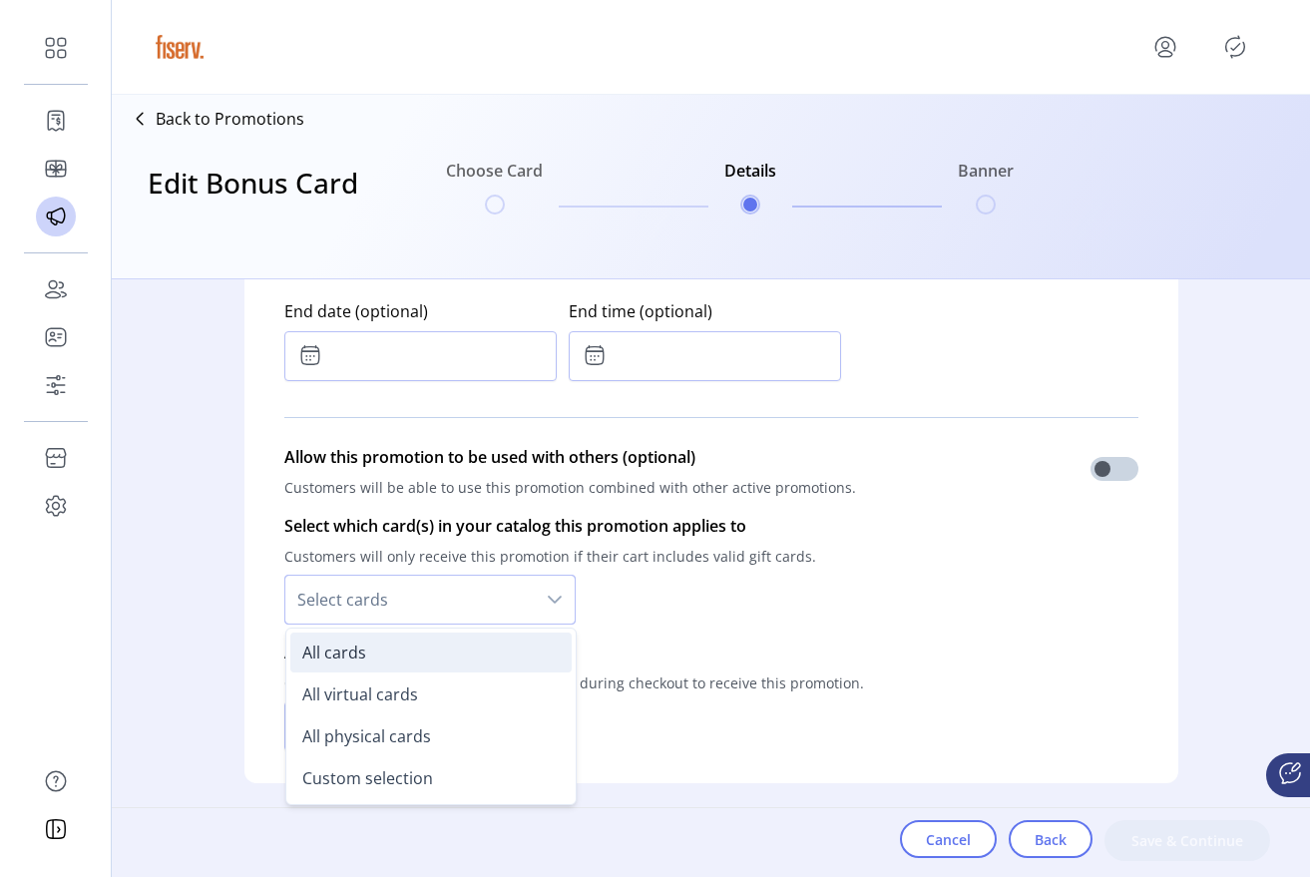
click at [471, 641] on li "All cards" at bounding box center [430, 653] width 281 height 40
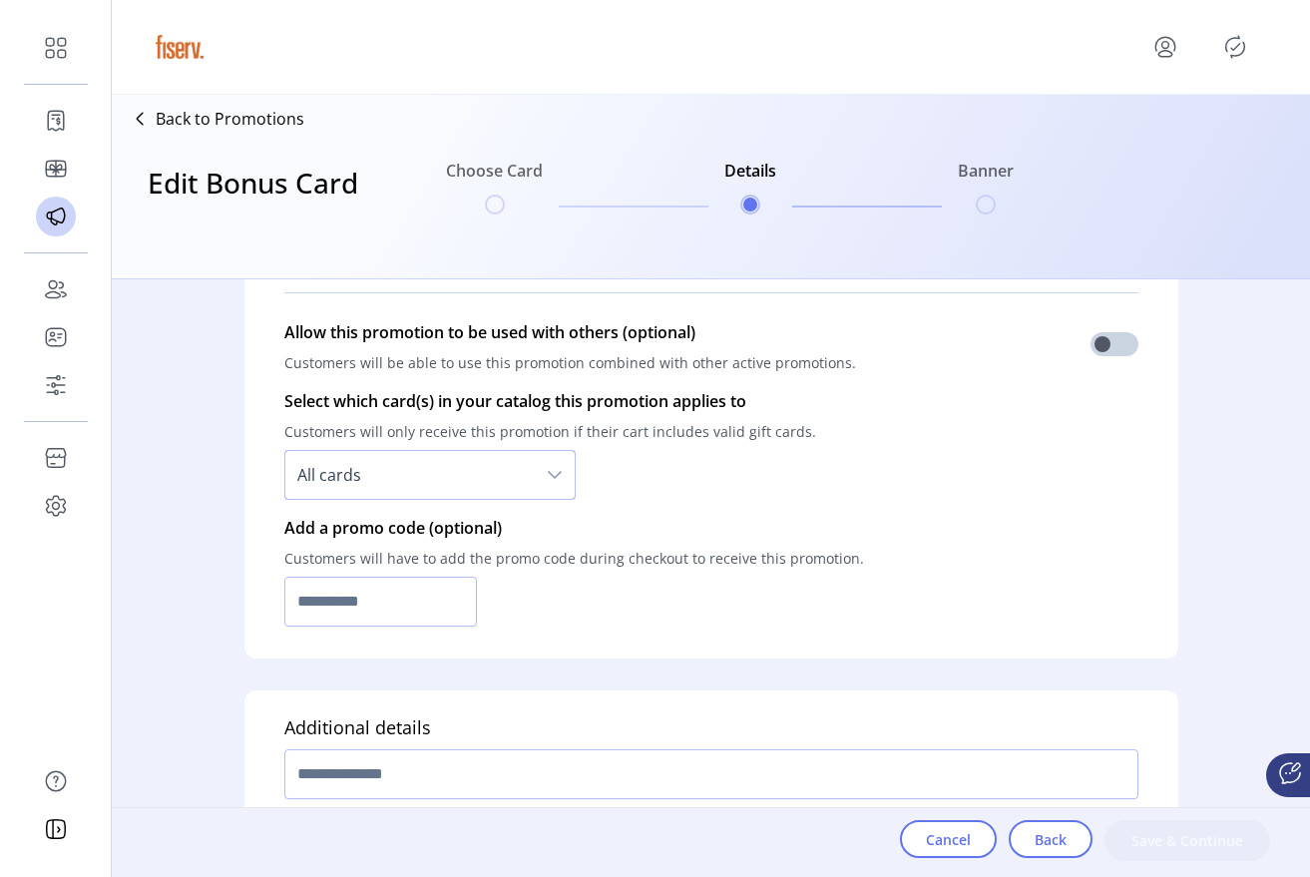
scroll to position [1354, 0]
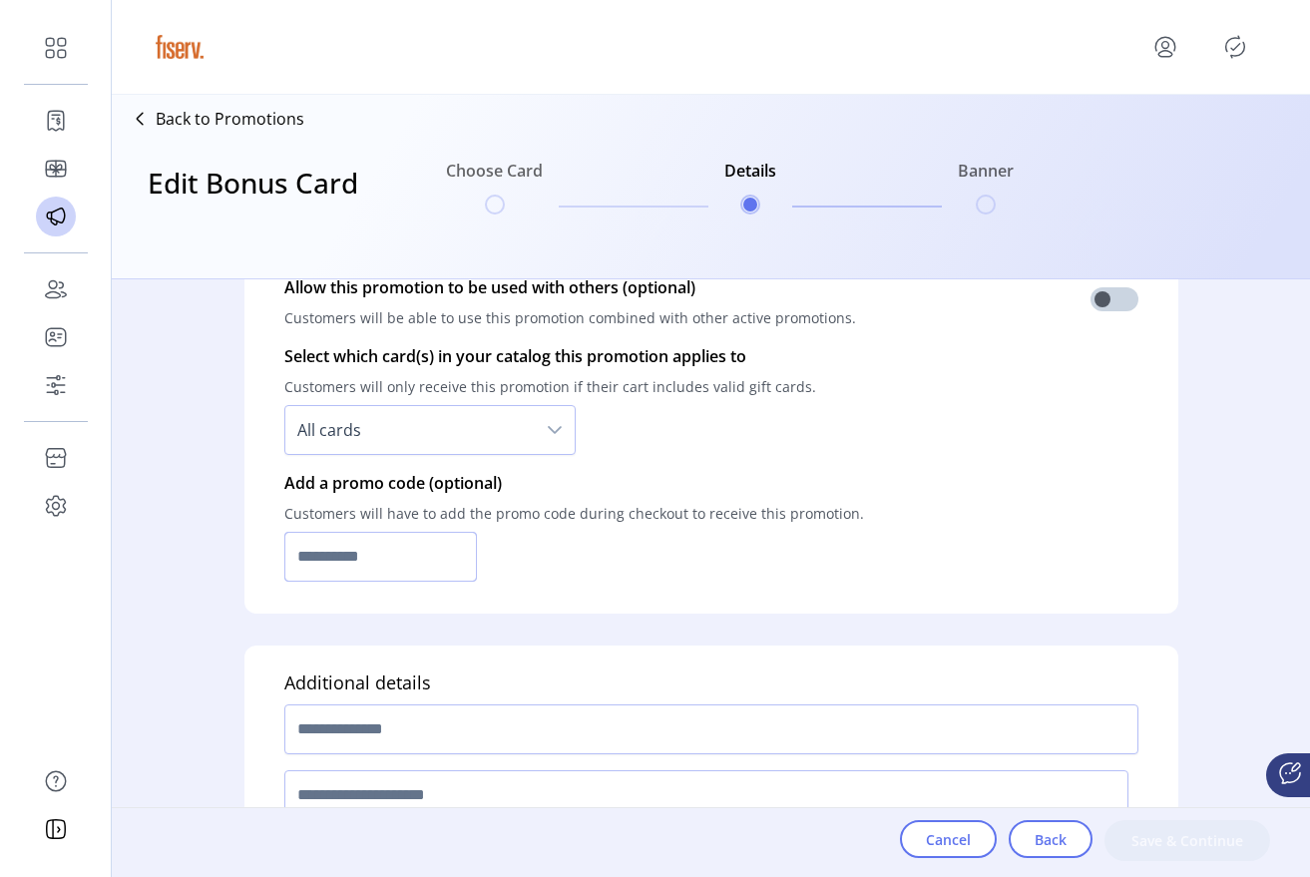
click at [363, 552] on input "text" at bounding box center [381, 557] width 194 height 50
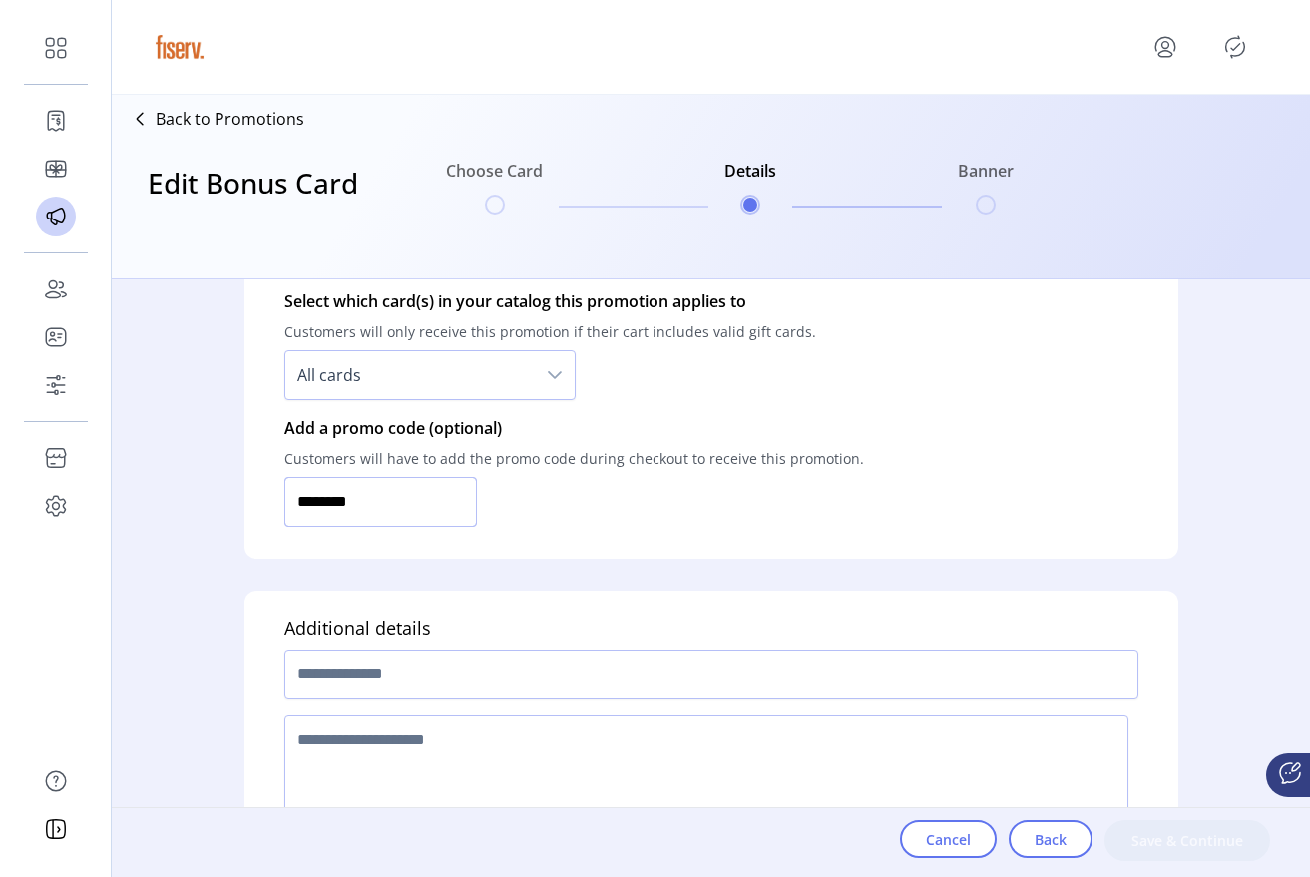
scroll to position [1505, 0]
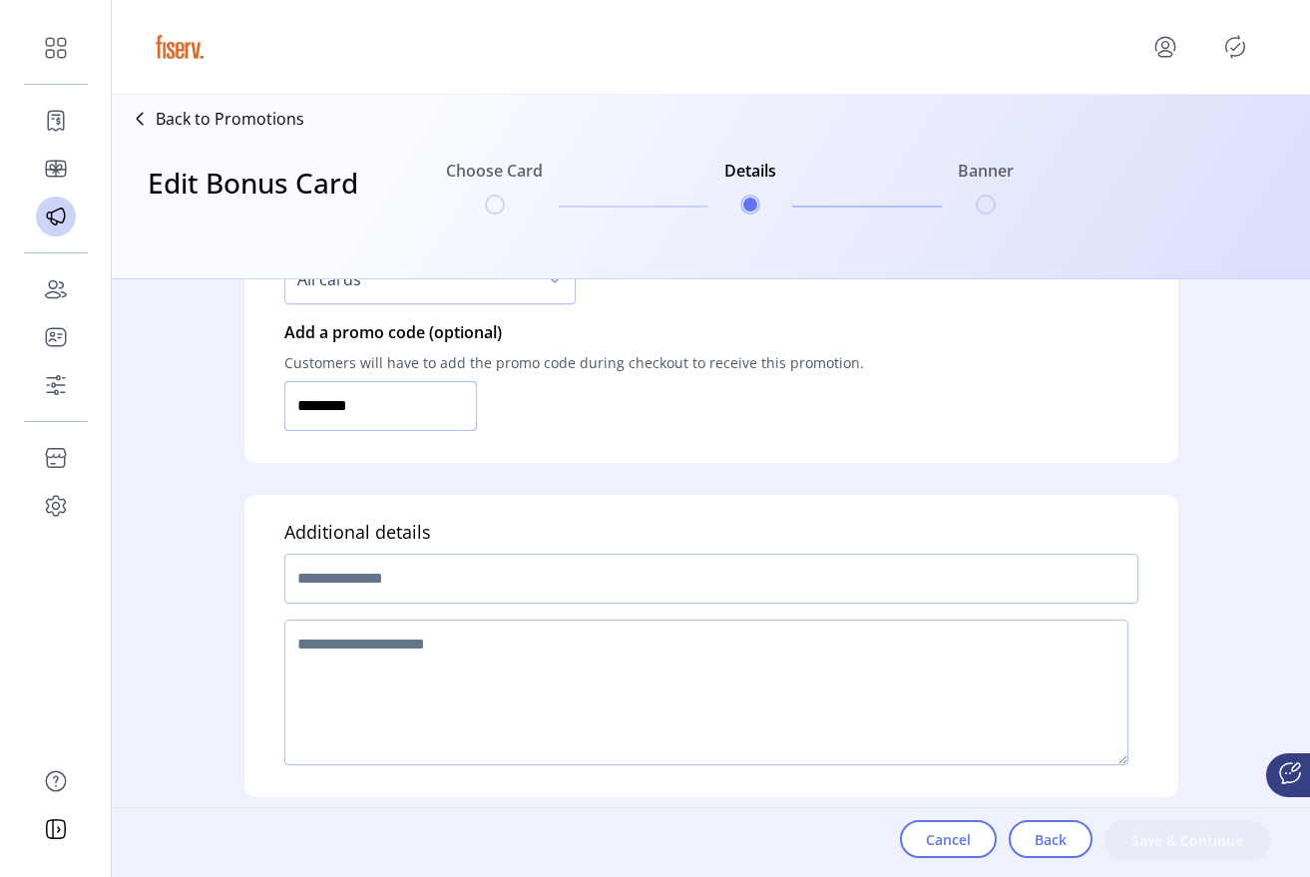
type input "********"
click at [415, 559] on input "text" at bounding box center [711, 579] width 854 height 50
type input "**********"
click at [527, 677] on textarea at bounding box center [706, 693] width 844 height 146
type textarea "****"
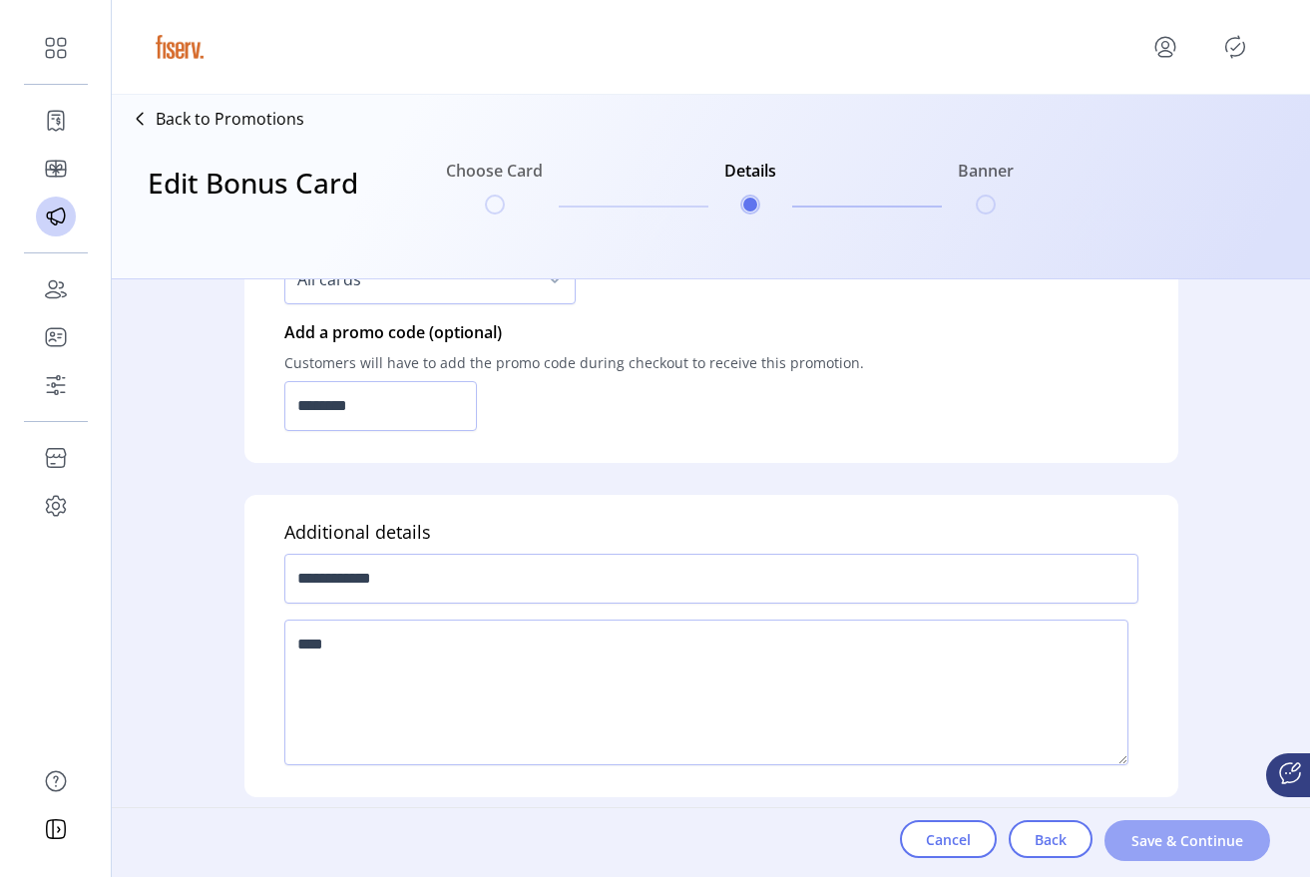
click at [1158, 847] on span "Save & Continue" at bounding box center [1188, 840] width 114 height 21
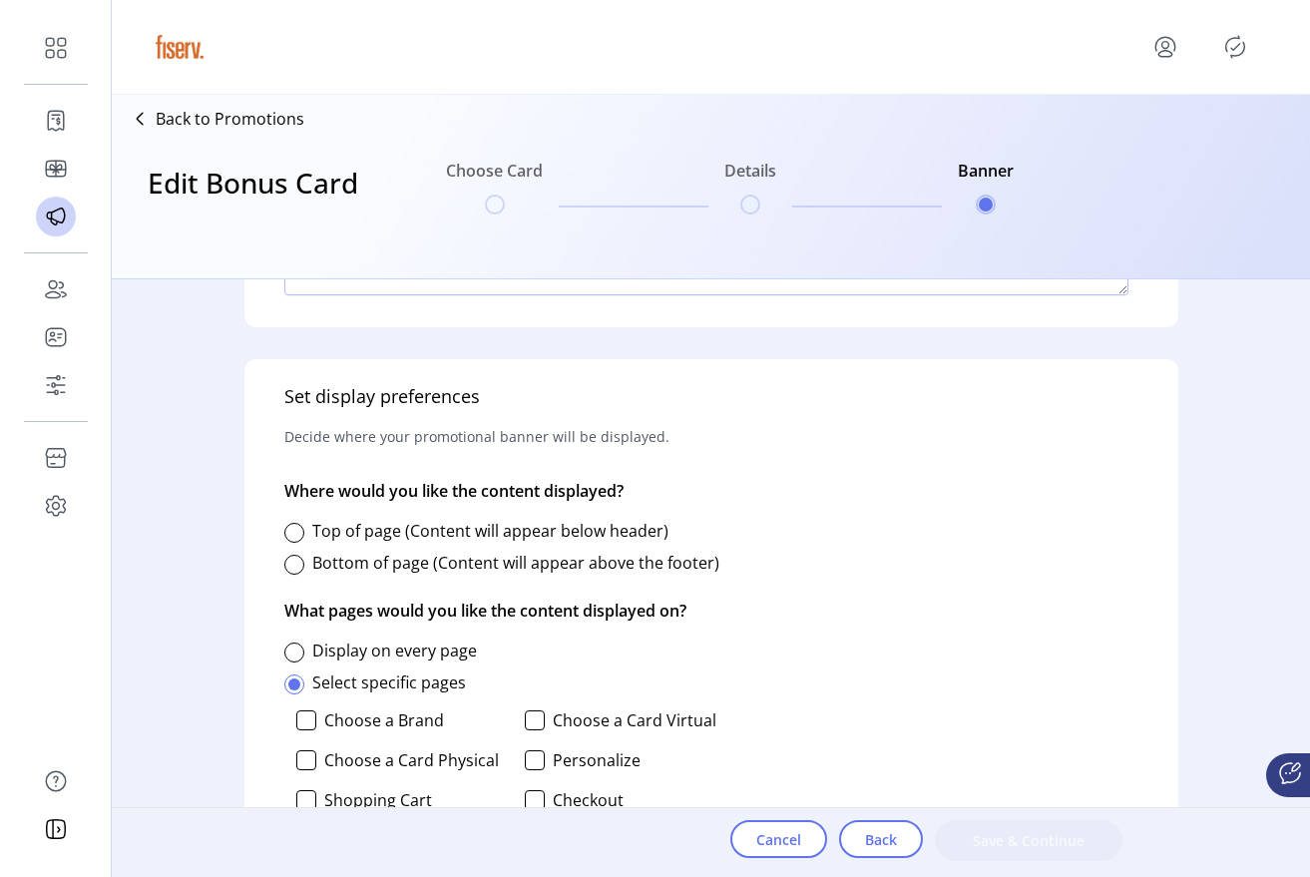
scroll to position [598, 0]
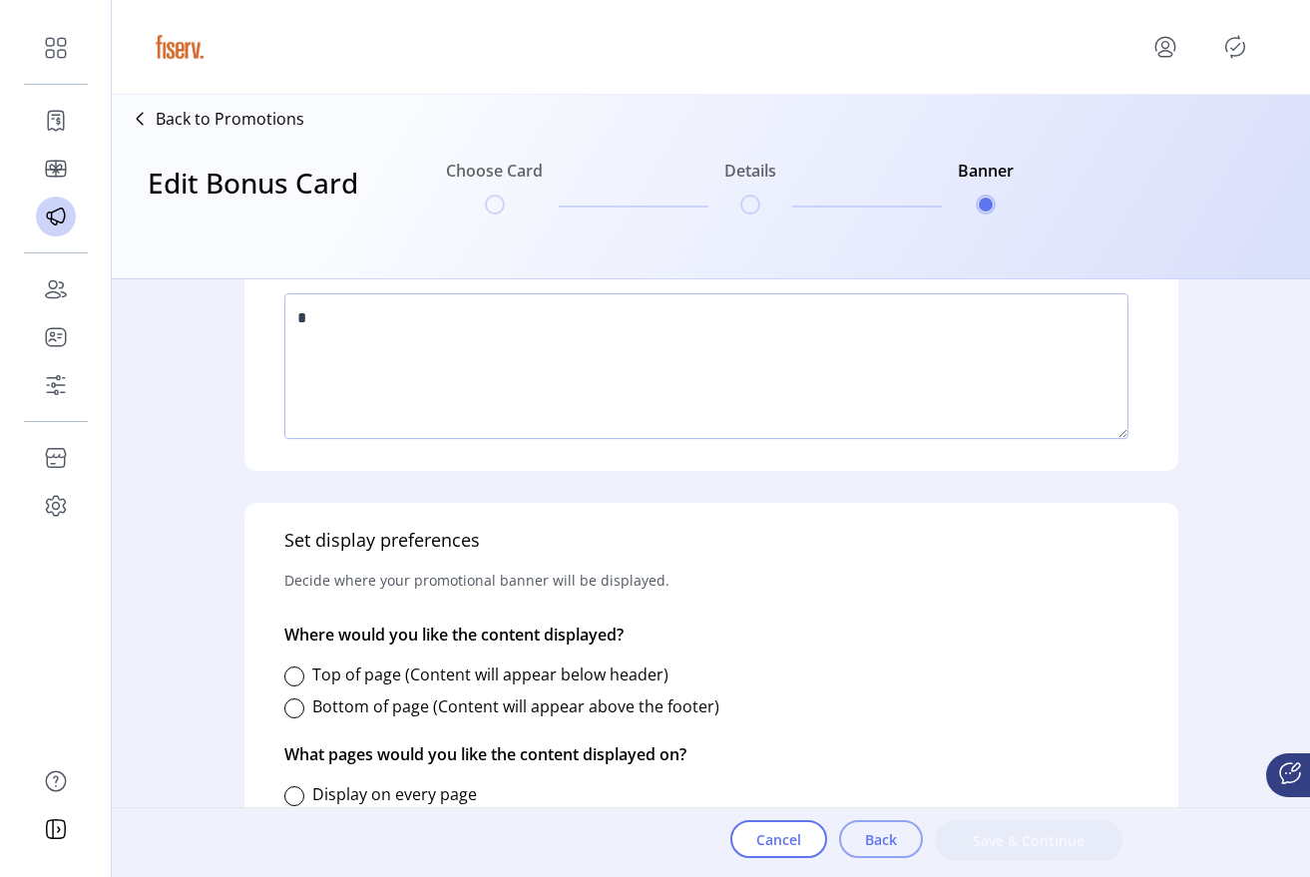
click at [868, 849] on span "Back" at bounding box center [881, 839] width 32 height 21
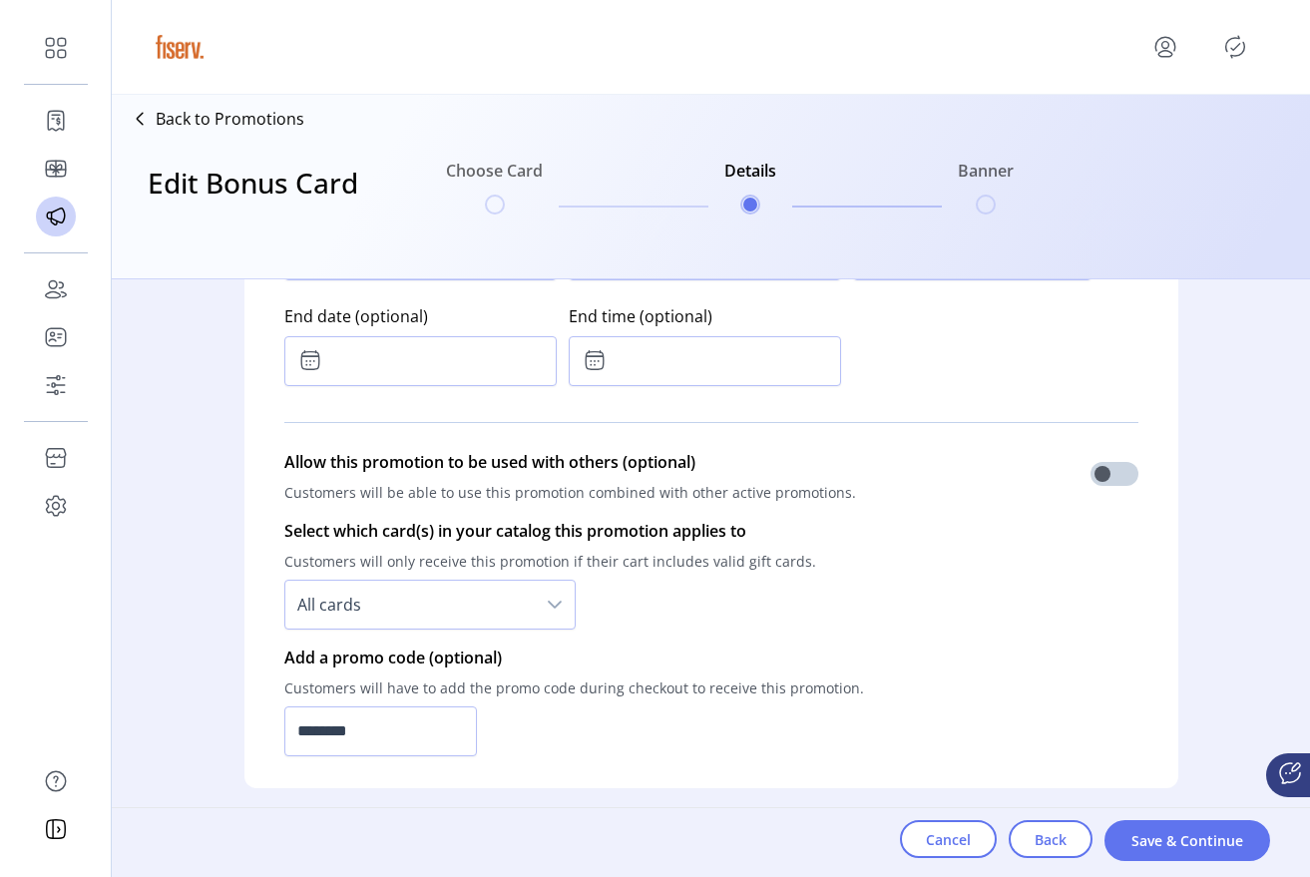
scroll to position [1505, 0]
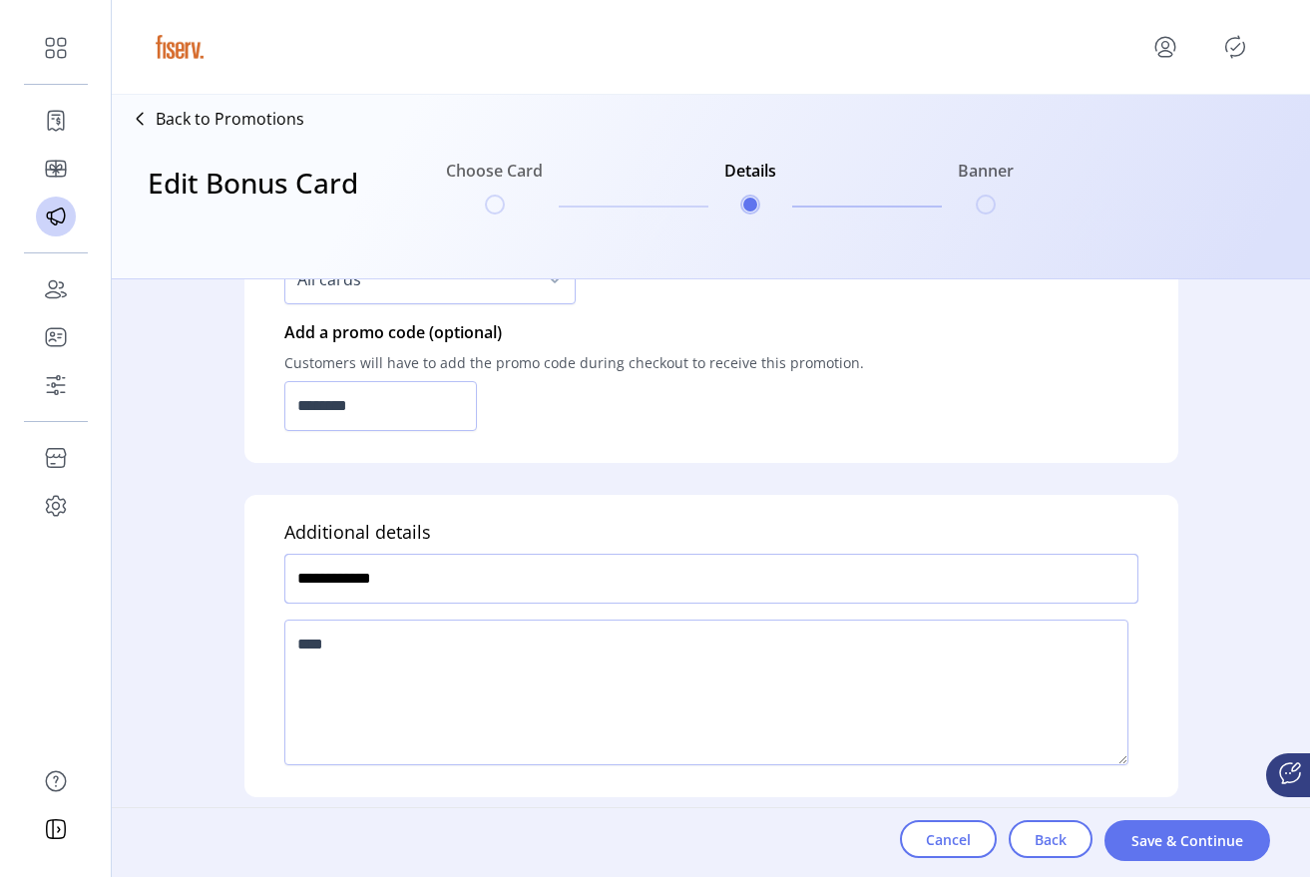
click at [414, 564] on input "**********" at bounding box center [711, 579] width 854 height 50
click at [405, 583] on input "**********" at bounding box center [711, 579] width 854 height 50
type input "**********"
click at [1150, 847] on span "Save & Continue" at bounding box center [1188, 840] width 114 height 21
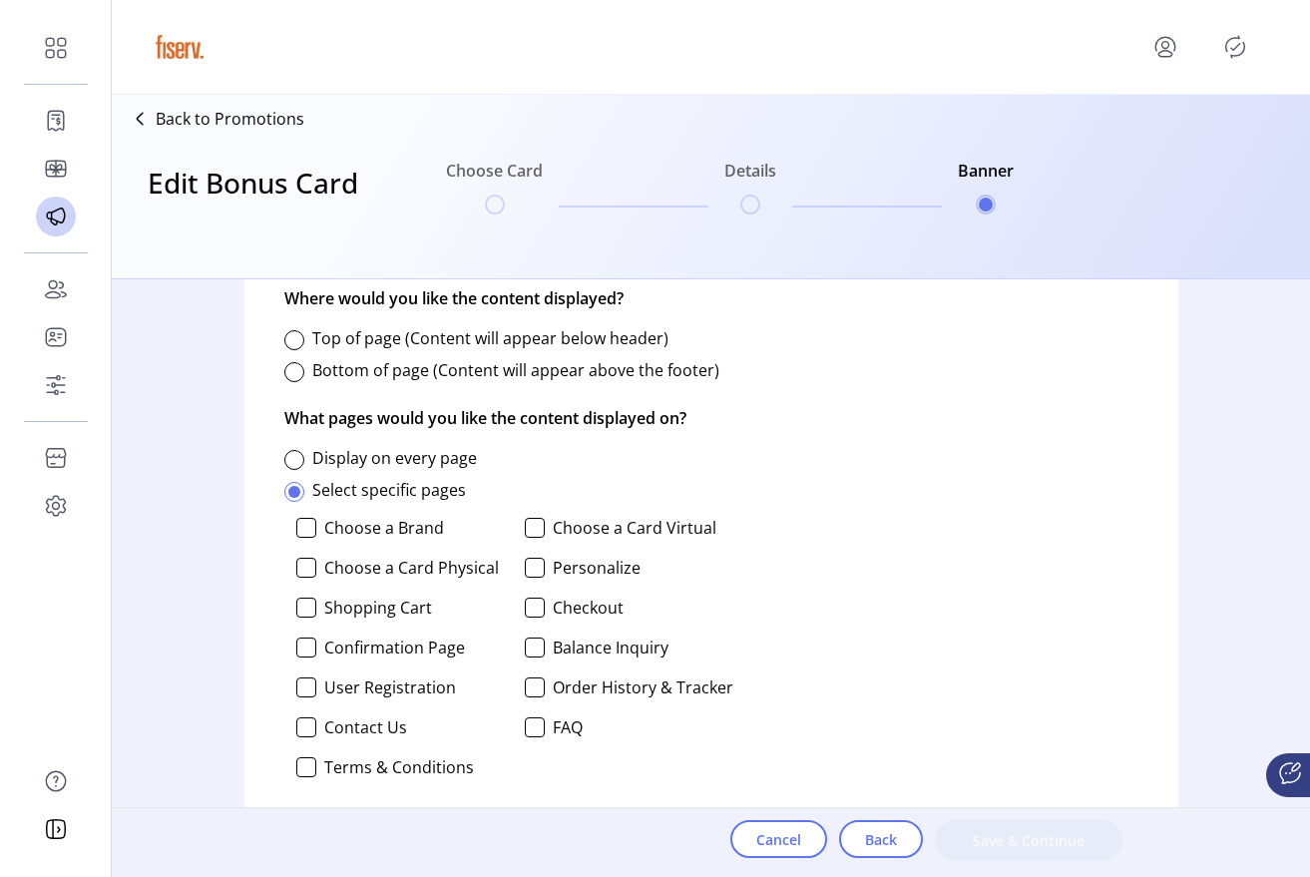
scroll to position [958, 0]
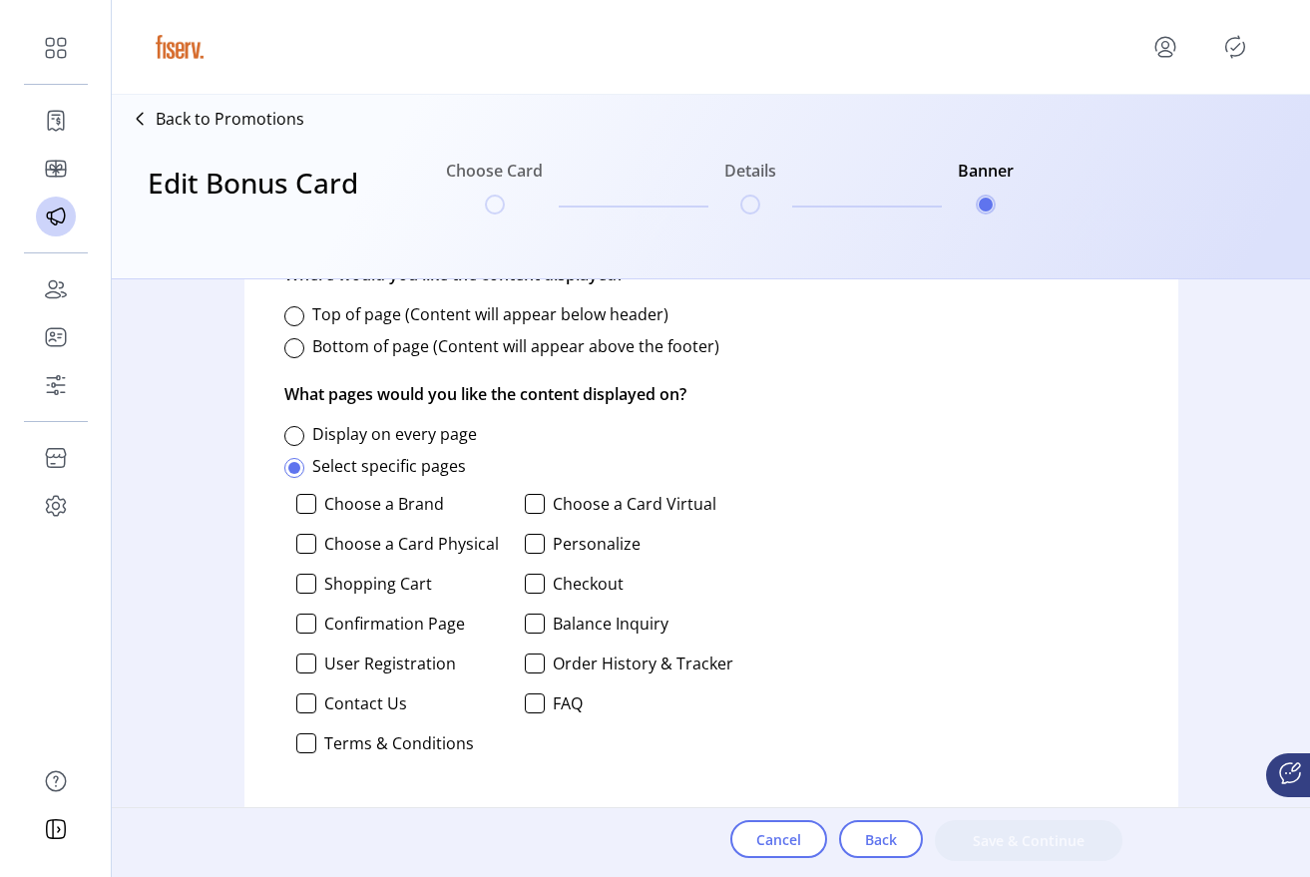
click at [304, 446] on div "Select specific pages" at bounding box center [508, 466] width 449 height 40
click at [299, 436] on div at bounding box center [294, 436] width 20 height 20
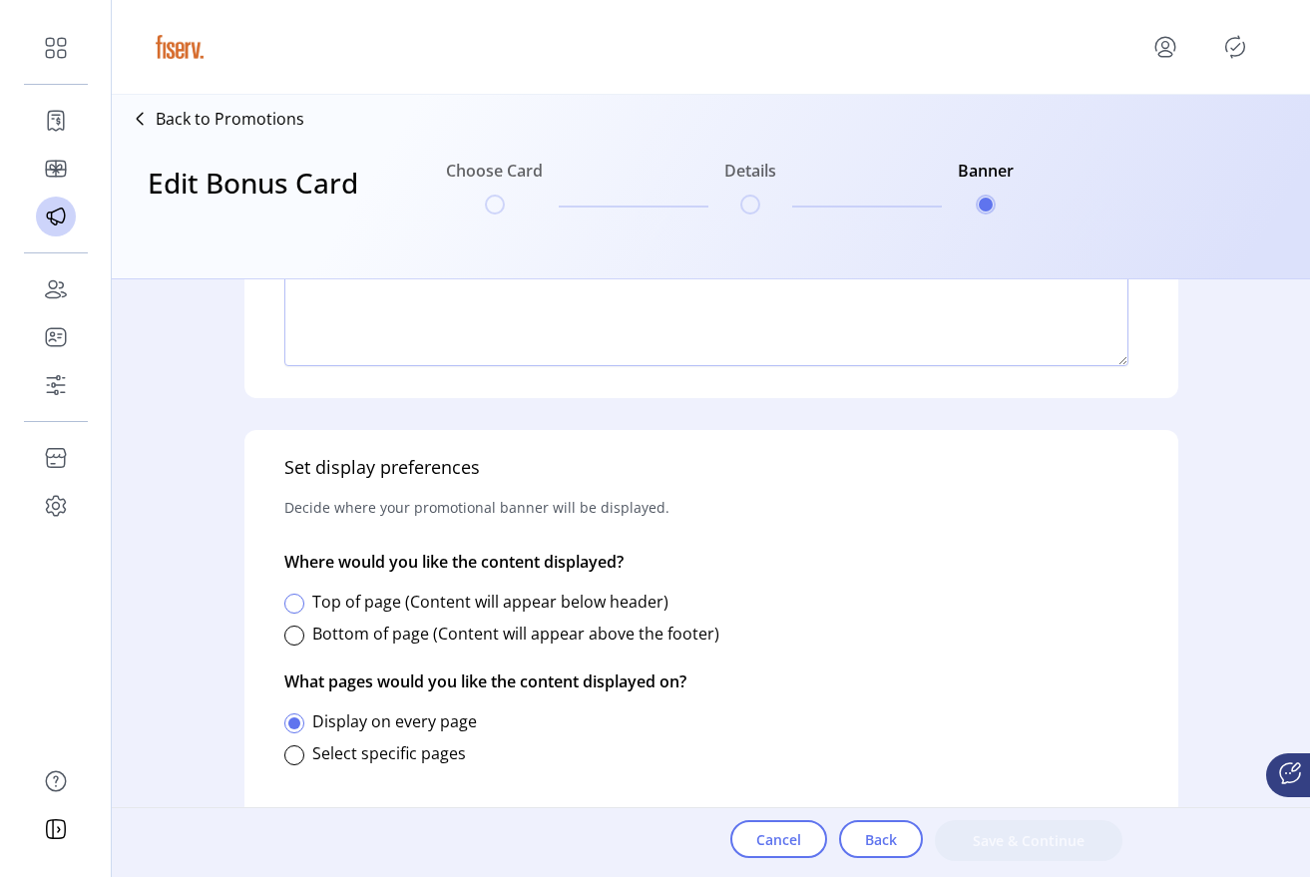
click at [293, 599] on div at bounding box center [294, 604] width 20 height 20
click at [1026, 842] on span "Save & Continue" at bounding box center [1029, 840] width 136 height 21
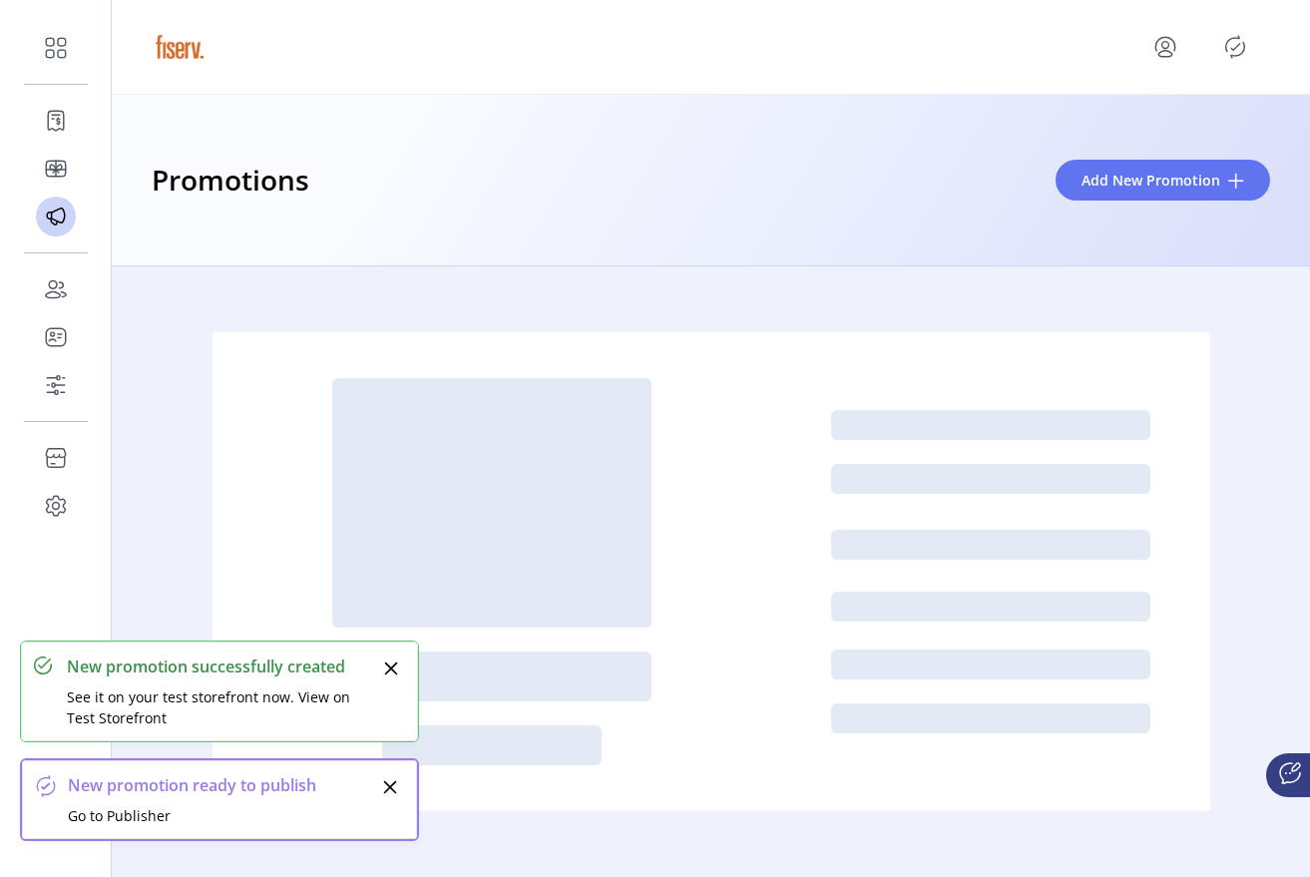
click at [1240, 49] on div "Promotions Add New Promotion" at bounding box center [711, 438] width 1199 height 877
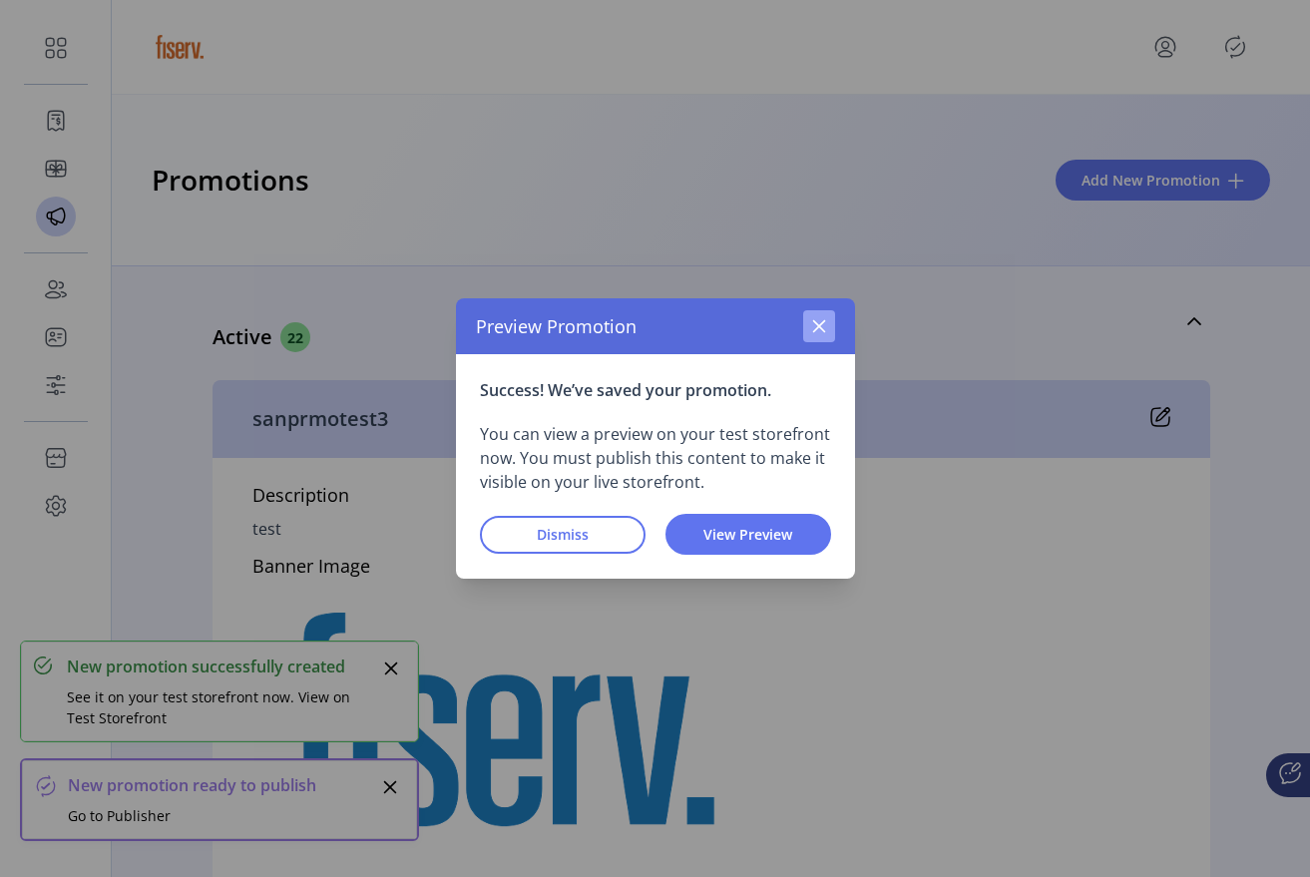
click at [807, 328] on button "button" at bounding box center [819, 326] width 32 height 32
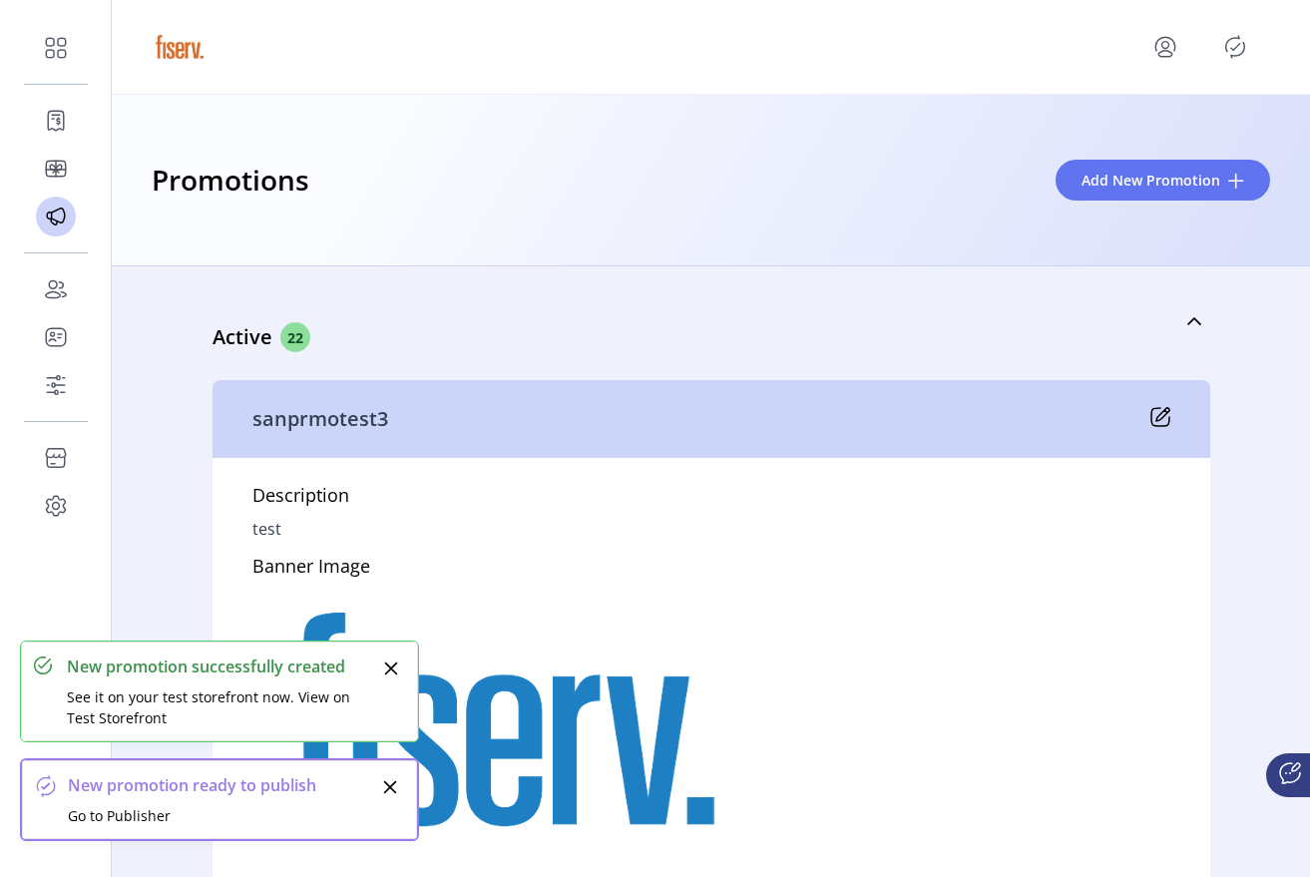
click at [1247, 52] on icon "Publisher Panel" at bounding box center [1236, 47] width 32 height 32
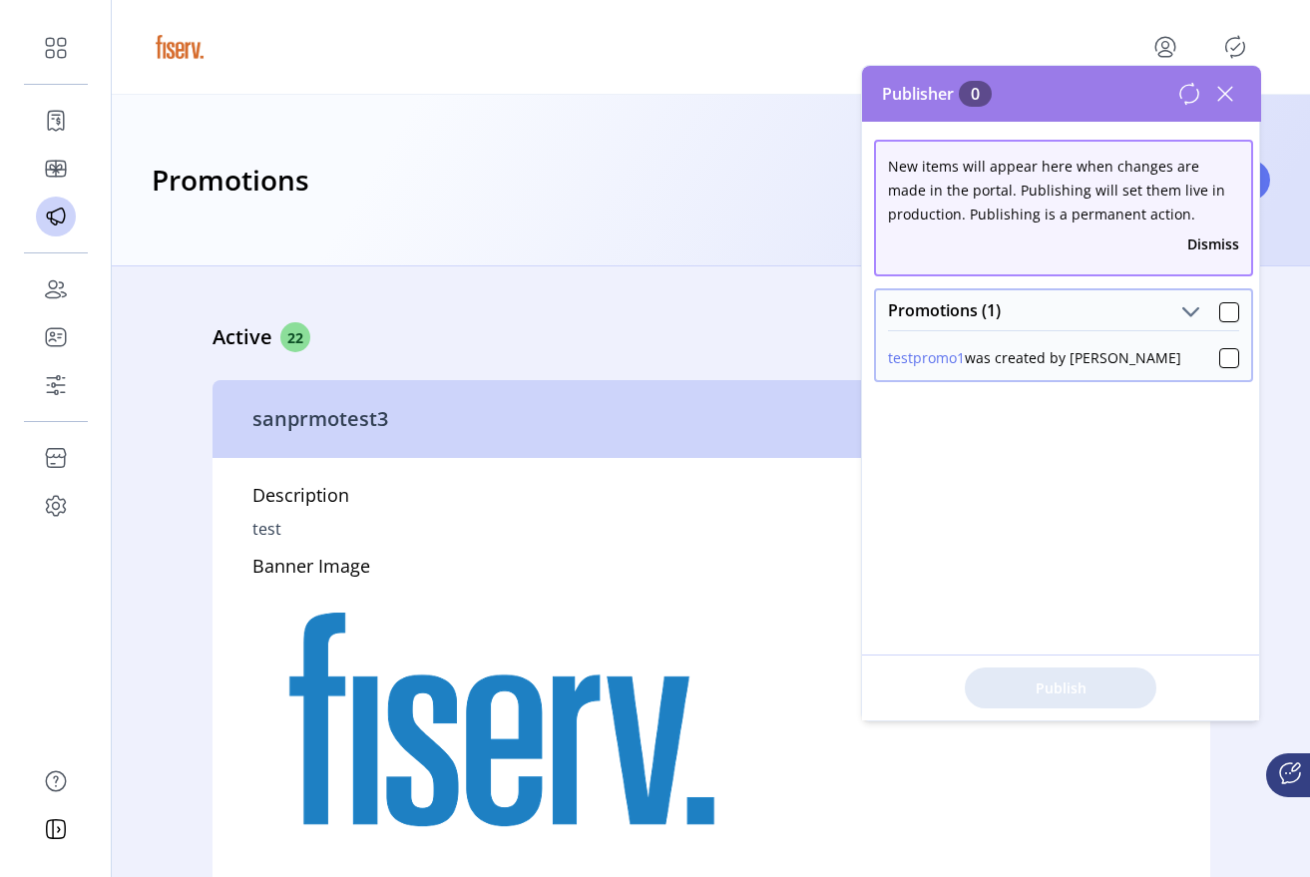
click at [934, 354] on button "testpromo1" at bounding box center [926, 357] width 77 height 21
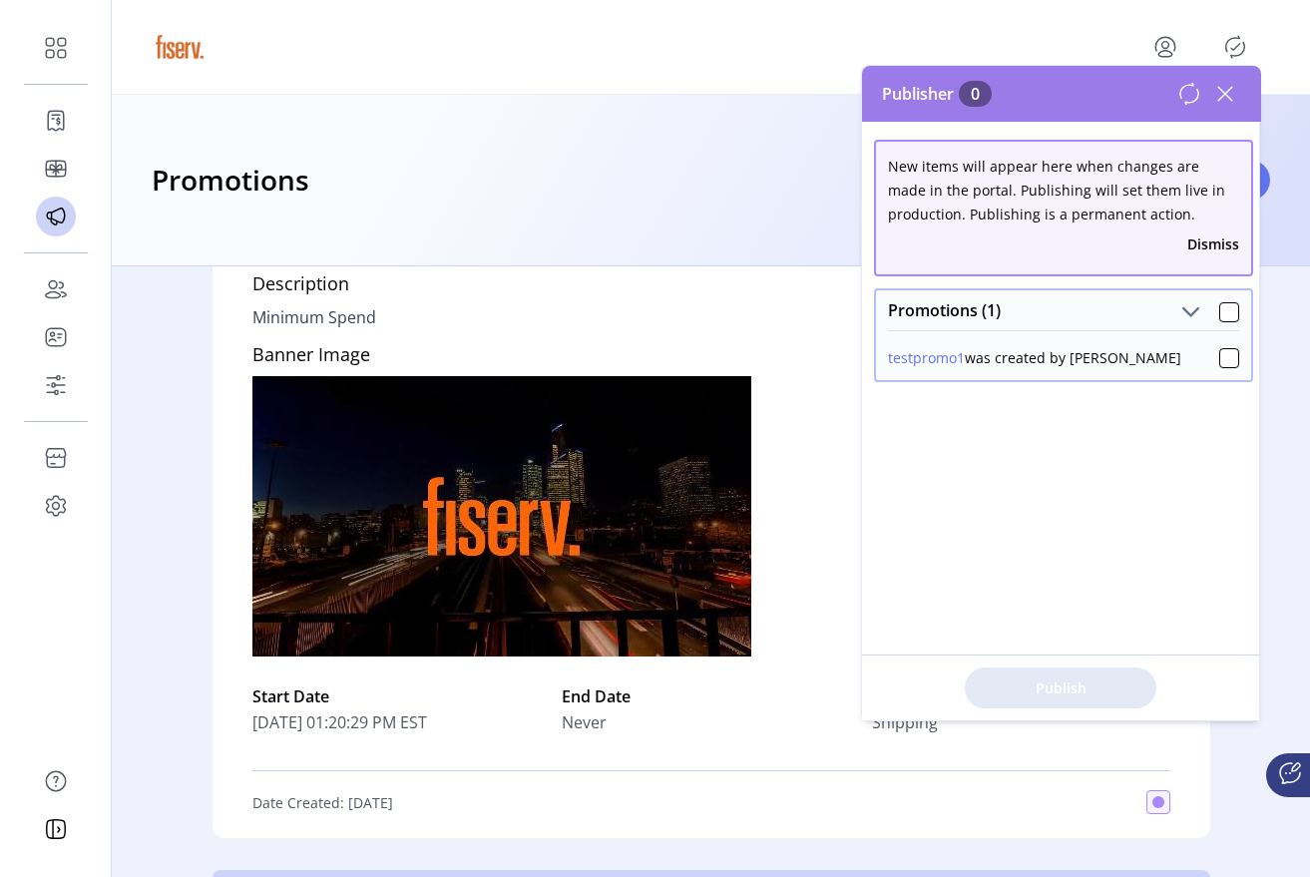
scroll to position [5935, 0]
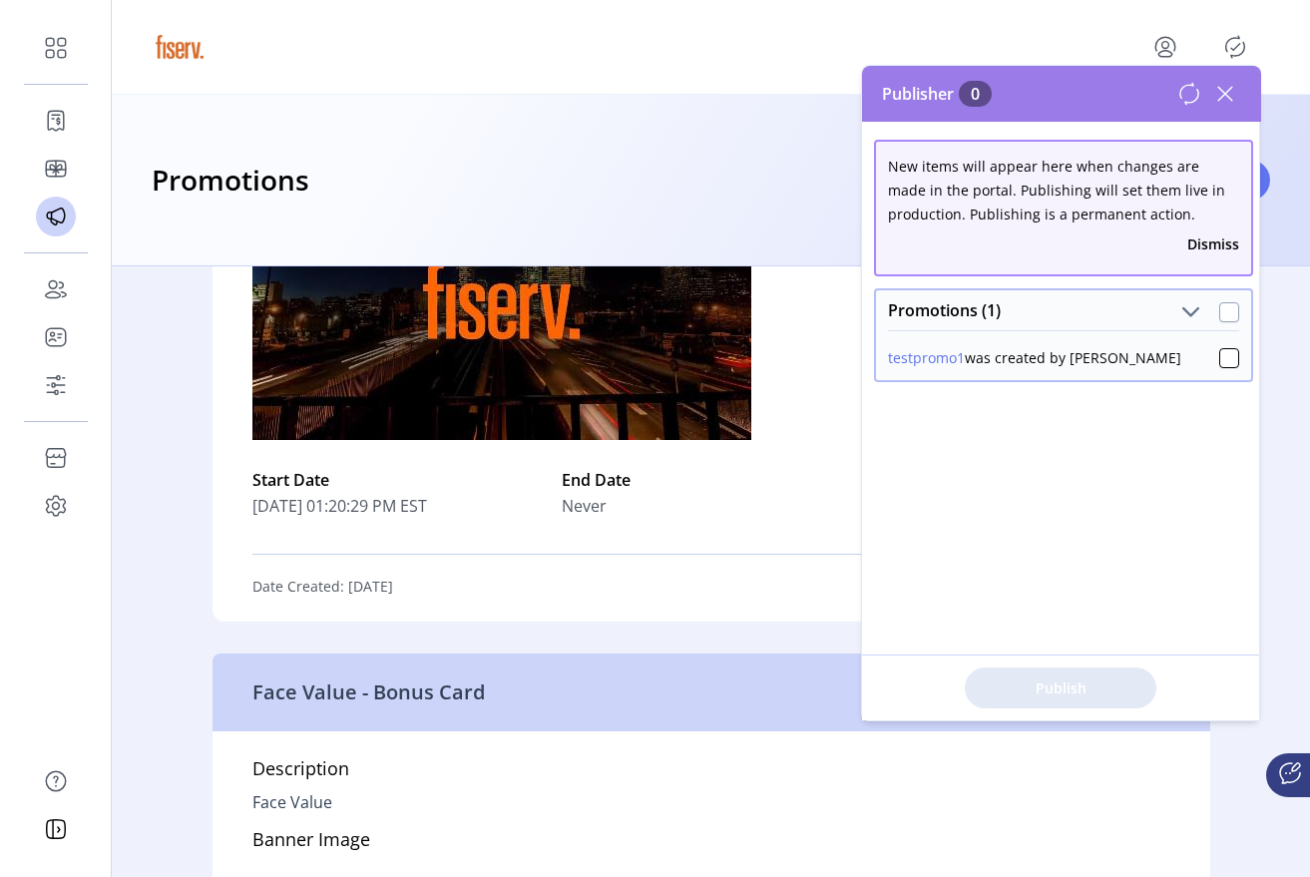
click at [1220, 308] on div at bounding box center [1230, 312] width 20 height 20
click at [1223, 311] on icon at bounding box center [1230, 312] width 14 height 14
click at [1220, 311] on div at bounding box center [1230, 312] width 20 height 20
click at [1223, 311] on icon at bounding box center [1230, 312] width 14 height 14
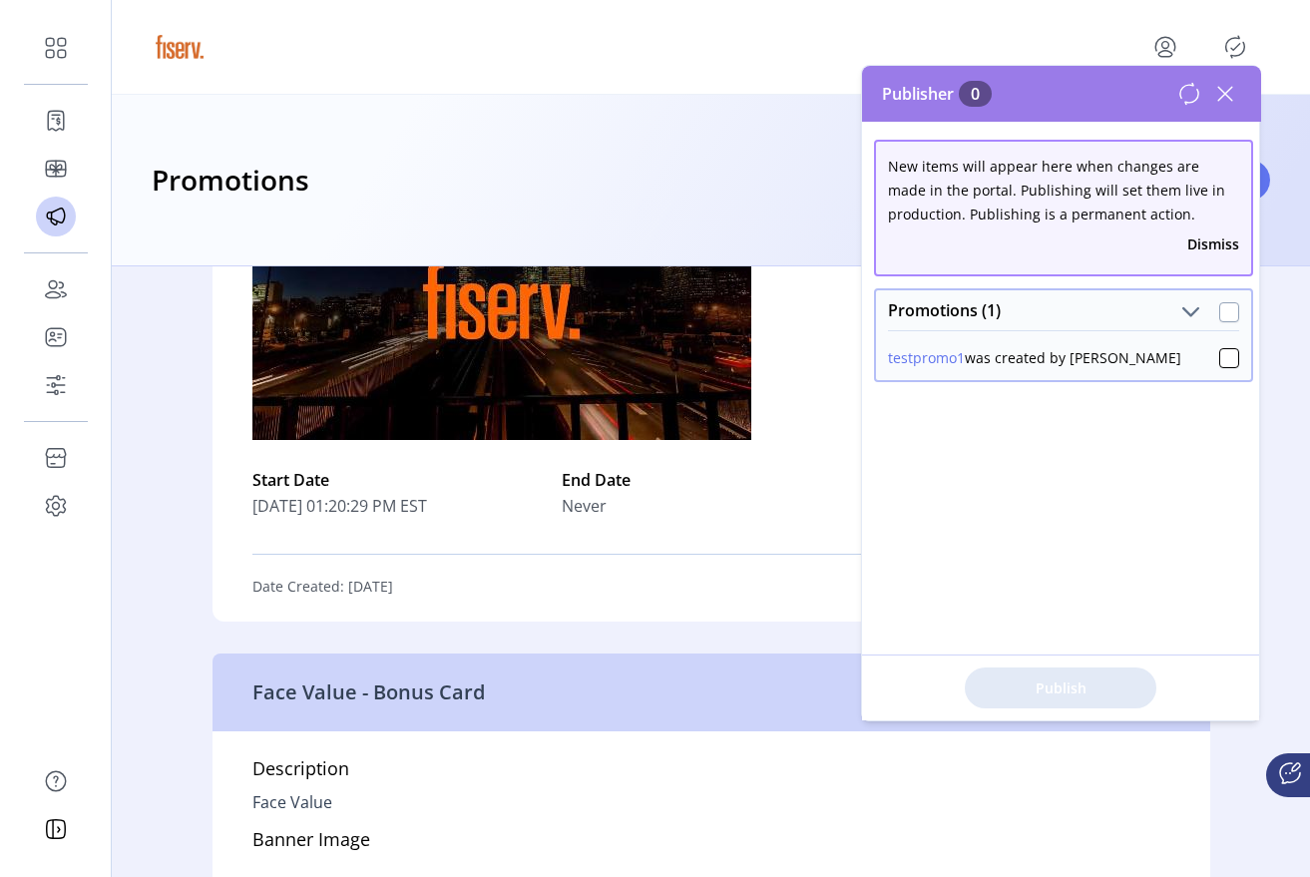
click at [1220, 311] on div at bounding box center [1230, 312] width 20 height 20
click at [1223, 311] on icon at bounding box center [1230, 312] width 14 height 14
click at [1224, 366] on div at bounding box center [1230, 358] width 20 height 20
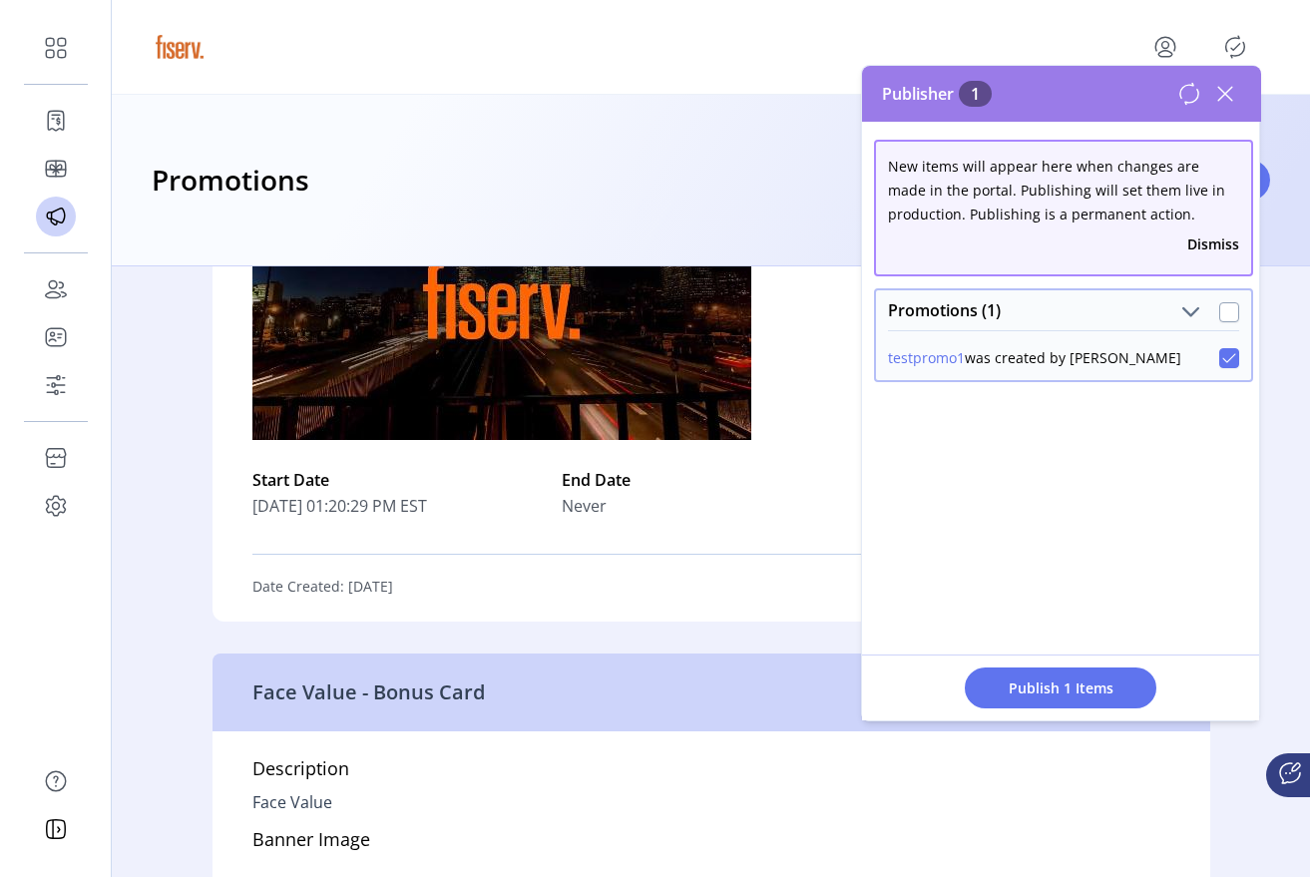
click at [780, 223] on div "Promotions Add New Promotion" at bounding box center [711, 181] width 1199 height 172
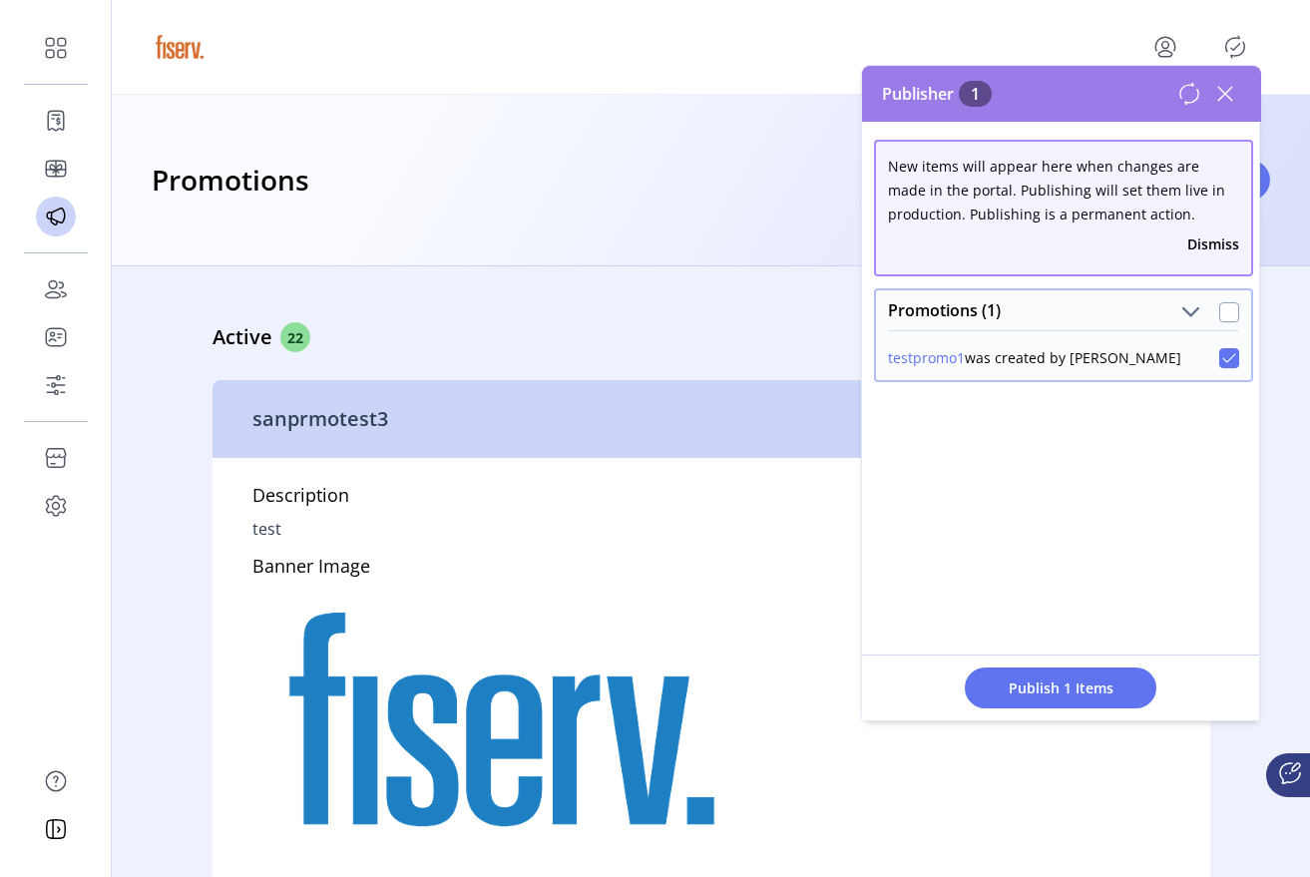
scroll to position [12495, 0]
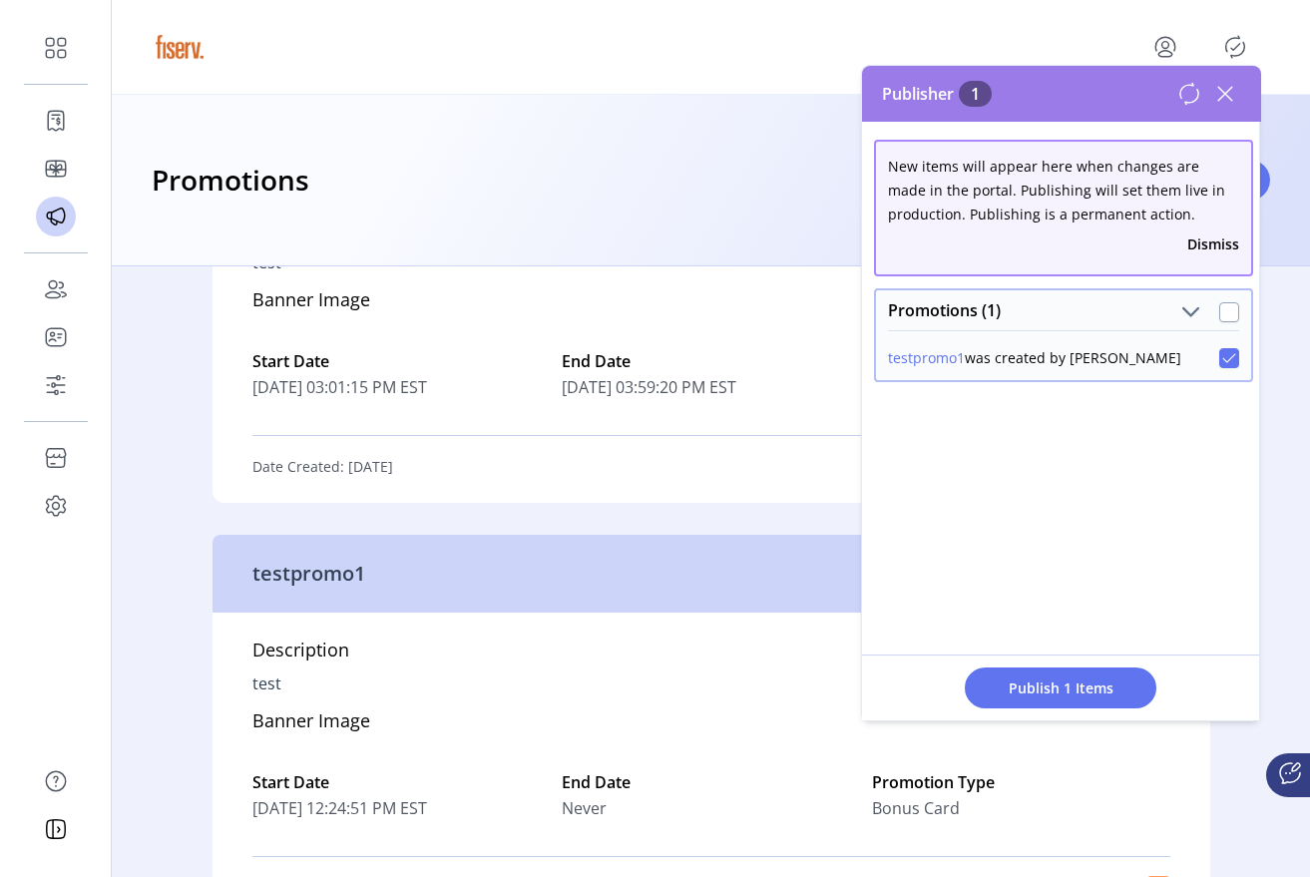
click at [1226, 95] on icon at bounding box center [1226, 94] width 14 height 14
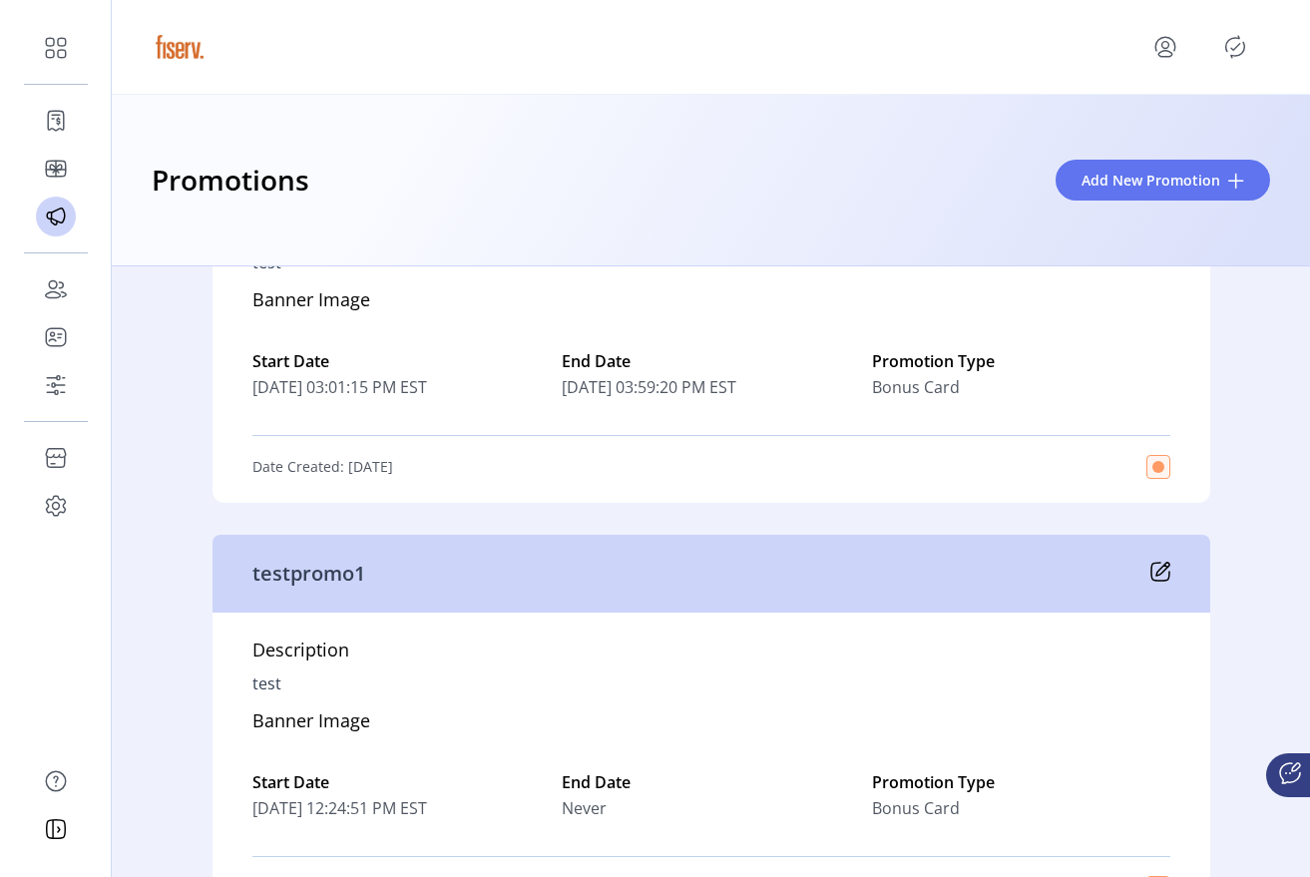
click at [1226, 95] on div "Promotions Add New Promotion" at bounding box center [711, 181] width 1199 height 172
click at [1226, 73] on div at bounding box center [711, 47] width 1119 height 56
click at [1226, 60] on icon "Publisher Panel" at bounding box center [1236, 47] width 32 height 32
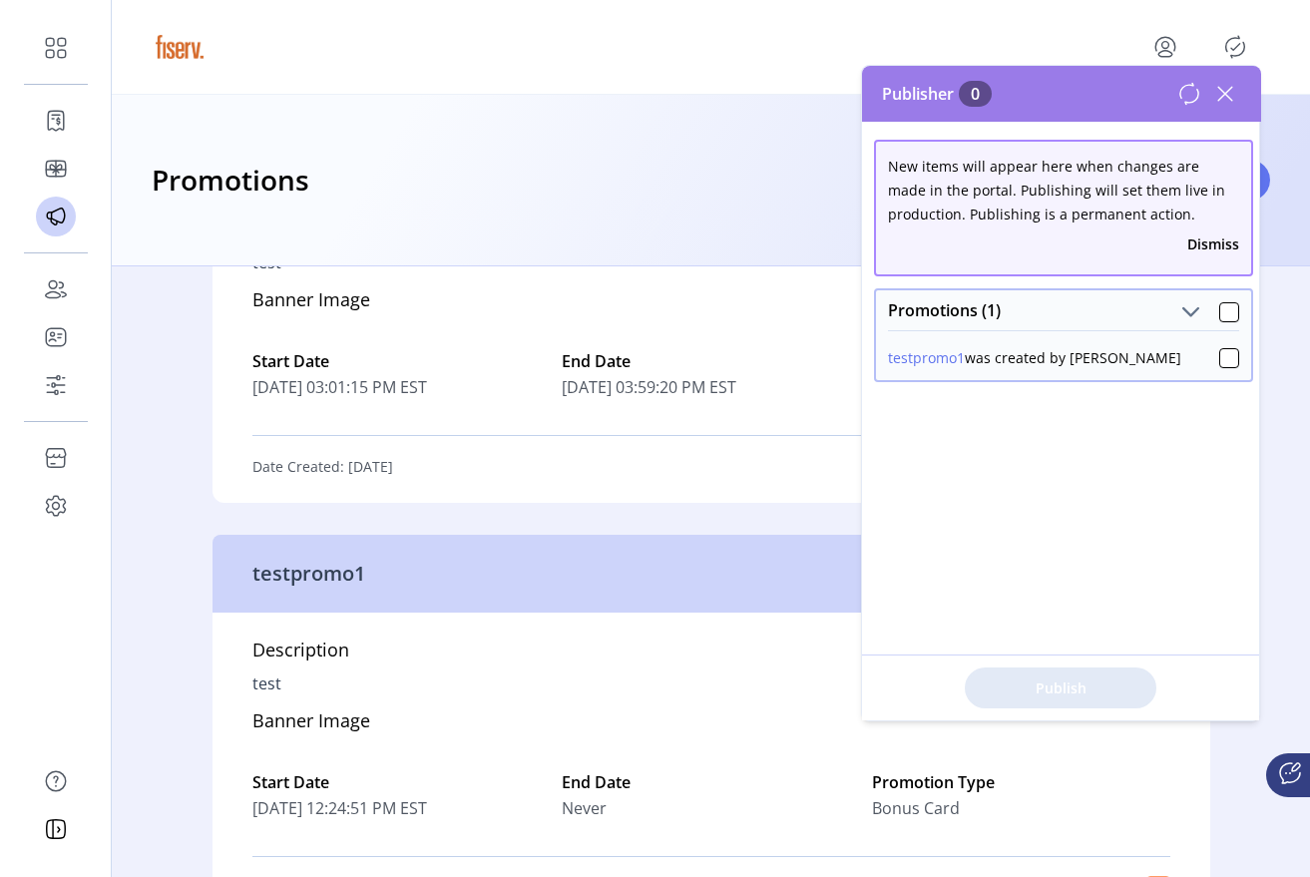
click at [1047, 681] on div "Publish" at bounding box center [1060, 688] width 397 height 66
click at [1227, 370] on div "testpromo1 was created by ferrero_admin" at bounding box center [1063, 355] width 375 height 50
click at [1227, 367] on div at bounding box center [1230, 358] width 20 height 20
click at [1220, 352] on div at bounding box center [1230, 358] width 20 height 20
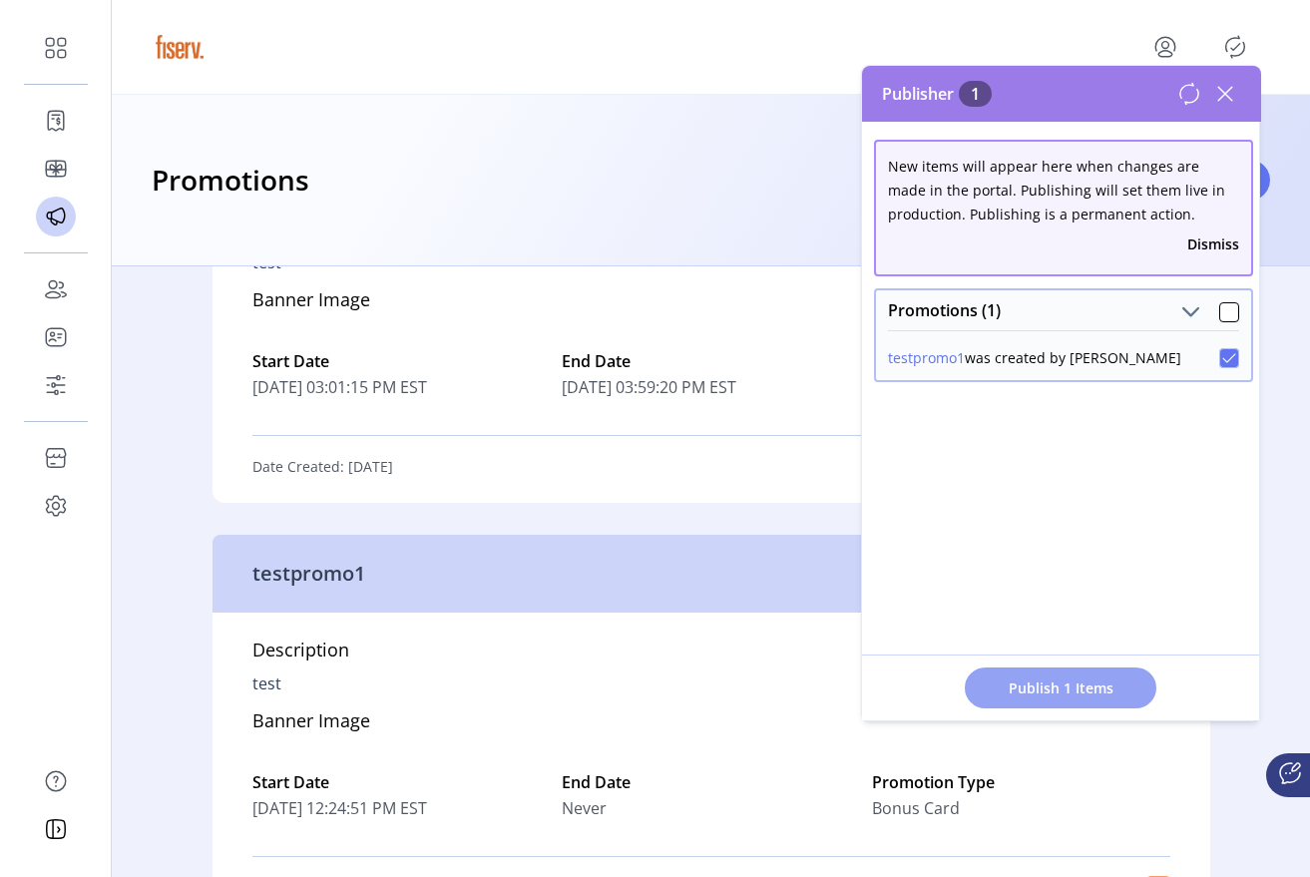
click at [1062, 679] on span "Publish 1 Items" at bounding box center [1061, 688] width 140 height 21
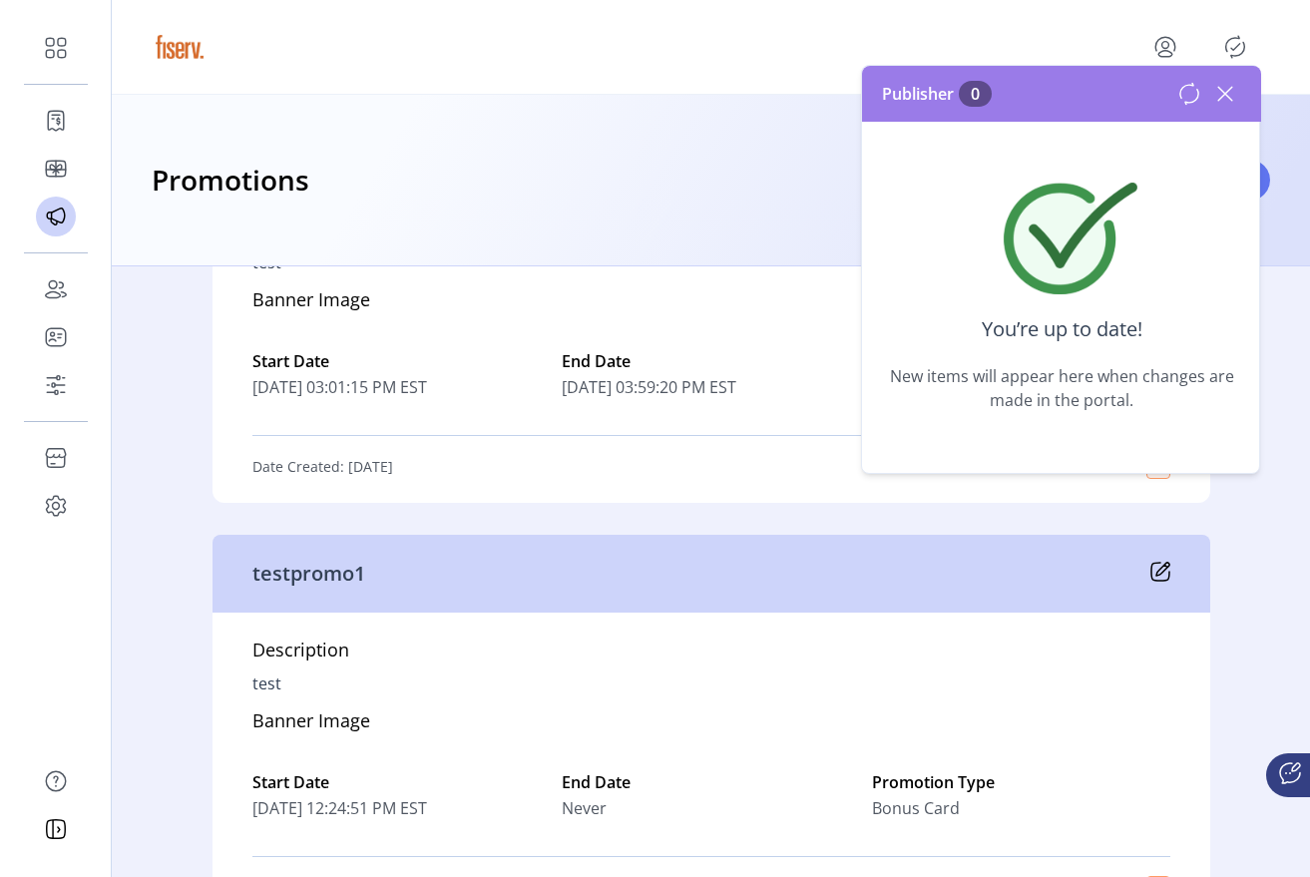
click at [1225, 78] on icon at bounding box center [1226, 94] width 32 height 32
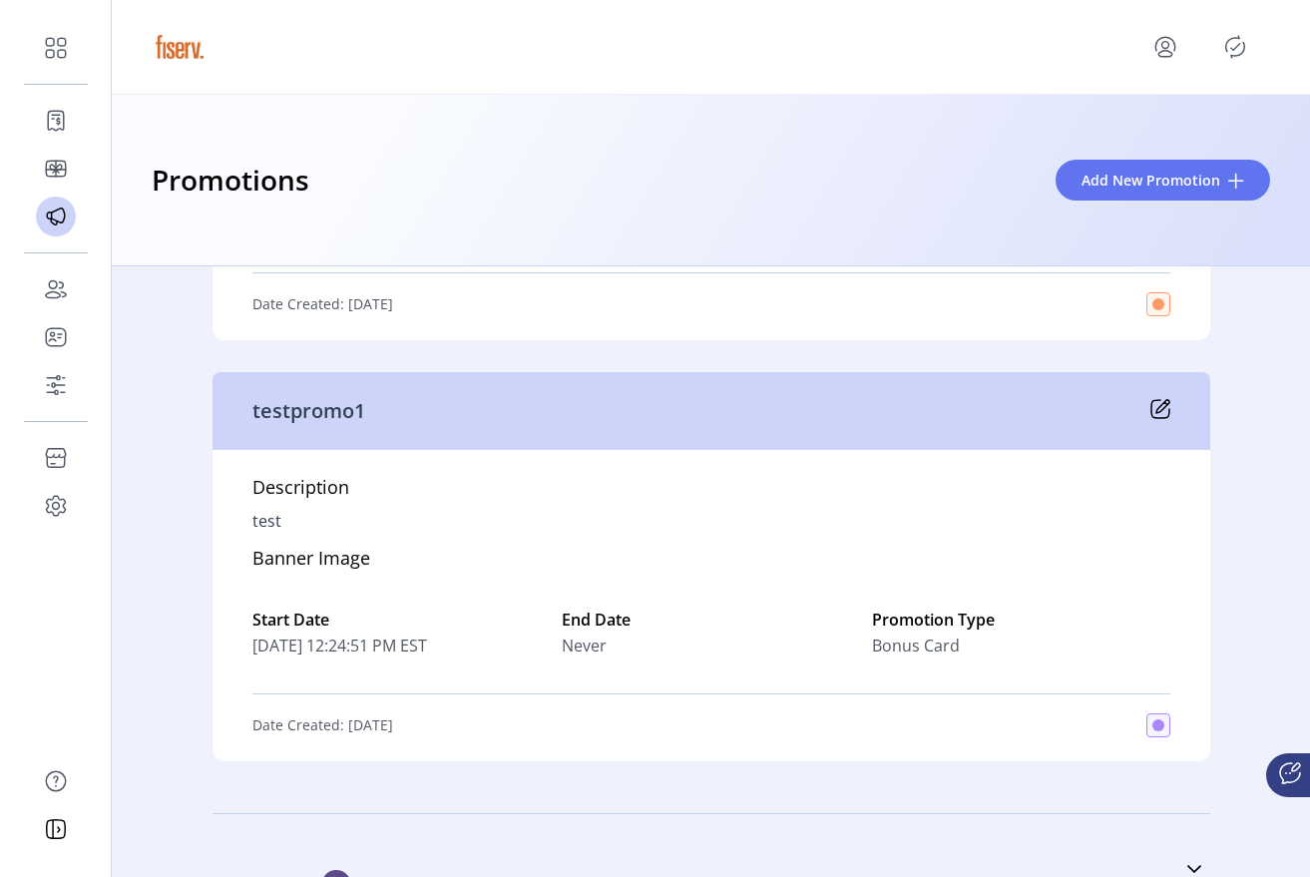
scroll to position [12676, 0]
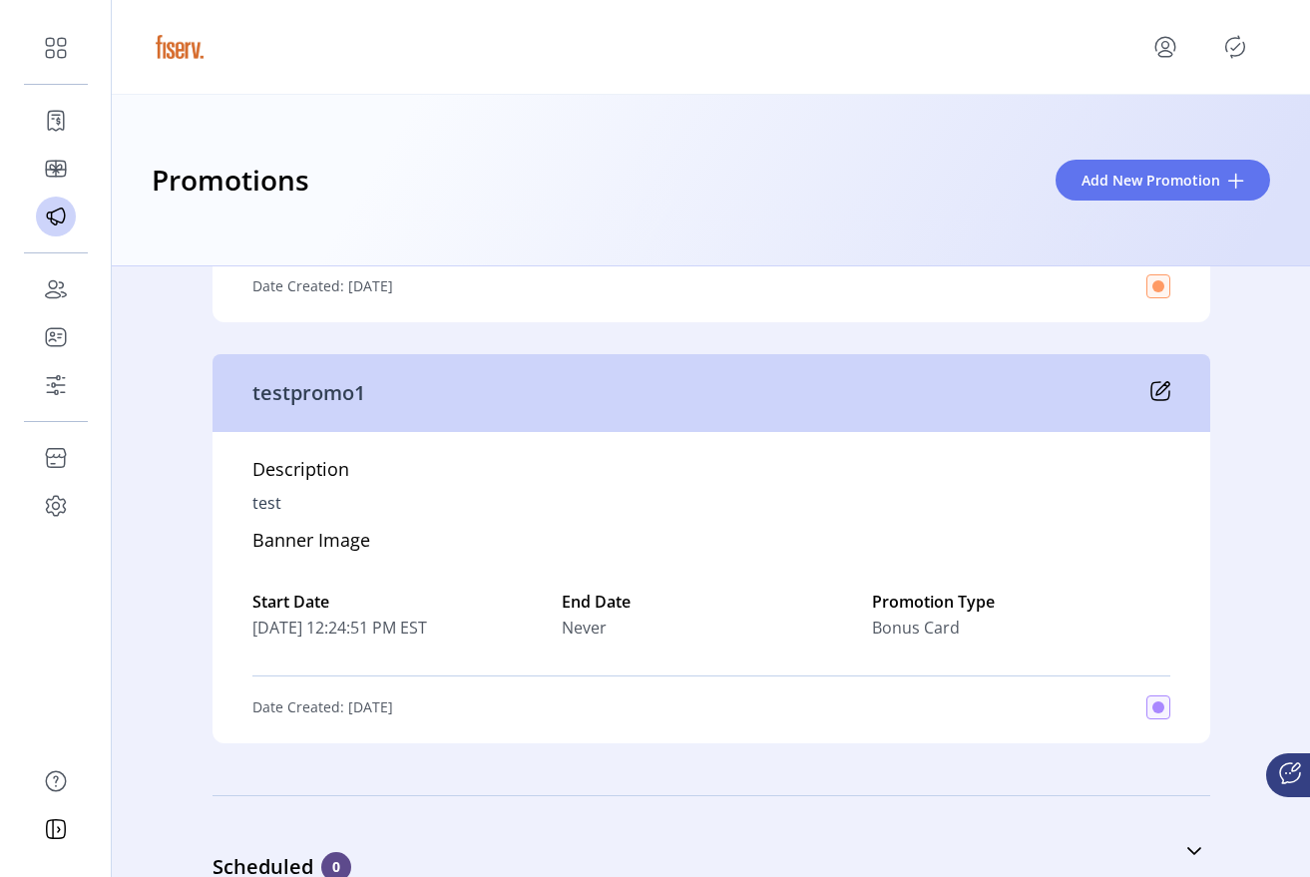
click at [1159, 393] on icon at bounding box center [1161, 391] width 20 height 20
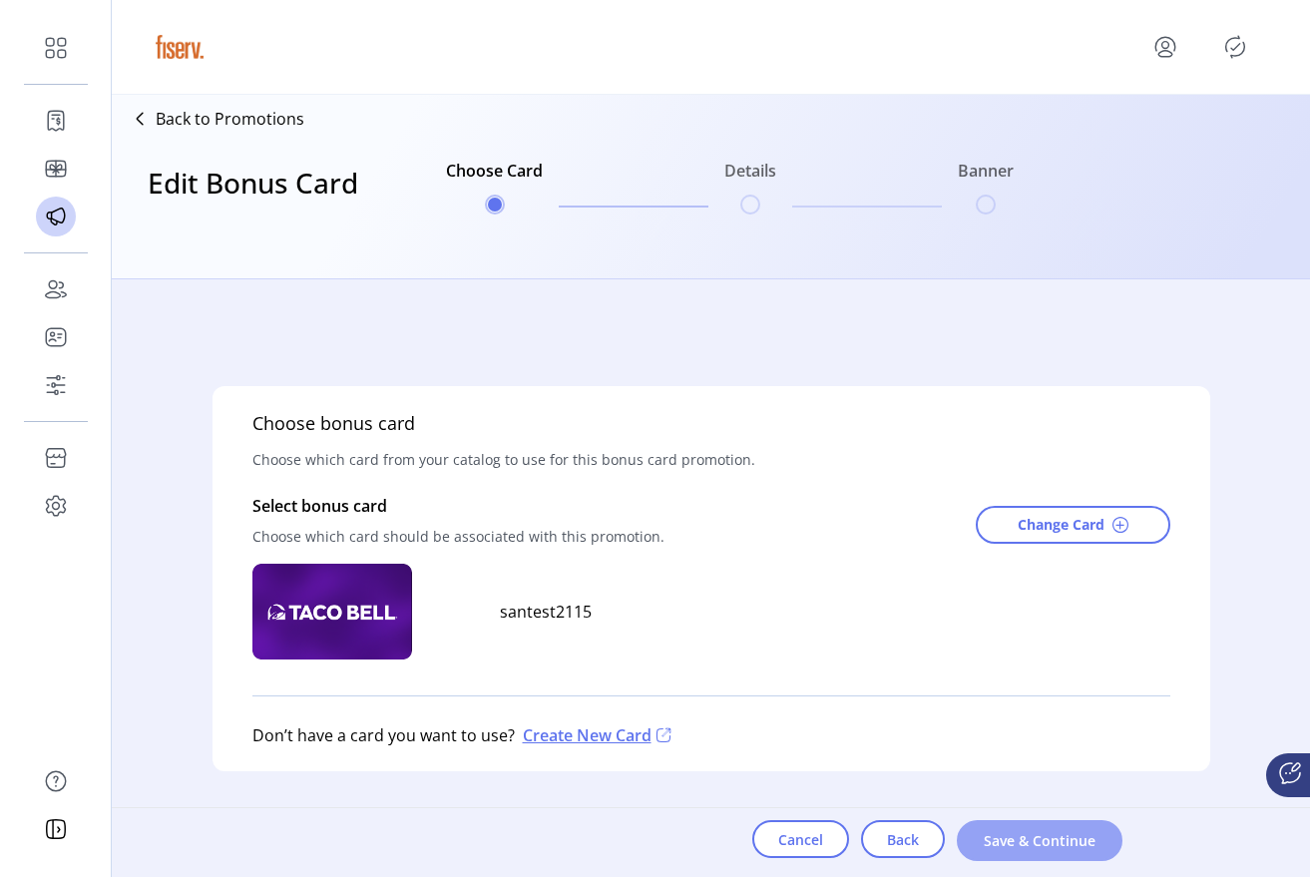
click at [1045, 830] on span "Save & Continue" at bounding box center [1040, 840] width 114 height 21
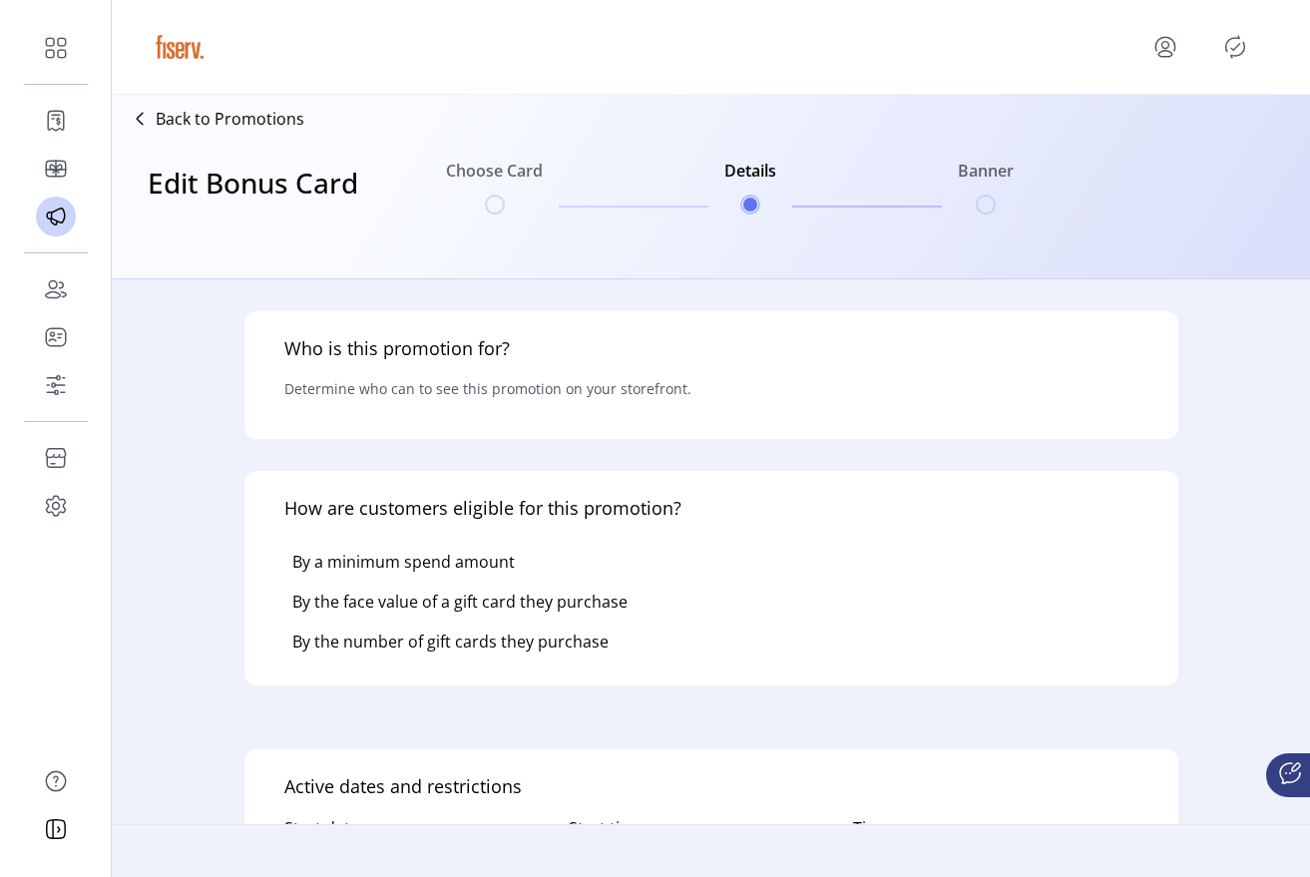
type input "********"
type input "**********"
type textarea "****"
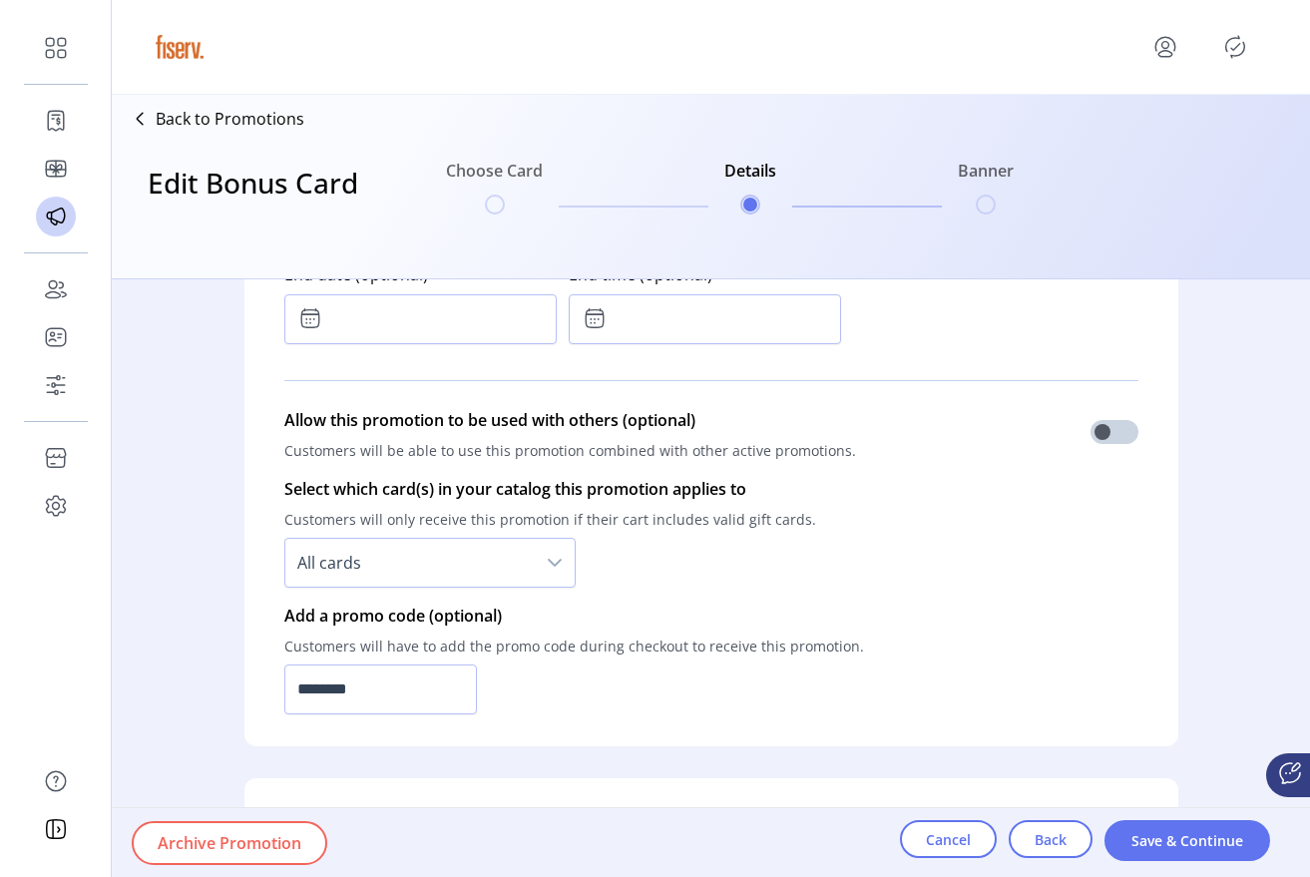
scroll to position [1219, 0]
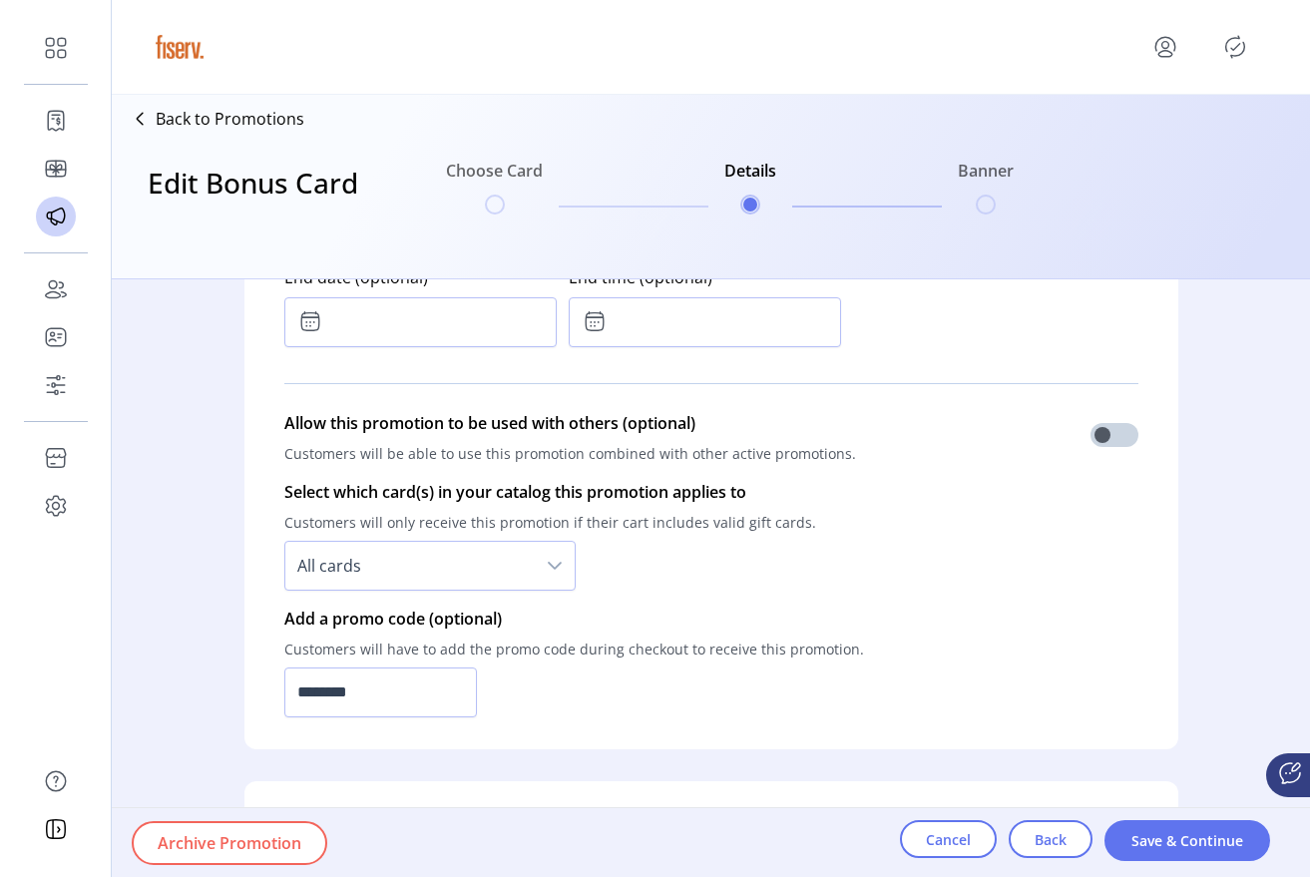
click at [412, 557] on span "All cards" at bounding box center [409, 566] width 249 height 48
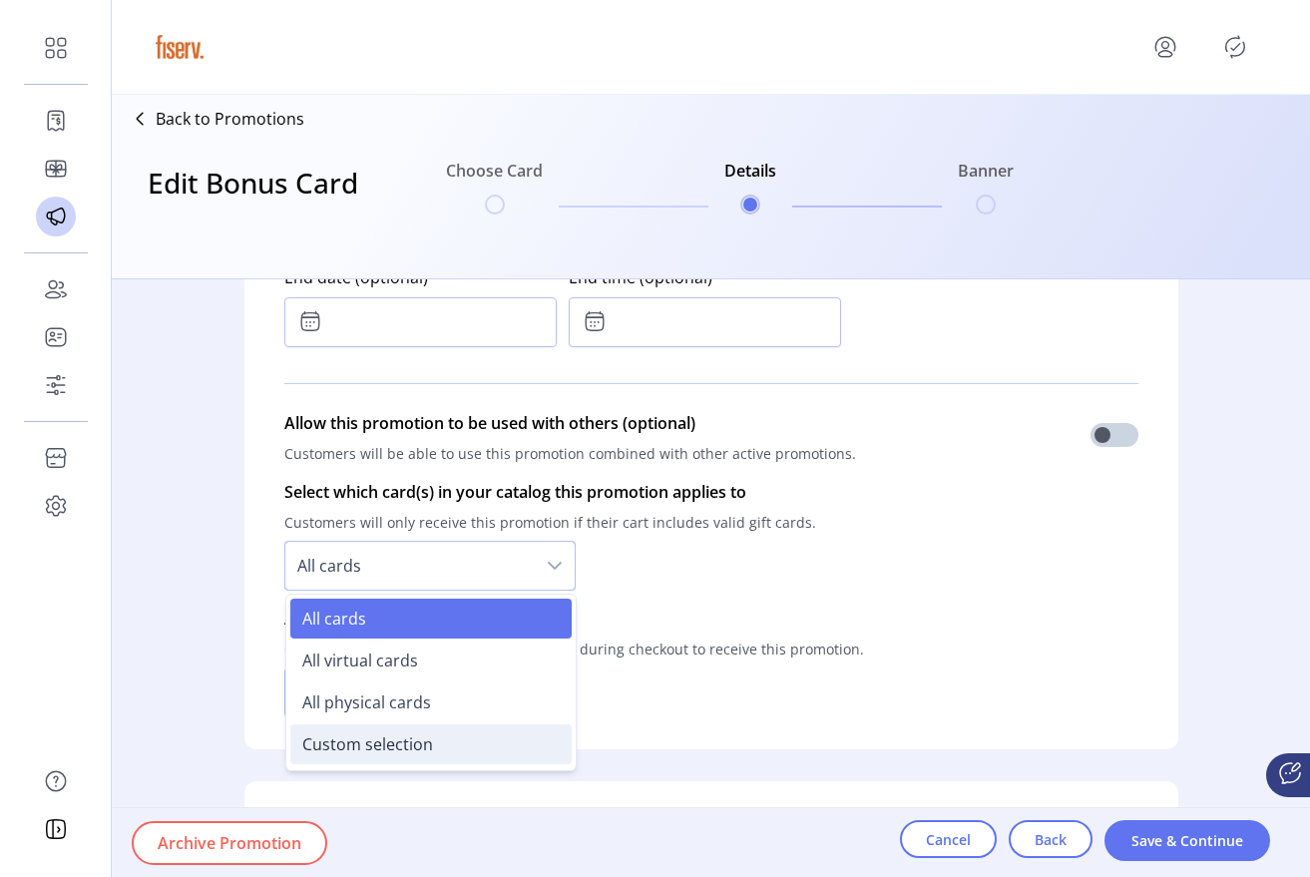
click at [377, 734] on span "Custom selection" at bounding box center [367, 745] width 131 height 22
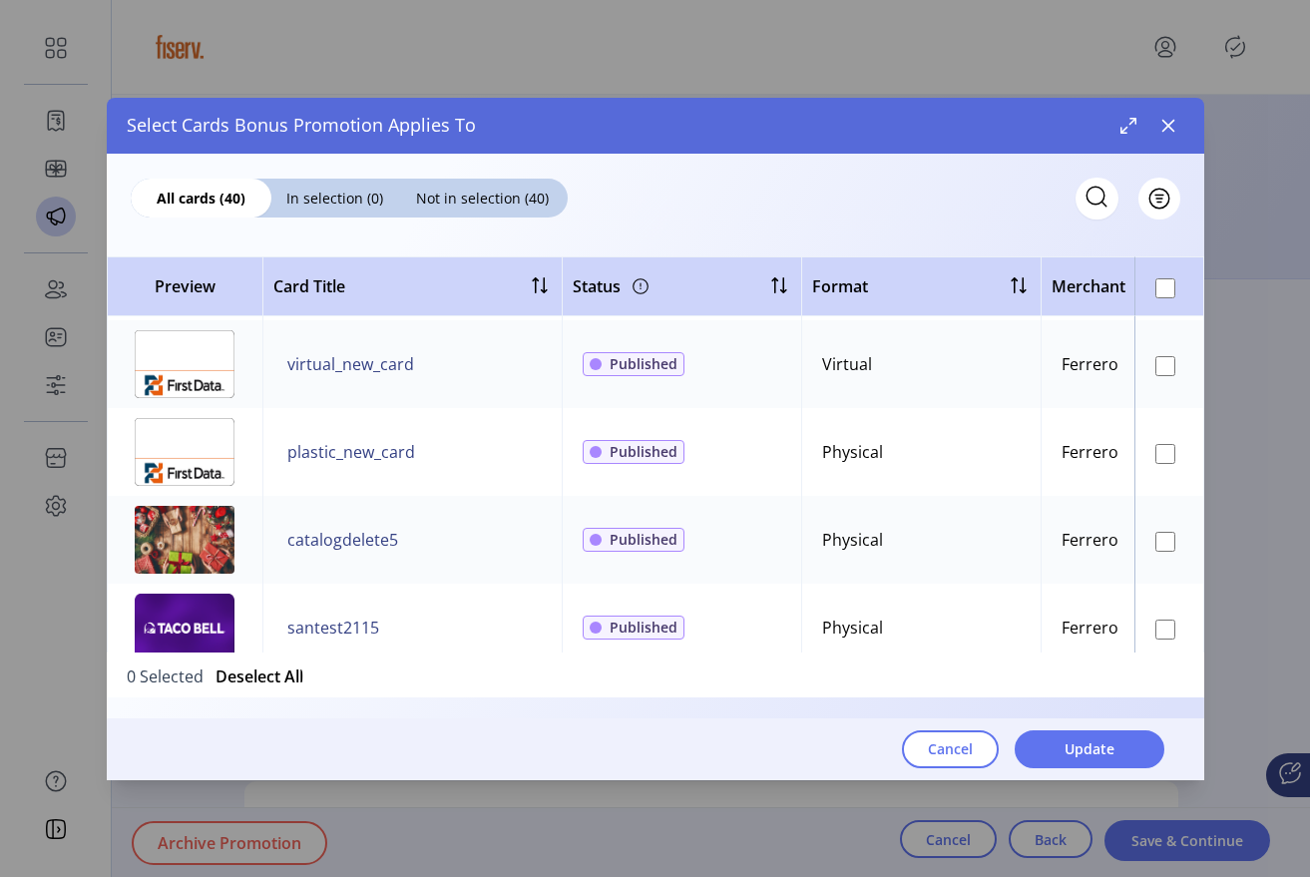
scroll to position [142, 0]
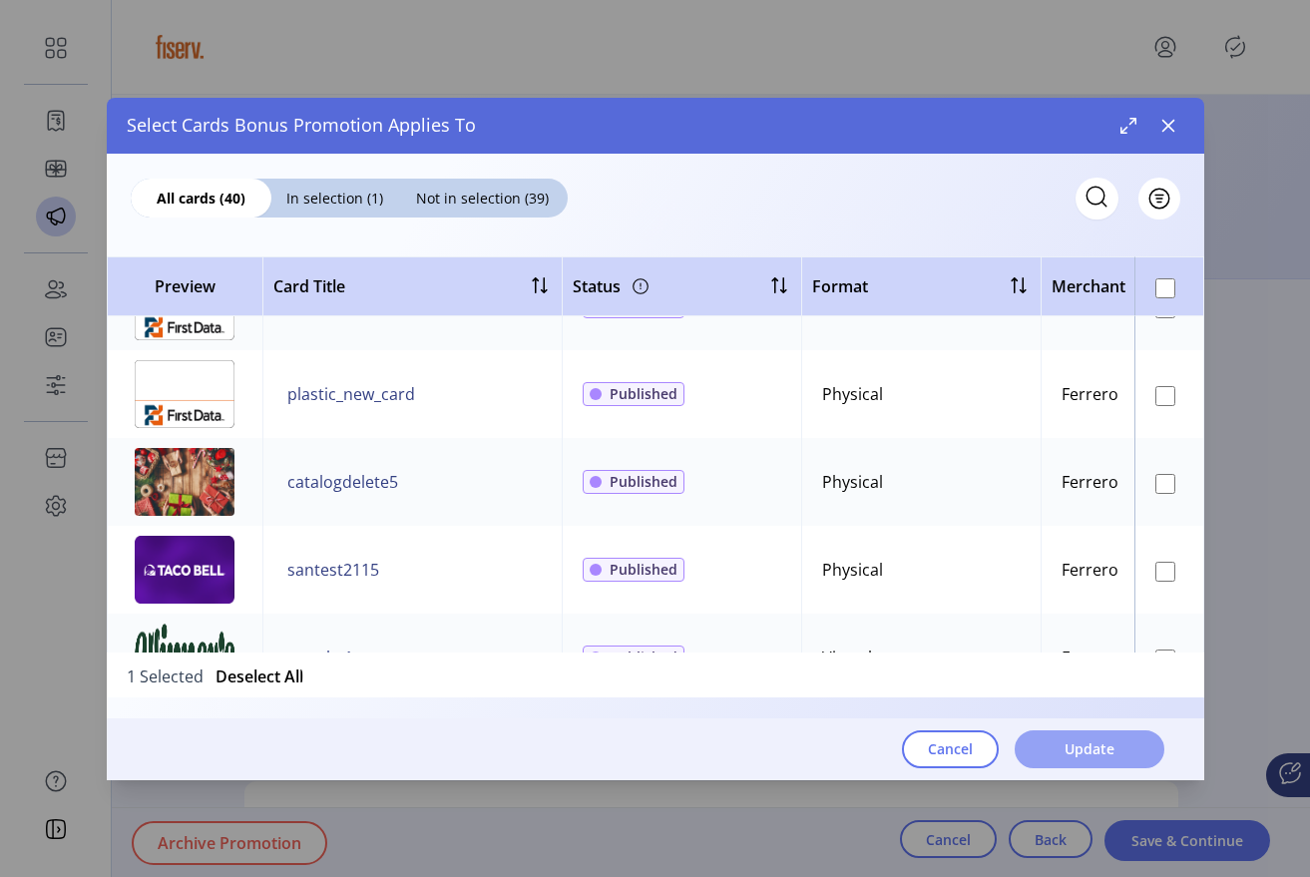
click at [1088, 746] on span "Update" at bounding box center [1090, 748] width 50 height 21
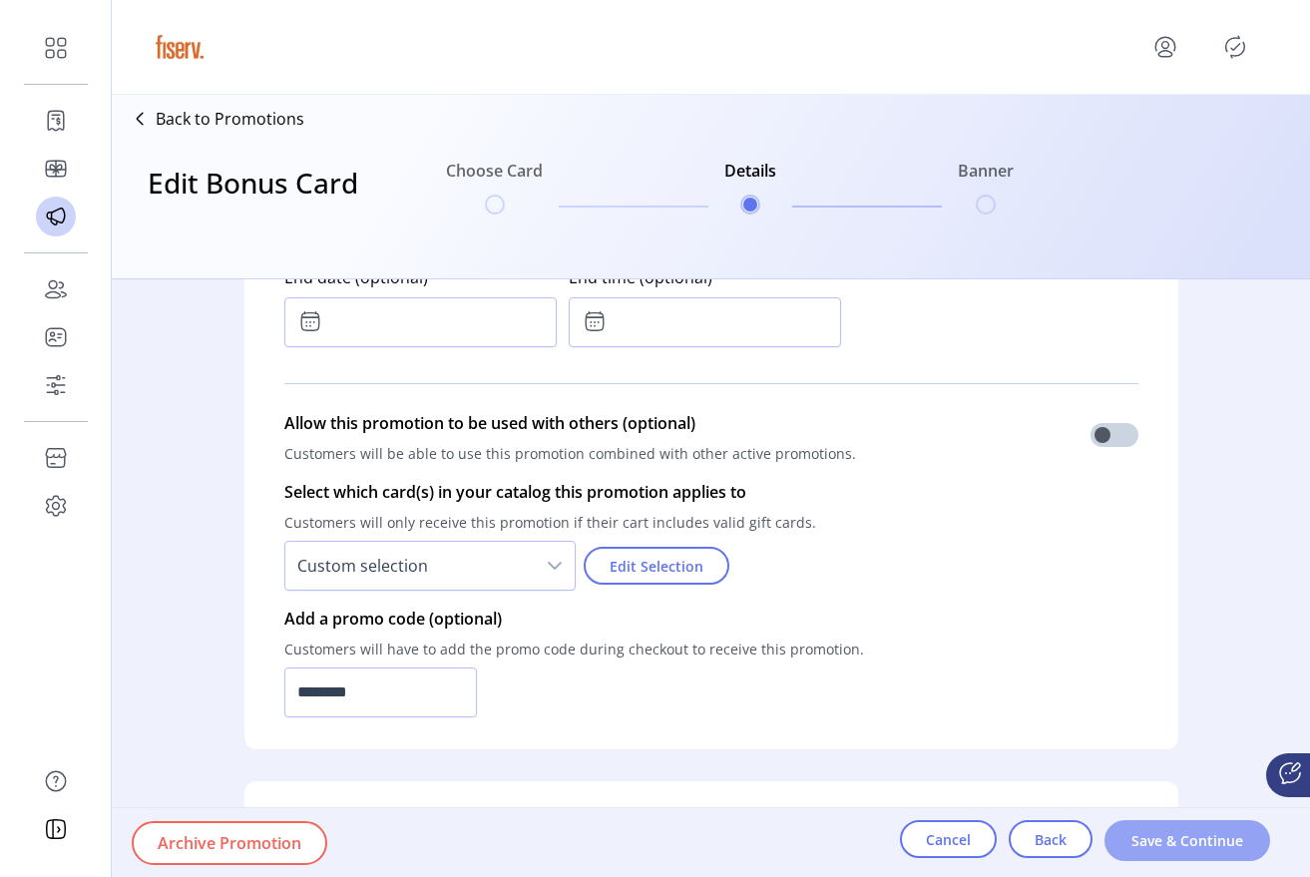
click at [1164, 839] on span "Save & Continue" at bounding box center [1188, 840] width 114 height 21
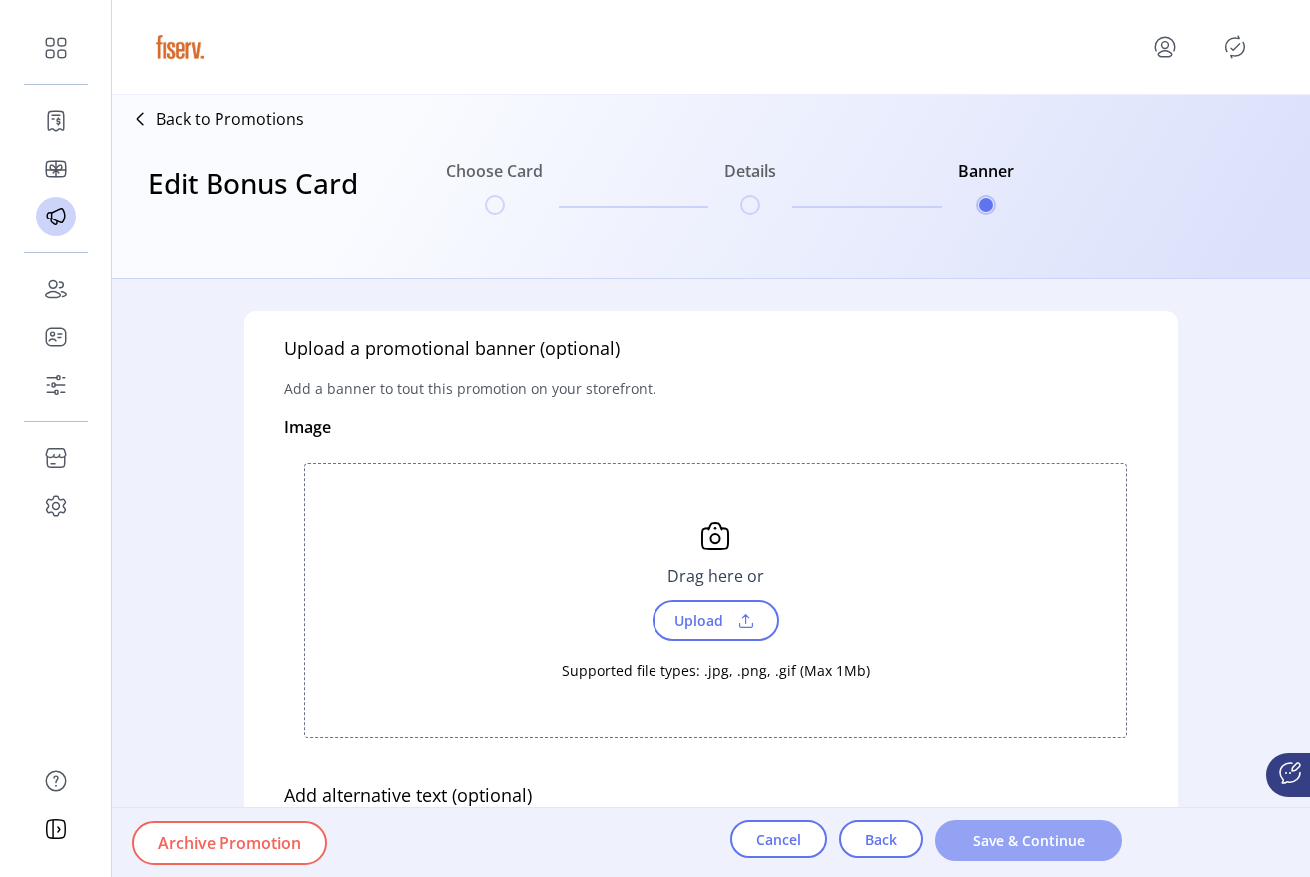
click at [1059, 836] on span "Save & Continue" at bounding box center [1029, 840] width 136 height 21
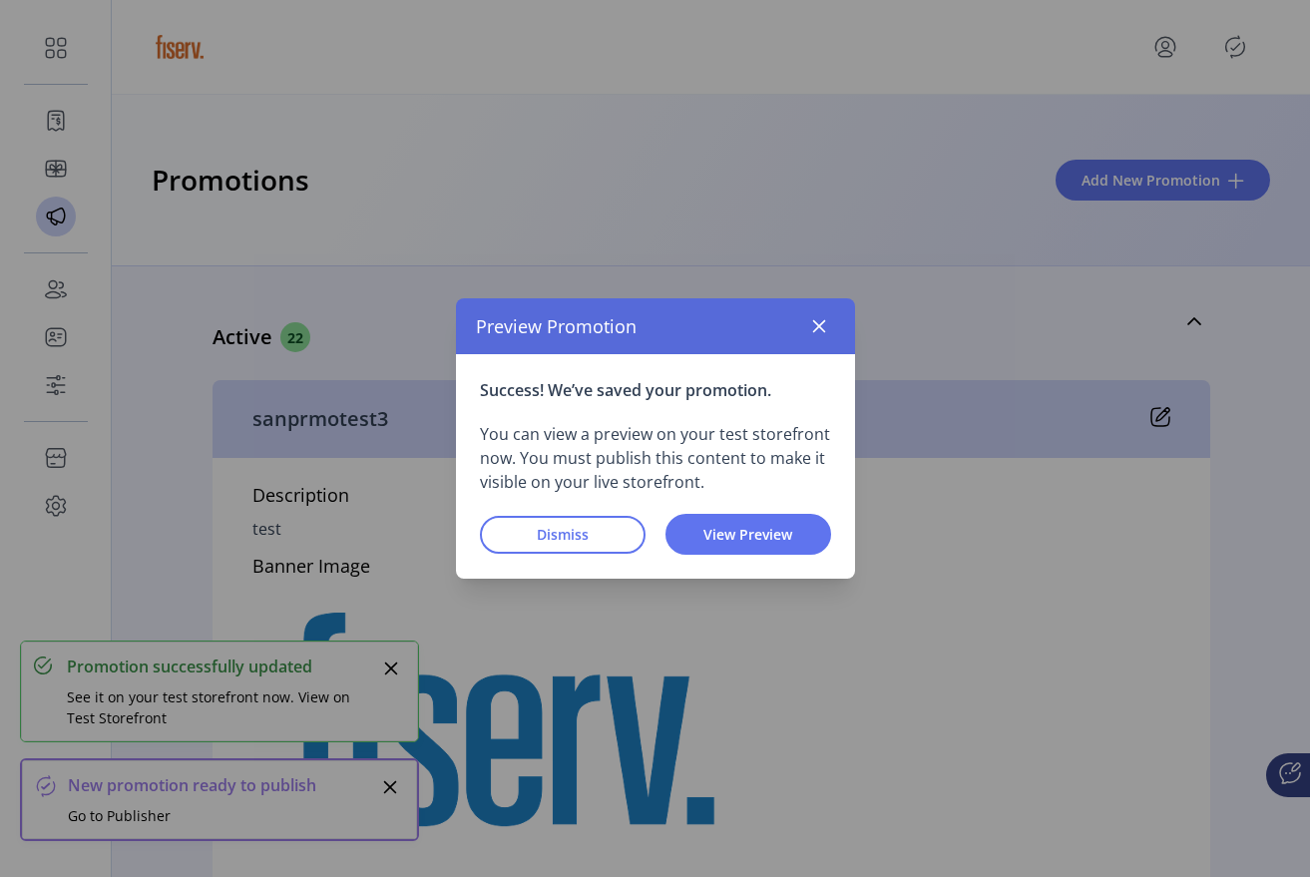
click at [796, 334] on div "Preview Promotion" at bounding box center [655, 326] width 399 height 56
click at [806, 334] on button "button" at bounding box center [819, 326] width 32 height 32
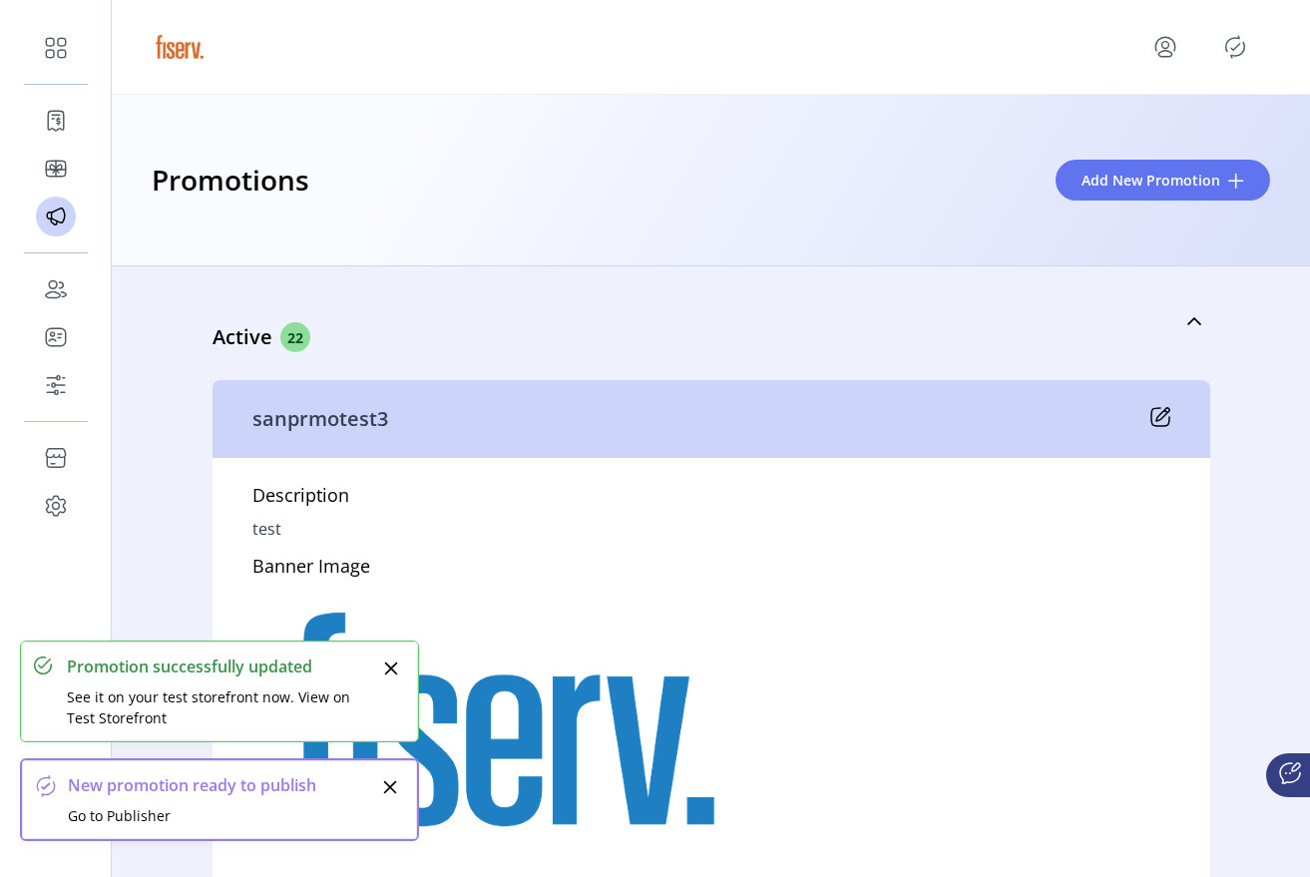
click at [1243, 59] on icon "Publisher Panel" at bounding box center [1236, 47] width 32 height 32
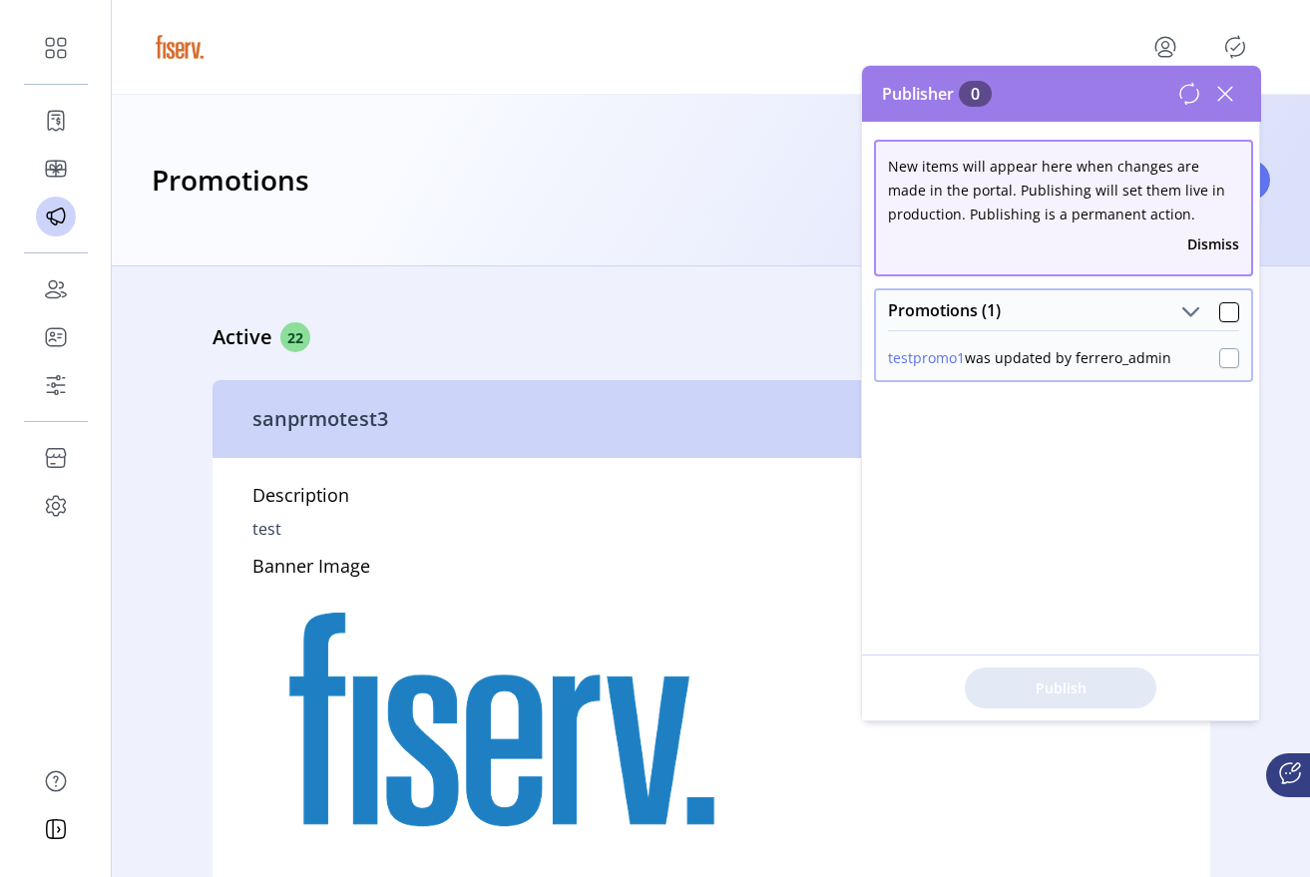
click at [1223, 358] on div at bounding box center [1230, 358] width 20 height 20
click at [1064, 678] on span "Publish 1 Items" at bounding box center [1061, 688] width 140 height 21
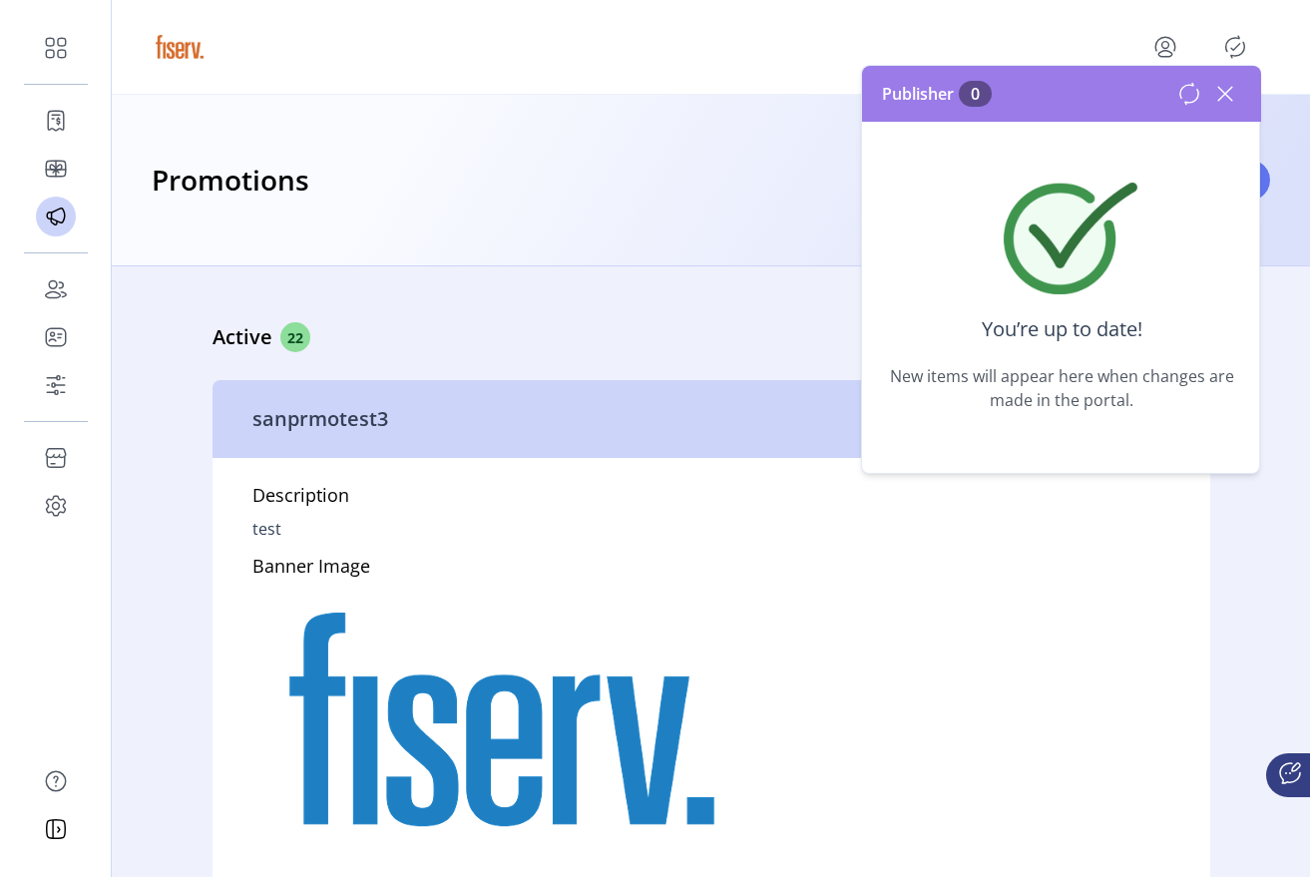
click at [1230, 89] on icon at bounding box center [1226, 94] width 14 height 14
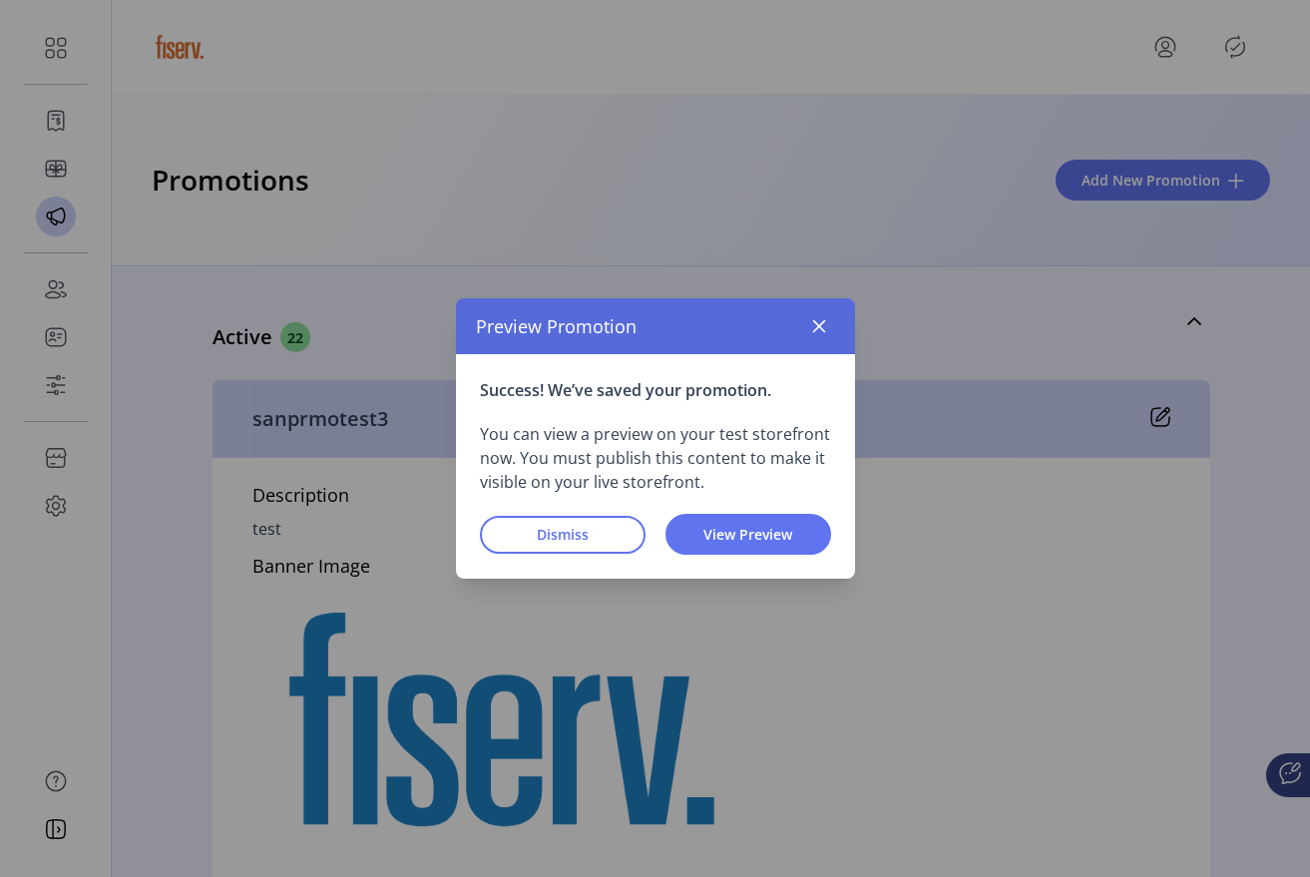
click at [838, 326] on div "Preview Promotion" at bounding box center [655, 326] width 399 height 56
click at [833, 337] on button "button" at bounding box center [819, 326] width 32 height 32
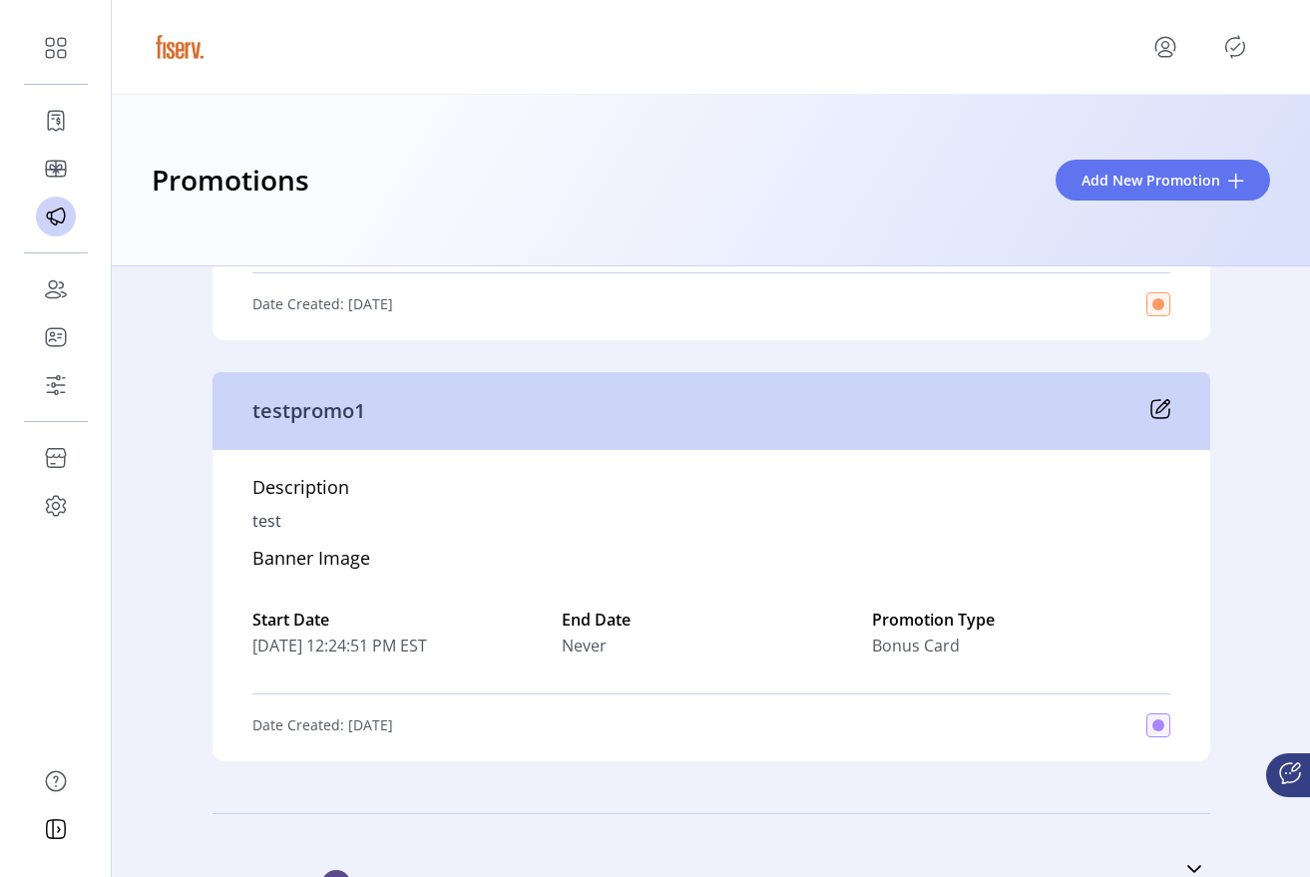
scroll to position [12659, 0]
click at [1164, 61] on icon "menu" at bounding box center [1166, 47] width 32 height 32
click at [1154, 119] on span "Sign Out" at bounding box center [1094, 126] width 150 height 16
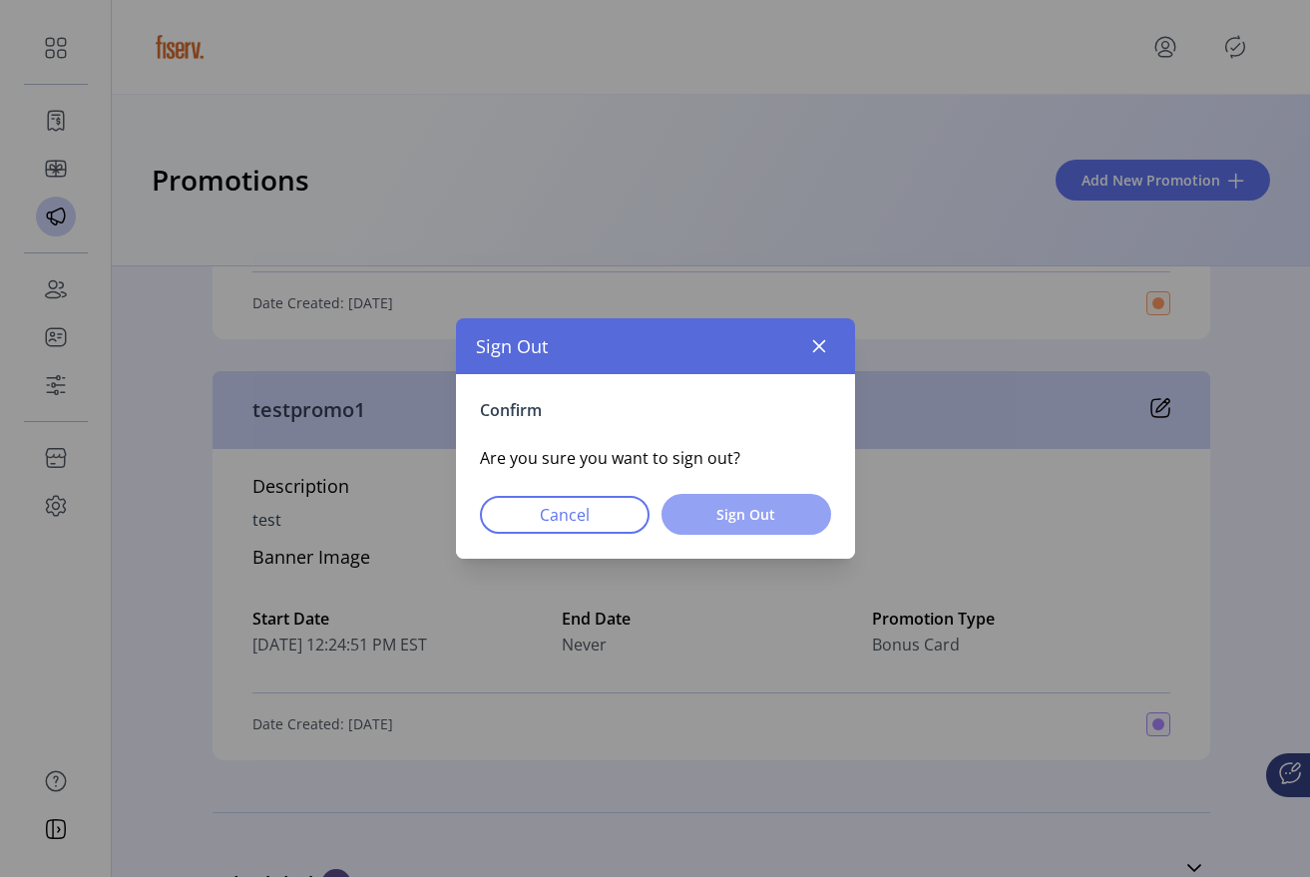
click at [781, 495] on button "Sign Out" at bounding box center [747, 514] width 170 height 41
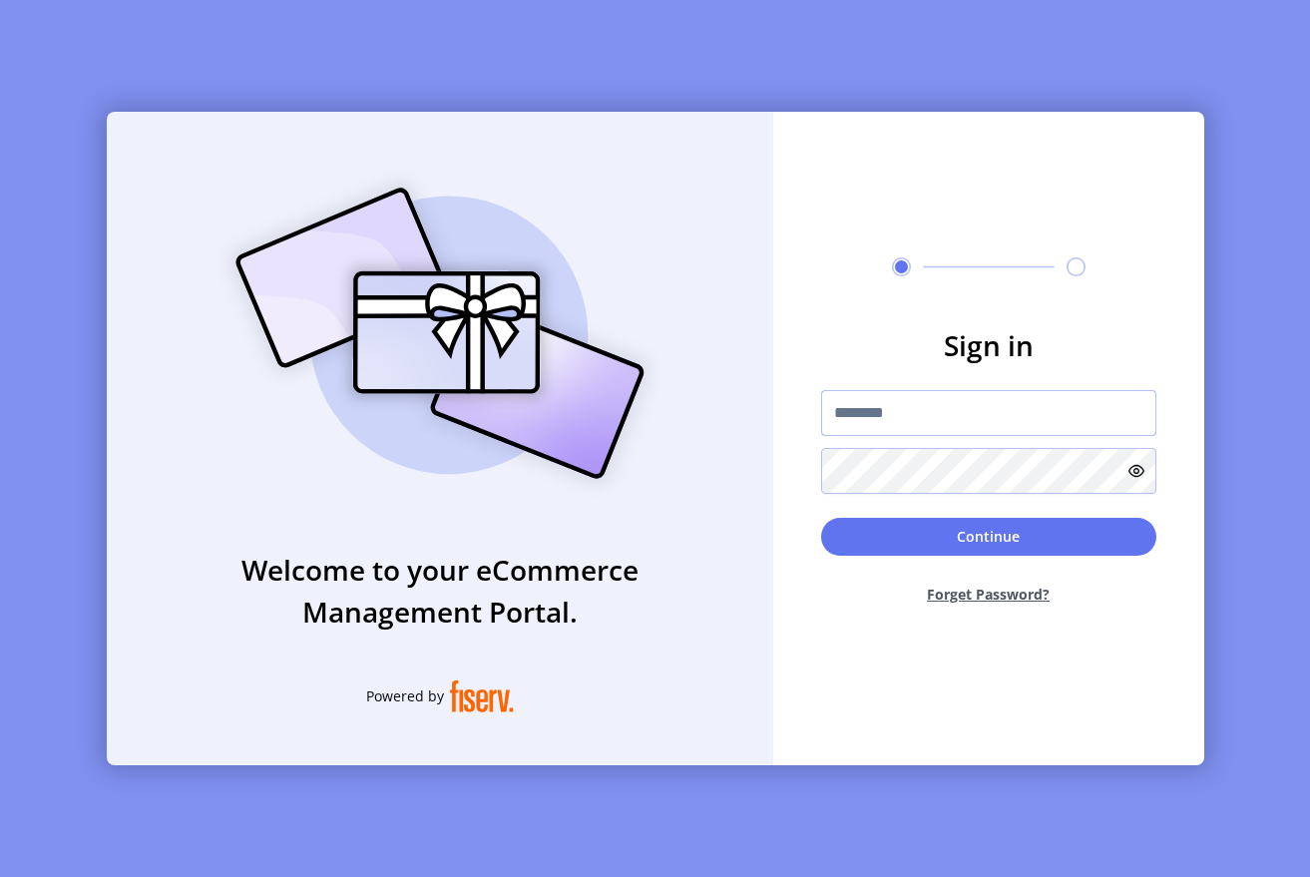
click at [863, 425] on input "text" at bounding box center [988, 413] width 335 height 46
click at [323, 172] on img at bounding box center [440, 333] width 469 height 335
click at [862, 399] on input "text" at bounding box center [988, 413] width 335 height 46
type input "**********"
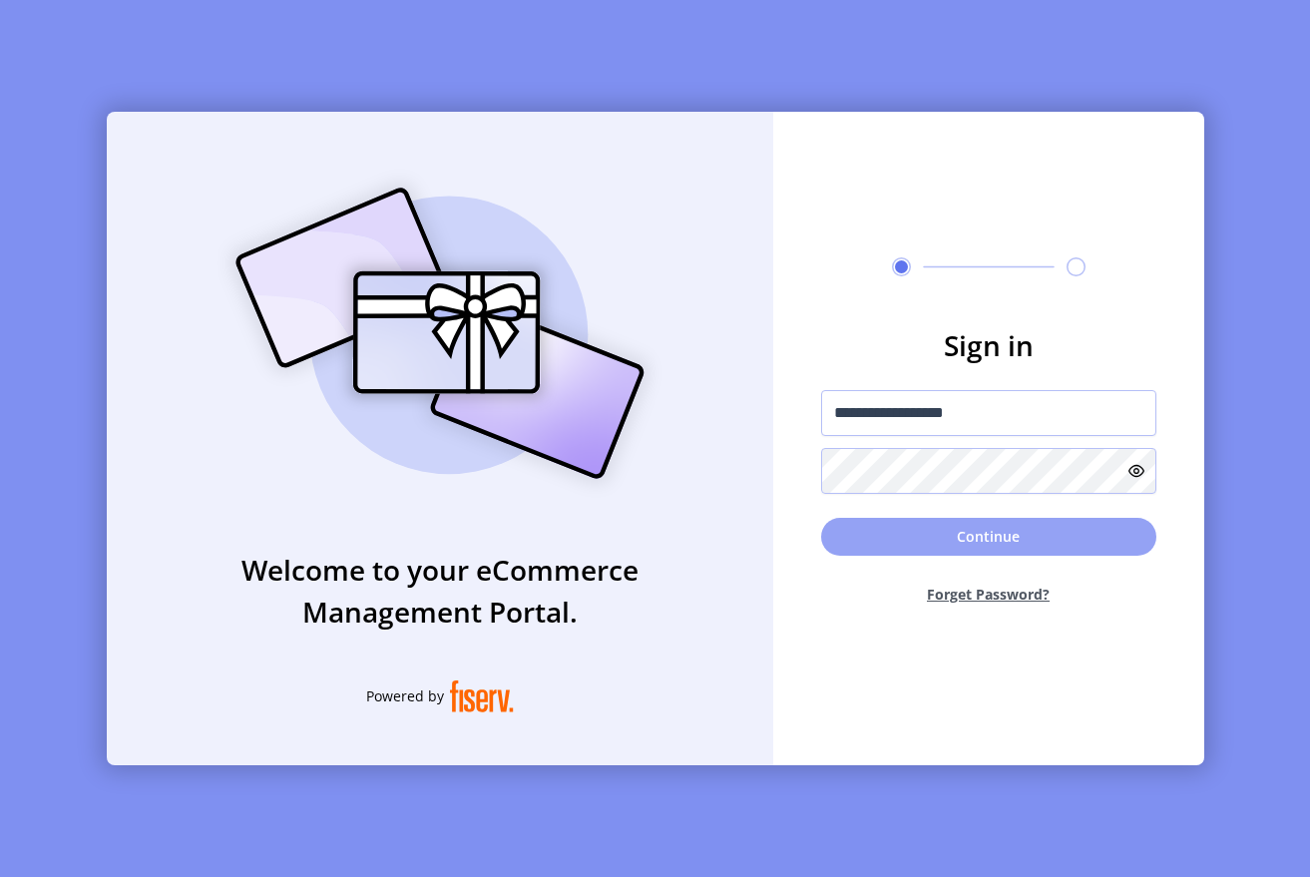
click at [939, 542] on button "Continue" at bounding box center [988, 537] width 335 height 38
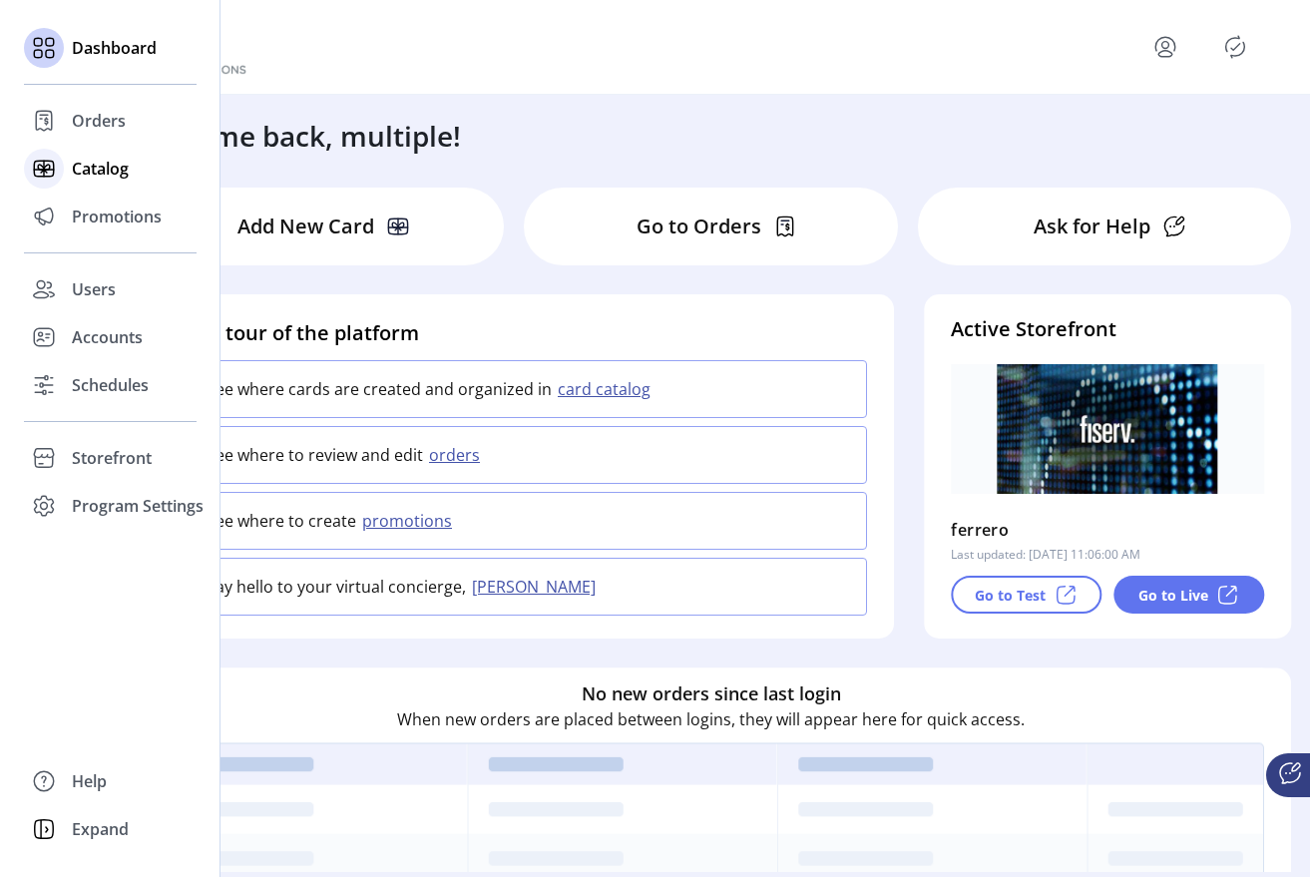
click at [69, 149] on div "Catalog" at bounding box center [110, 169] width 173 height 48
click at [69, 215] on div "Promotions" at bounding box center [110, 217] width 173 height 48
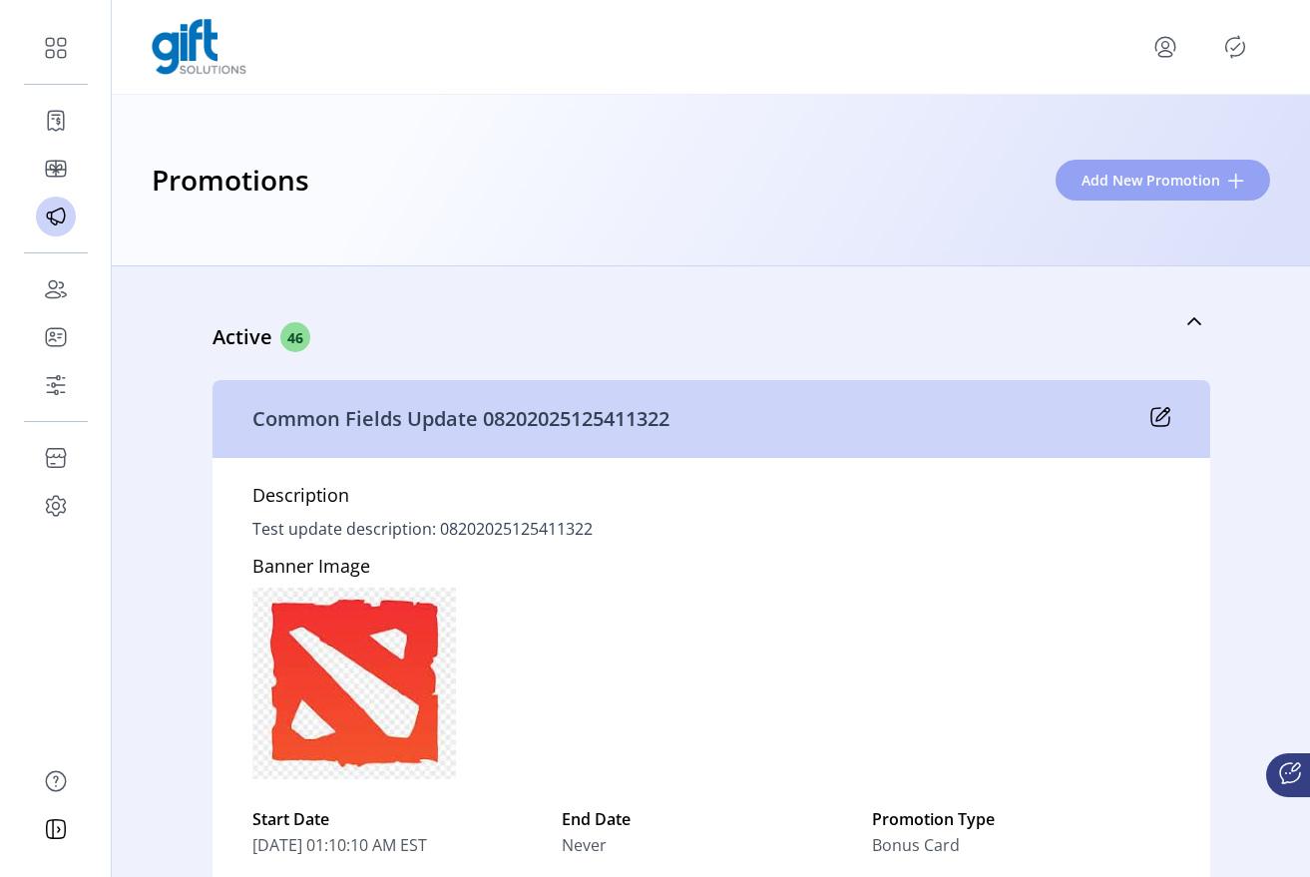
click at [1104, 181] on span "Add New Promotion" at bounding box center [1151, 180] width 139 height 21
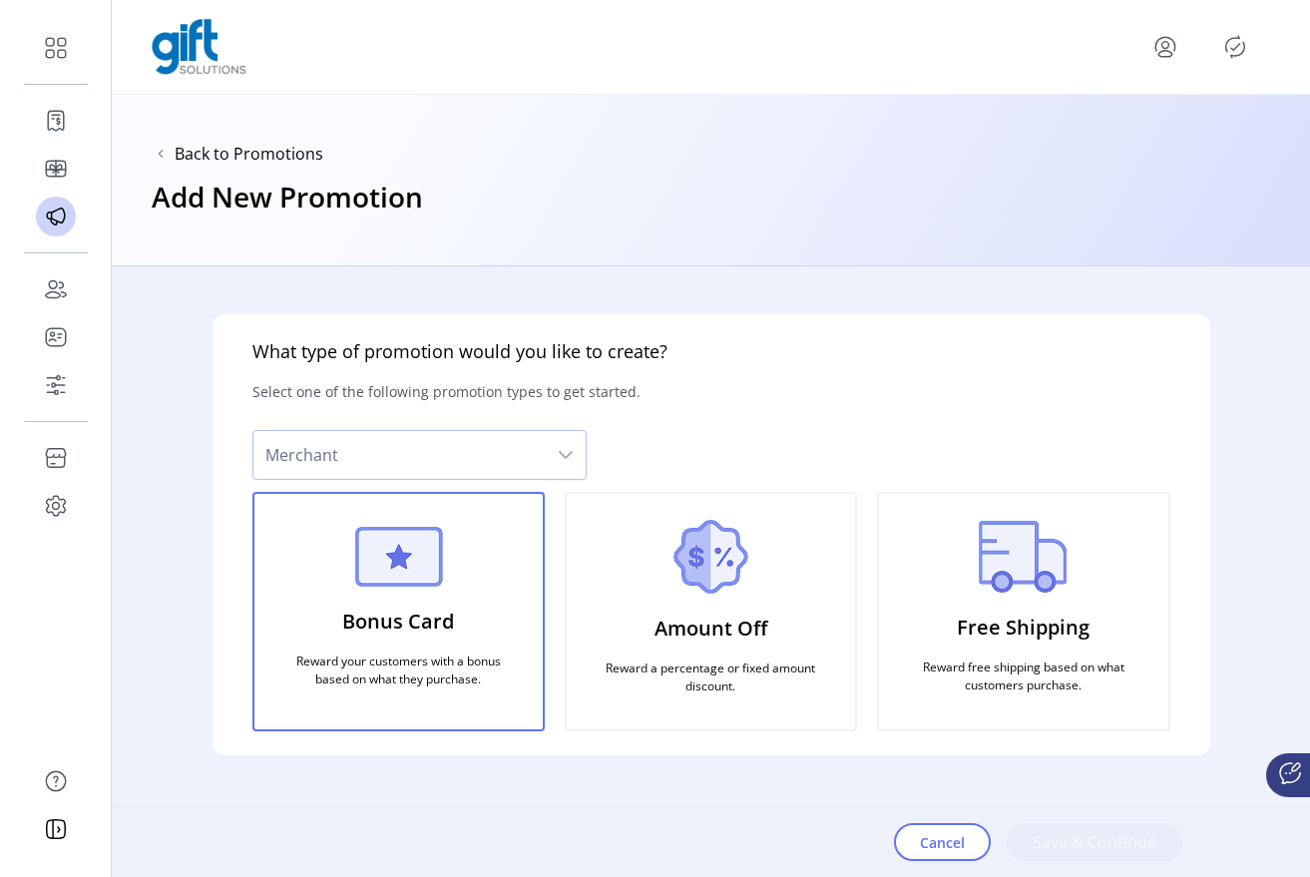
click at [566, 449] on icon "dropdown trigger" at bounding box center [566, 455] width 16 height 16
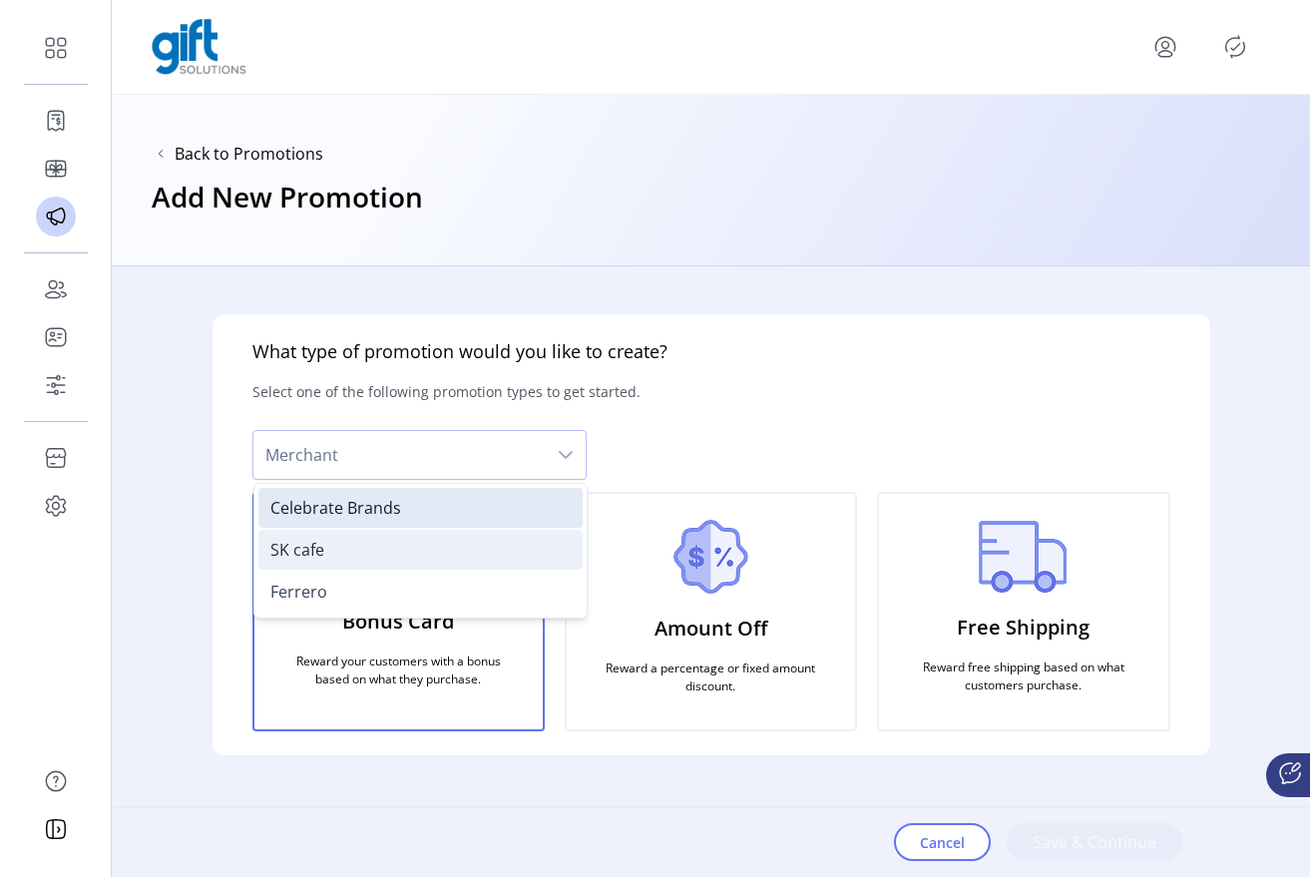
click at [492, 553] on li "SK cafe" at bounding box center [420, 550] width 324 height 40
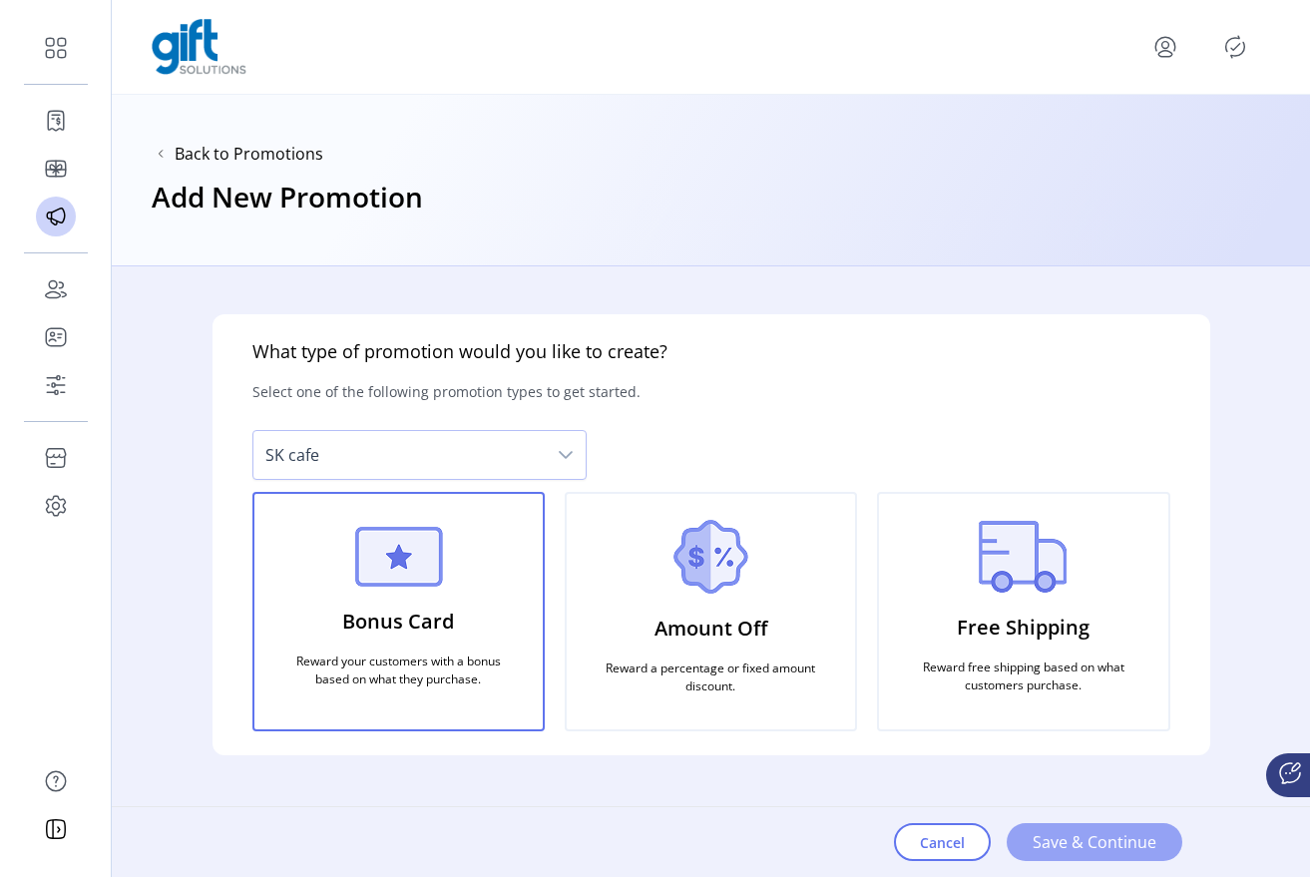
click at [1126, 859] on button "Save & Continue" at bounding box center [1095, 842] width 176 height 38
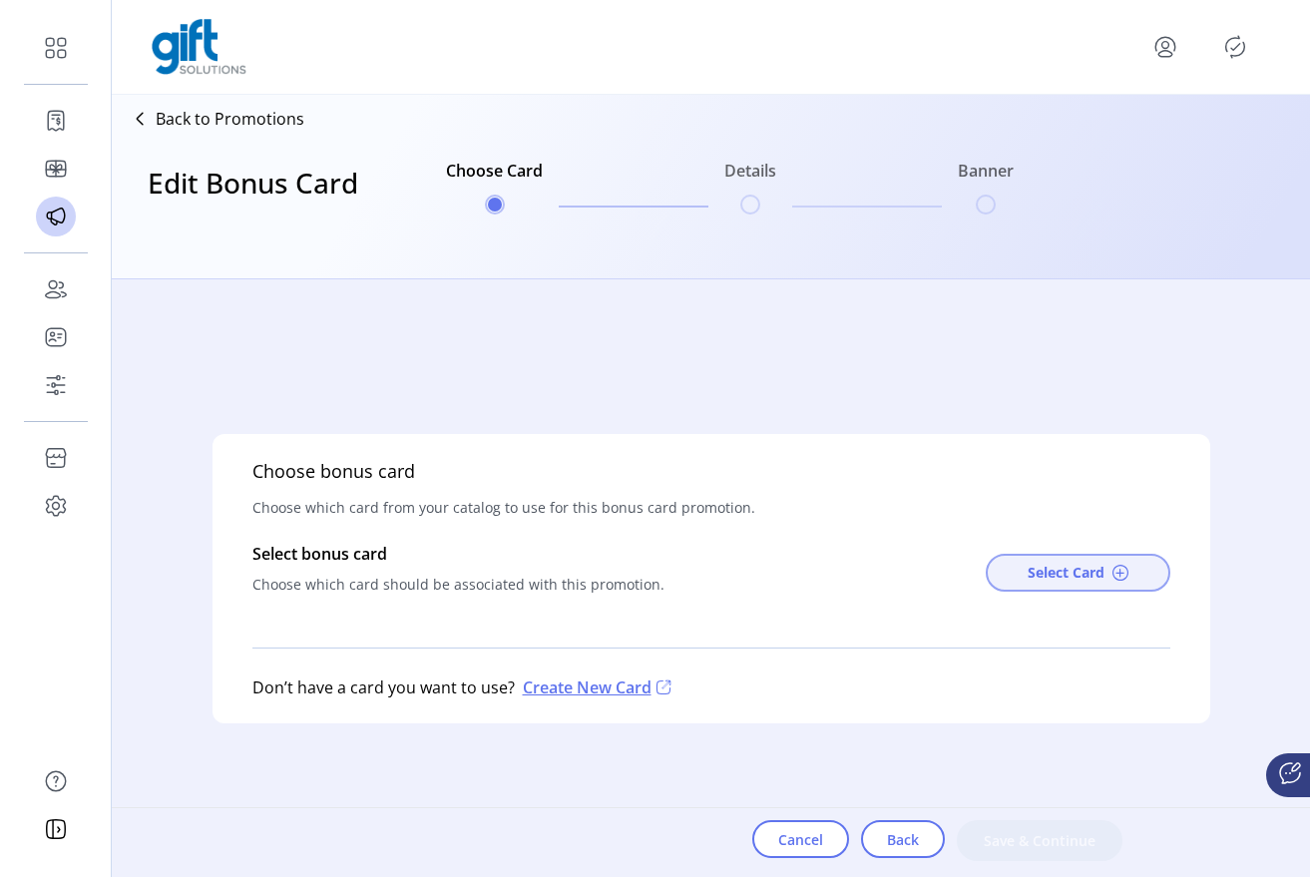
click at [1122, 572] on span at bounding box center [1121, 573] width 16 height 16
